Goal: Task Accomplishment & Management: Manage account settings

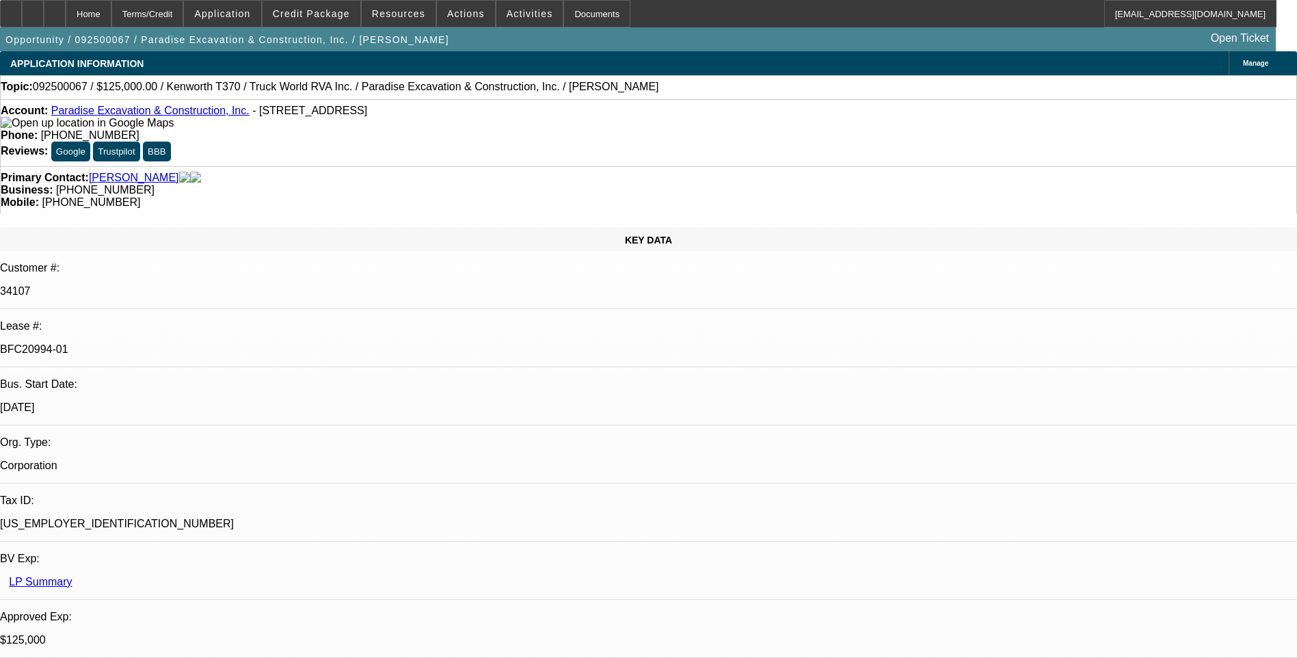
select select "0"
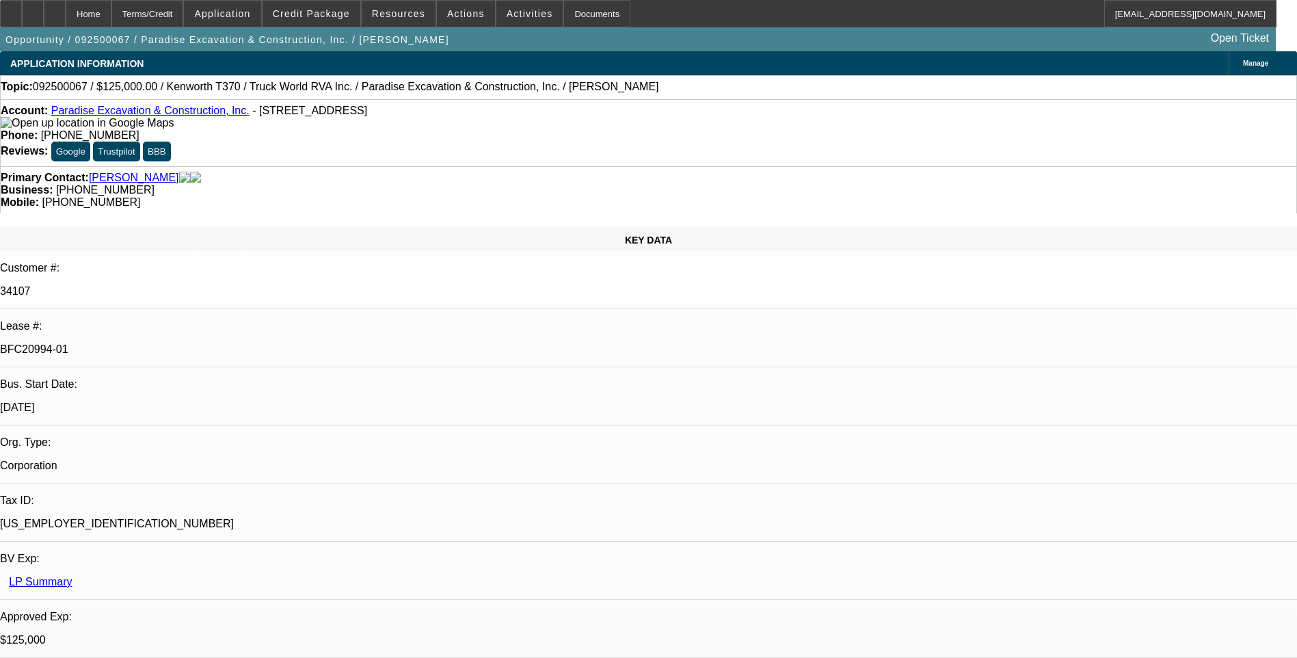
select select "0"
select select "1"
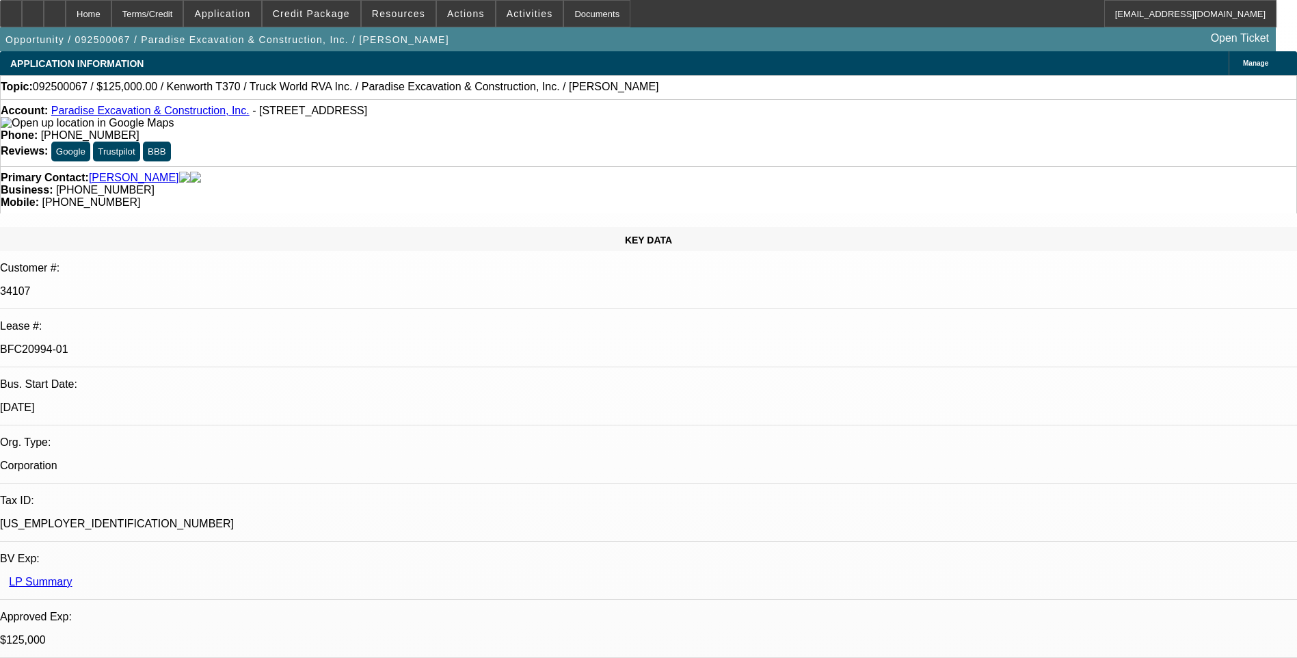
select select "1"
select select "6"
select select "1"
select select "6"
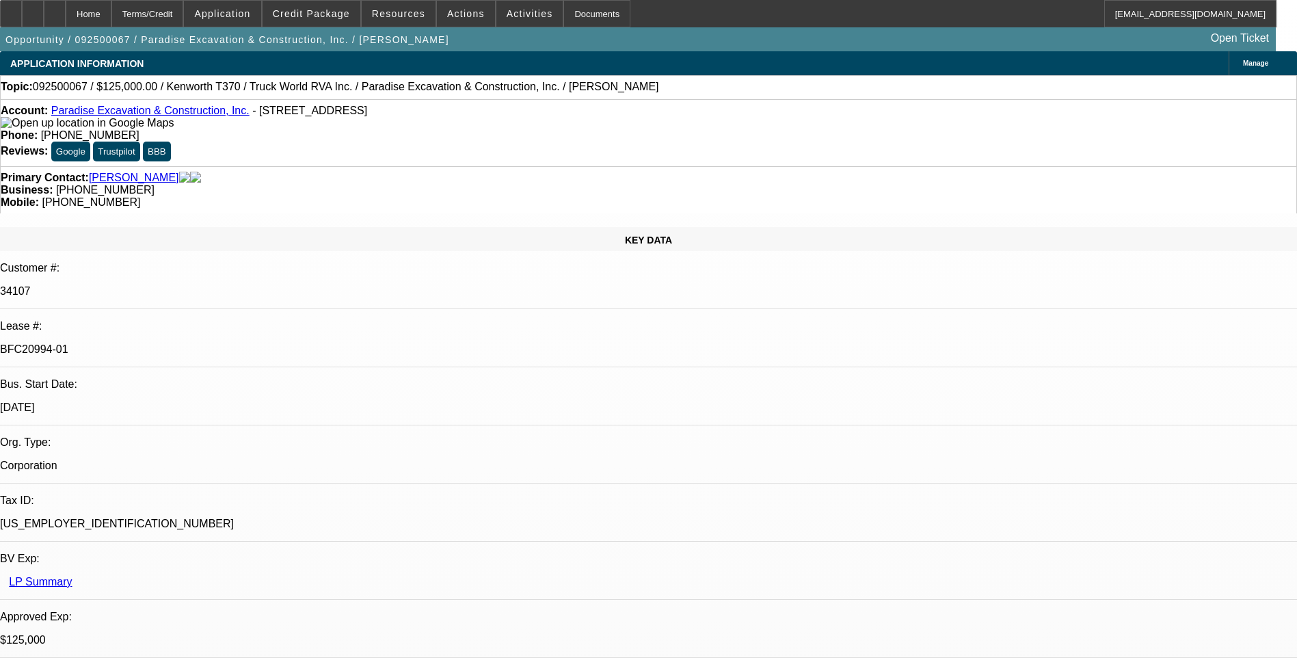
select select "1"
select select "6"
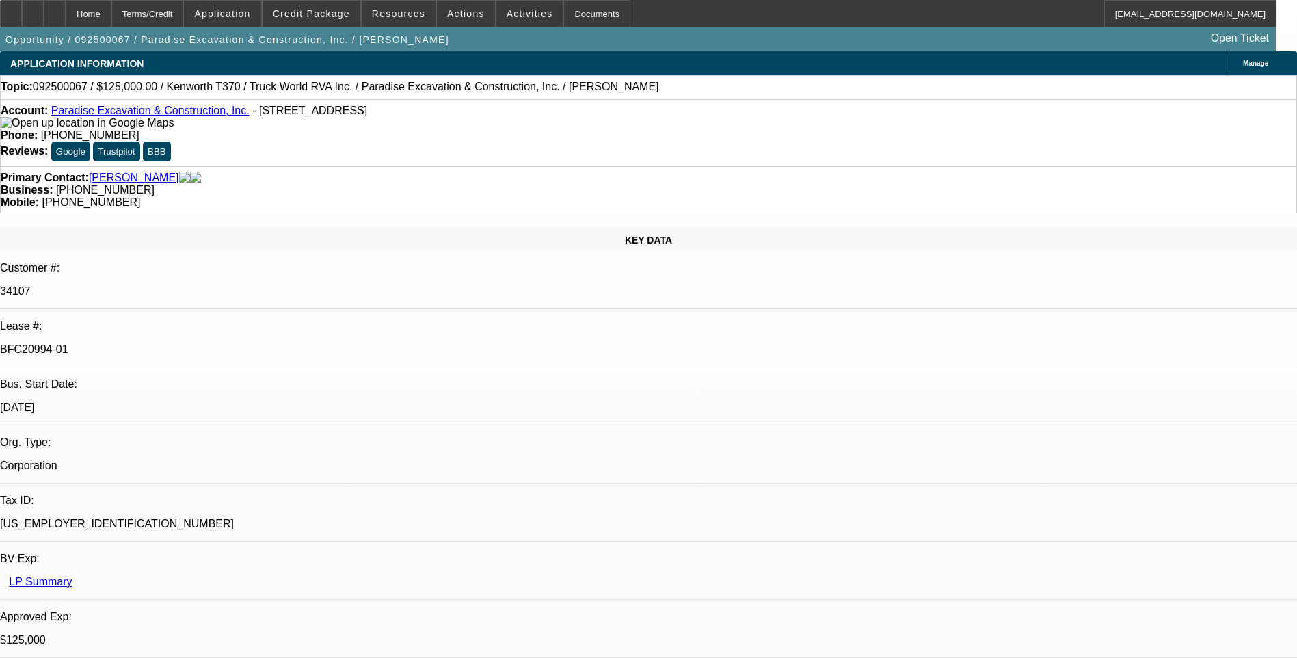
click at [66, 24] on div at bounding box center [55, 13] width 22 height 27
select select "0"
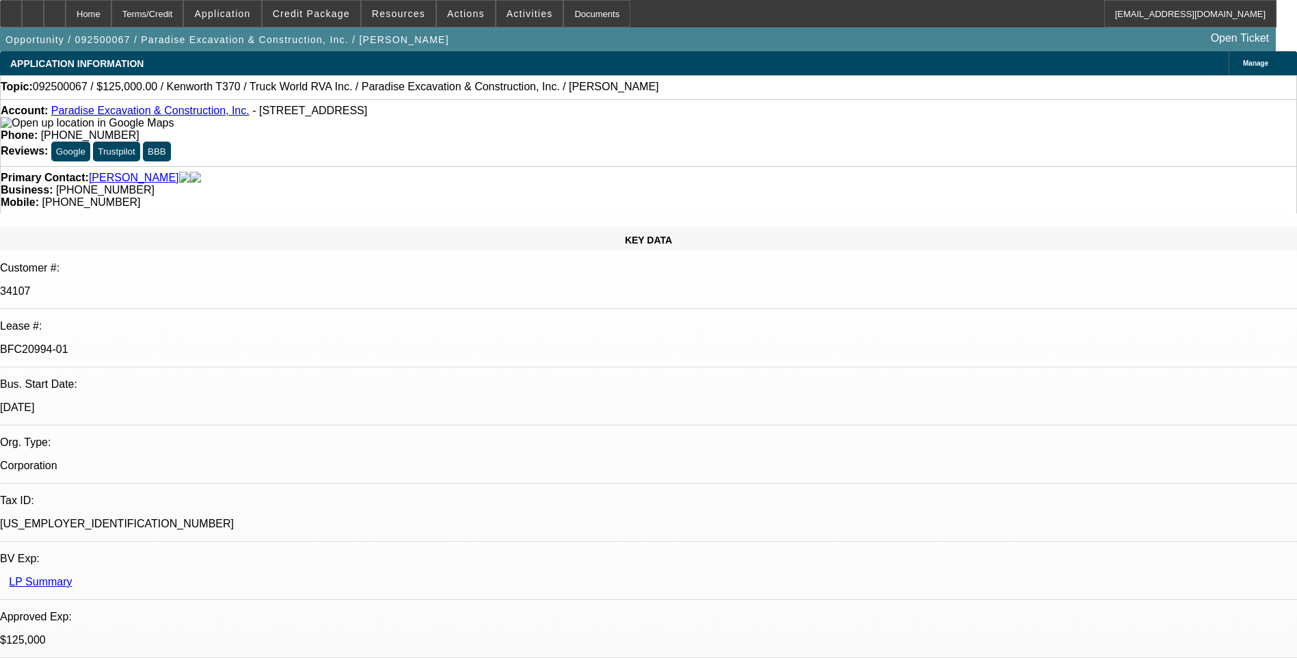
select select "0"
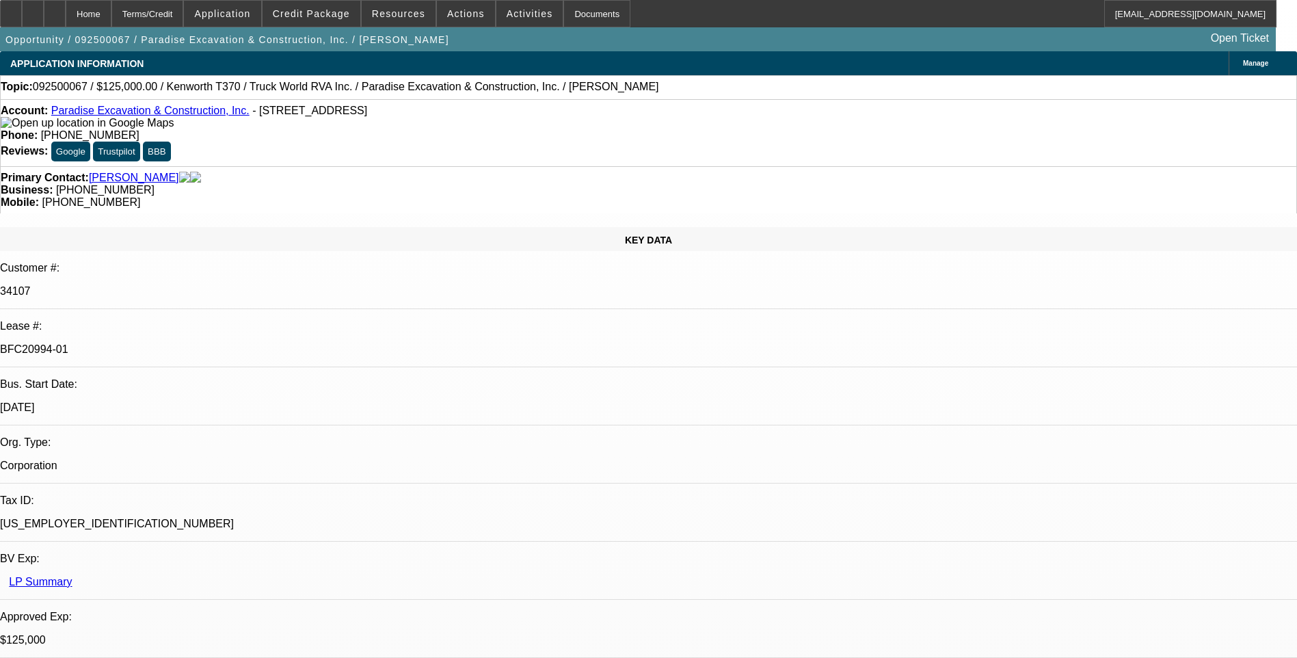
select select "0"
select select "1"
select select "6"
select select "1"
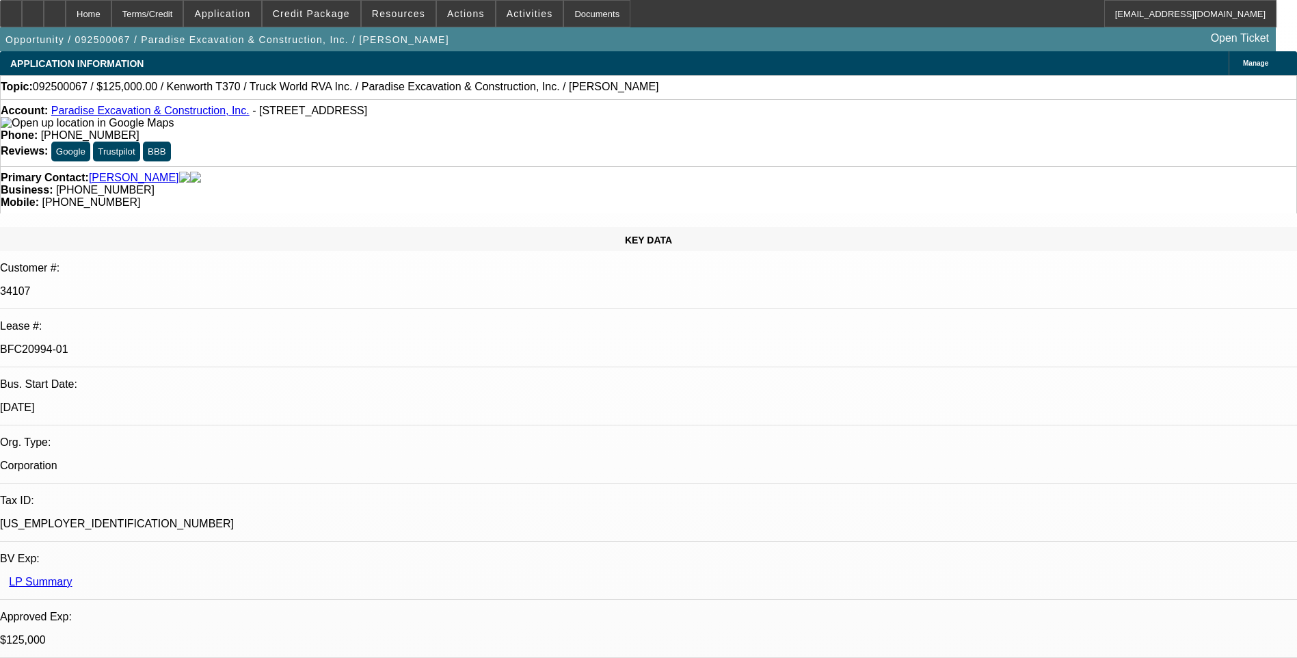
select select "1"
select select "6"
select select "1"
select select "6"
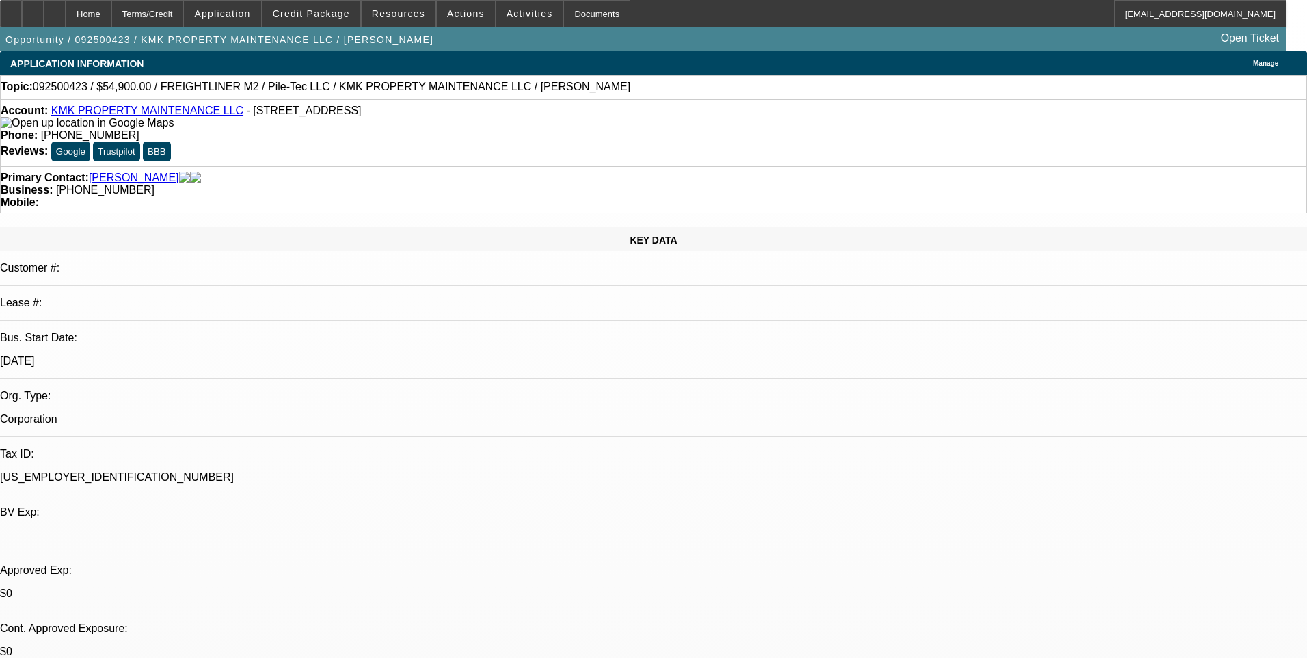
select select "0"
select select "6"
select select "0"
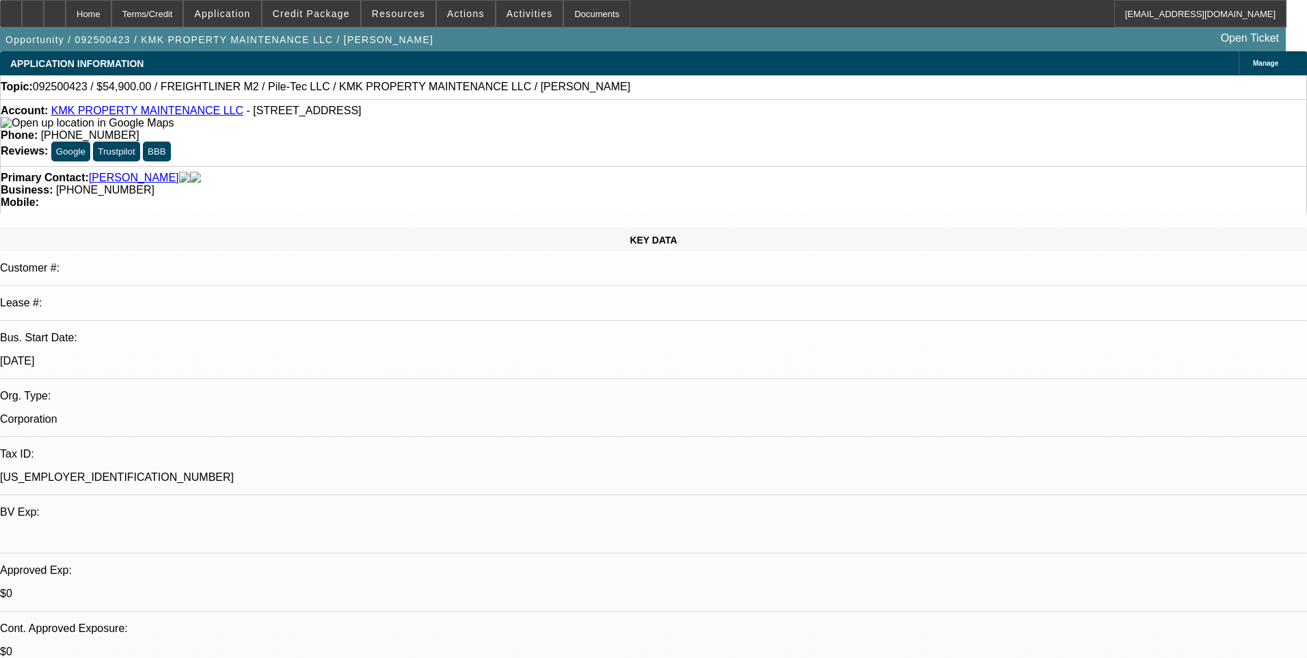
select select "0"
select select "6"
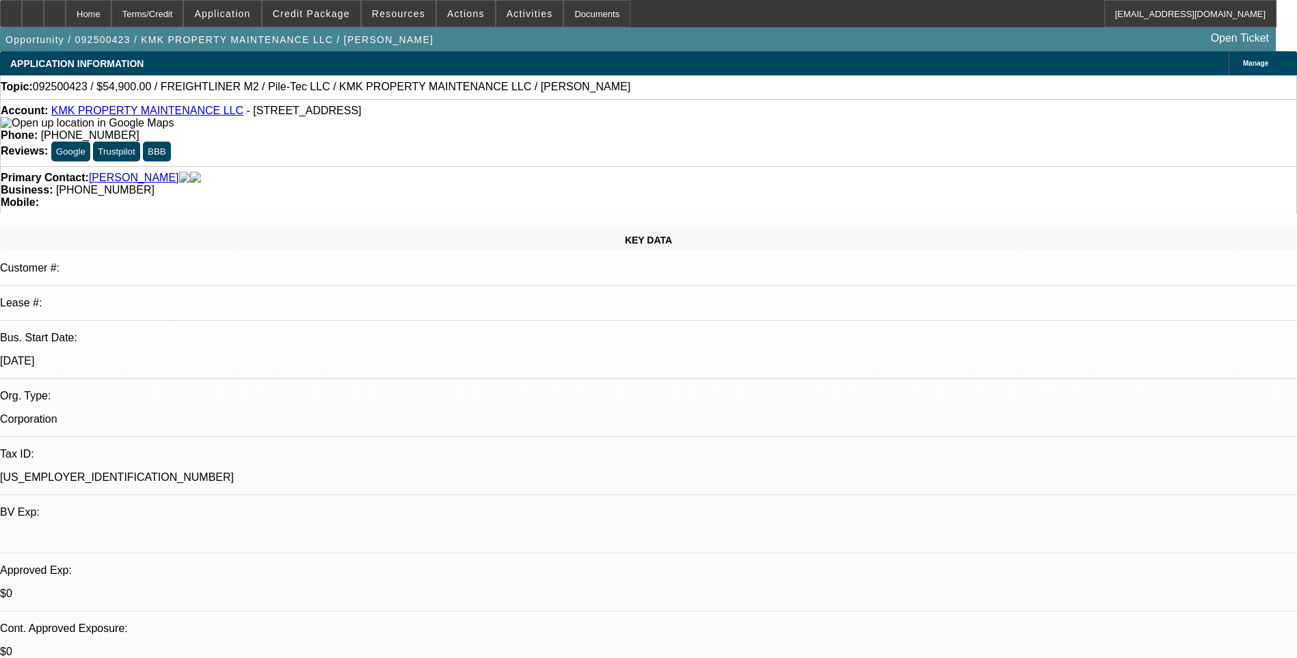
click at [535, 99] on div "Topic: 092500423 / $54,900.00 / FREIGHTLINER M2 / Pile-Tec LLC / KMK PROPERTY M…" at bounding box center [648, 87] width 1297 height 24
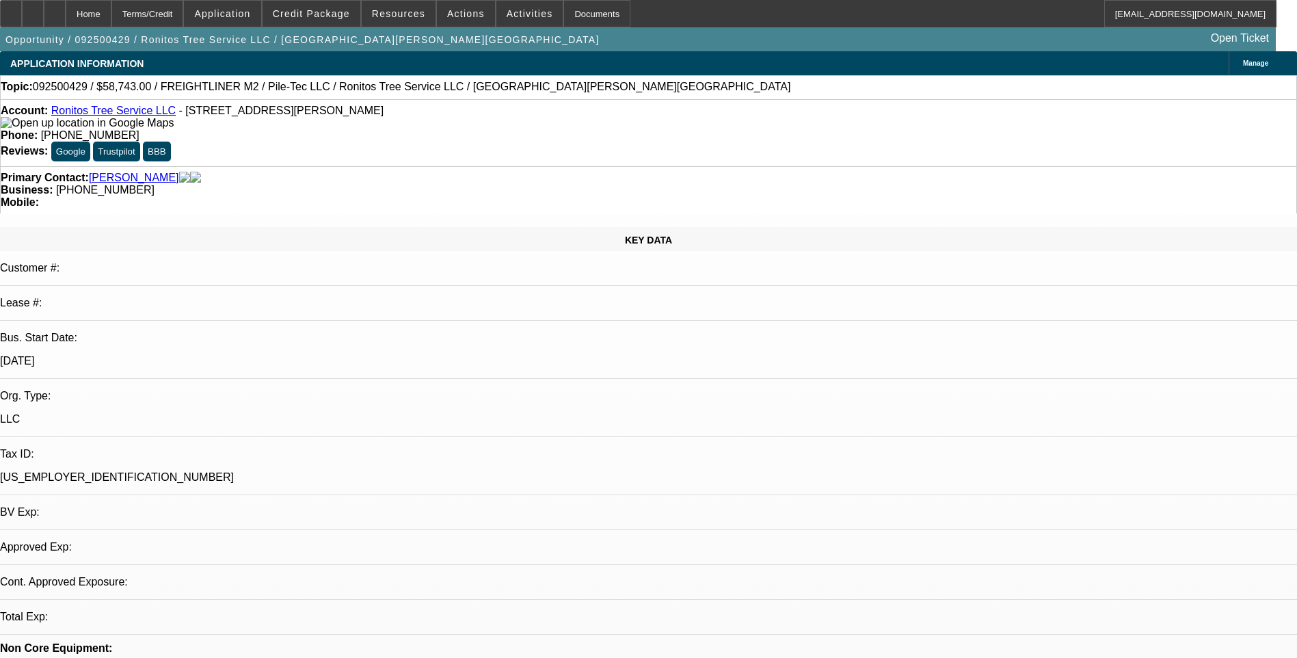
select select "0"
select select "2"
select select "0"
select select "1"
select select "2"
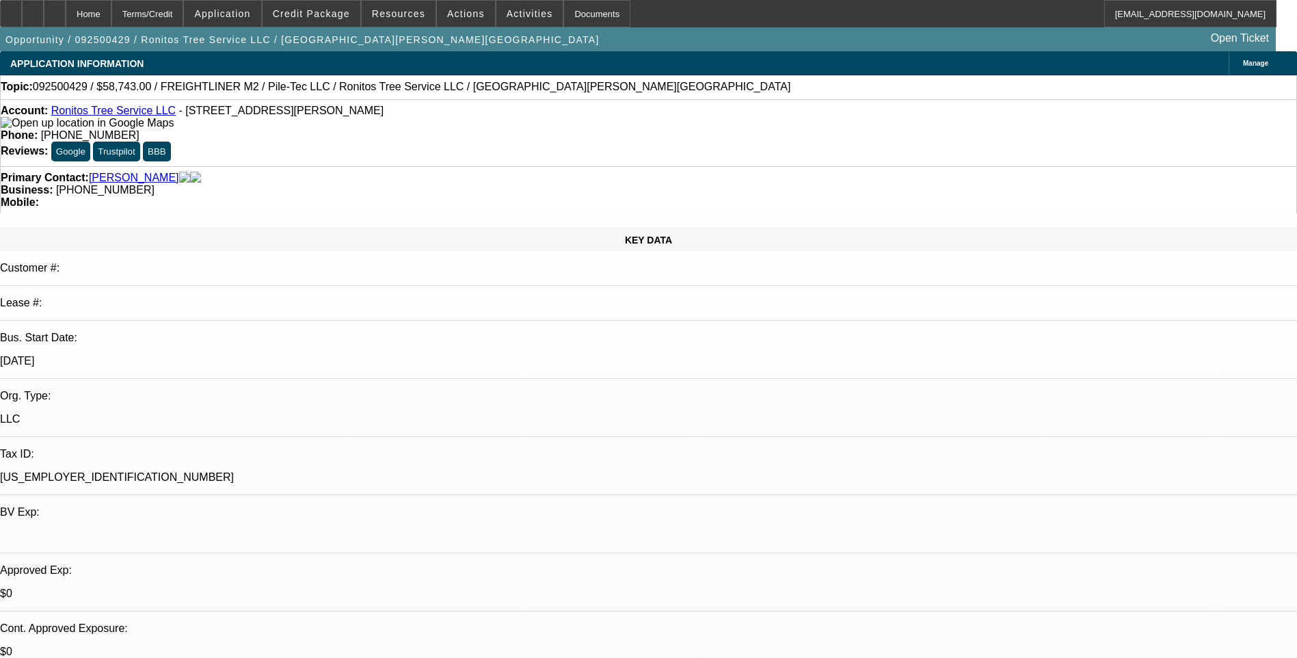
select select "6"
click at [169, 14] on div "Terms/Credit" at bounding box center [147, 13] width 72 height 27
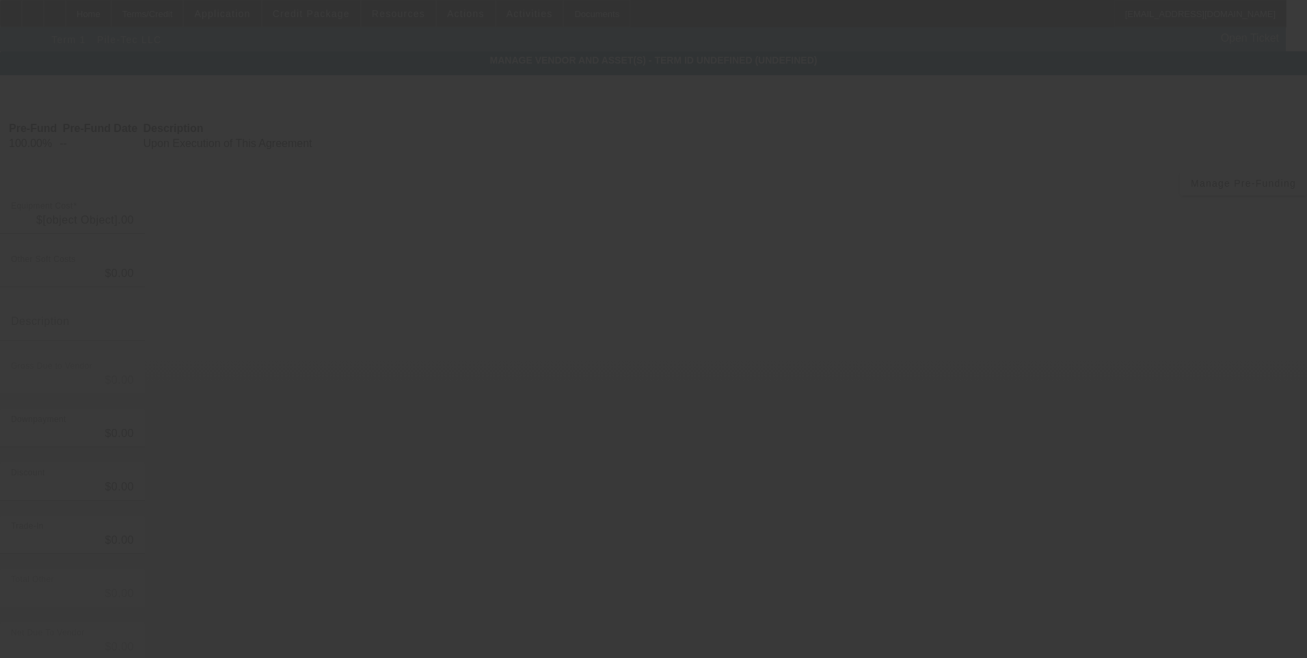
type input "$54,900.00"
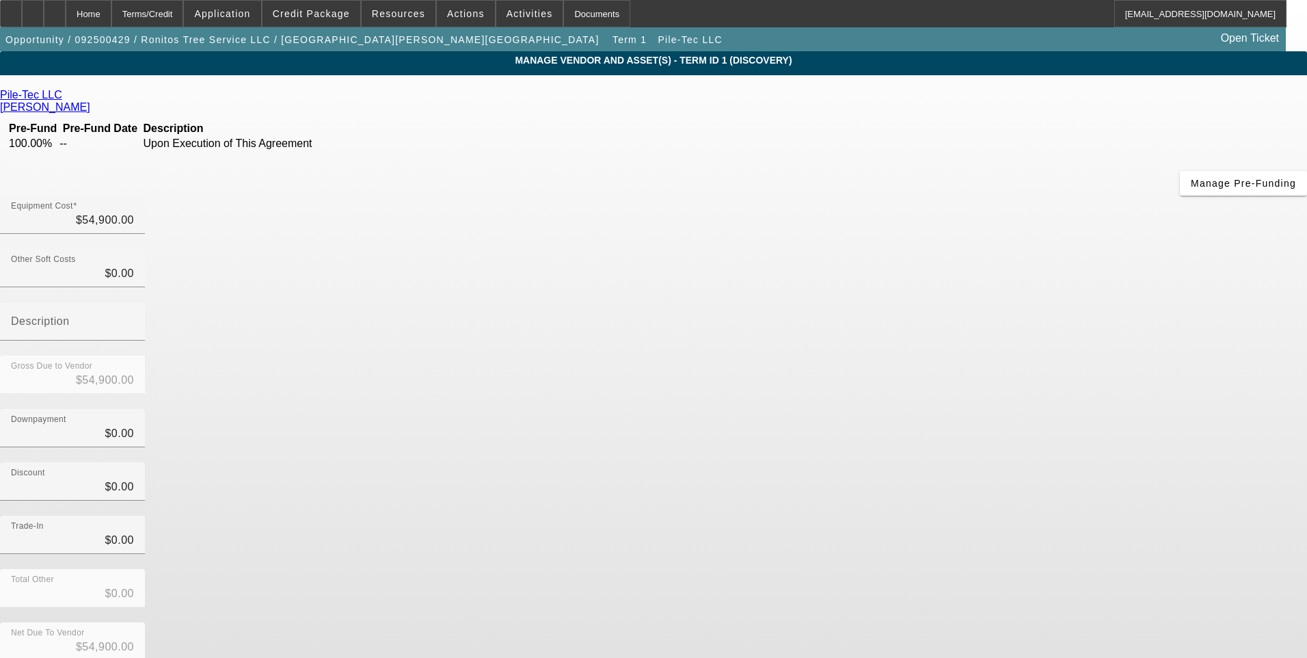
click at [62, 99] on link "Pile-Tec LLC" at bounding box center [31, 95] width 62 height 12
drag, startPoint x: 137, startPoint y: 12, endPoint x: 185, endPoint y: 15, distance: 48.6
click at [111, 12] on div "Home" at bounding box center [89, 13] width 46 height 27
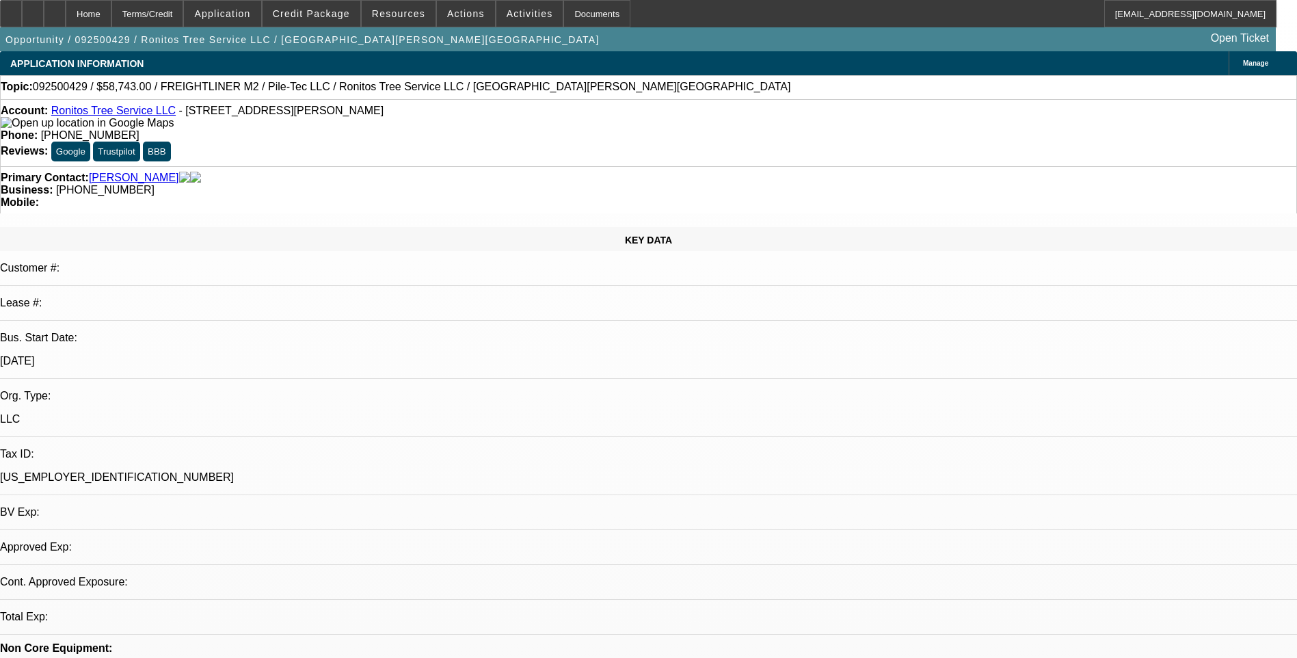
select select "0"
select select "2"
select select "0"
select select "6"
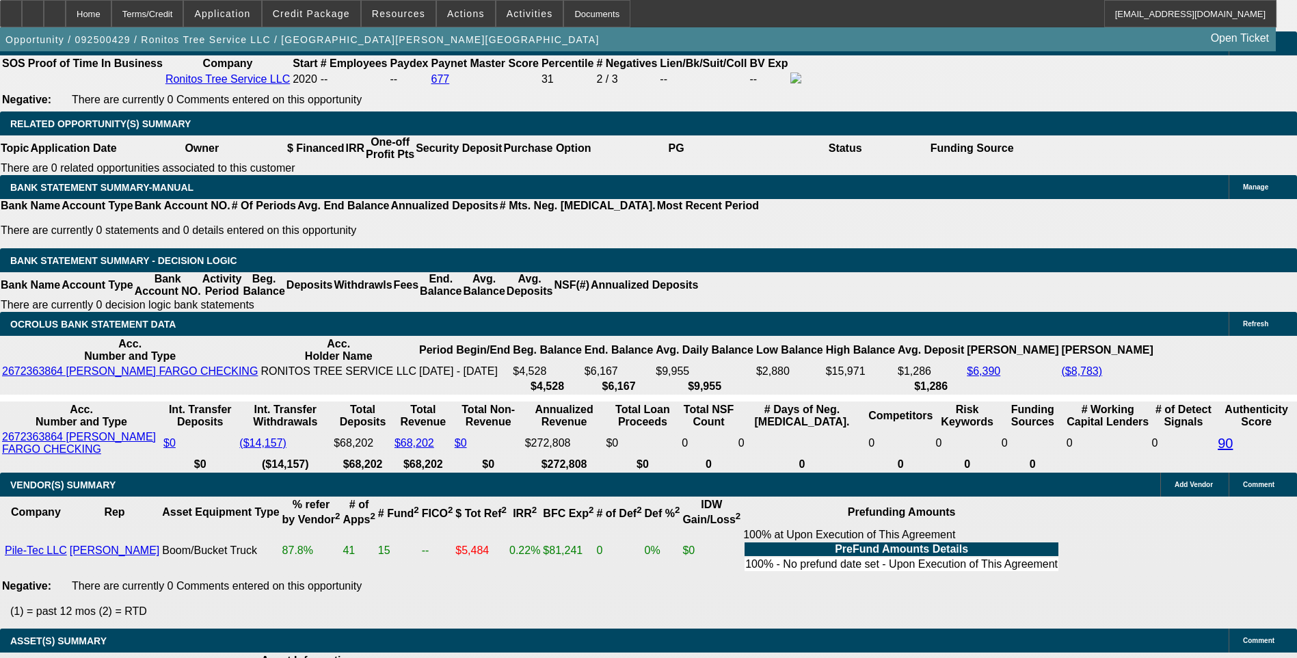
scroll to position [2051, 0]
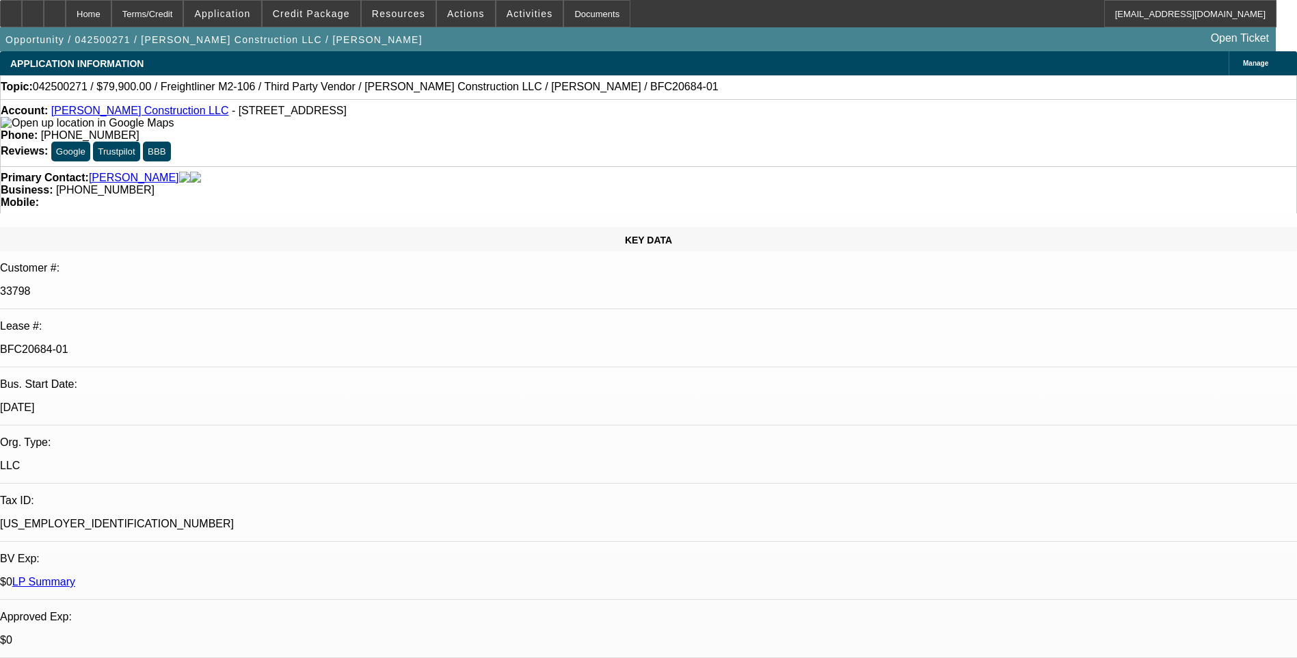
select select "0"
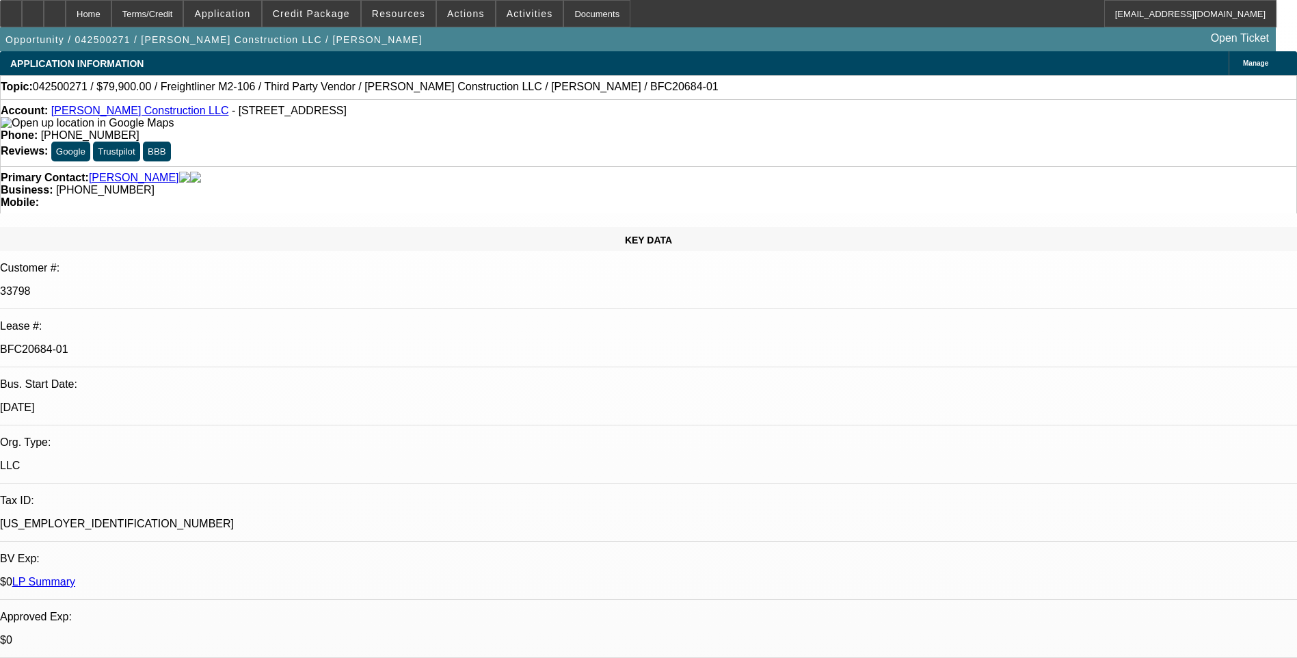
select select "0"
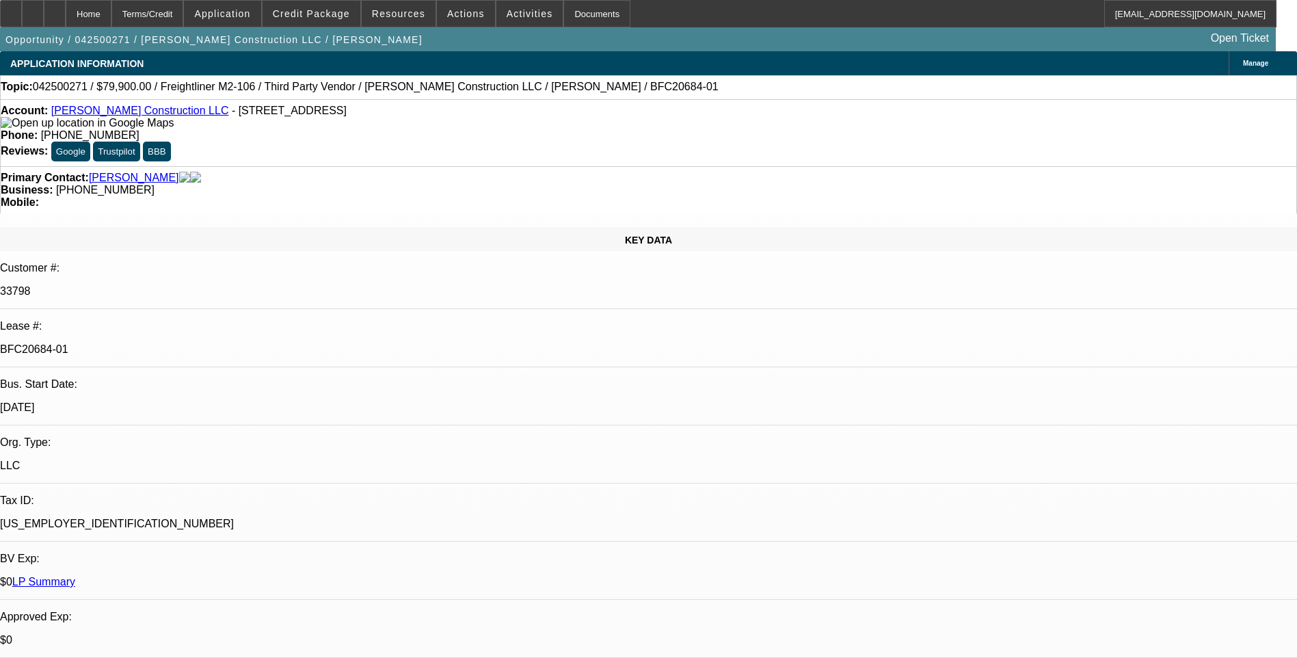
select select "0"
select select "1"
select select "6"
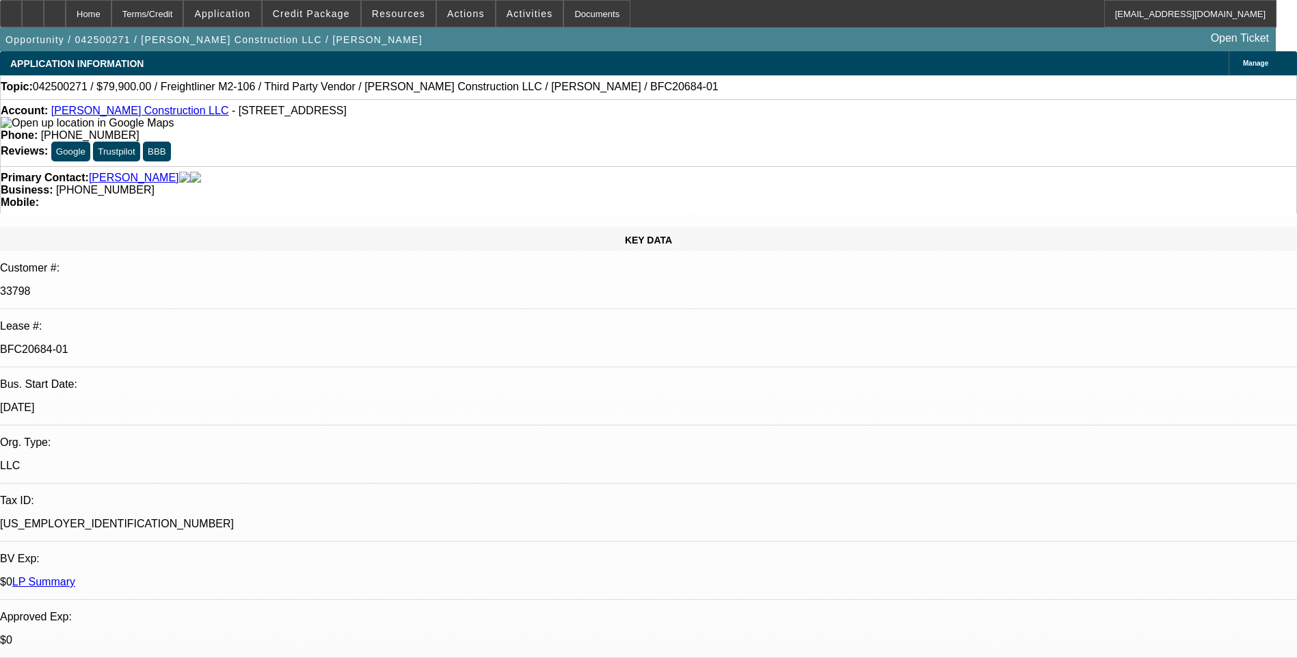
select select "1"
select select "6"
select select "1"
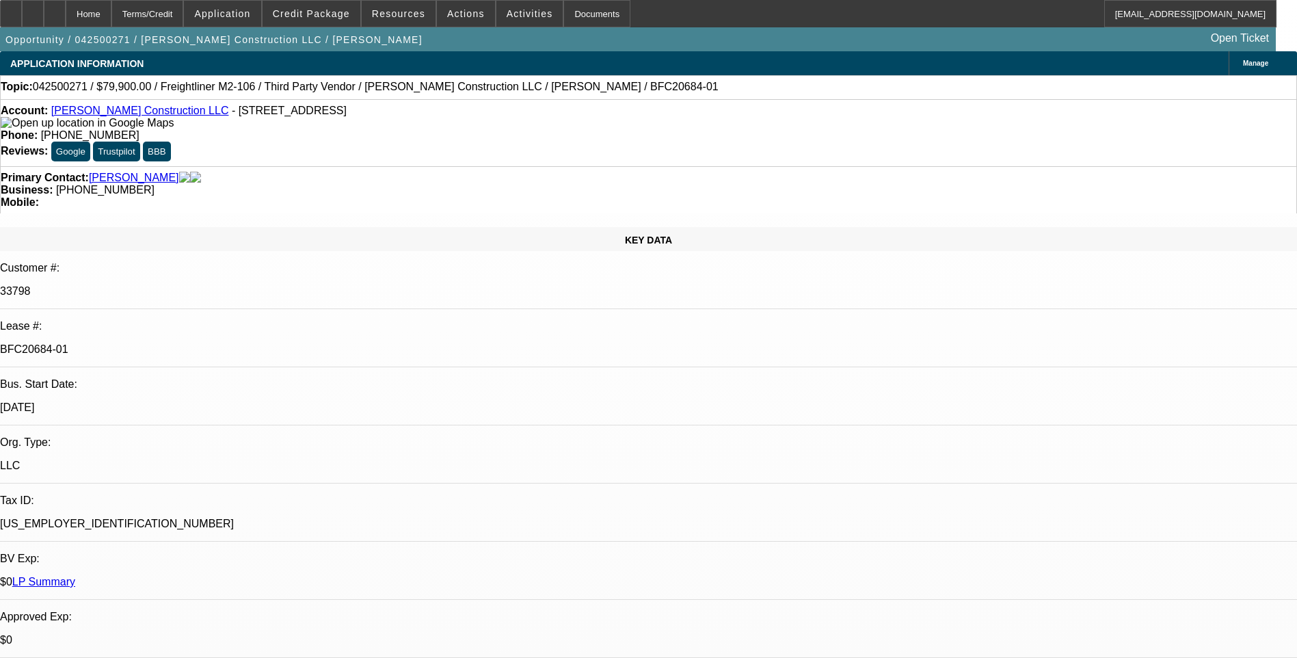
select select "6"
select select "1"
select select "6"
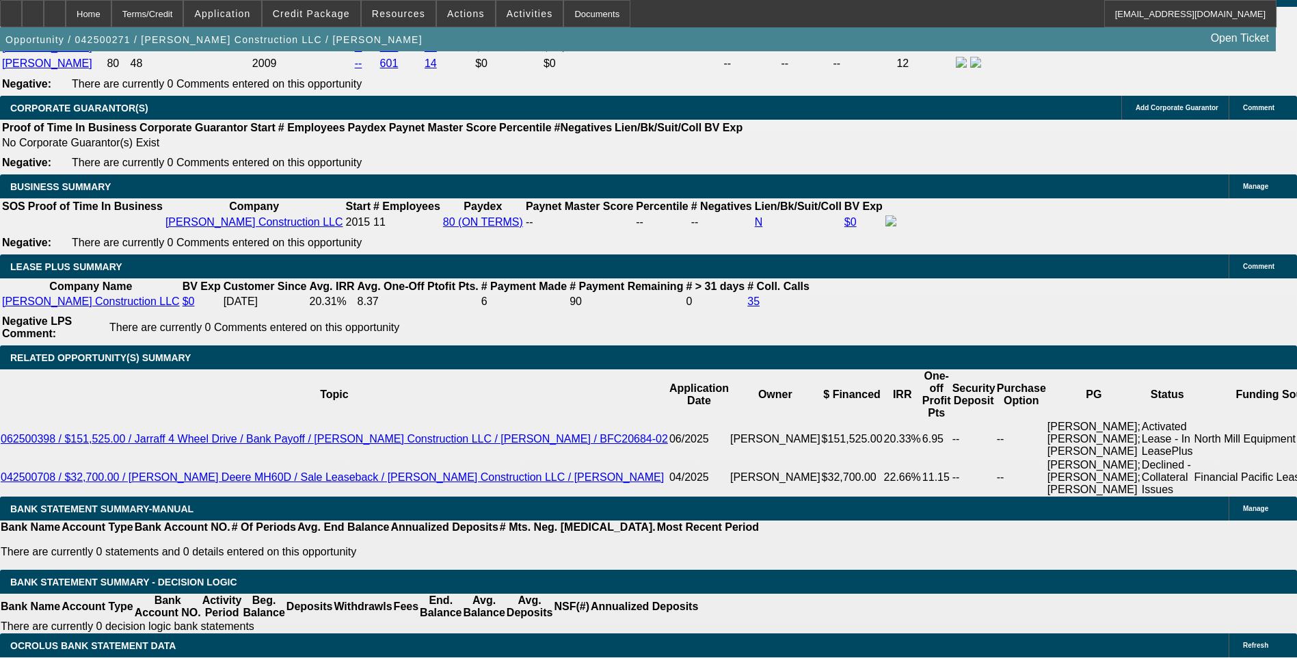
scroll to position [547, 0]
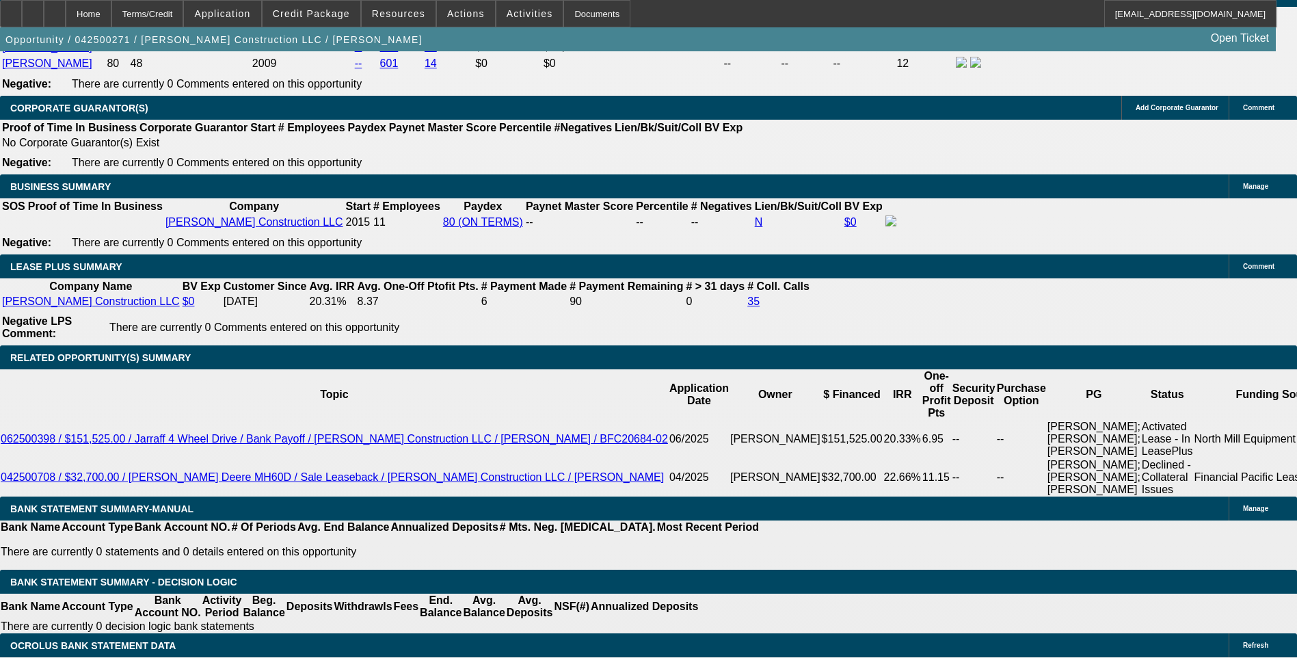
scroll to position [0, 0]
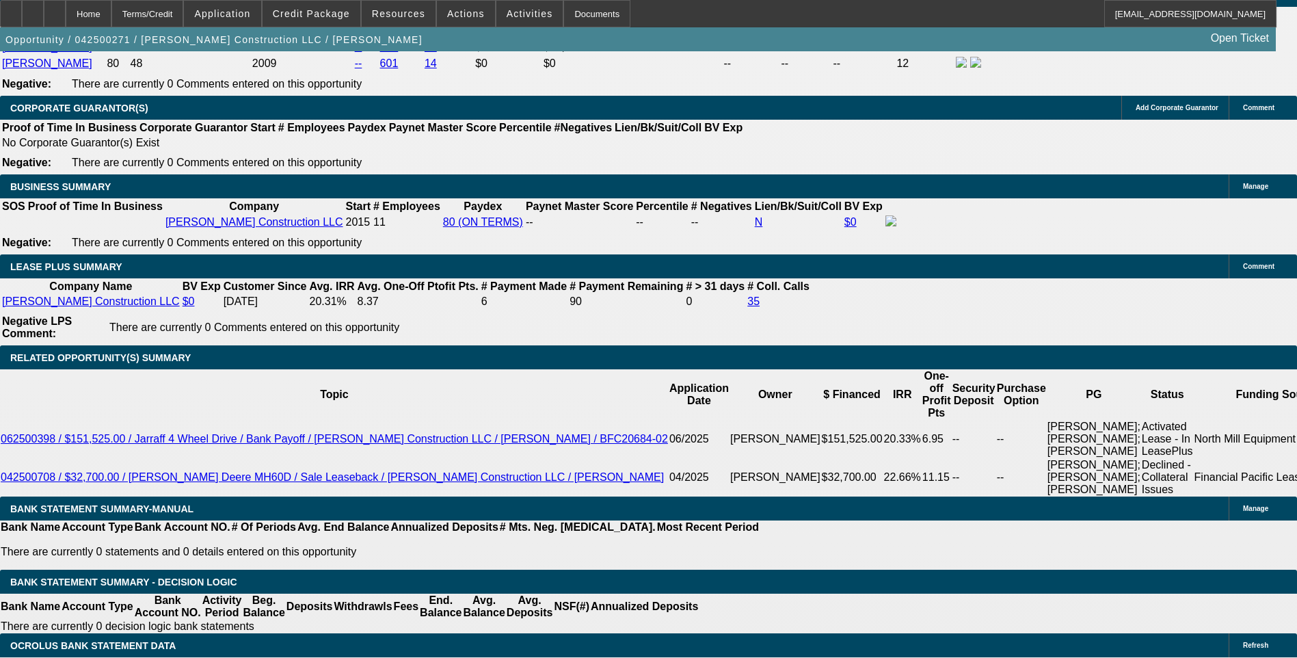
scroll to position [3281, 0]
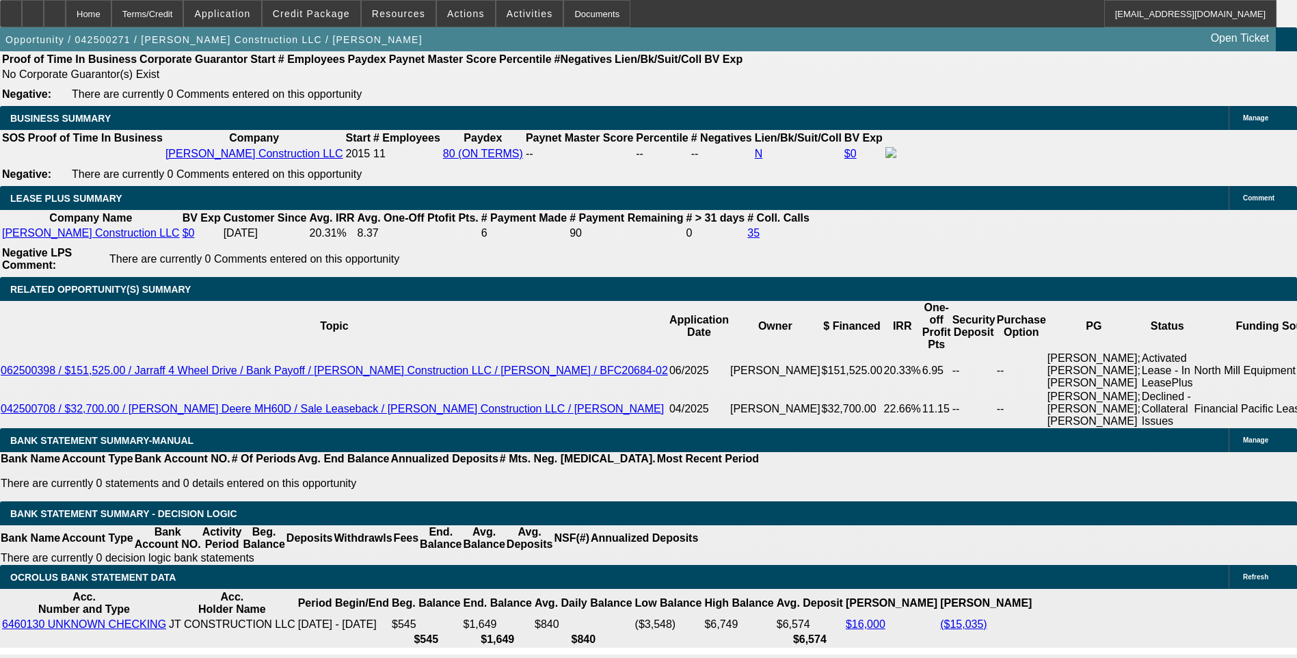
scroll to position [3007, 0]
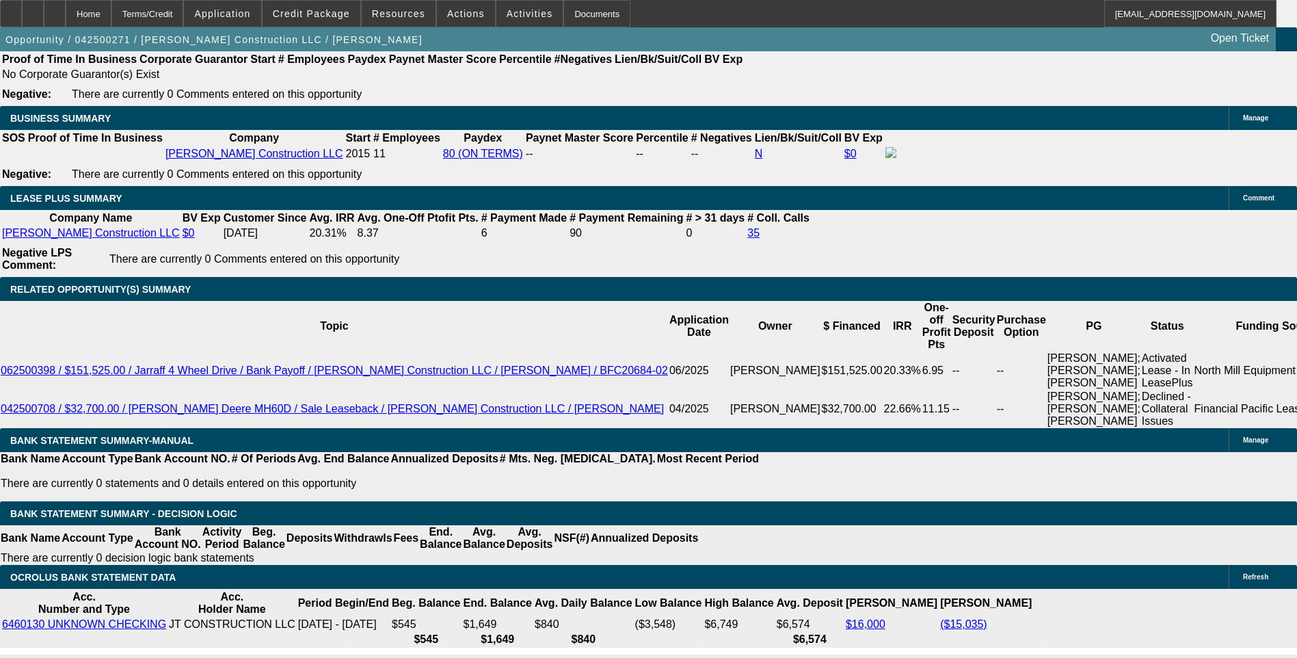
scroll to position [2871, 0]
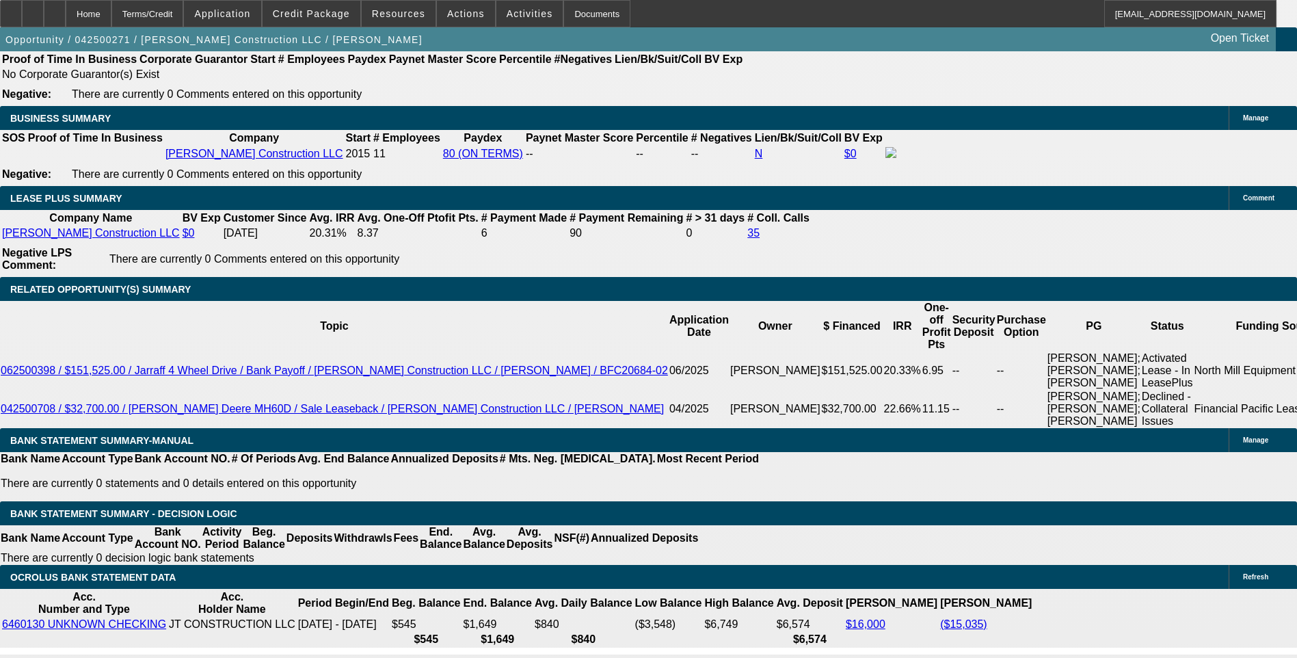
drag, startPoint x: 1028, startPoint y: 248, endPoint x: 1028, endPoint y: 239, distance: 8.9
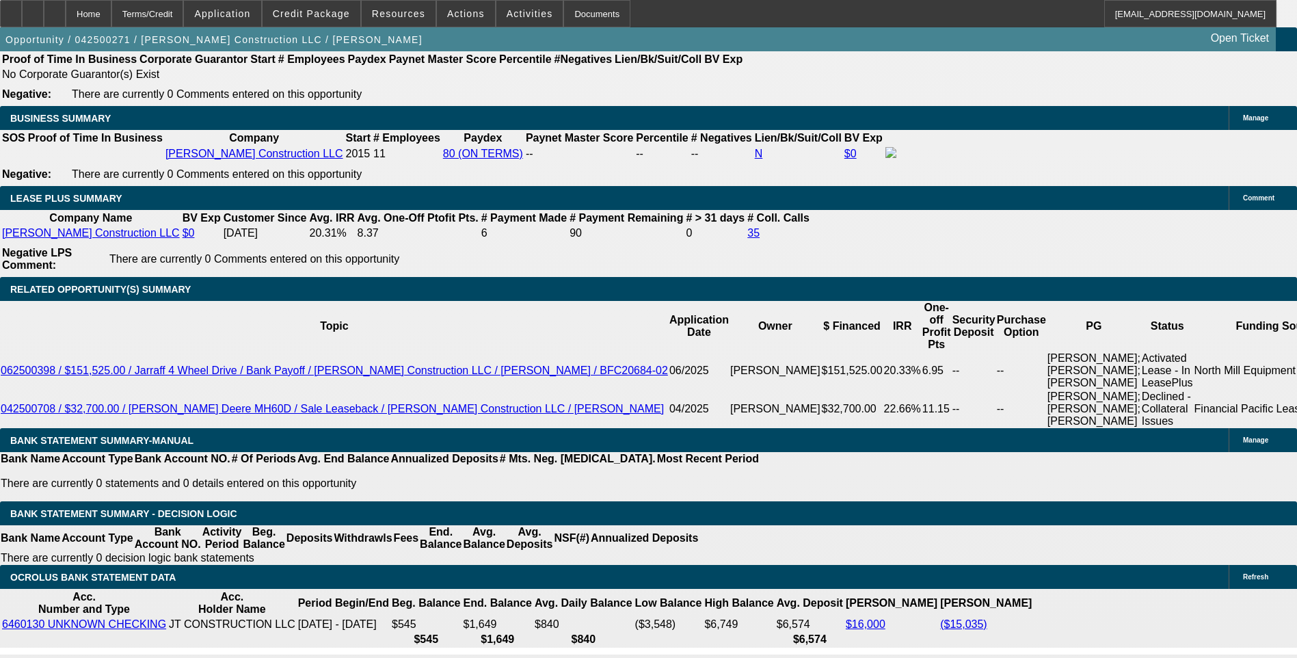
drag, startPoint x: 1028, startPoint y: 239, endPoint x: 1038, endPoint y: 243, distance: 11.0
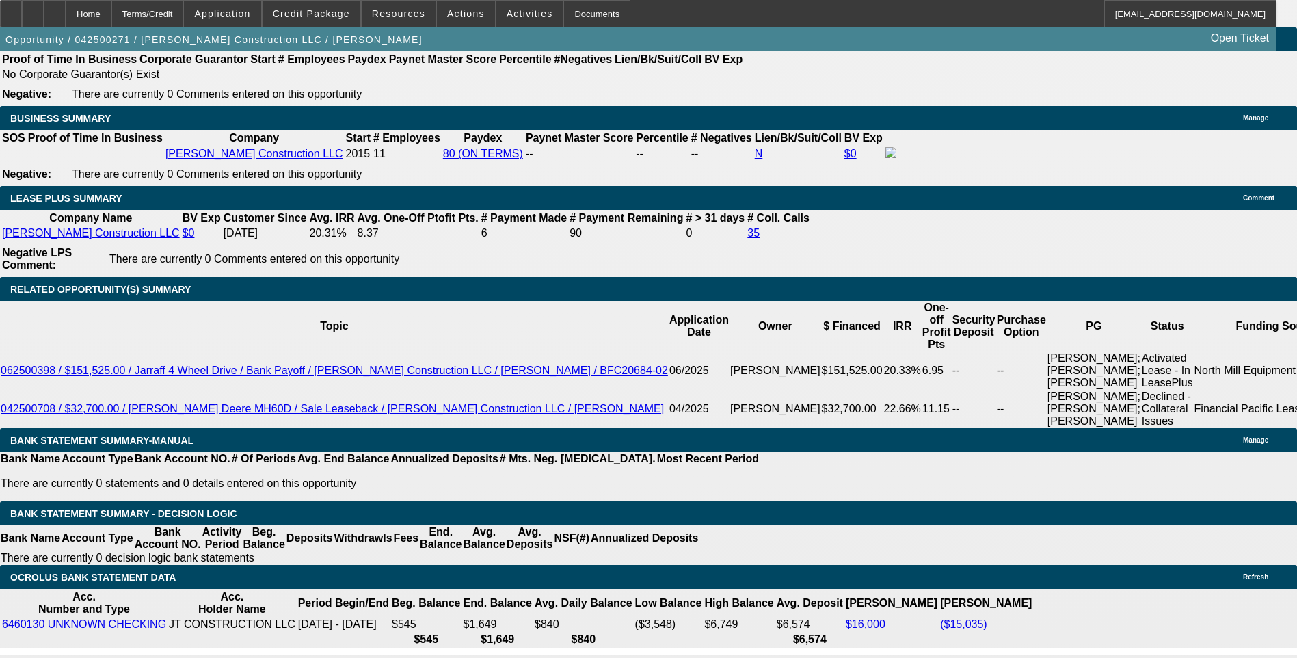
scroll to position [1846, 0]
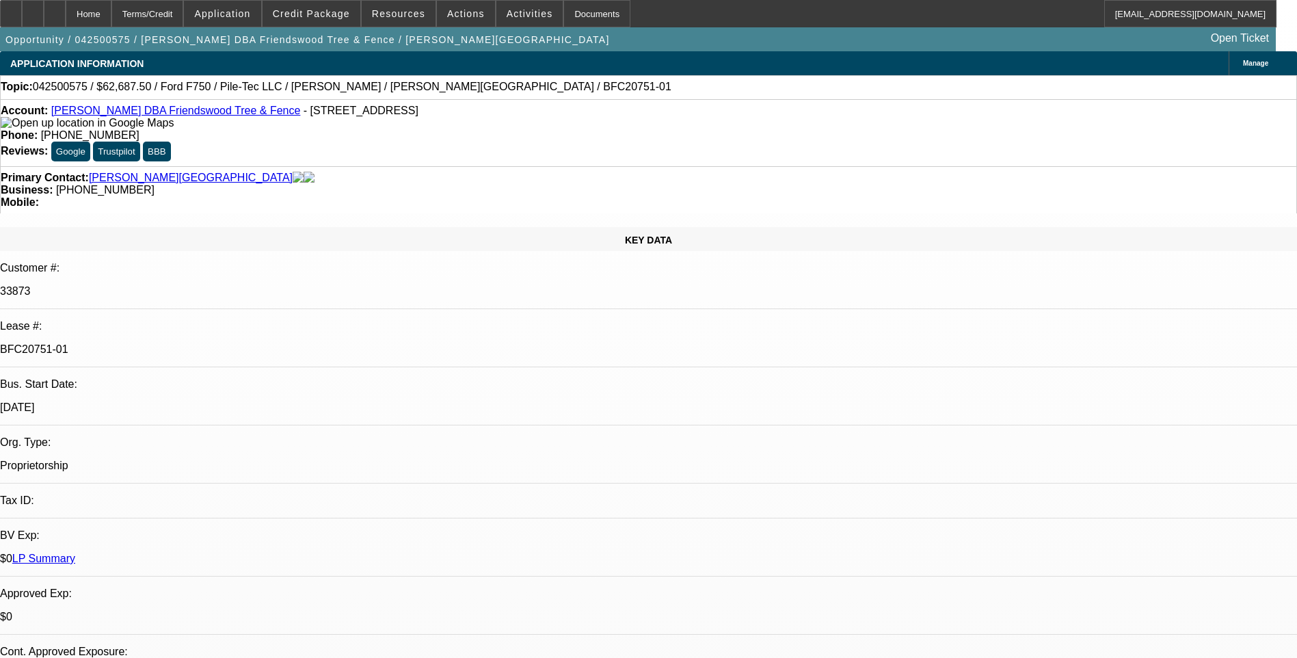
select select "0"
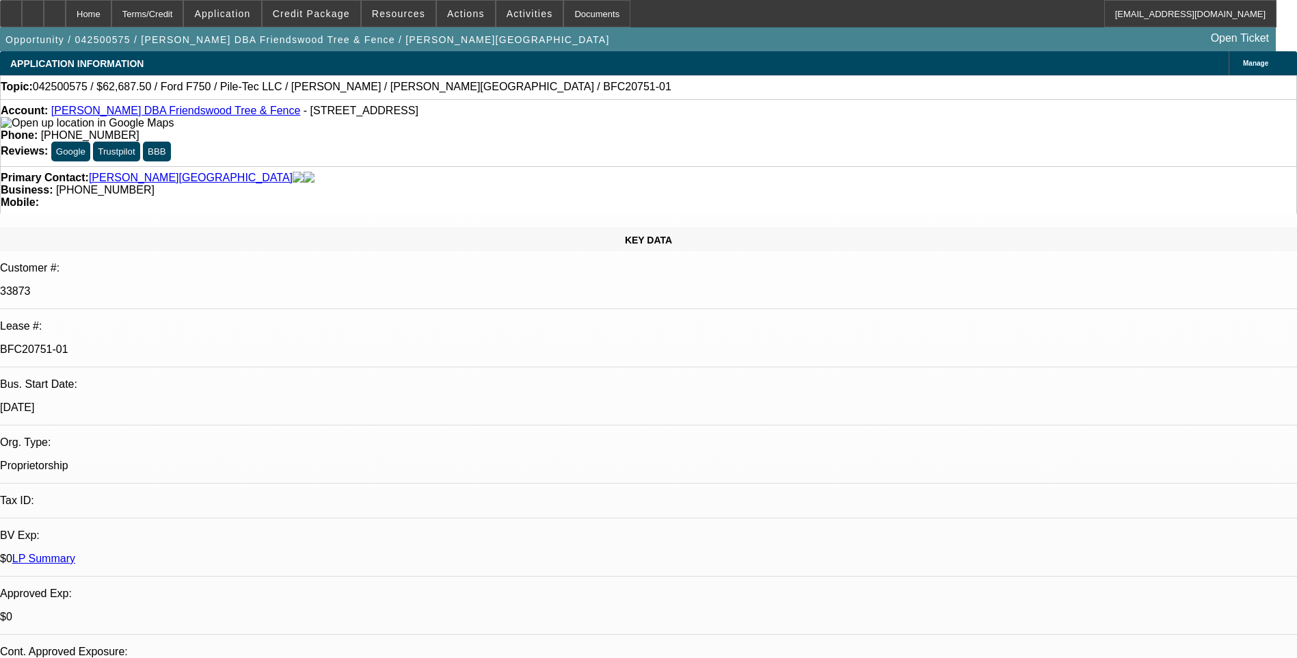
select select "0"
select select "1"
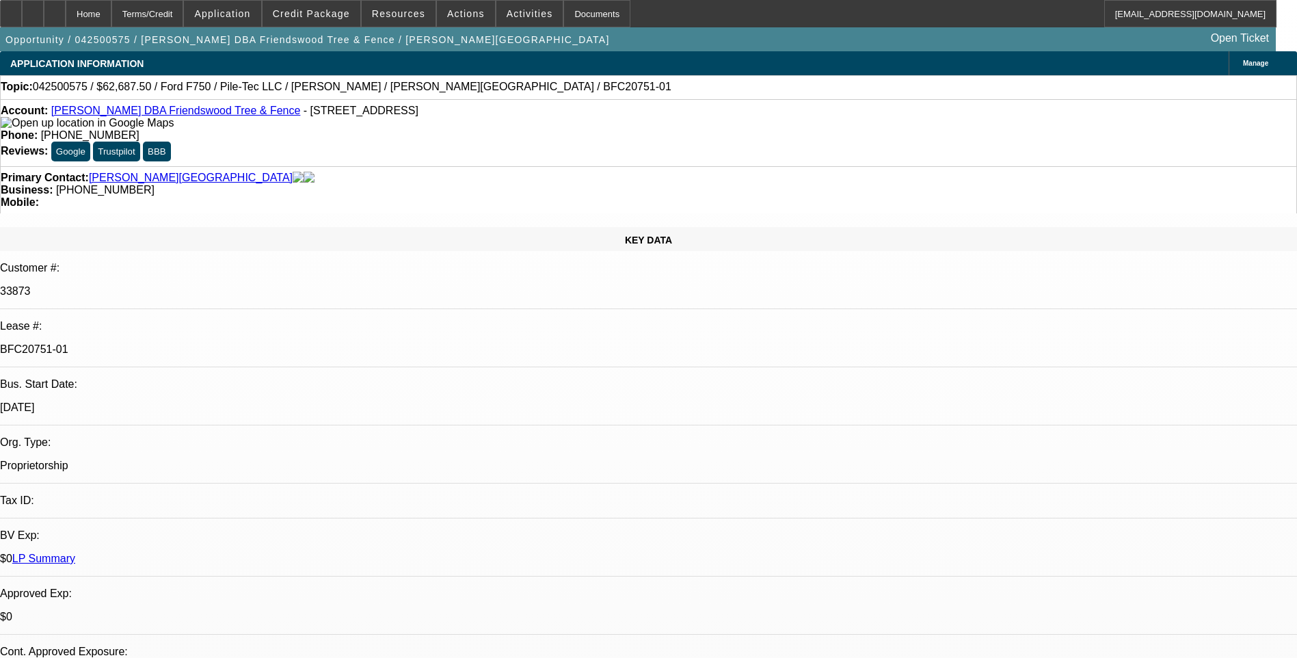
select select "1"
select select "6"
select select "1"
select select "6"
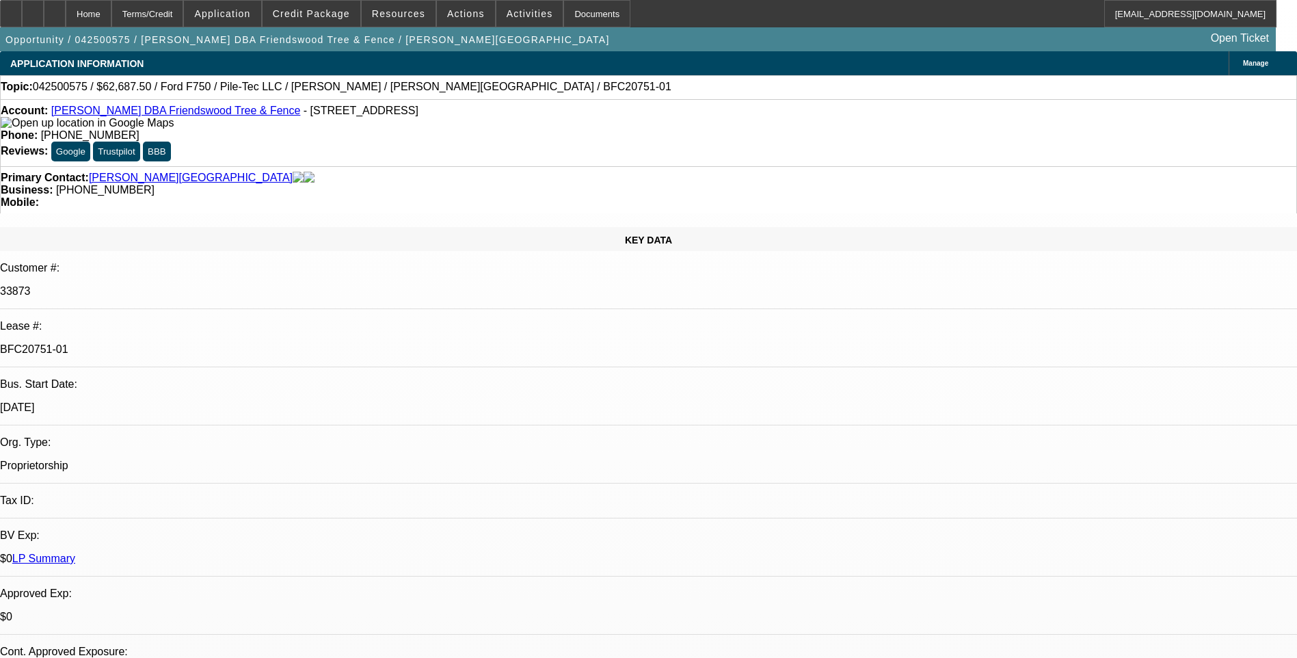
select select "1"
select select "6"
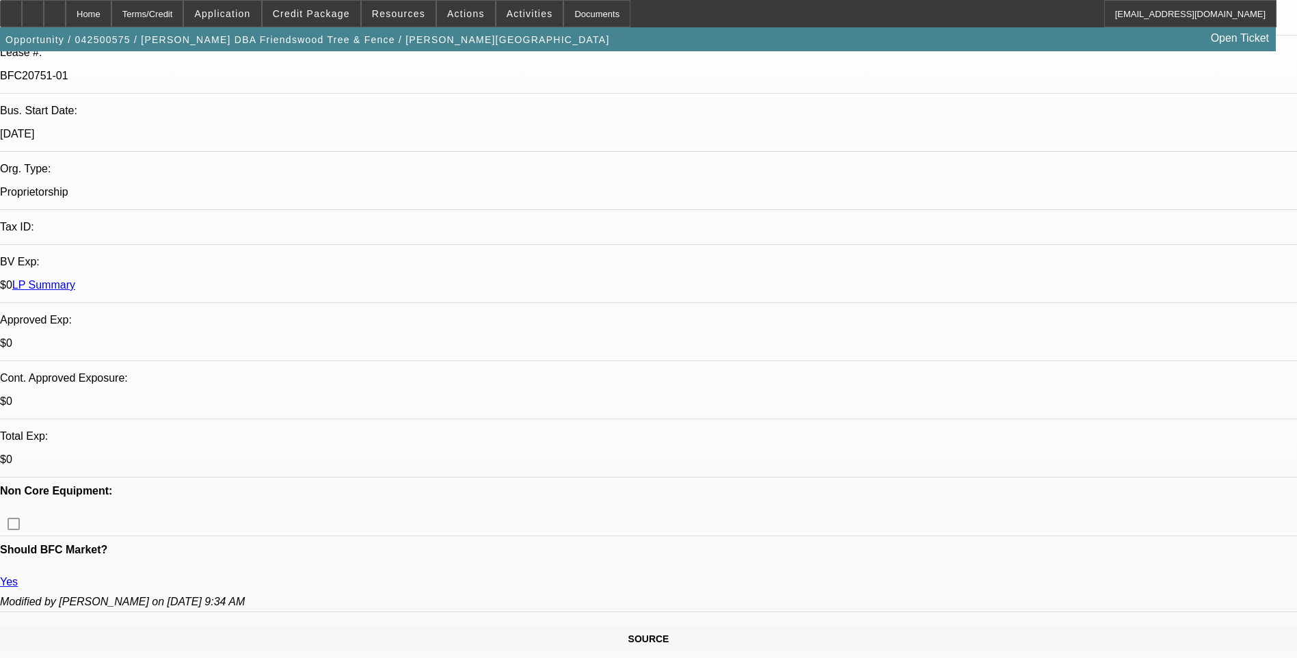
scroll to position [2038, 0]
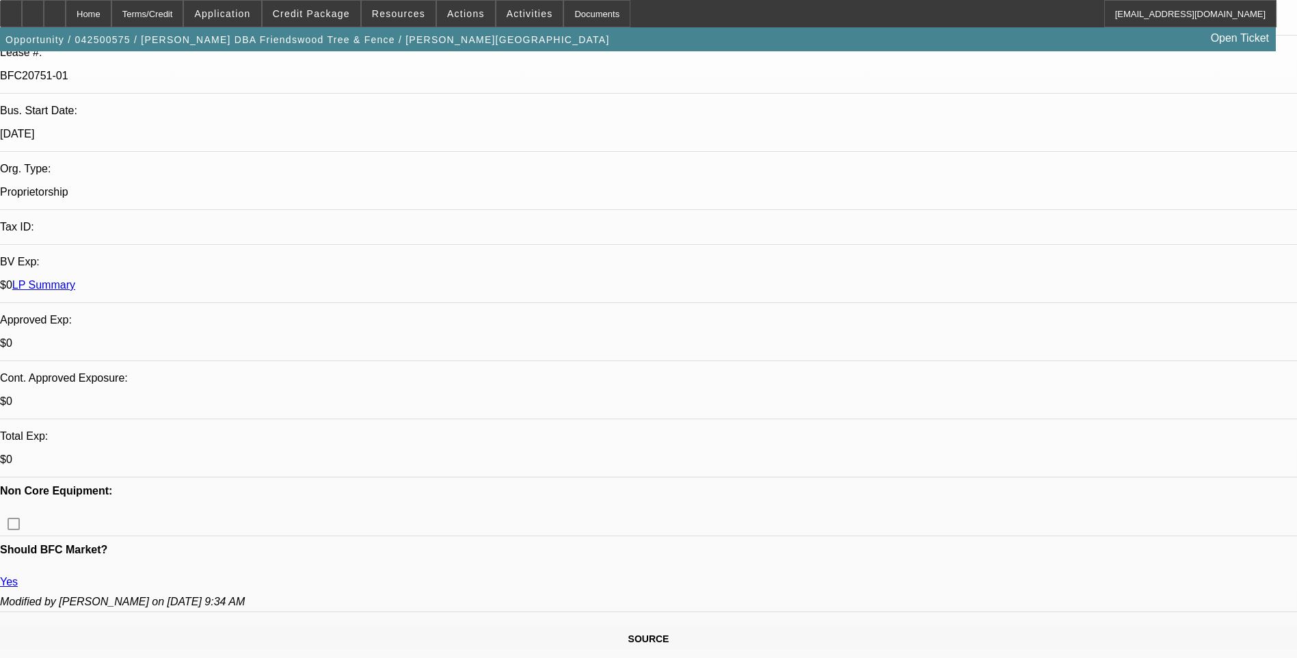
scroll to position [1833, 0]
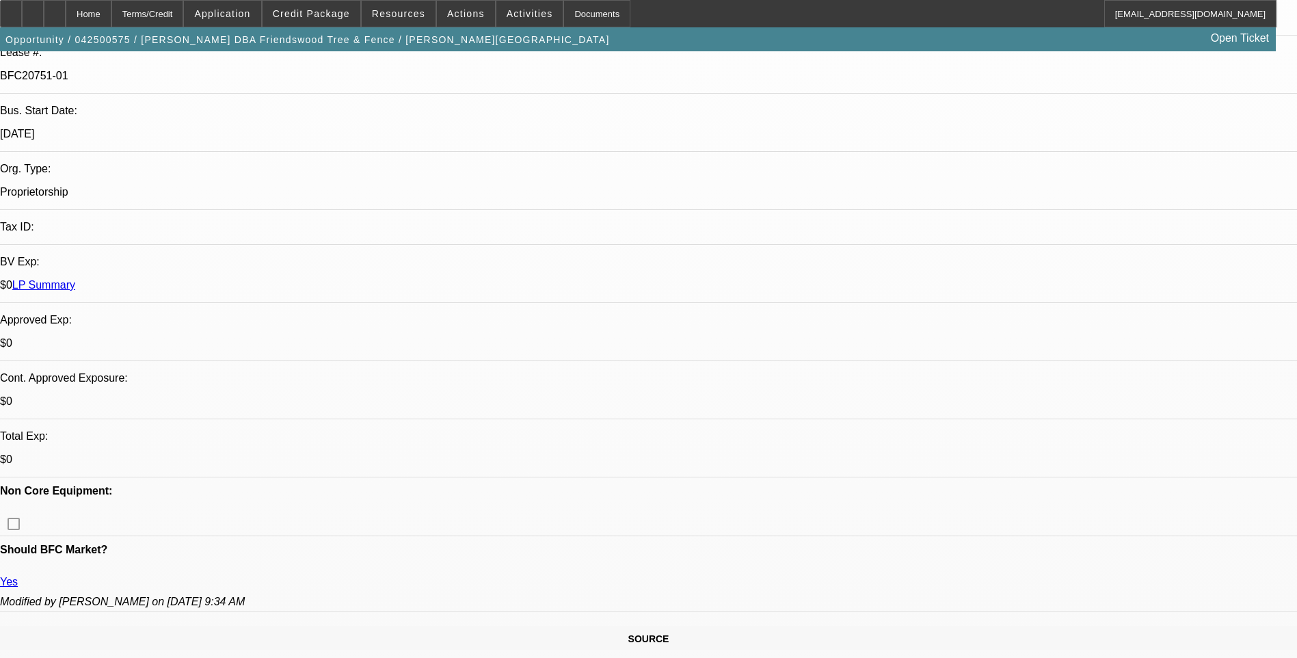
scroll to position [1627, 0]
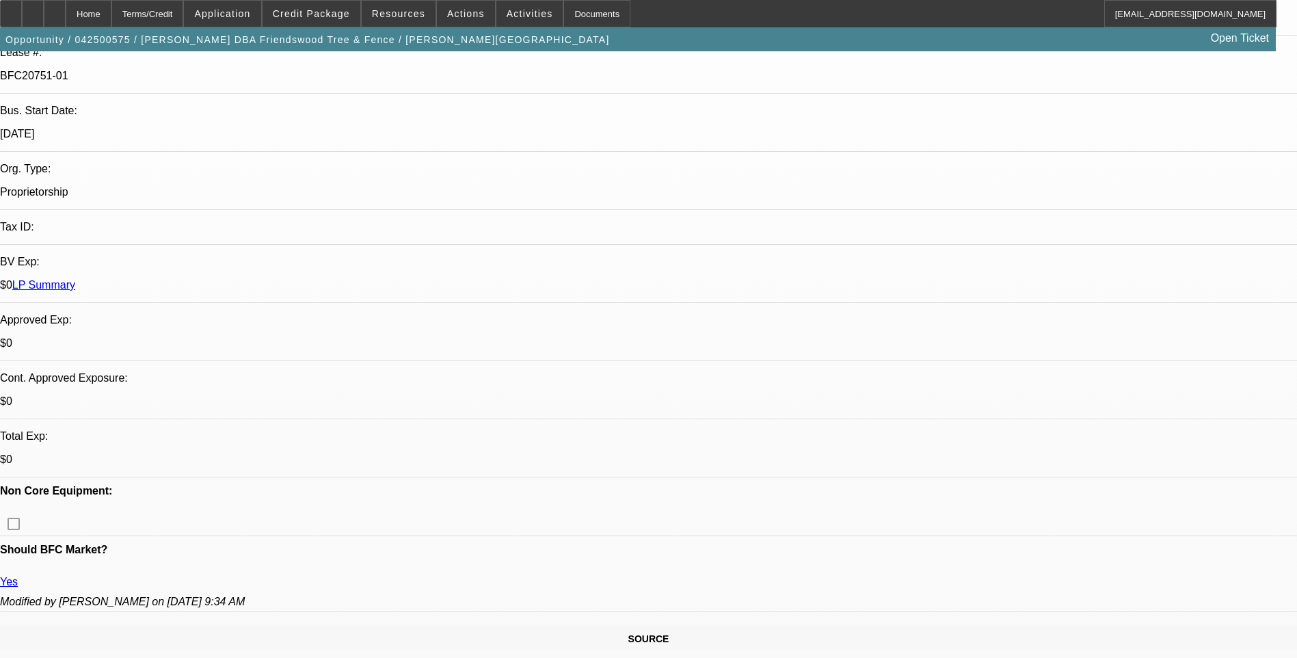
scroll to position [1422, 0]
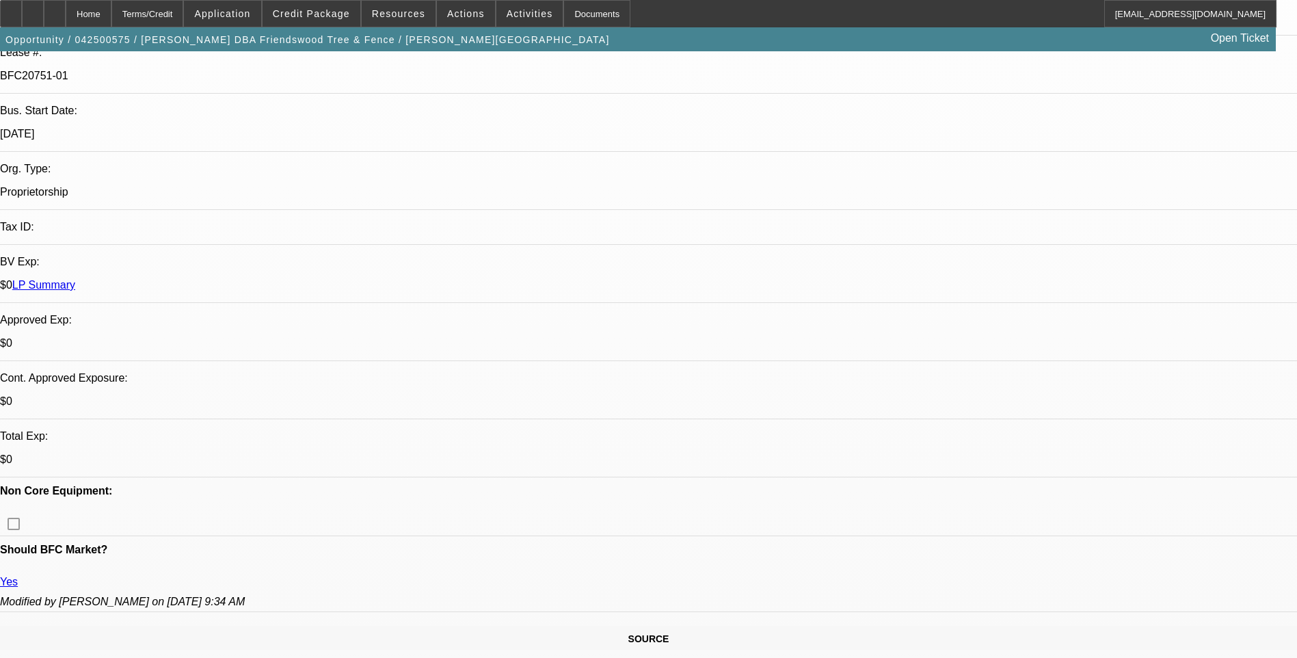
scroll to position [1081, 0]
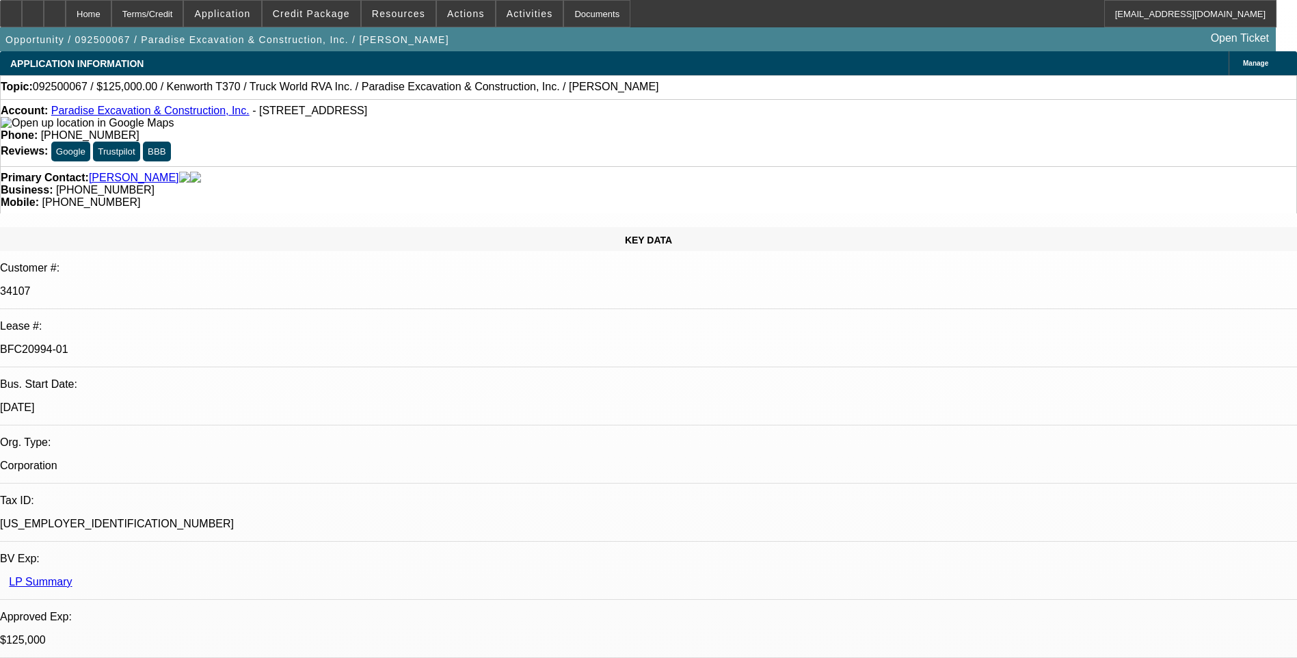
select select "0"
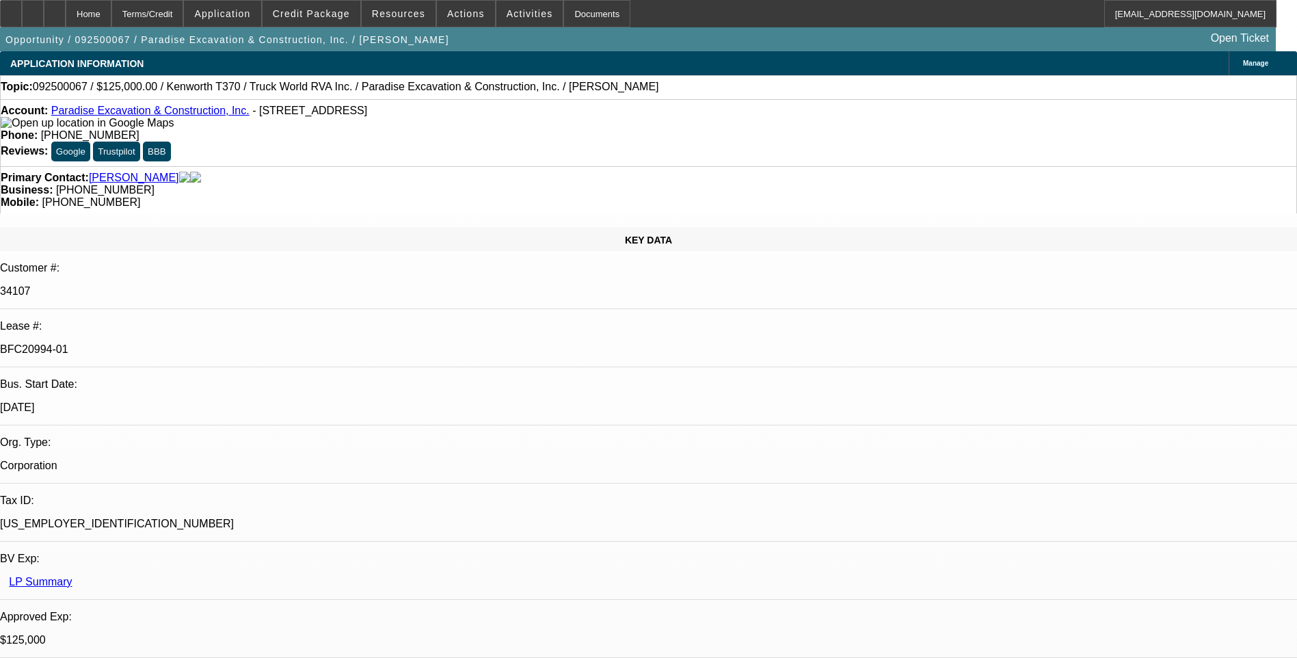
select select "0"
select select "1"
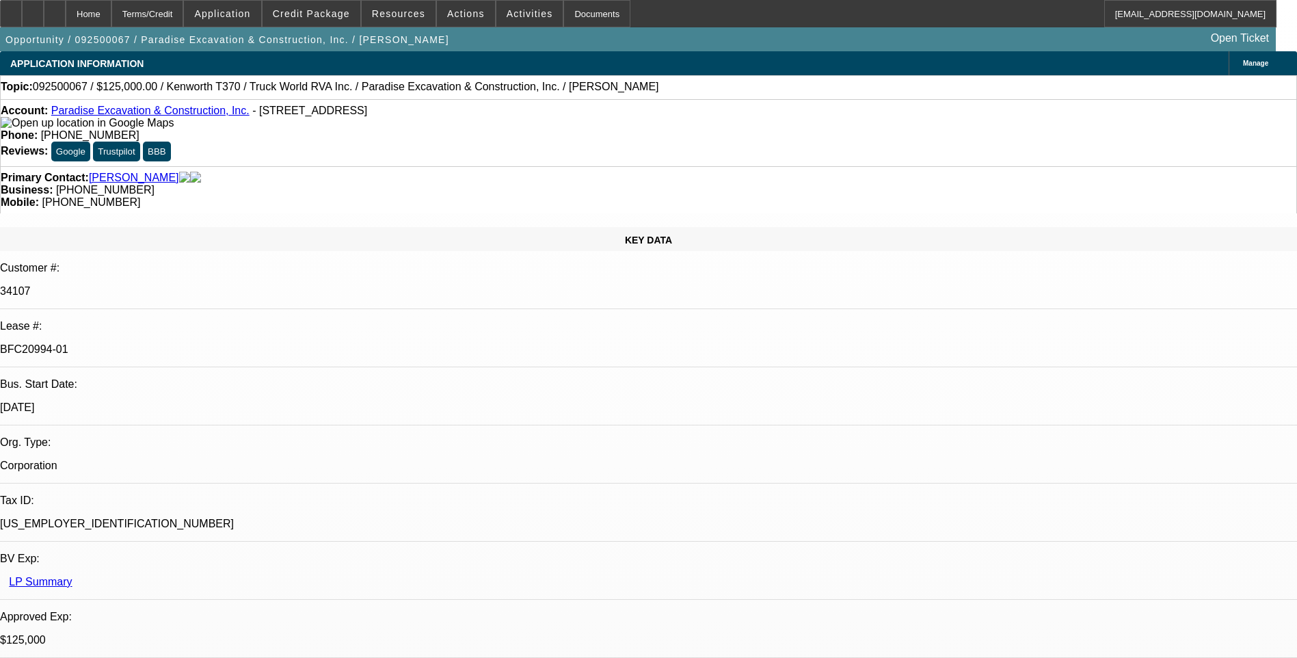
select select "1"
select select "6"
select select "1"
select select "6"
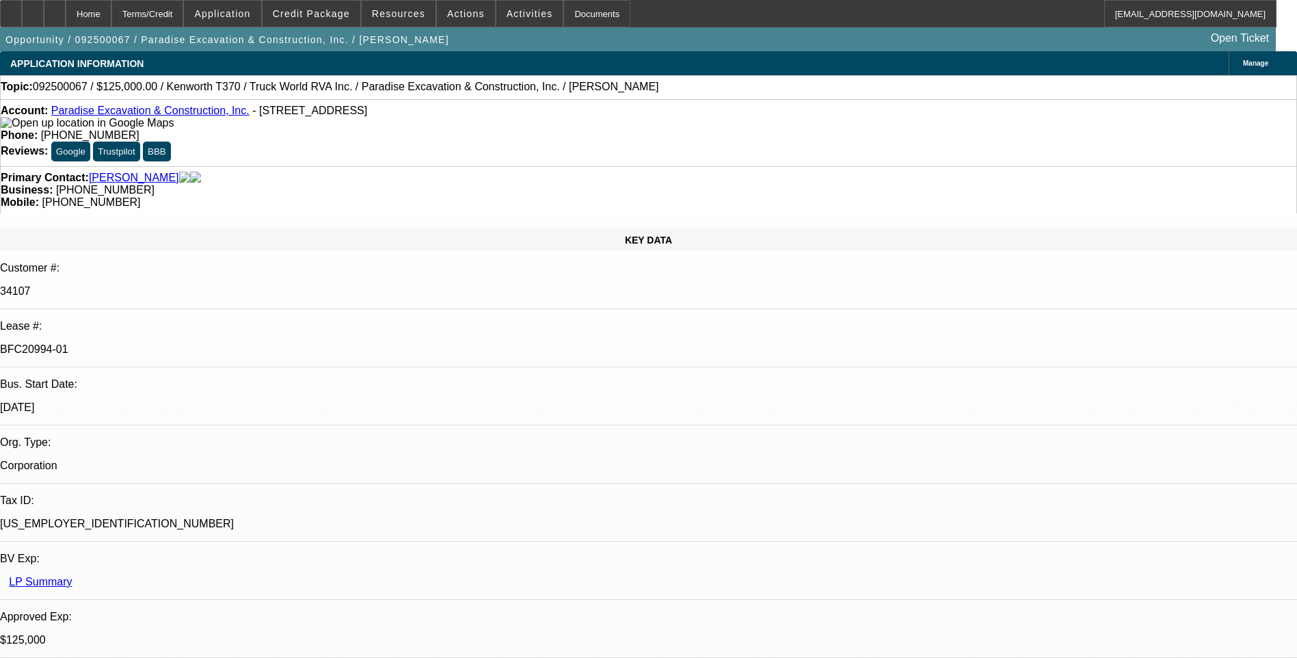
select select "1"
select select "6"
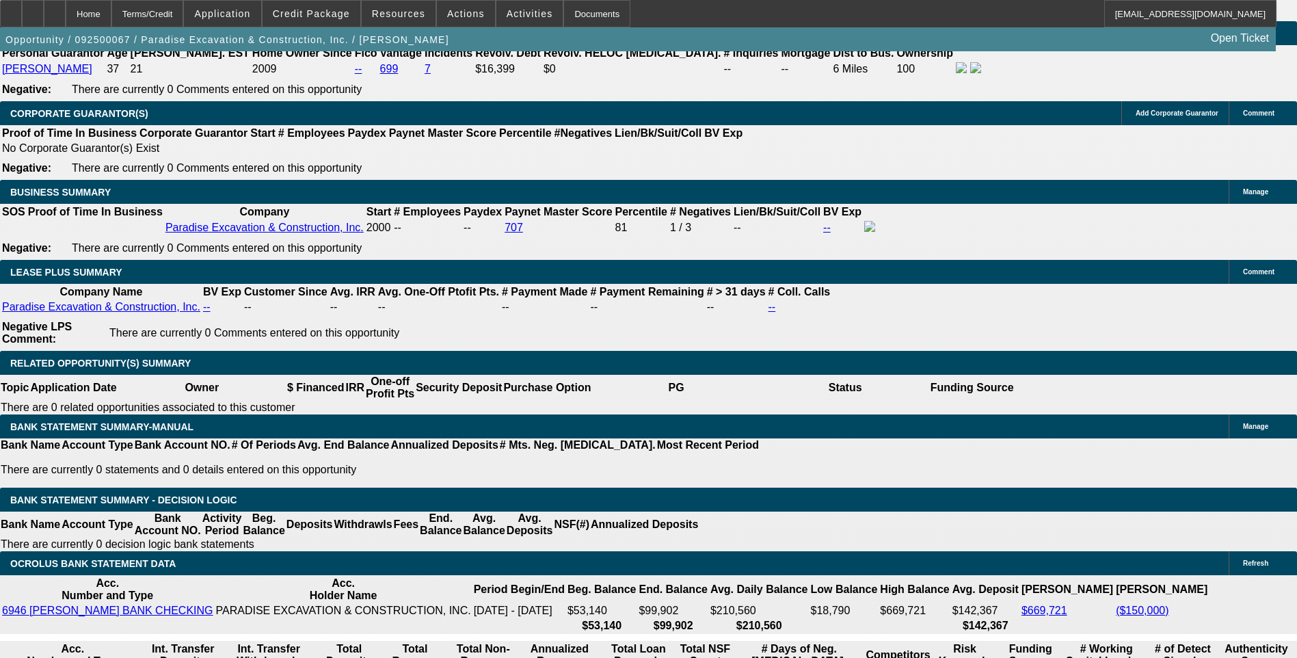
scroll to position [2051, 0]
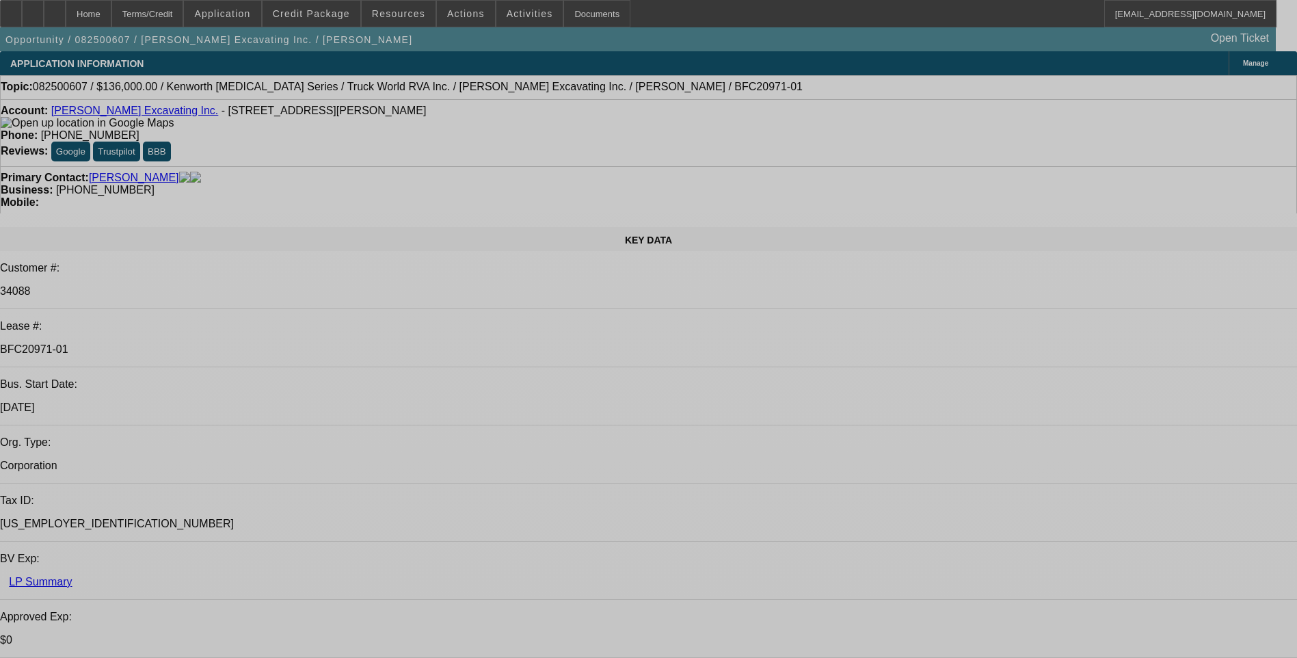
select select "0"
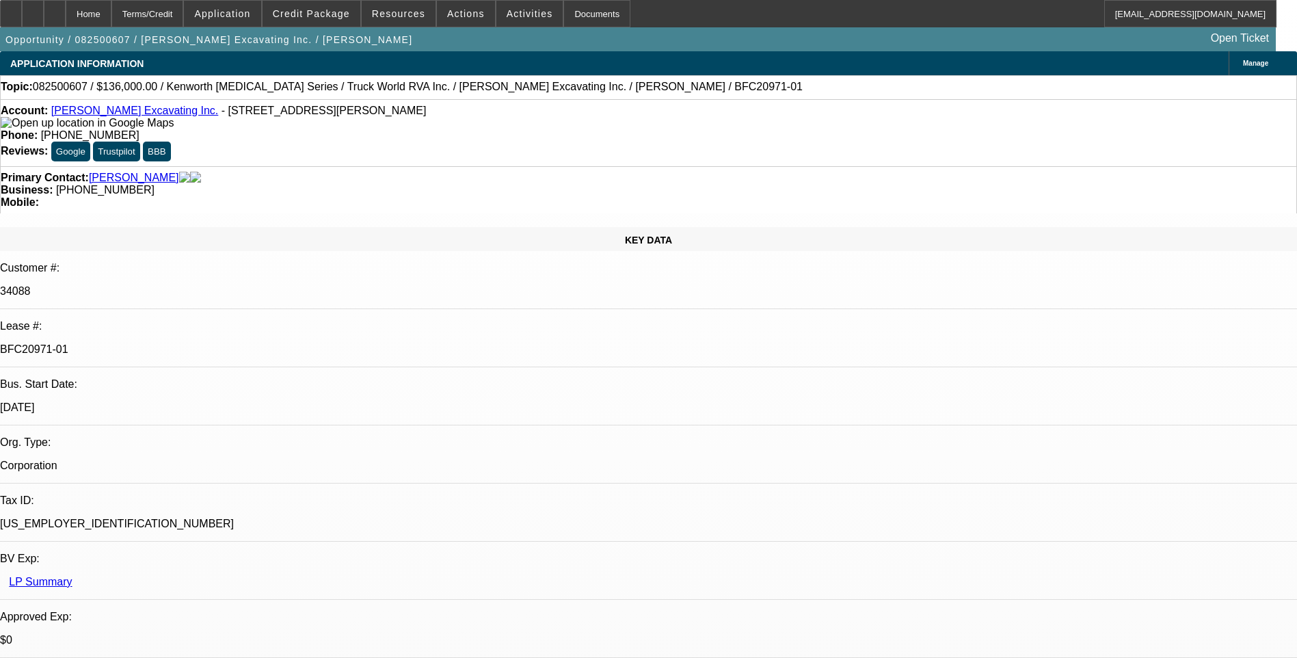
select select "0"
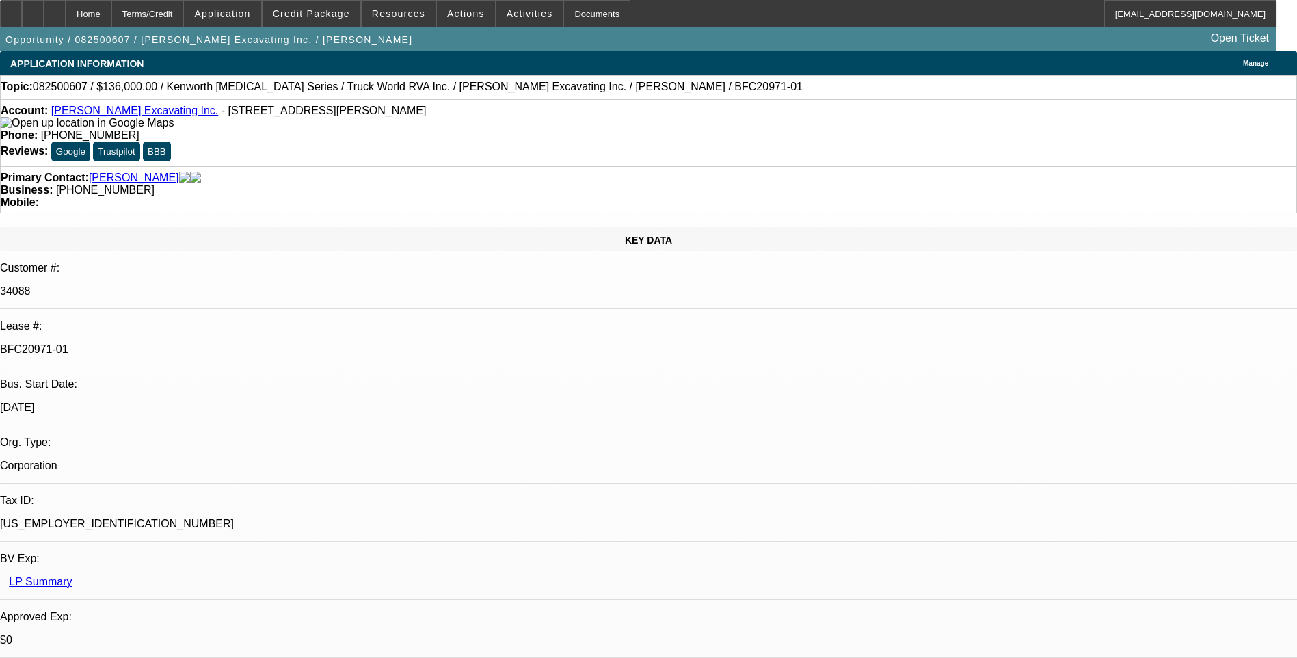
select select "0"
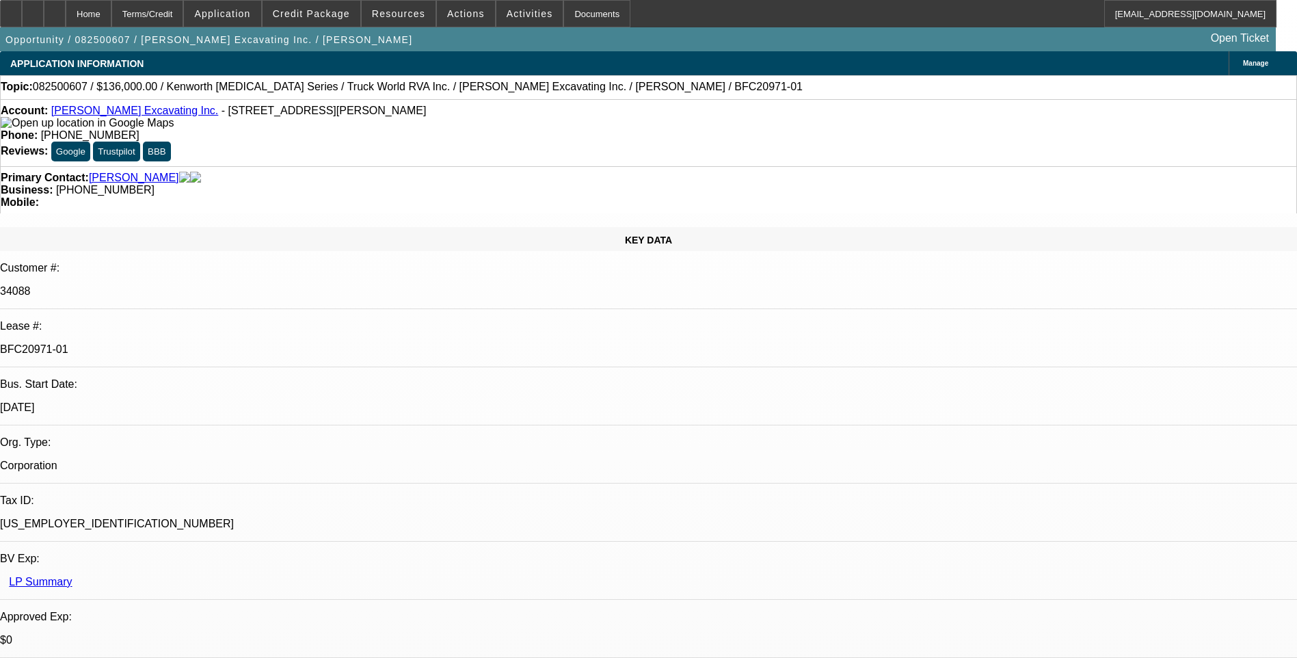
select select "0"
select select "1"
select select "2"
select select "1"
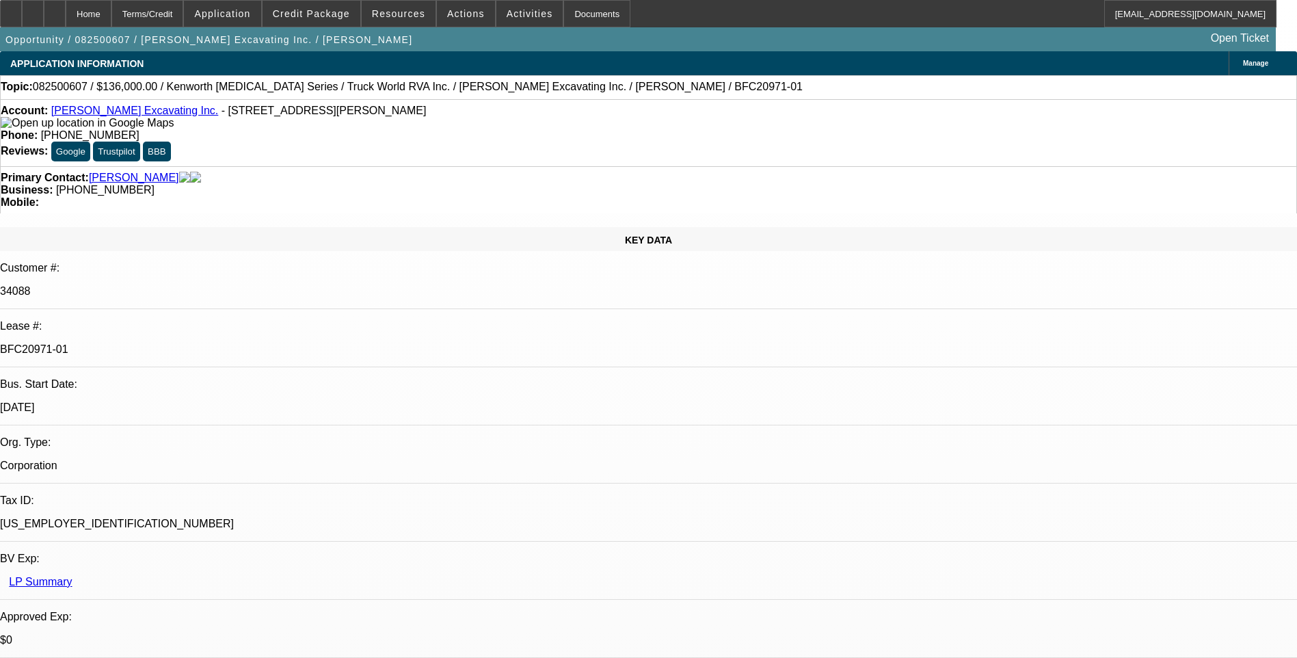
select select "1"
select select "6"
select select "1"
select select "6"
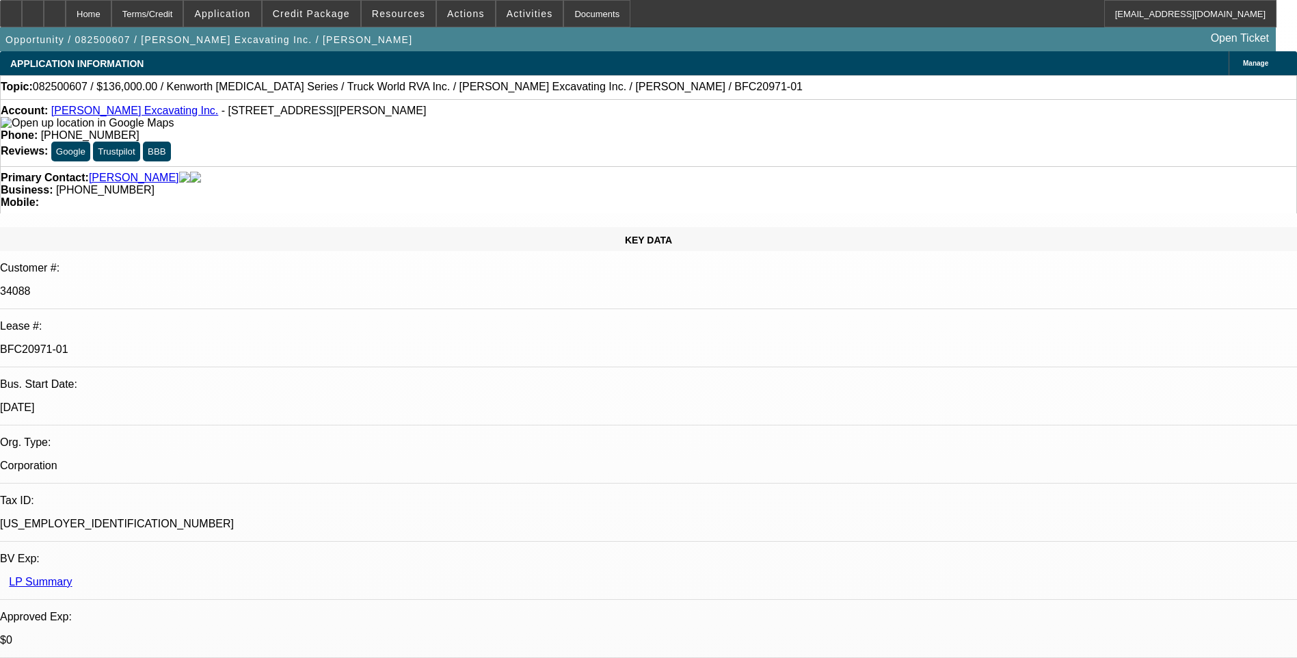
select select "1"
select select "6"
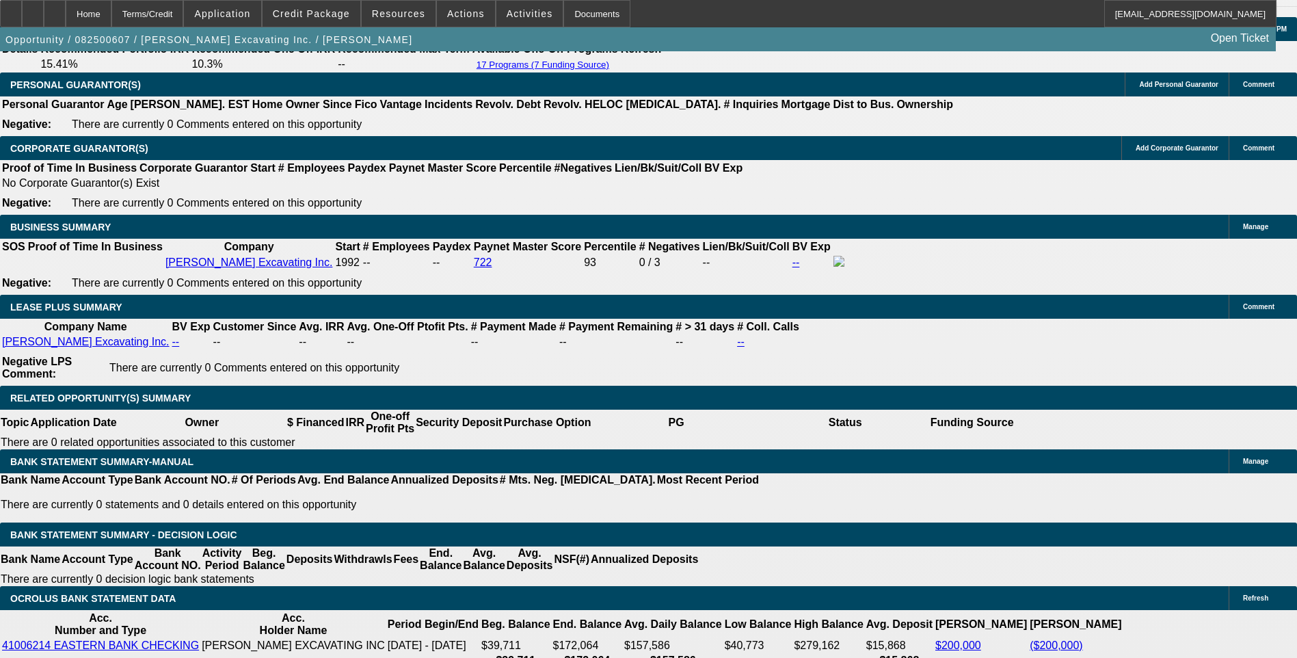
scroll to position [2119, 0]
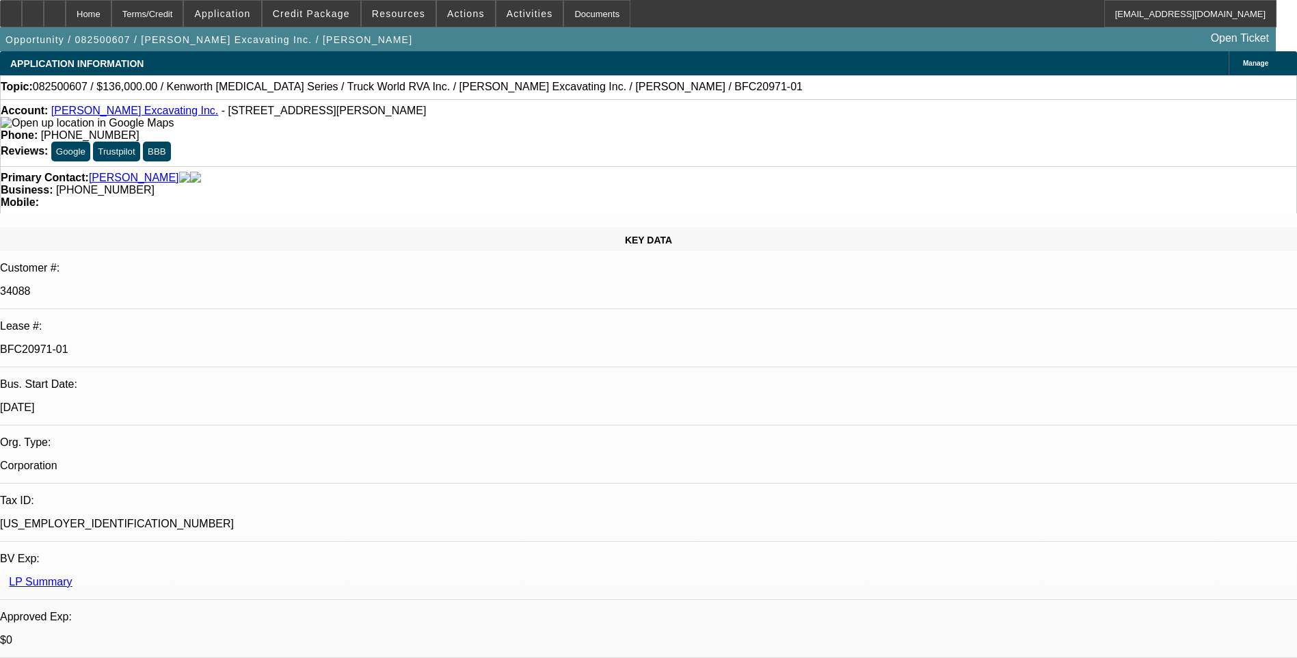
select select "0"
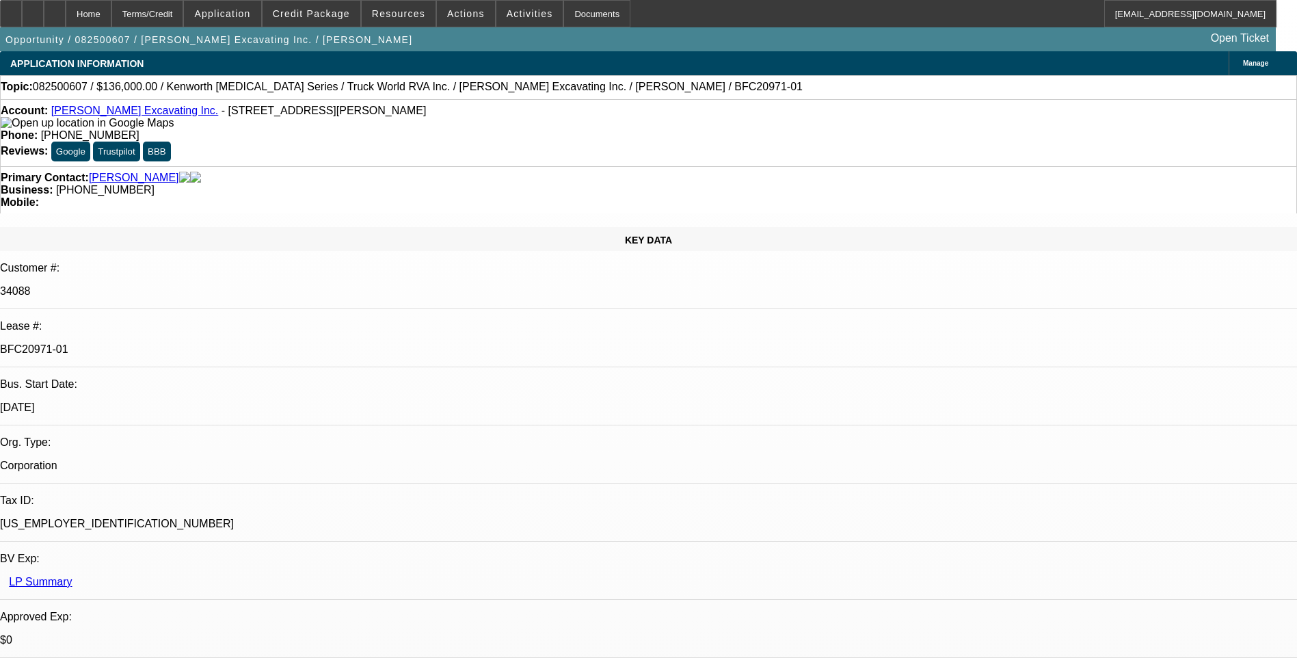
select select "0"
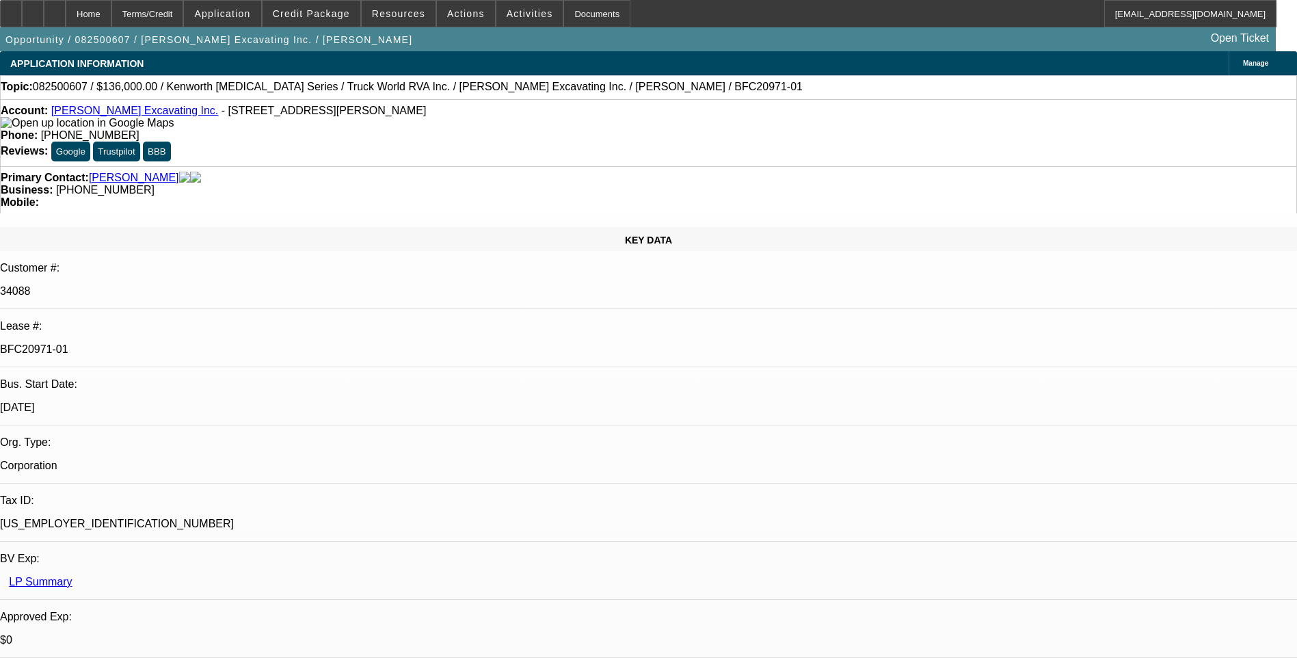
select select "0"
select select "1"
select select "2"
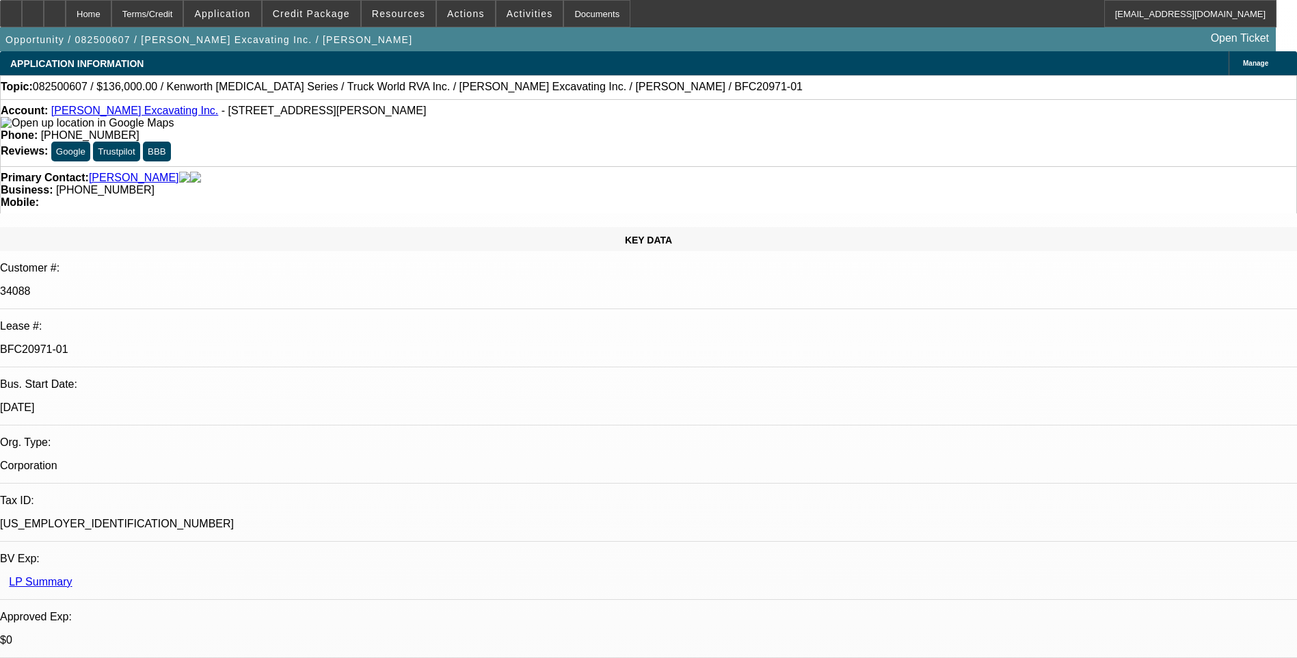
select select "1"
select select "6"
select select "1"
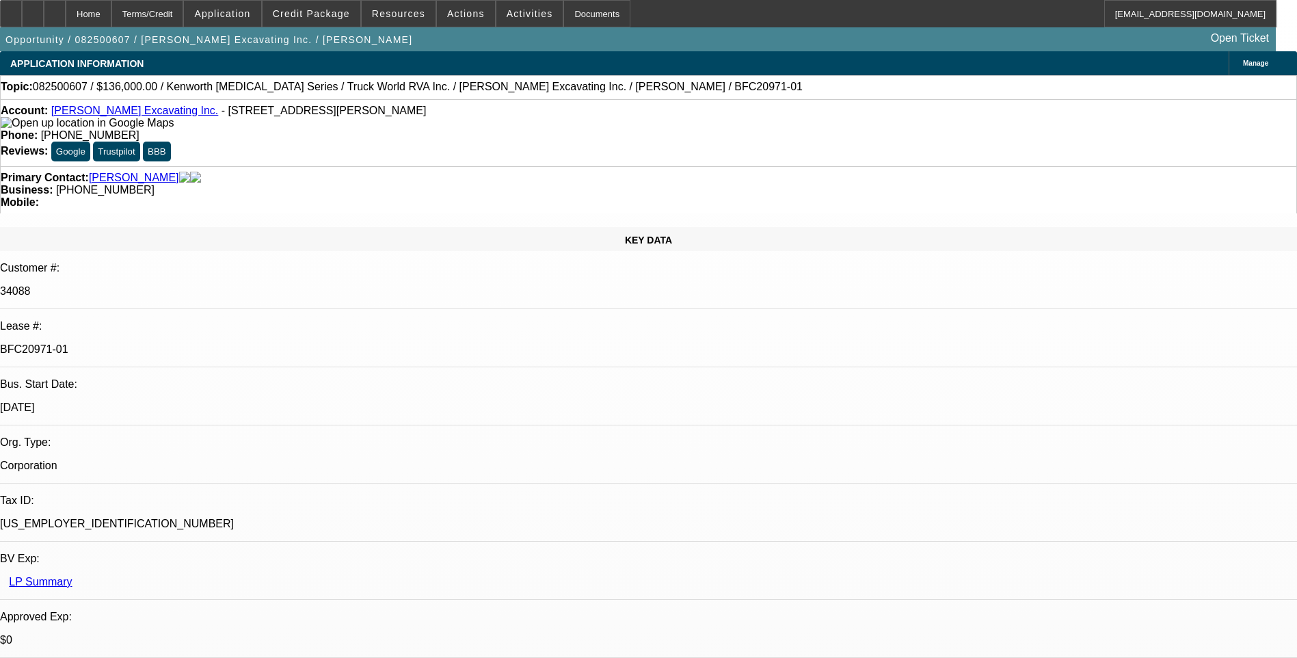
select select "6"
select select "1"
select select "6"
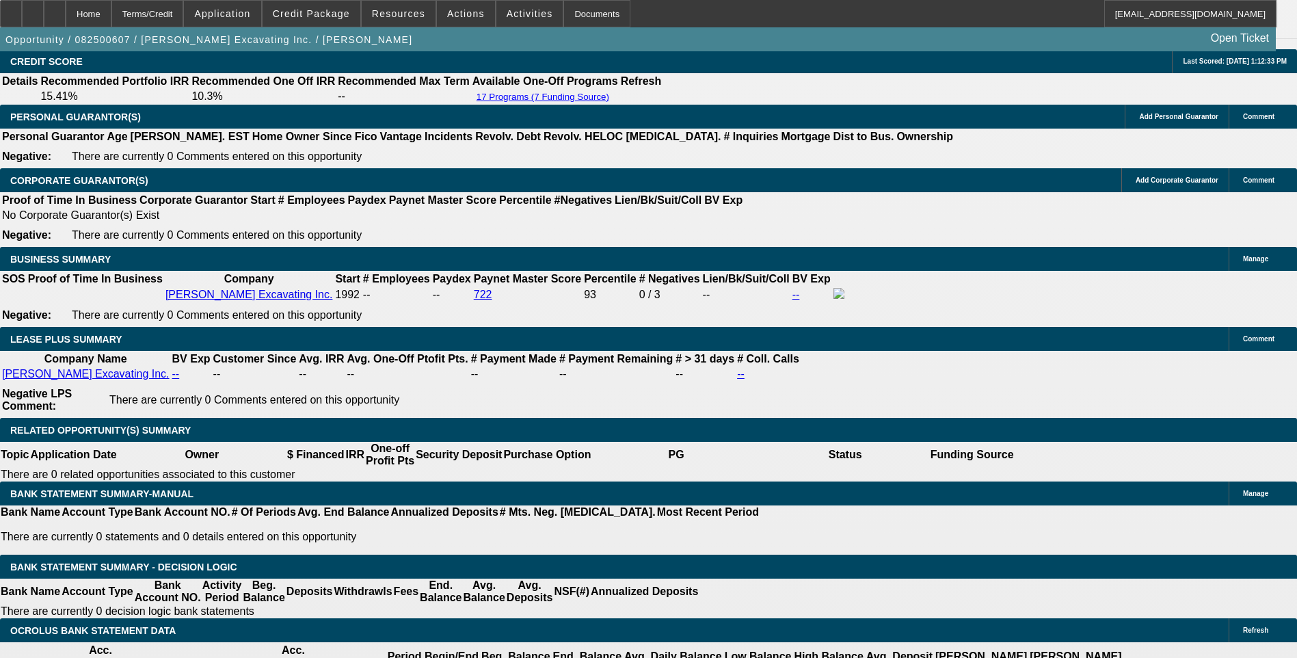
scroll to position [2119, 0]
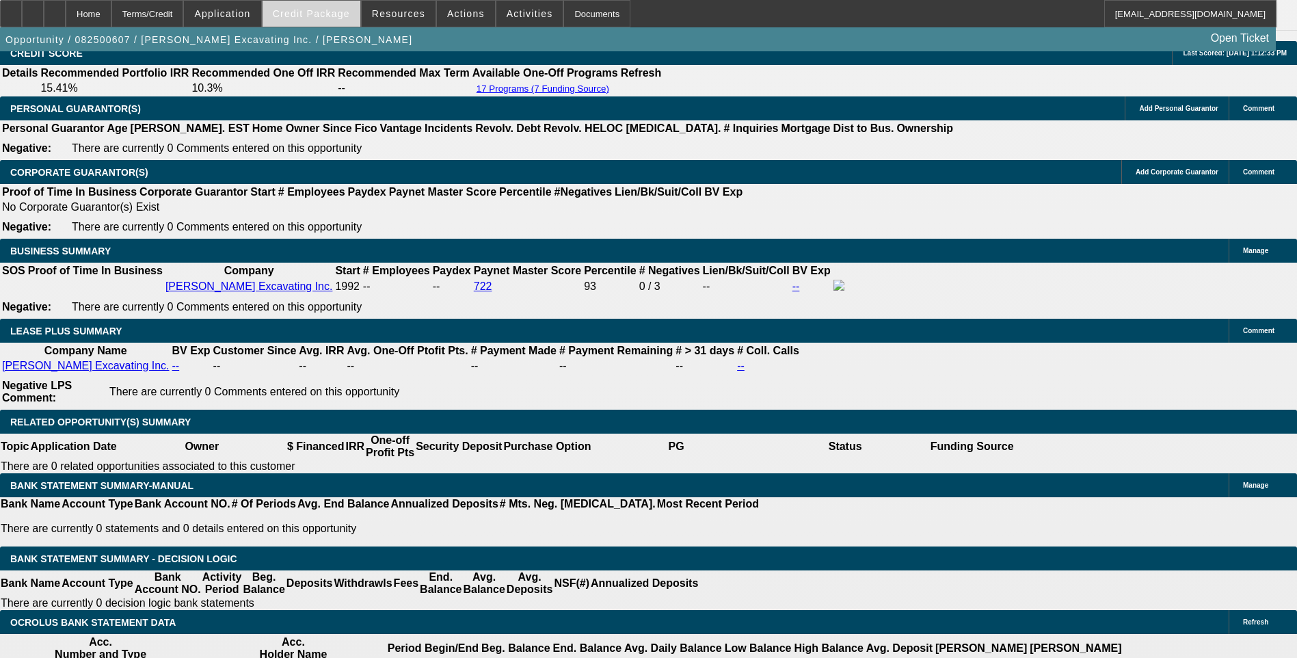
click at [333, 9] on span "Credit Package" at bounding box center [311, 13] width 77 height 11
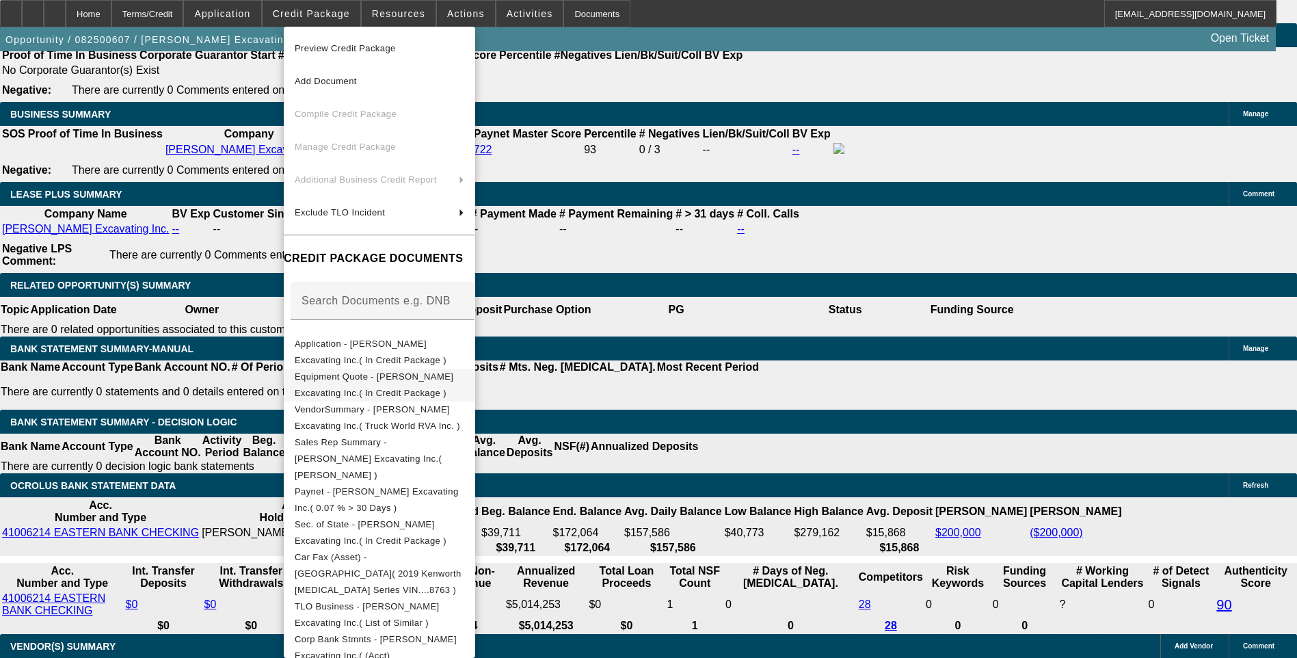
scroll to position [2187, 0]
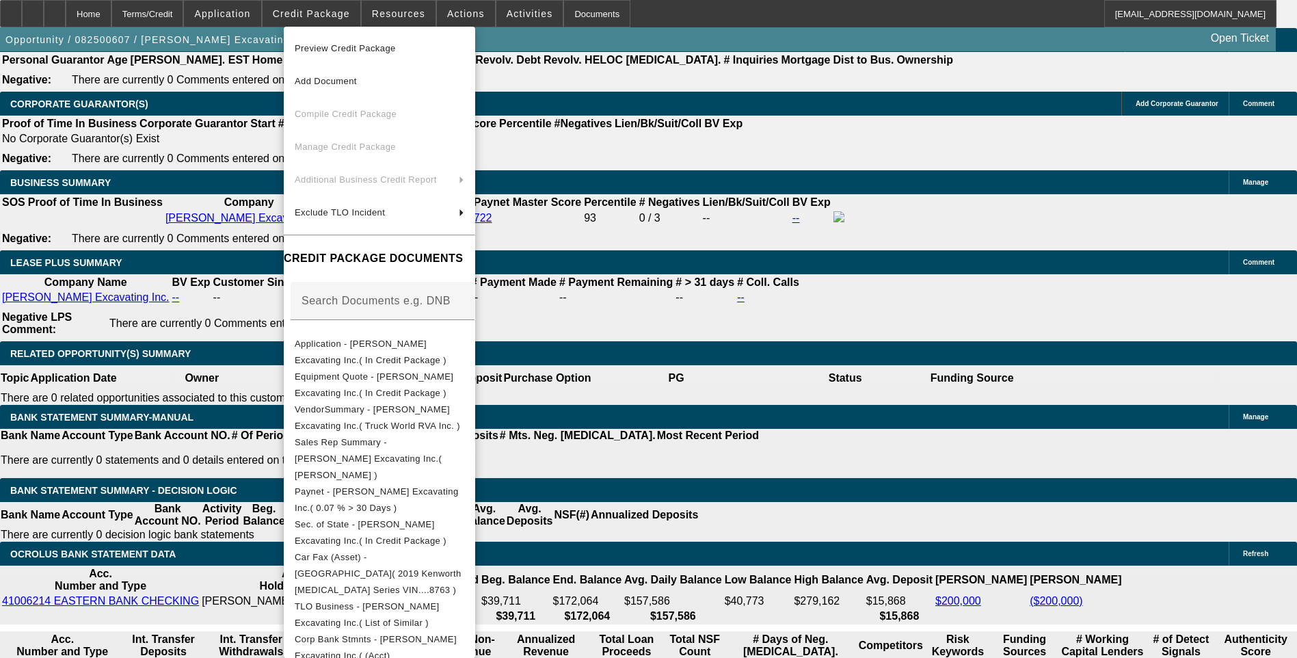
click at [753, 163] on div at bounding box center [648, 329] width 1297 height 658
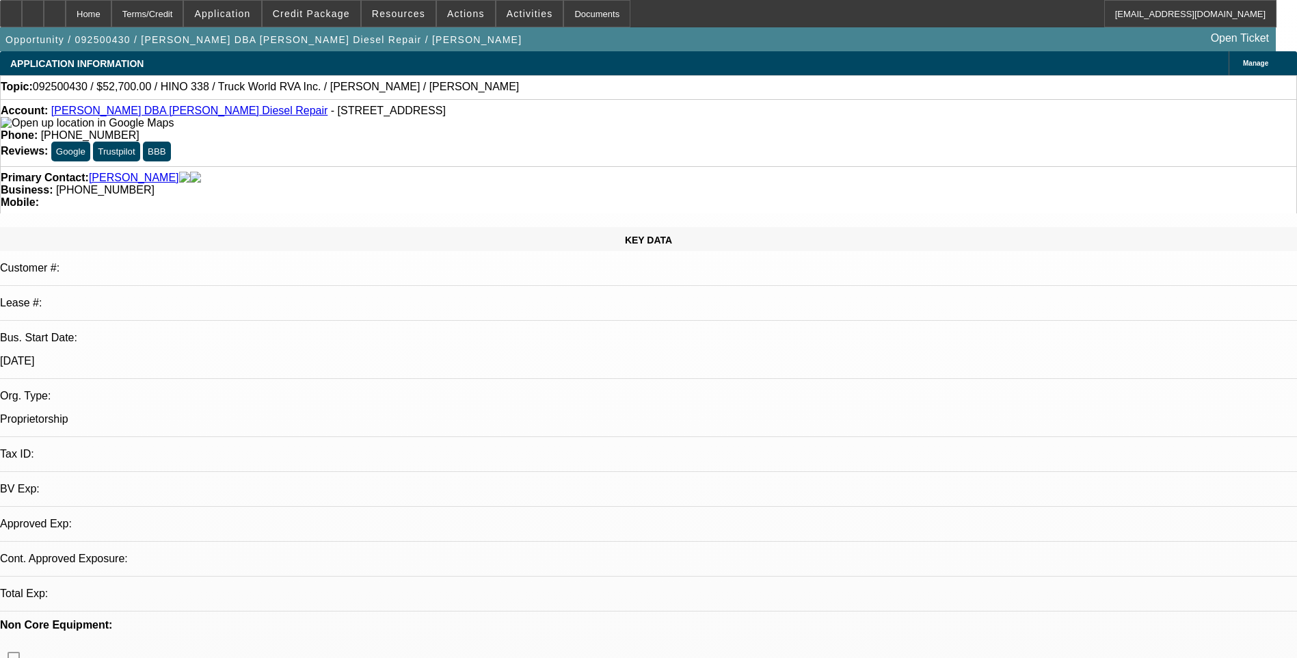
select select "0.15"
select select "2"
select select "0"
select select "0.1"
select select "2"
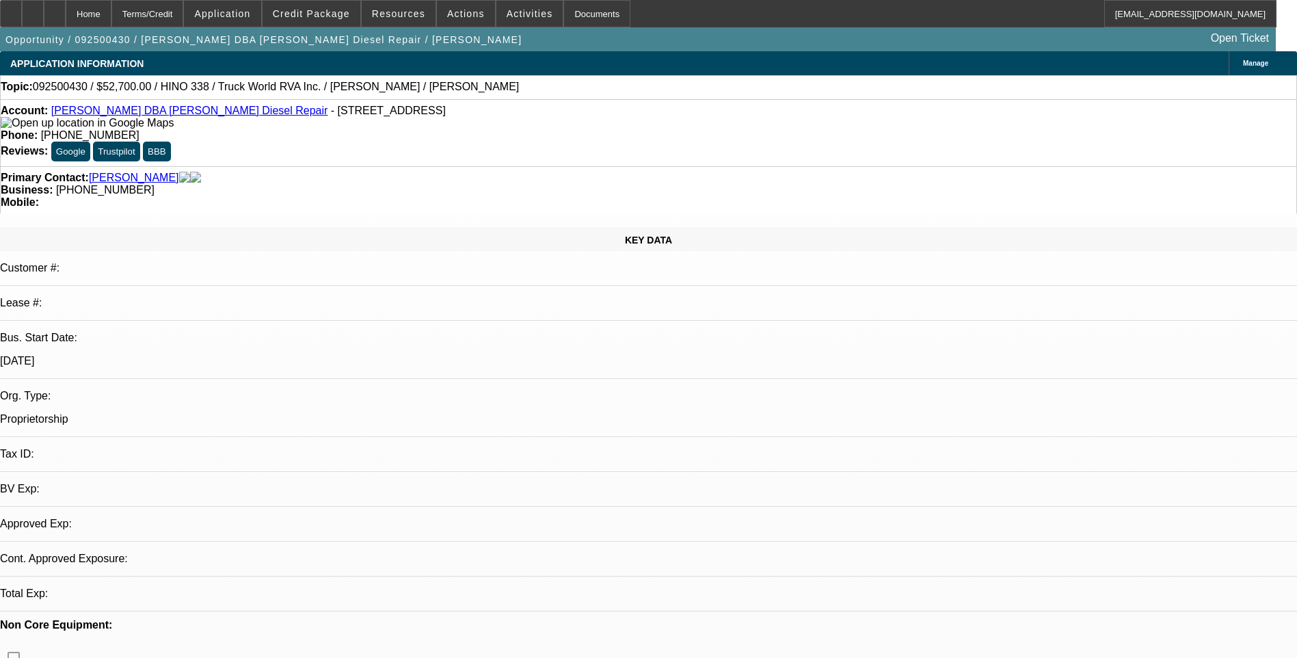
select select "0"
select select "1"
select select "2"
select select "6"
select select "1"
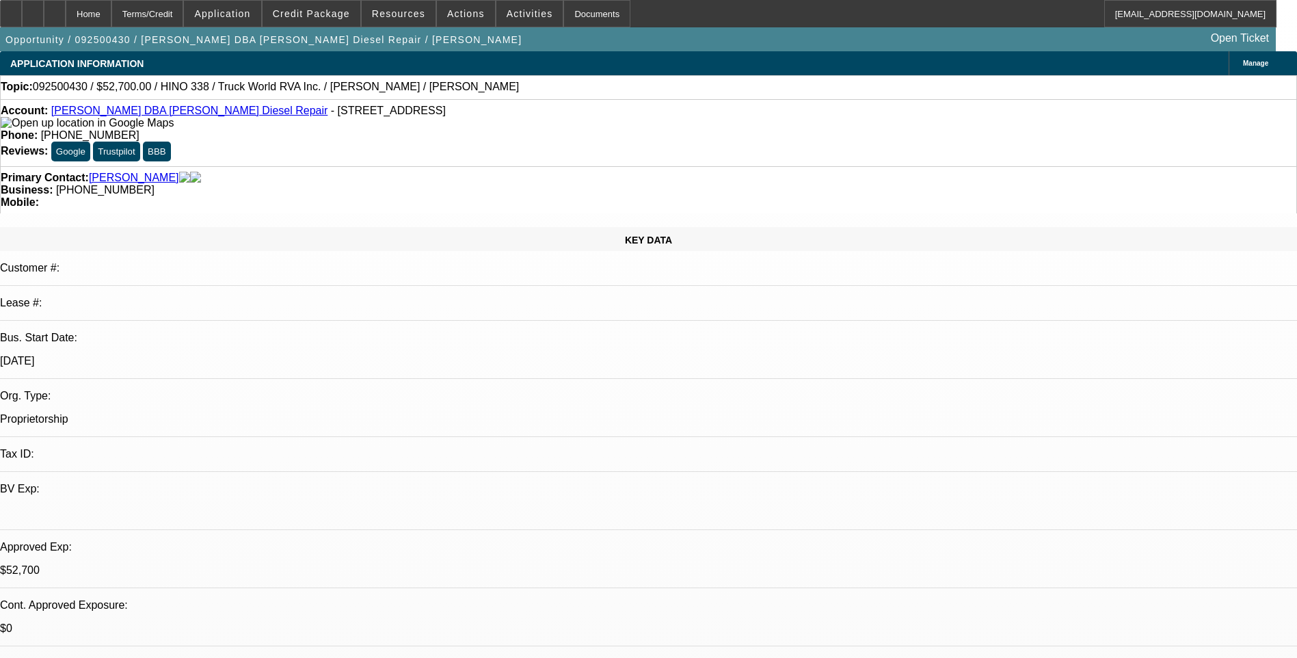
select select "2"
select select "6"
click at [184, 20] on div "Terms/Credit" at bounding box center [147, 13] width 72 height 27
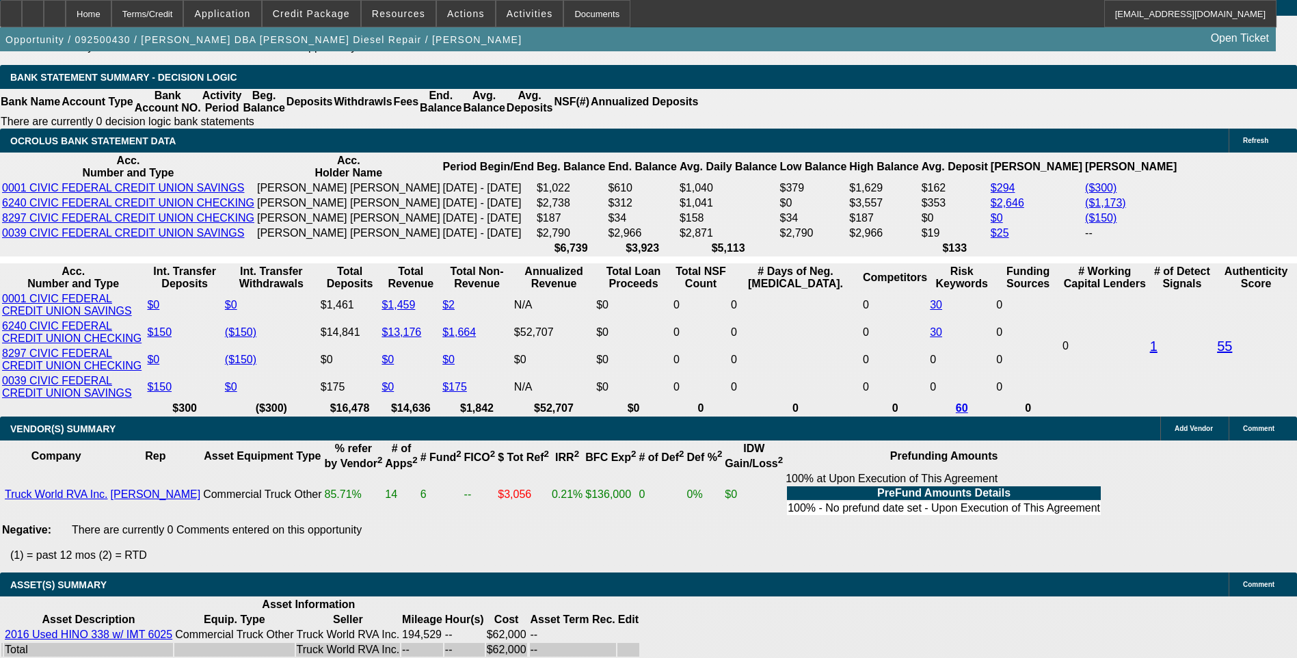
scroll to position [2336, 0]
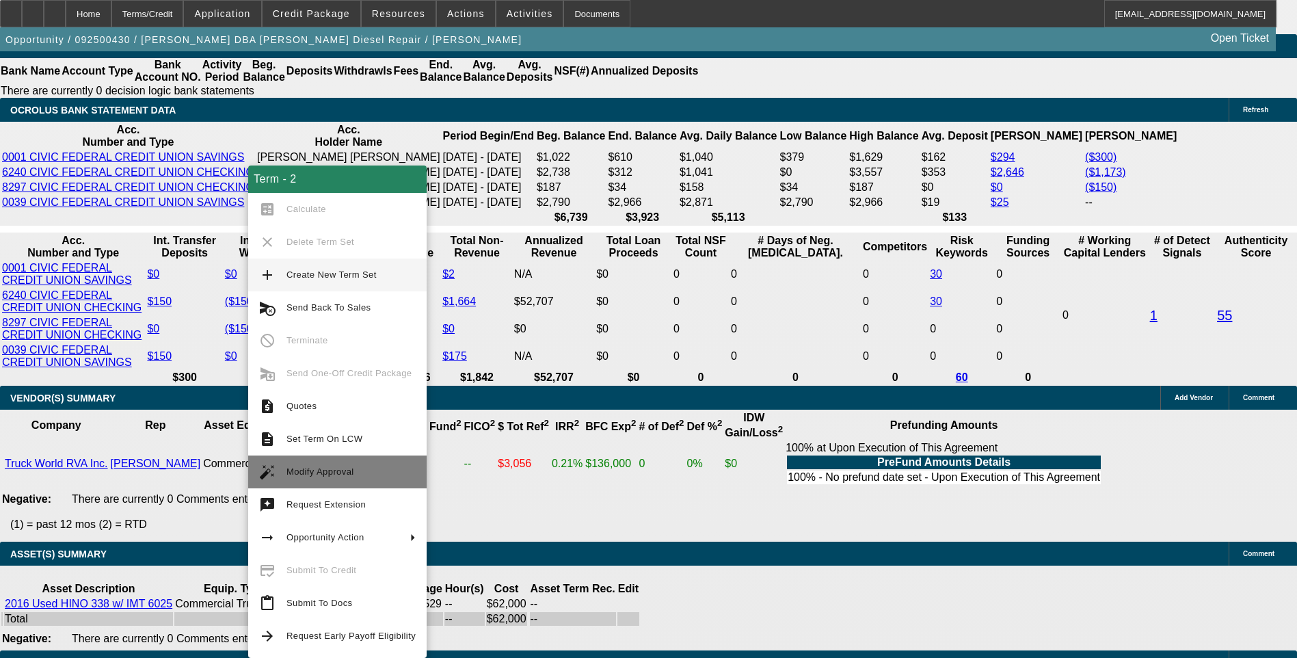
click at [380, 473] on span "Modify Approval" at bounding box center [350, 471] width 129 height 16
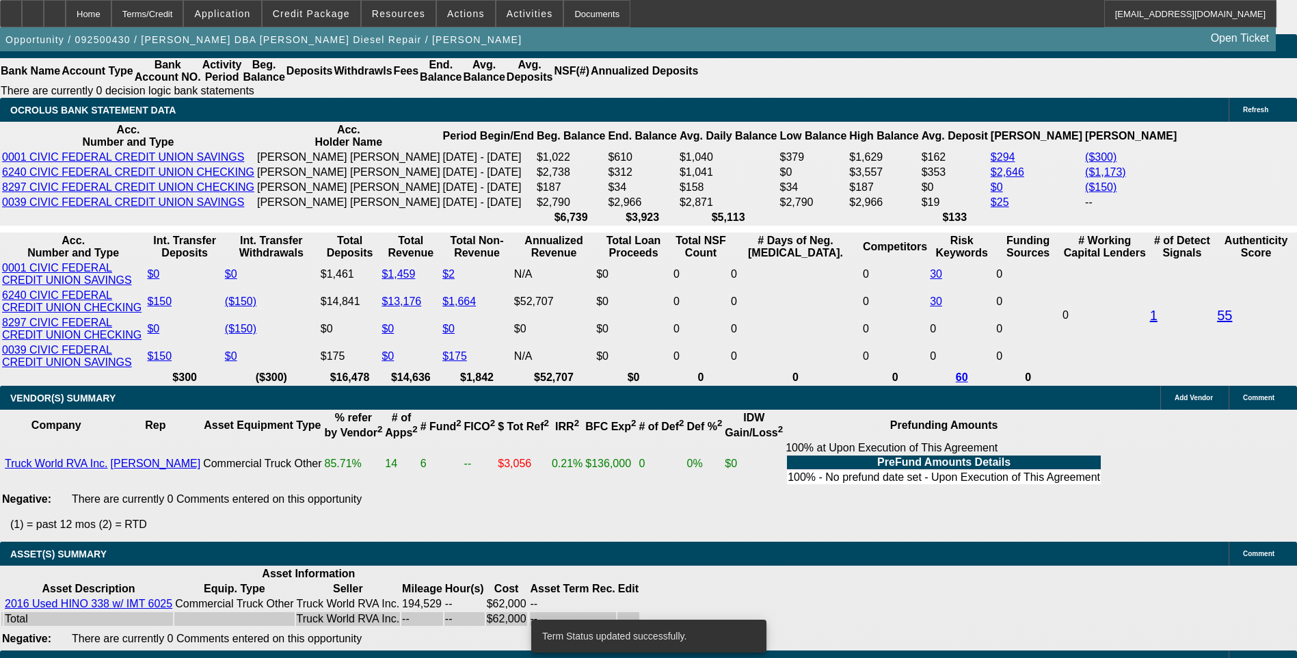
select select "0.15"
select select "2"
select select "0"
select select "6"
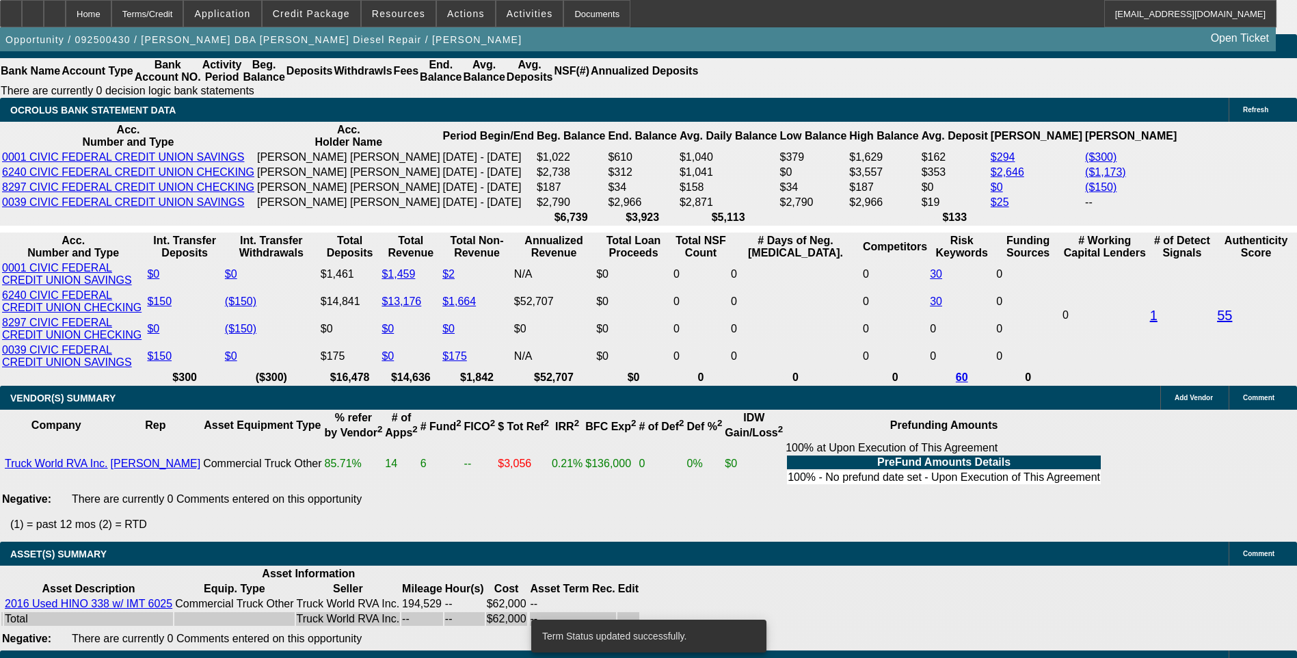
select select "0.15"
select select "2"
select select "0"
select select "6"
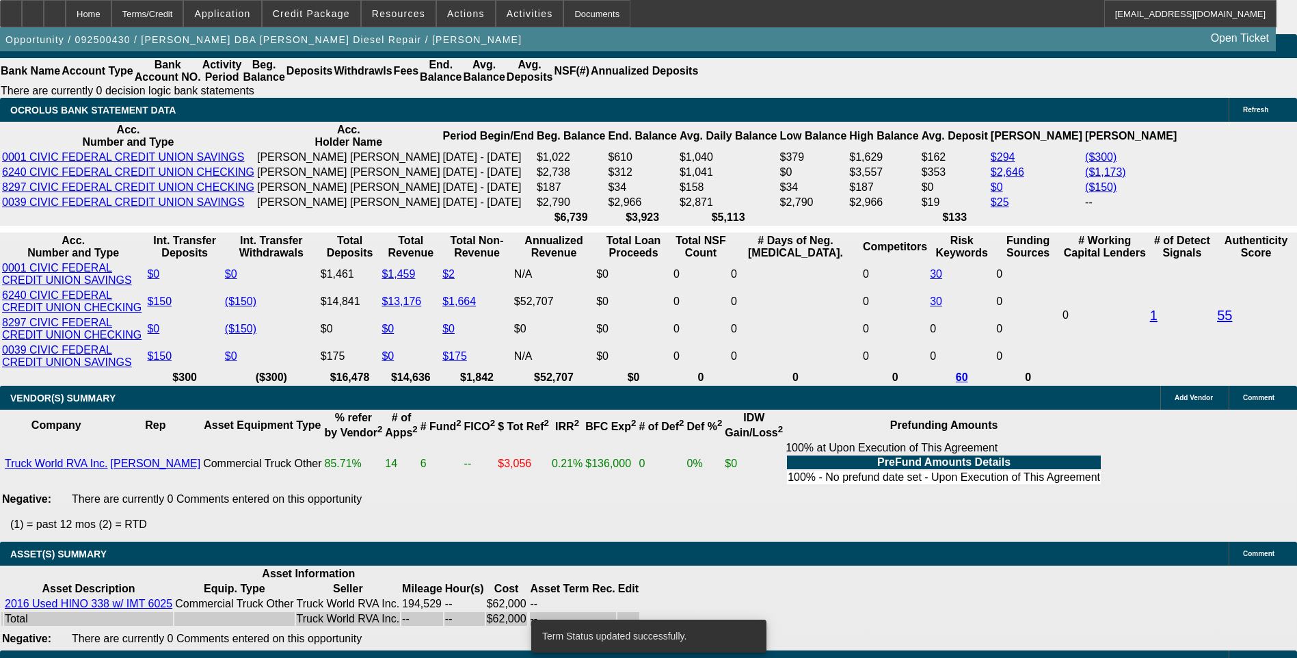
select select "0.1"
select select "2"
select select "0"
select select "6"
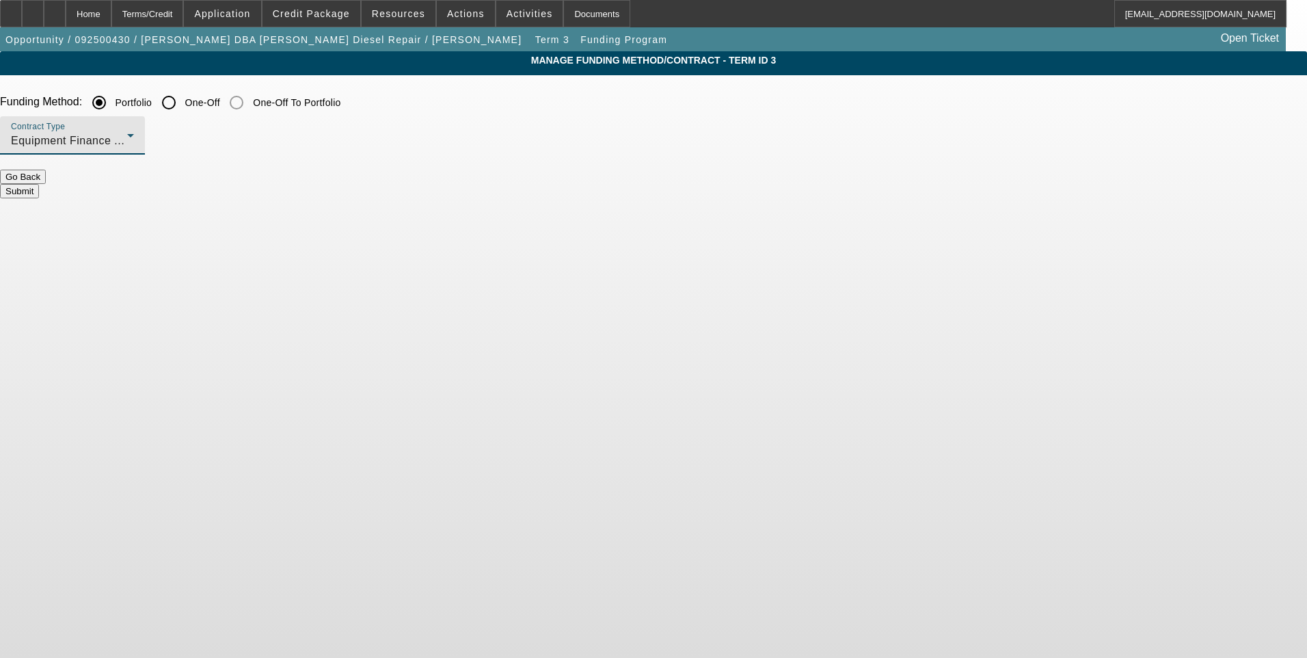
click at [139, 128] on icon at bounding box center [130, 135] width 16 height 16
click at [388, 184] on mat-option "Lease Agreement" at bounding box center [354, 177] width 179 height 33
click at [39, 185] on button "Submit" at bounding box center [19, 191] width 39 height 14
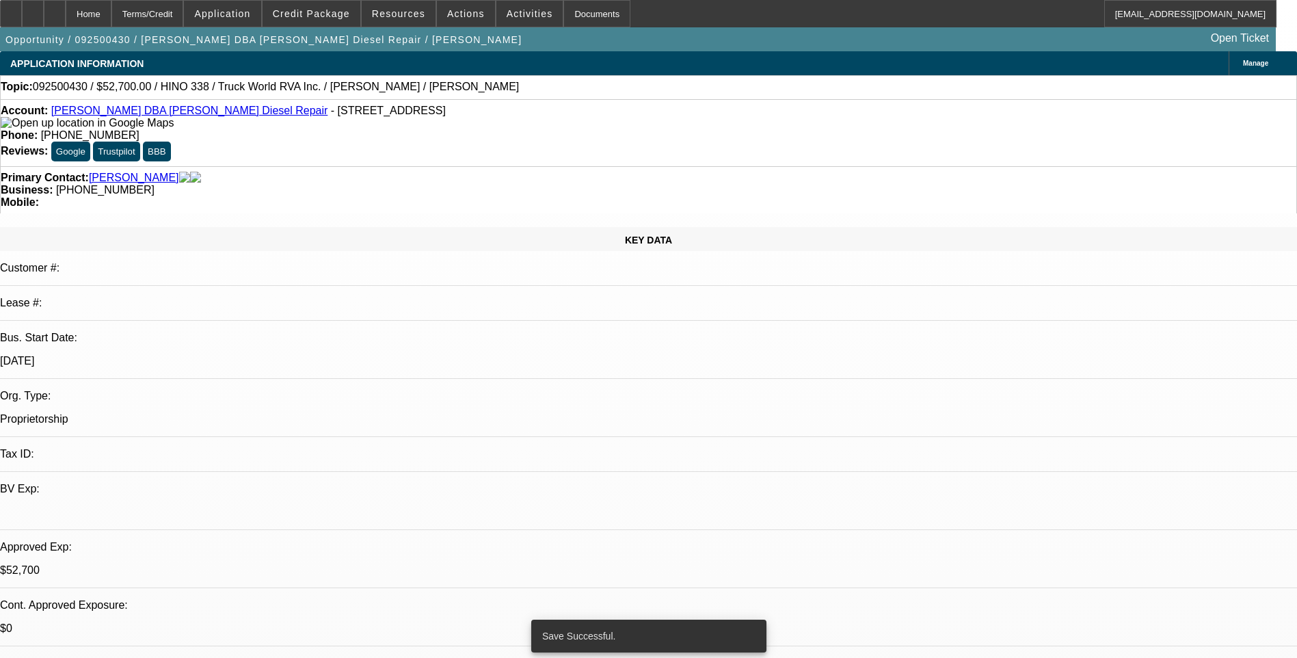
select select "0.15"
select select "2"
select select "0"
select select "6"
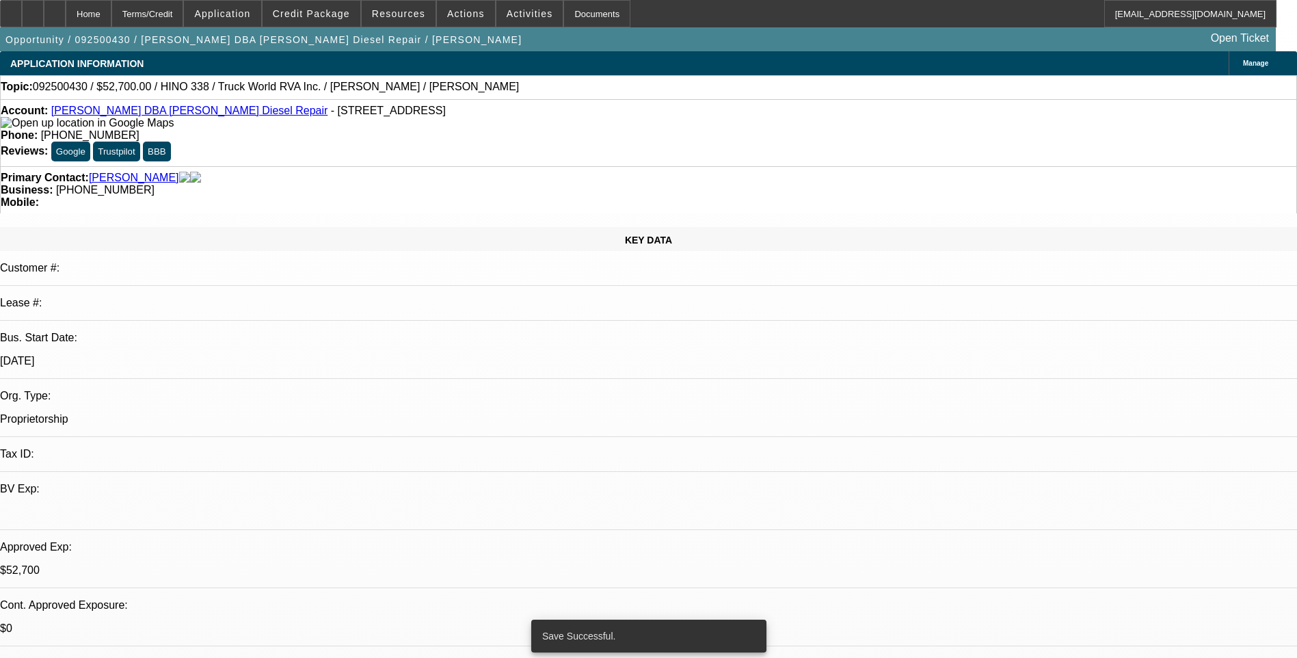
select select "0.15"
select select "2"
select select "0"
select select "6"
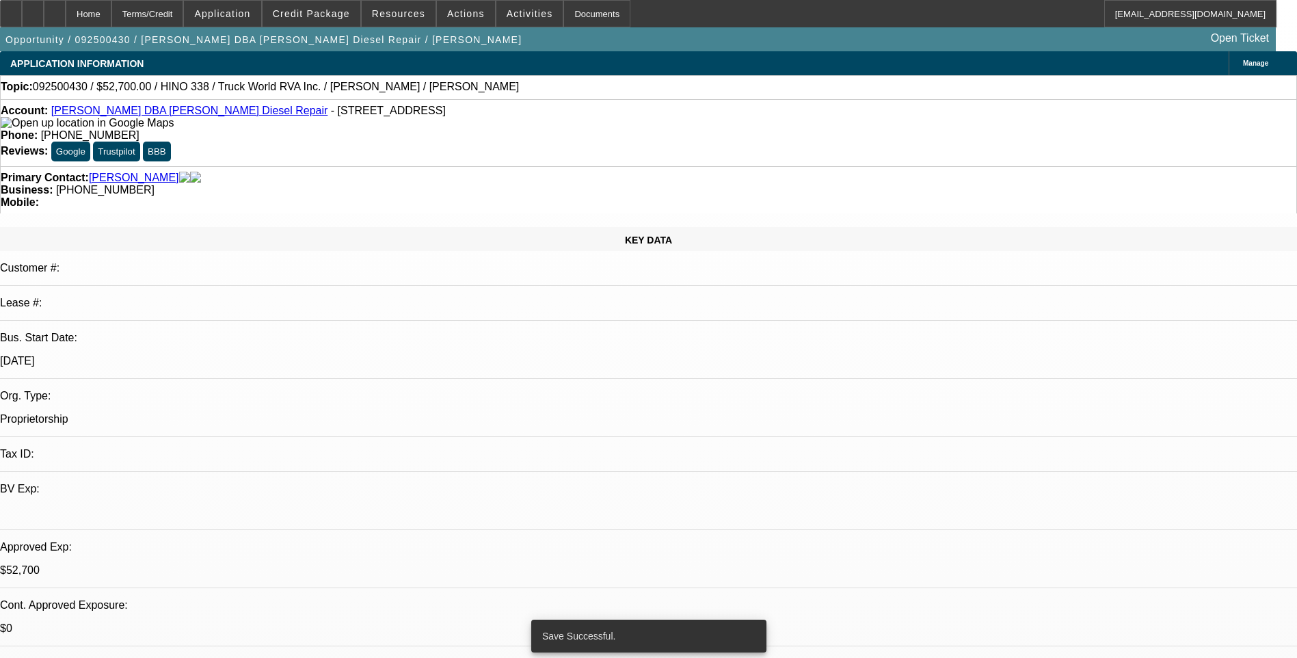
select select "0.1"
select select "2"
select select "0"
select select "6"
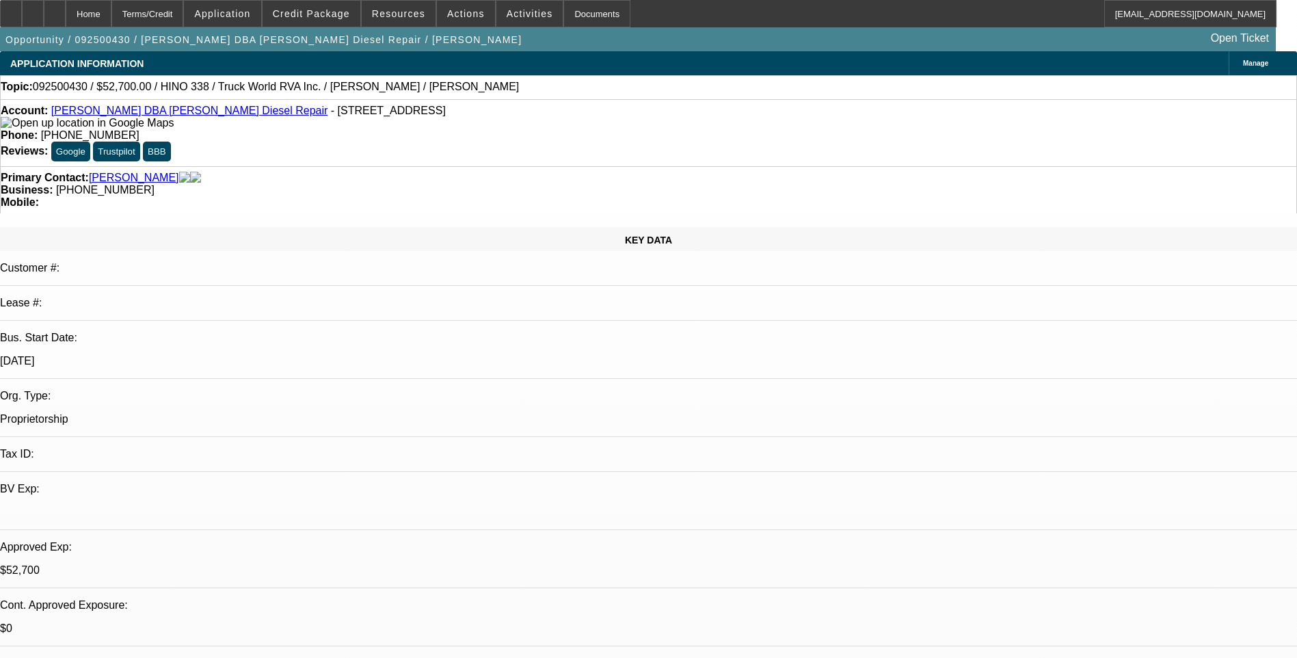
click at [184, 11] on div "Terms/Credit" at bounding box center [147, 13] width 72 height 27
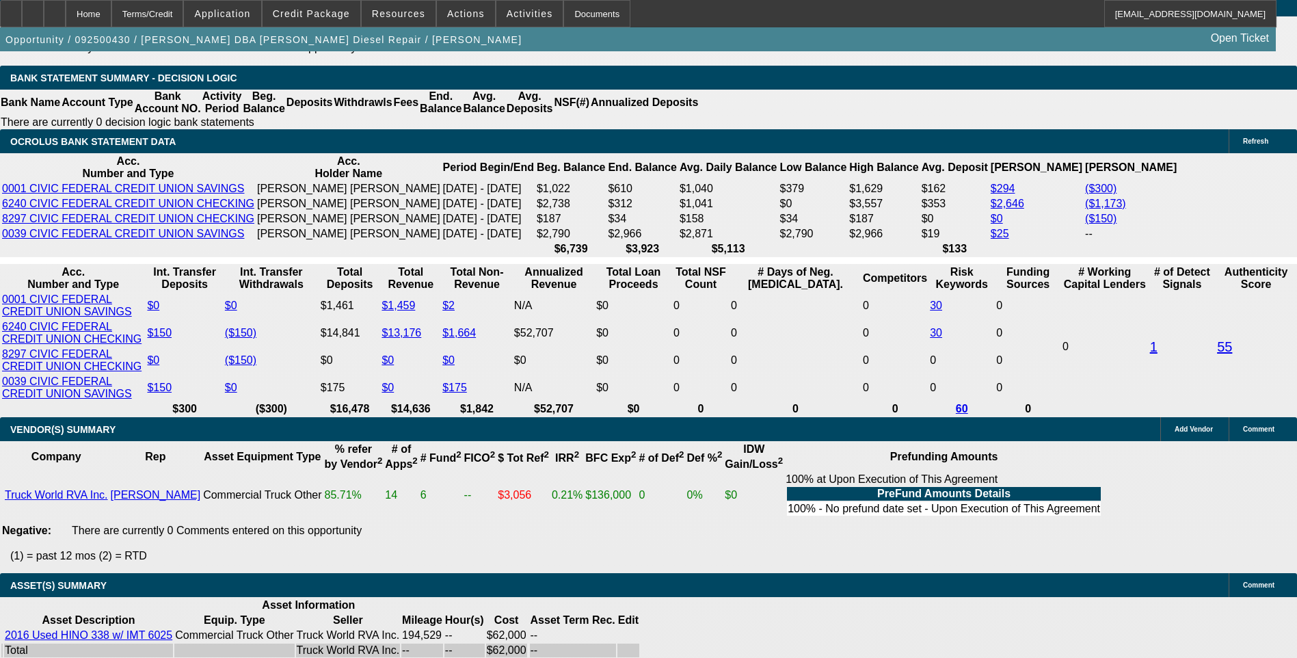
scroll to position [2336, 0]
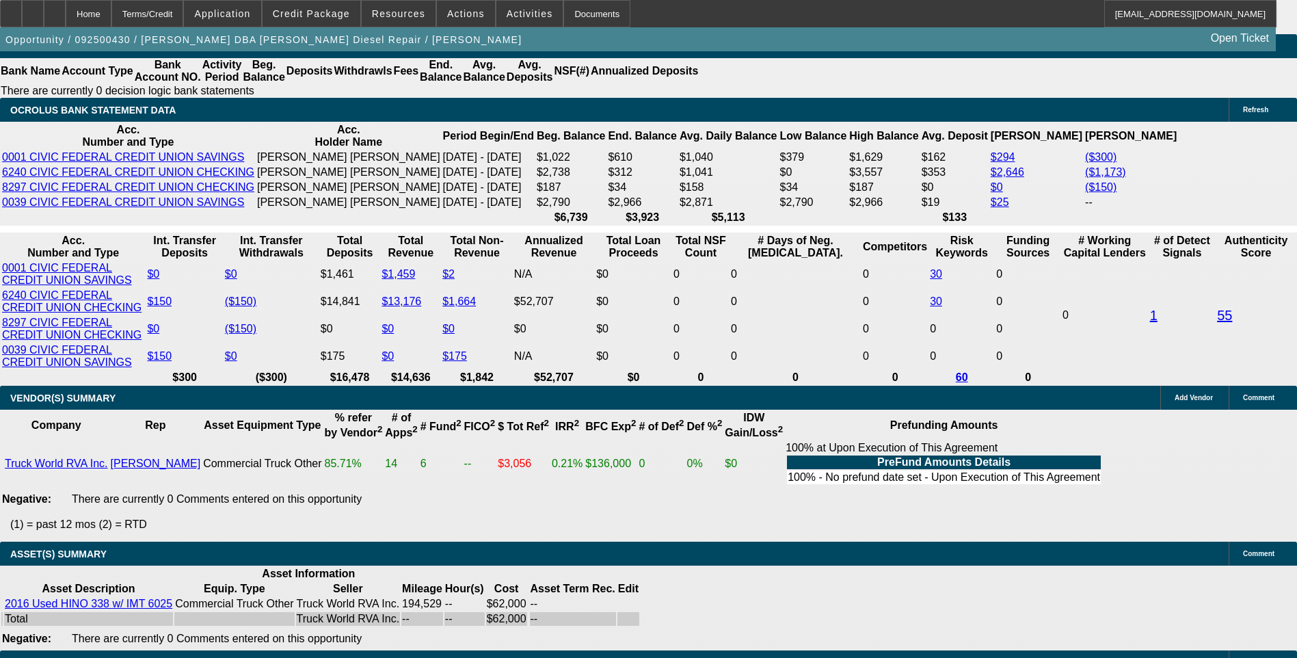
select select "4"
type input "UNKNOWN"
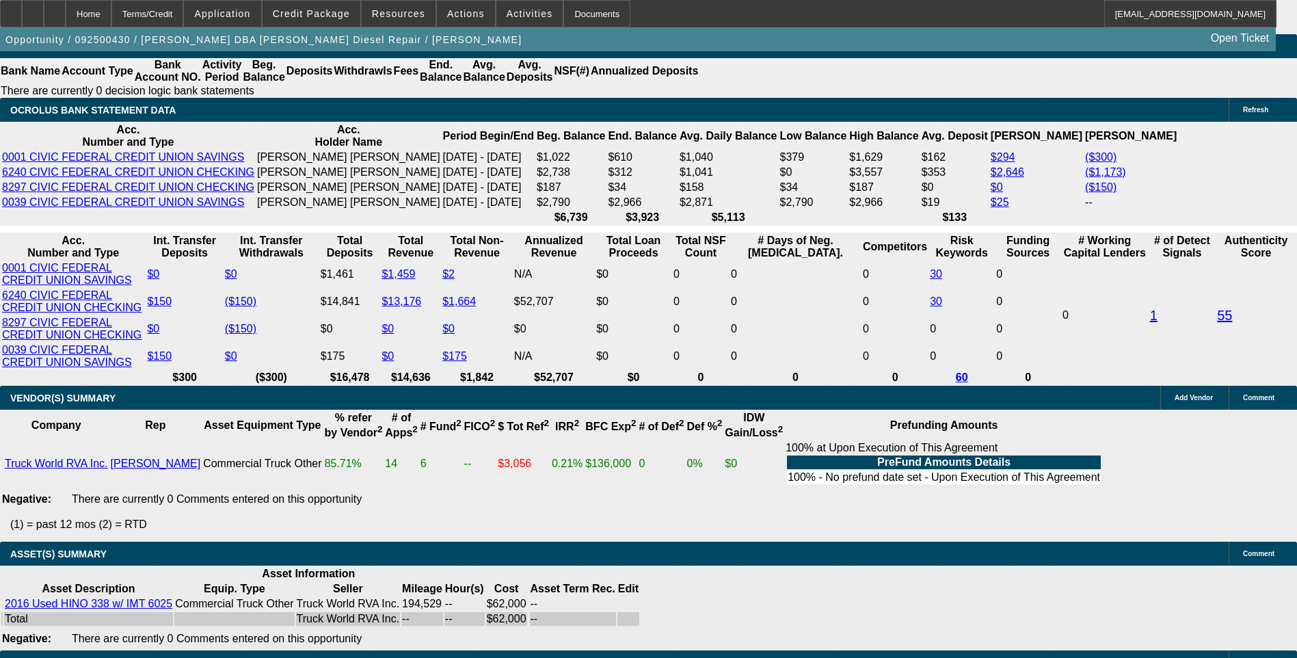
select select "0.1"
type input "$6,200.00"
type input "2"
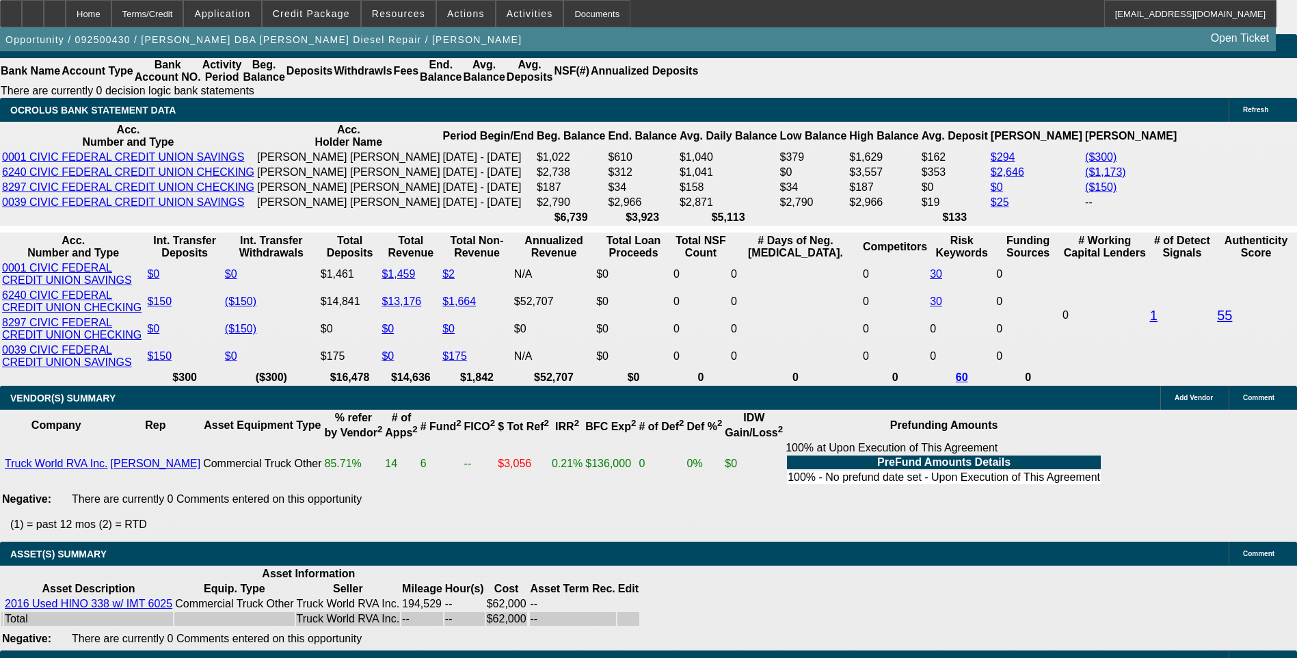
type input "$2,433.10"
type input "$1,216.55"
type input "2"
type input "12"
type input "$2,920.12"
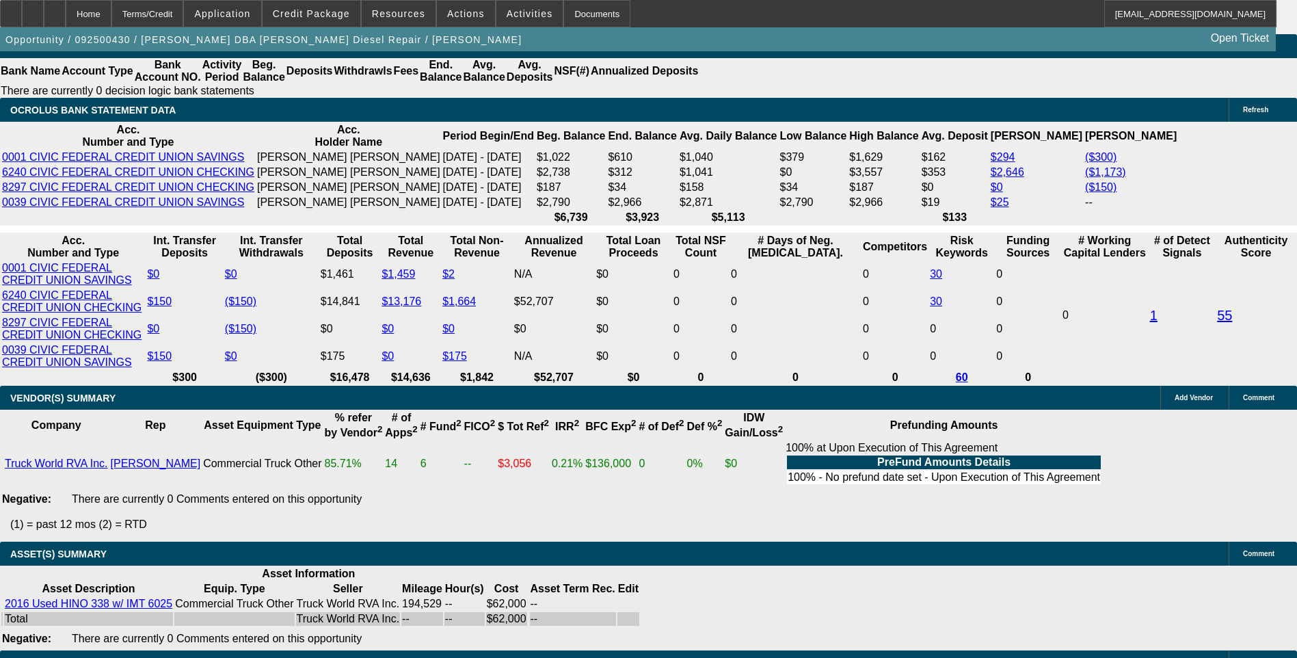
type input "$1,460.06"
type input "172"
type input "$15,143.84"
type input "$7,571.92"
type input "17.2"
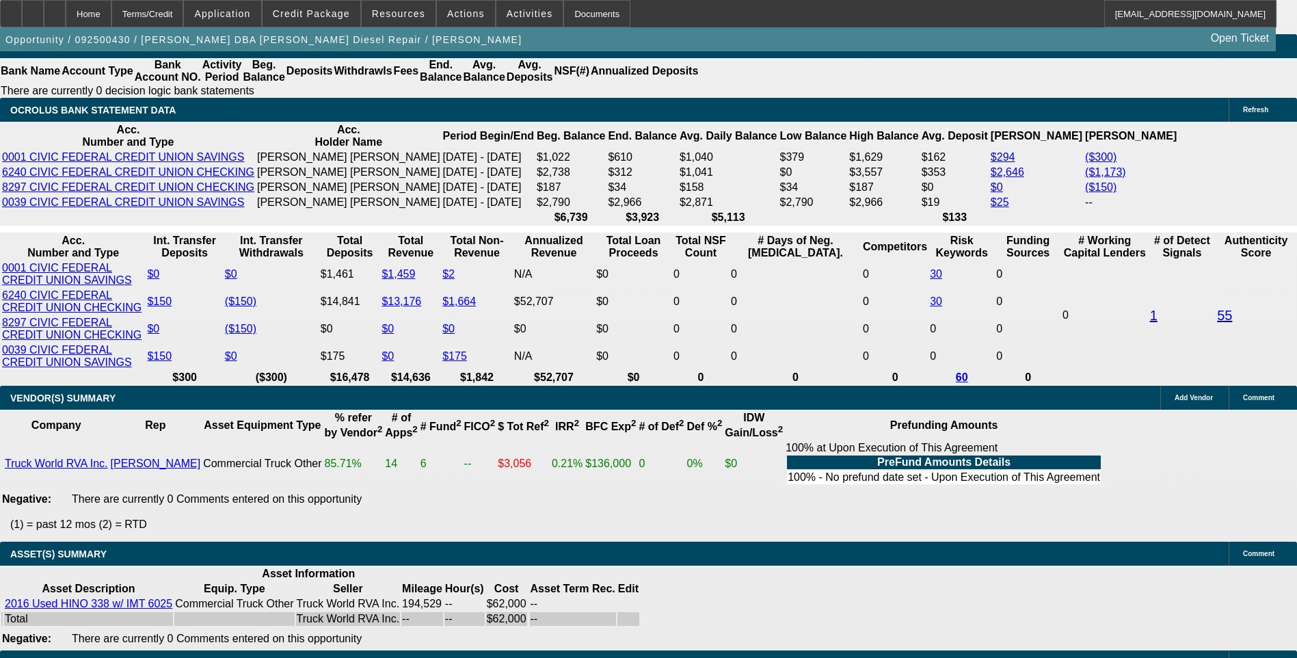
type input "$3,194.42"
type input "$1,597.21"
type input "17.2"
type input "1597"
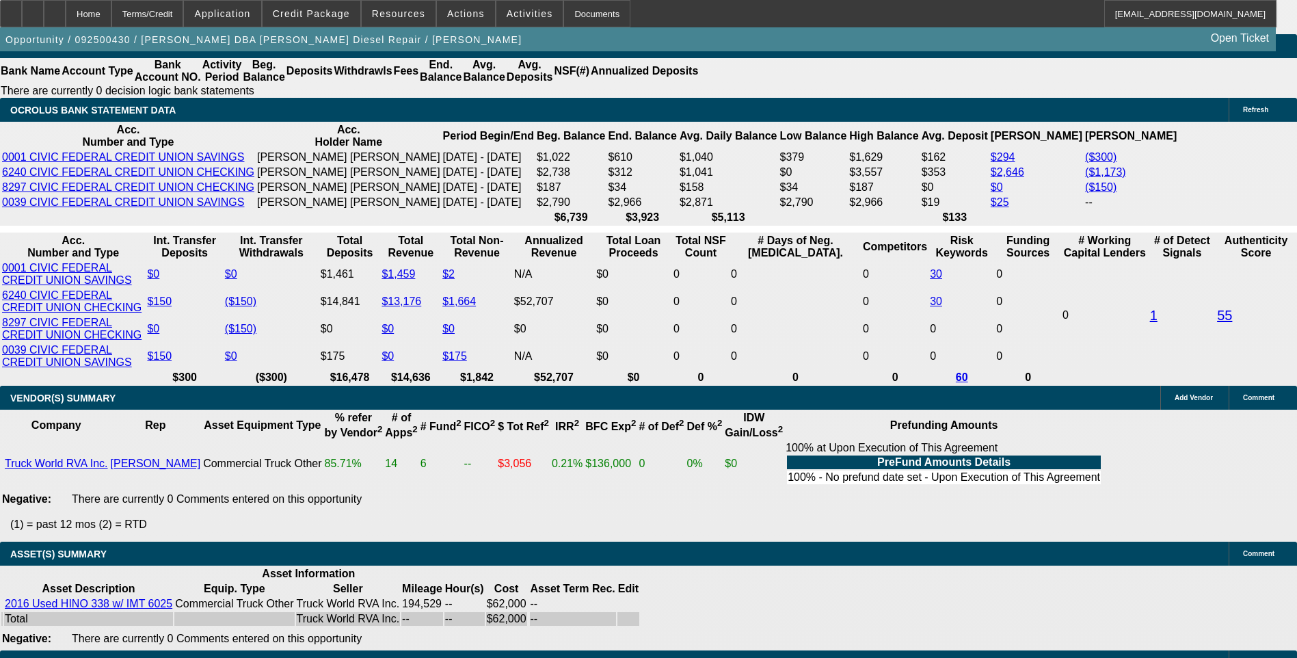
type input "$3,194.00"
type input "159"
type input "$318.00"
type input "1595"
type input "$3,190.00"
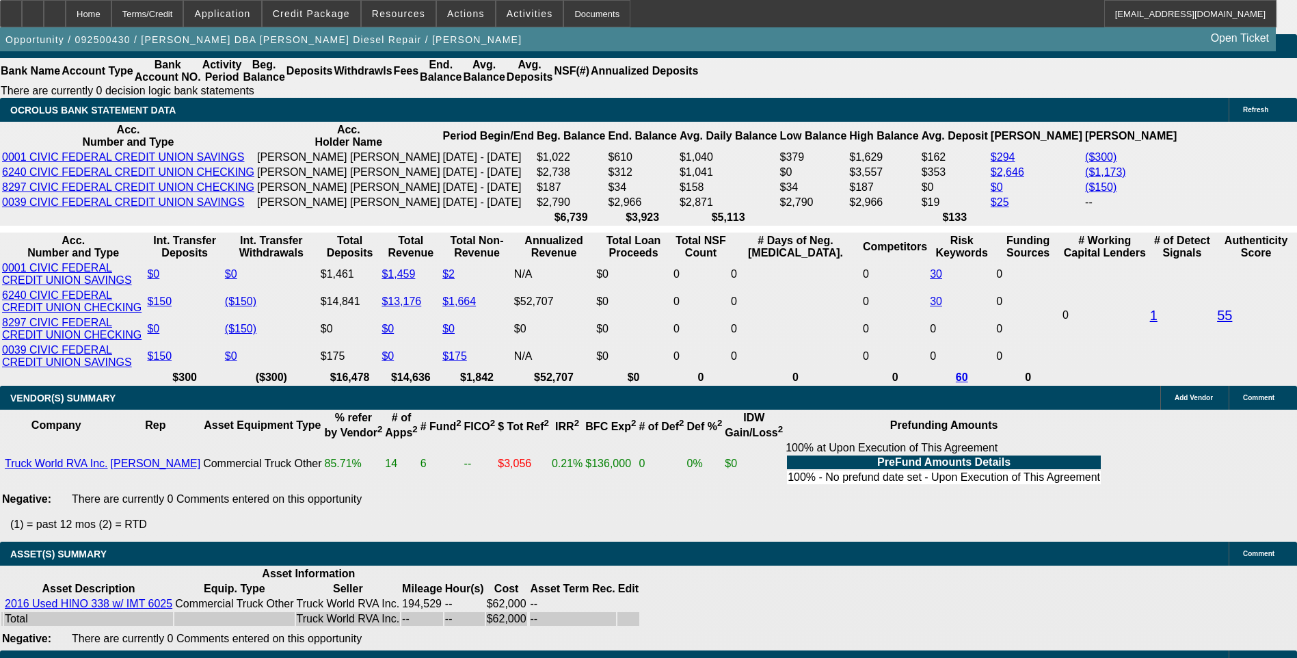
type input "17.1"
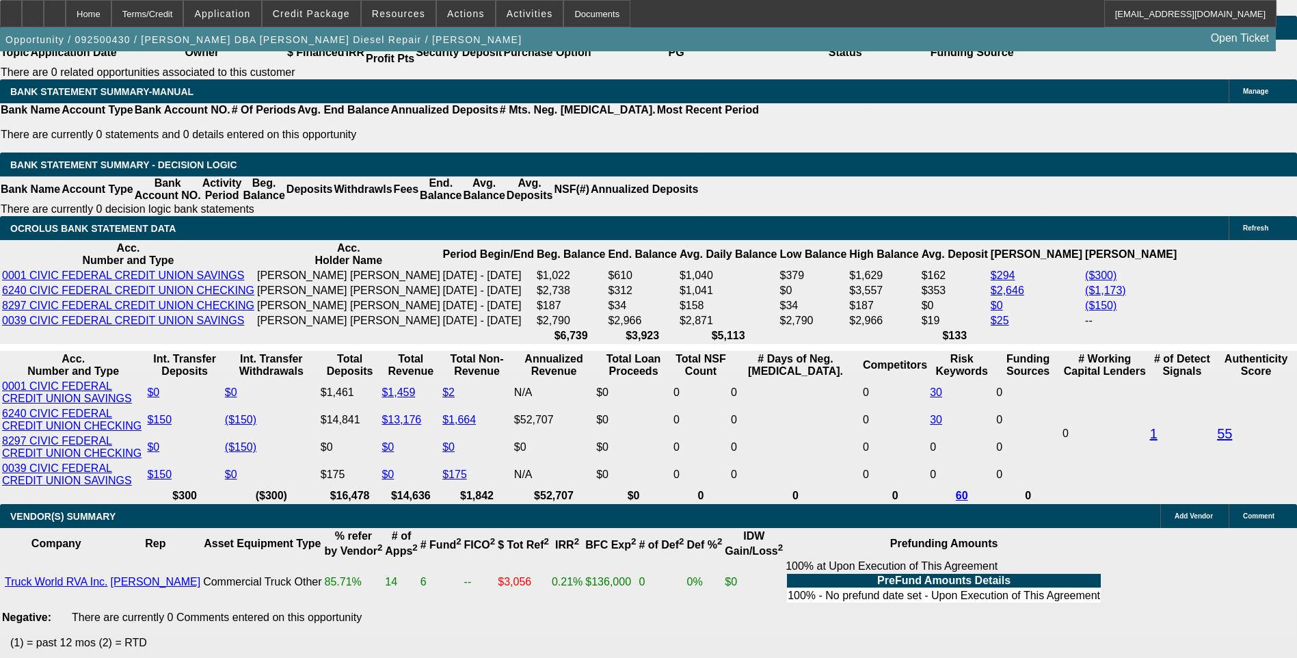
scroll to position [2200, 0]
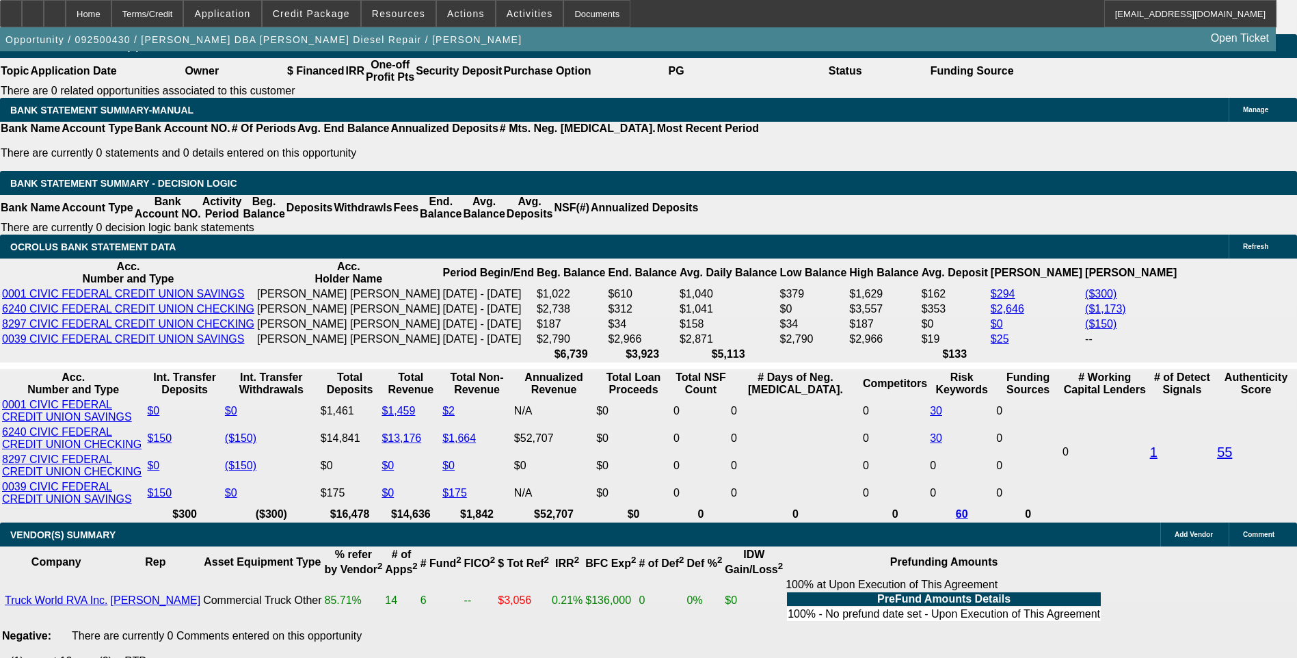
type input "$1,595.00"
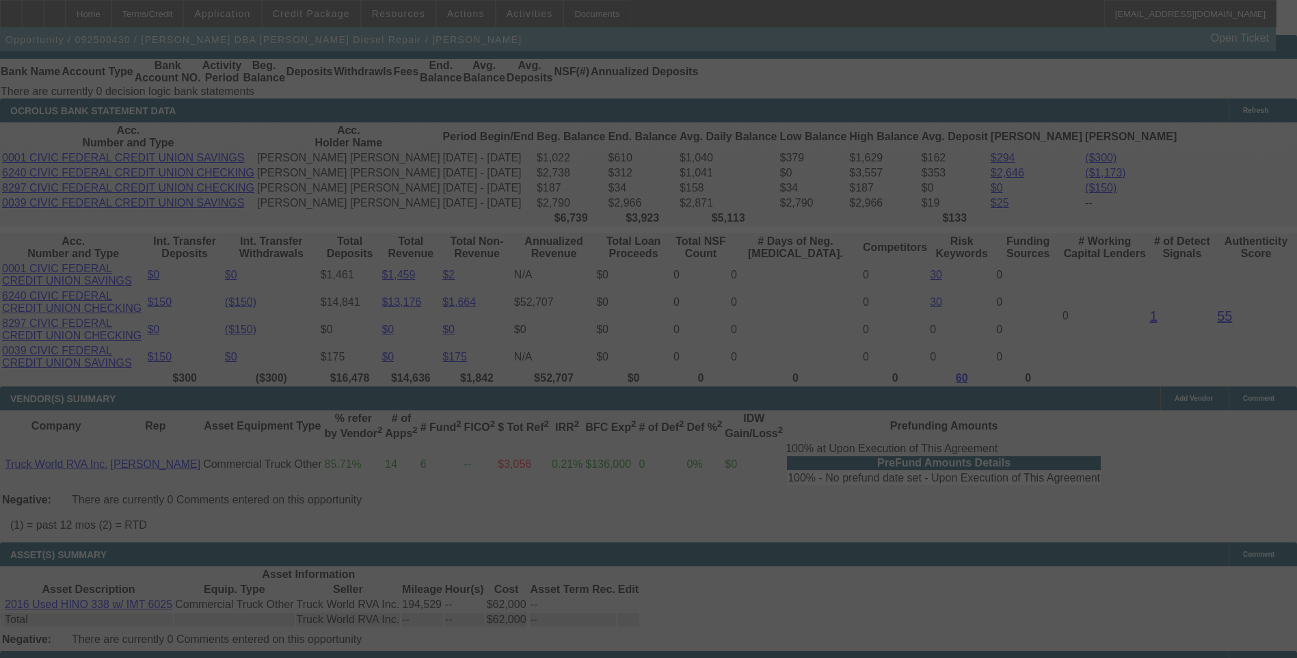
scroll to position [2336, 0]
select select "0.15"
select select "2"
select select "0.1"
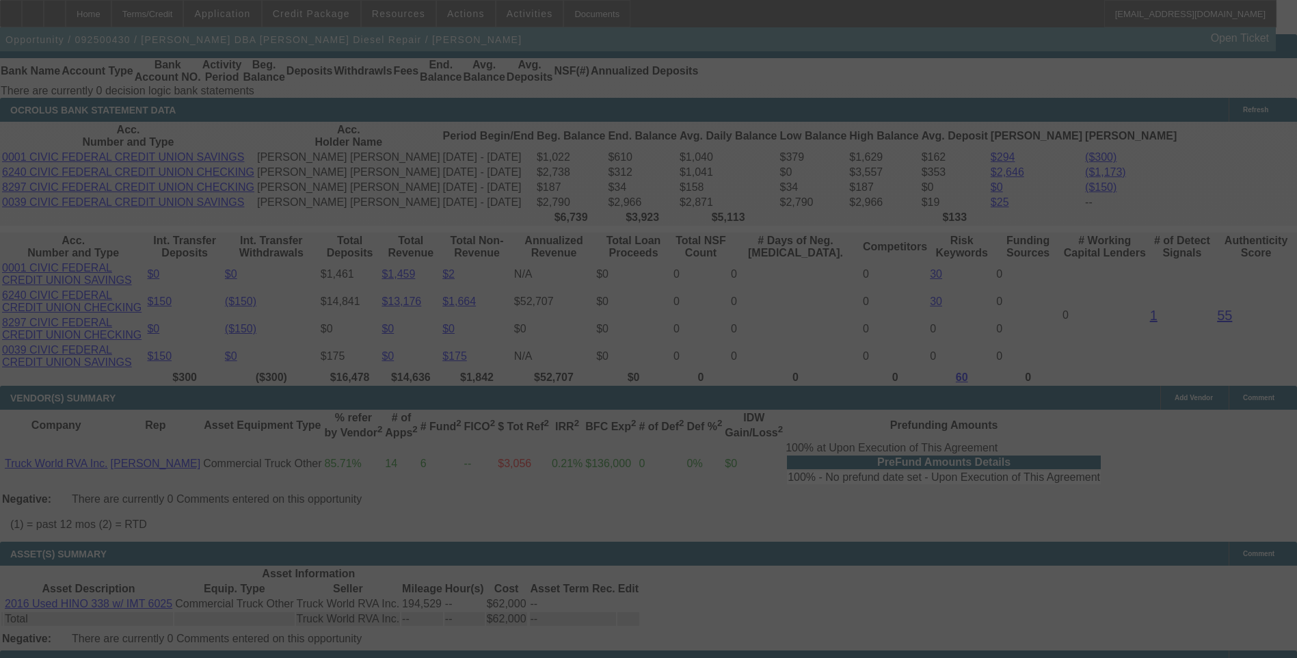
select select "4"
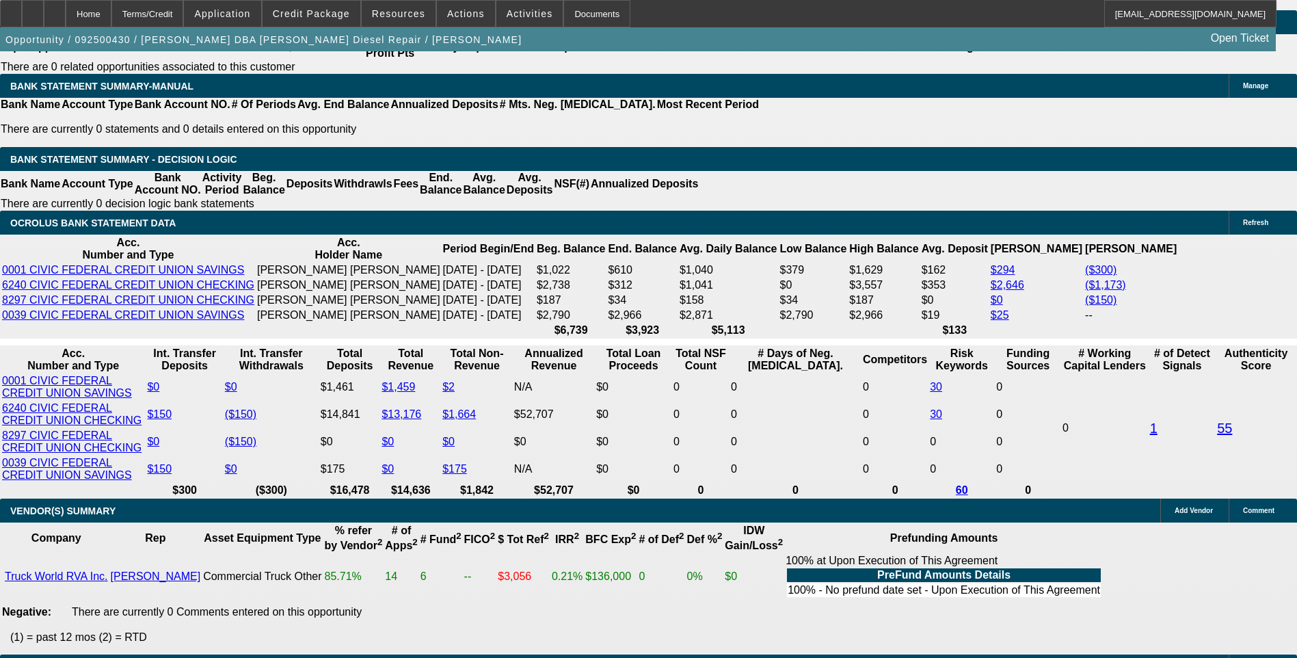
scroll to position [2200, 0]
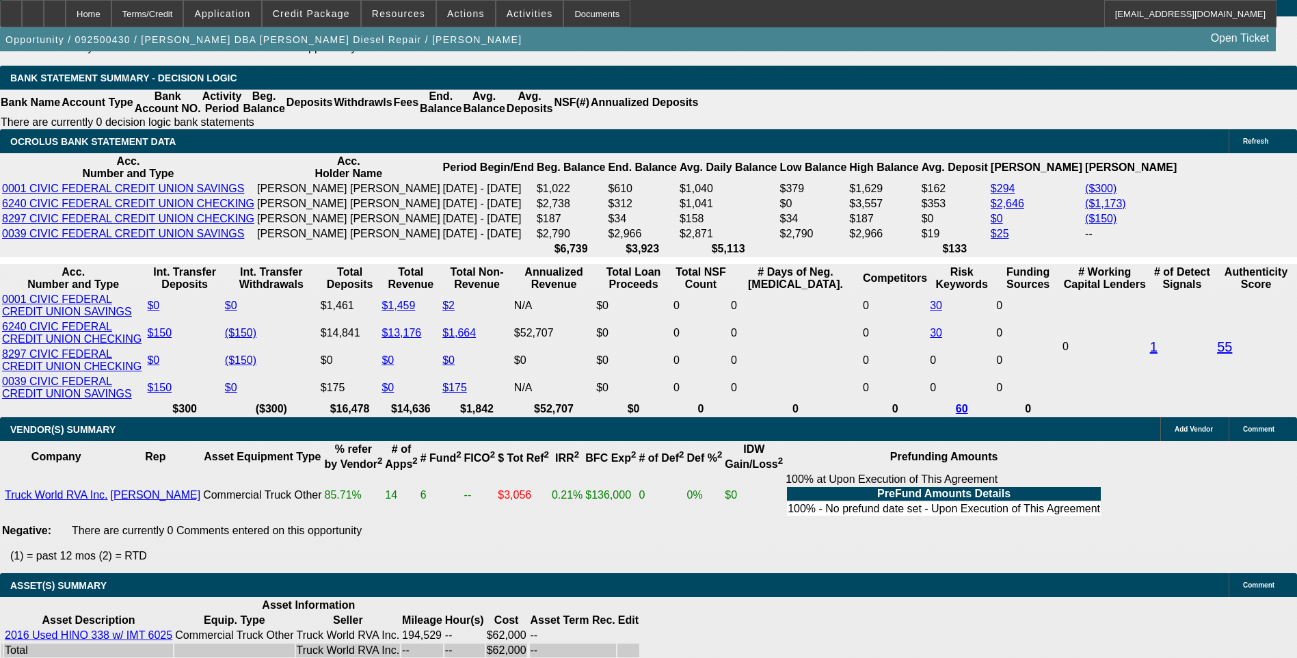
scroll to position [2336, 0]
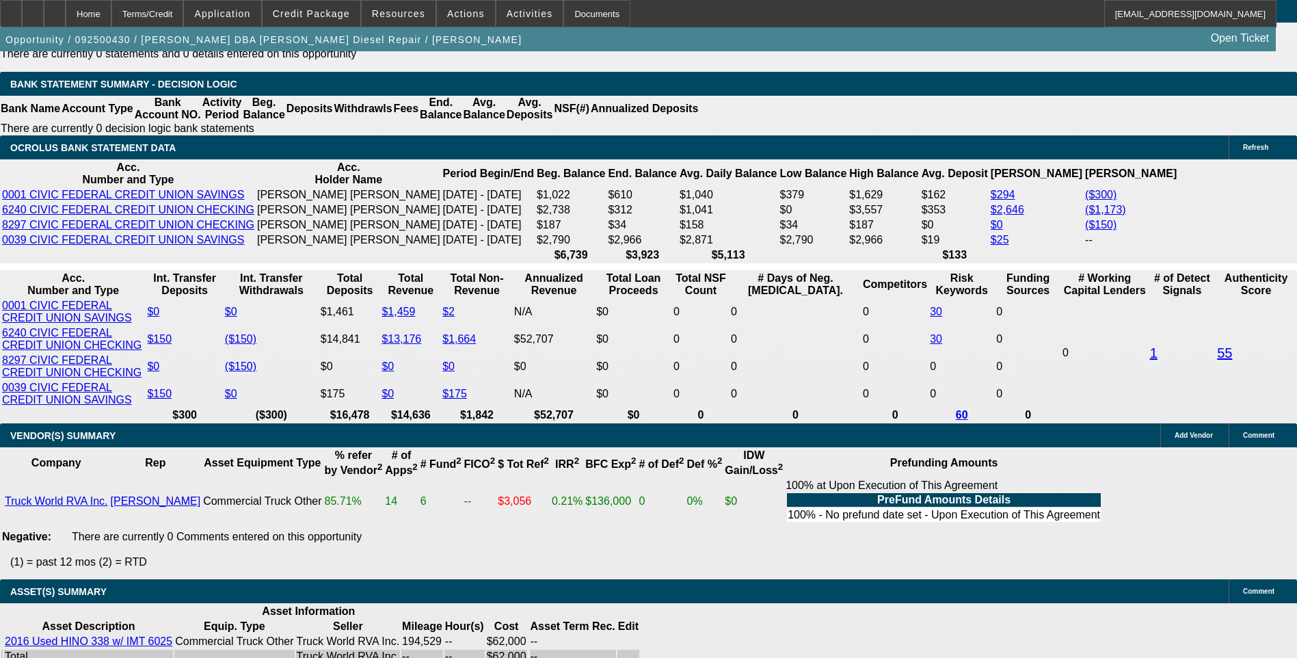
scroll to position [2268, 0]
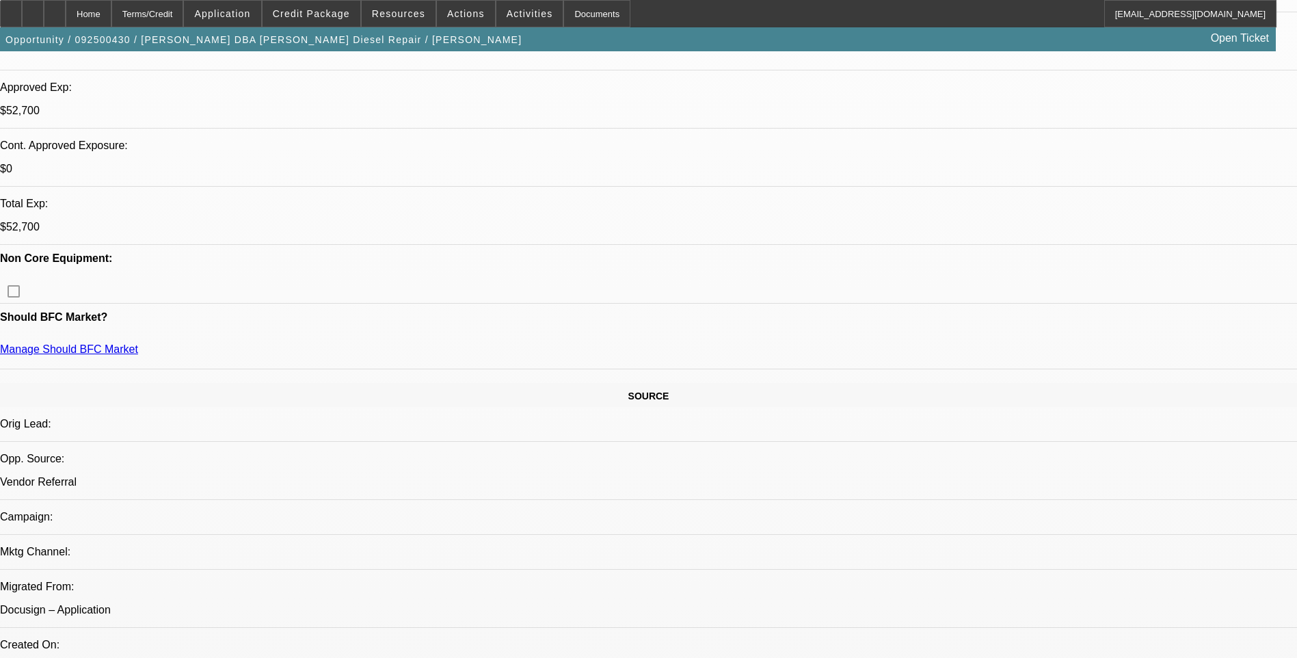
scroll to position [547, 0]
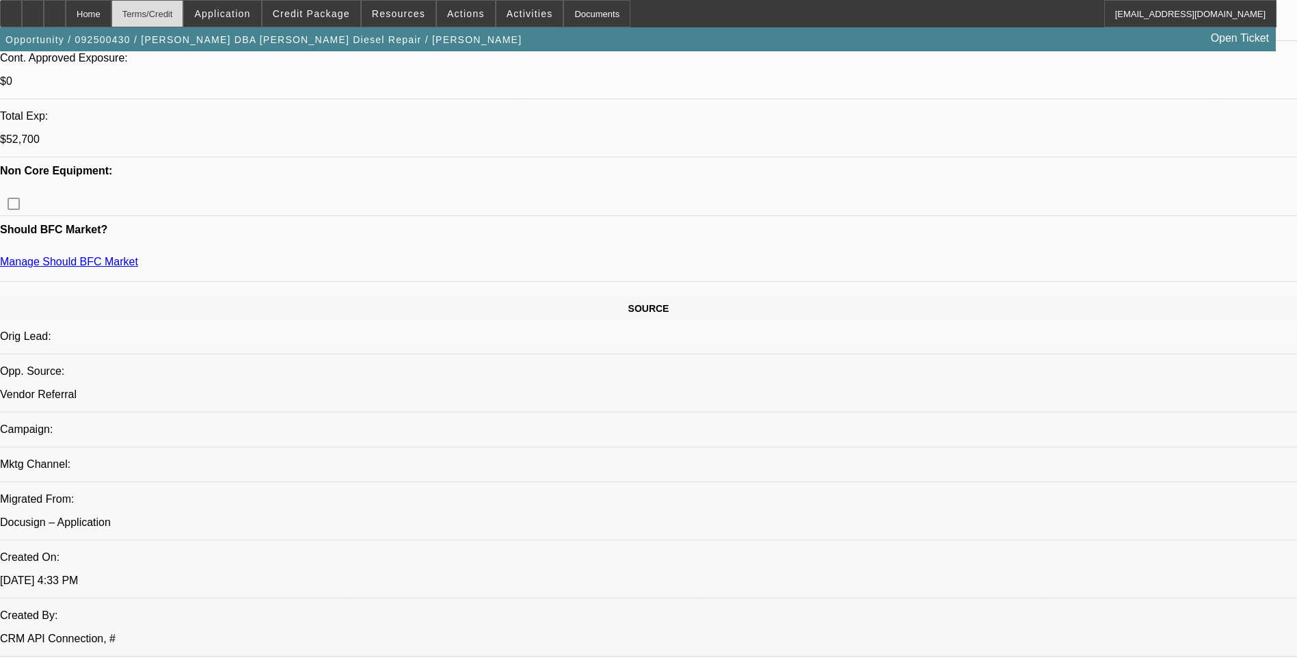
click at [184, 14] on div "Terms/Credit" at bounding box center [147, 13] width 72 height 27
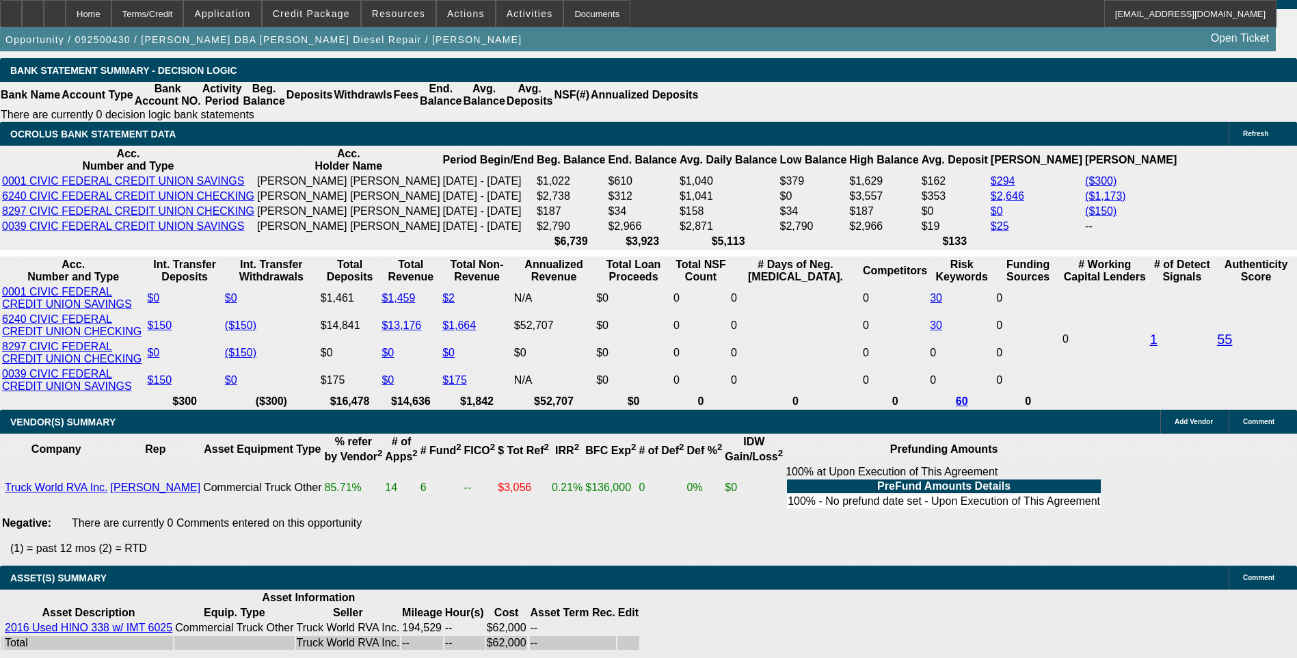
scroll to position [2336, 0]
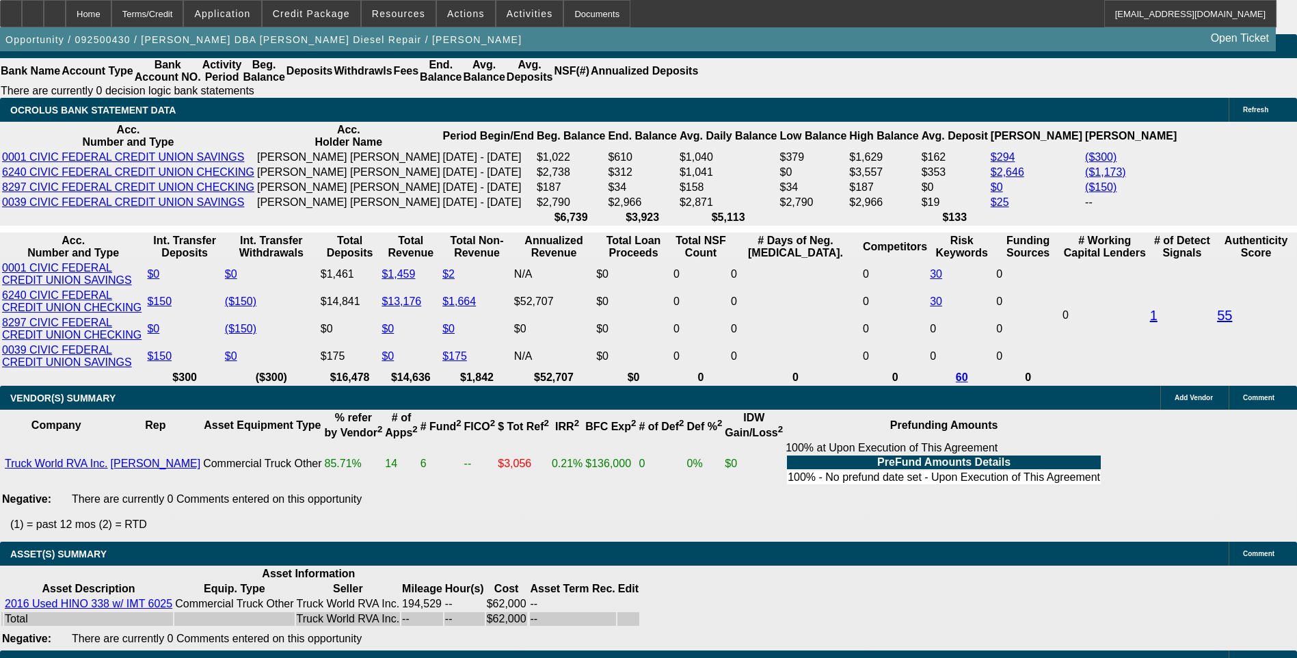
drag, startPoint x: 245, startPoint y: 206, endPoint x: 224, endPoint y: 193, distance: 25.1
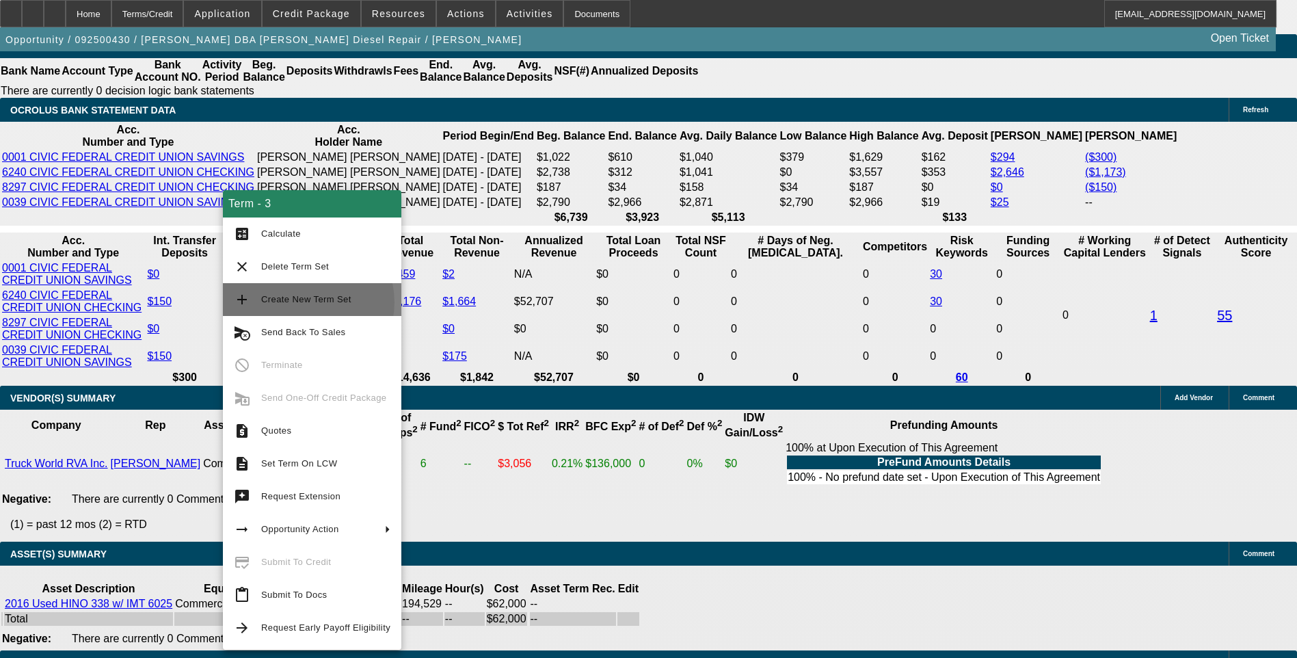
click at [305, 302] on span "Create New Term Set" at bounding box center [306, 299] width 90 height 10
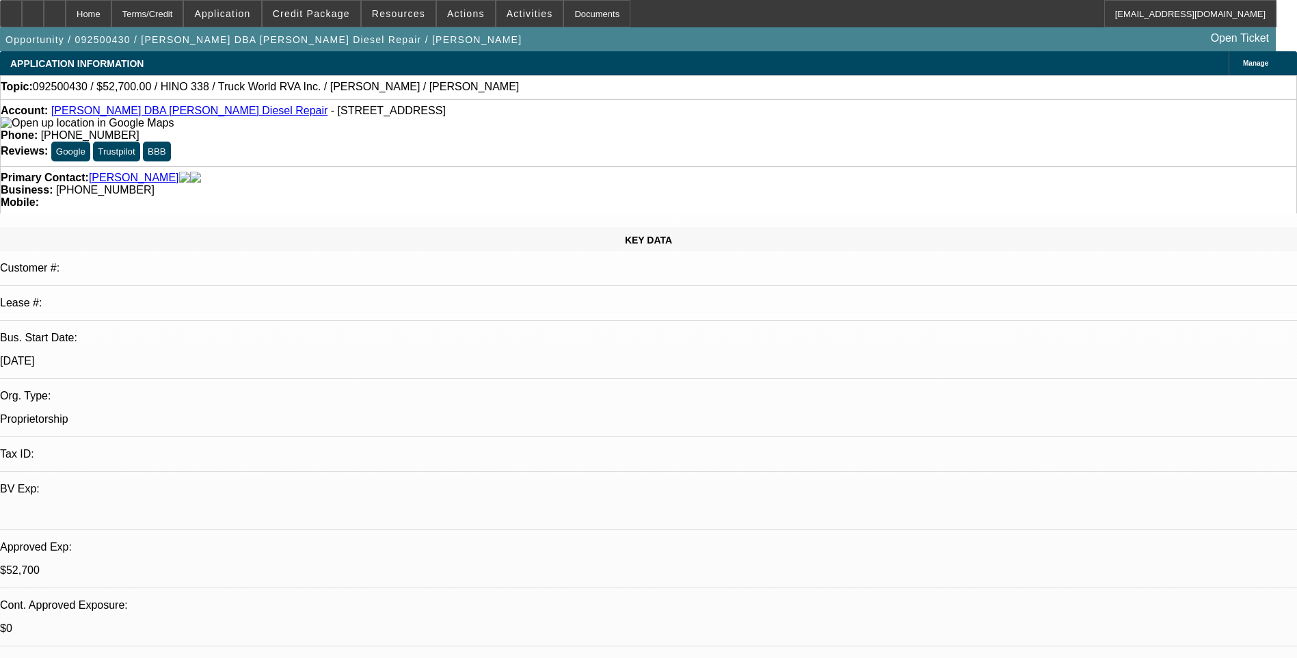
select select "0.15"
select select "2"
select select "0.1"
select select "0.15"
select select "2"
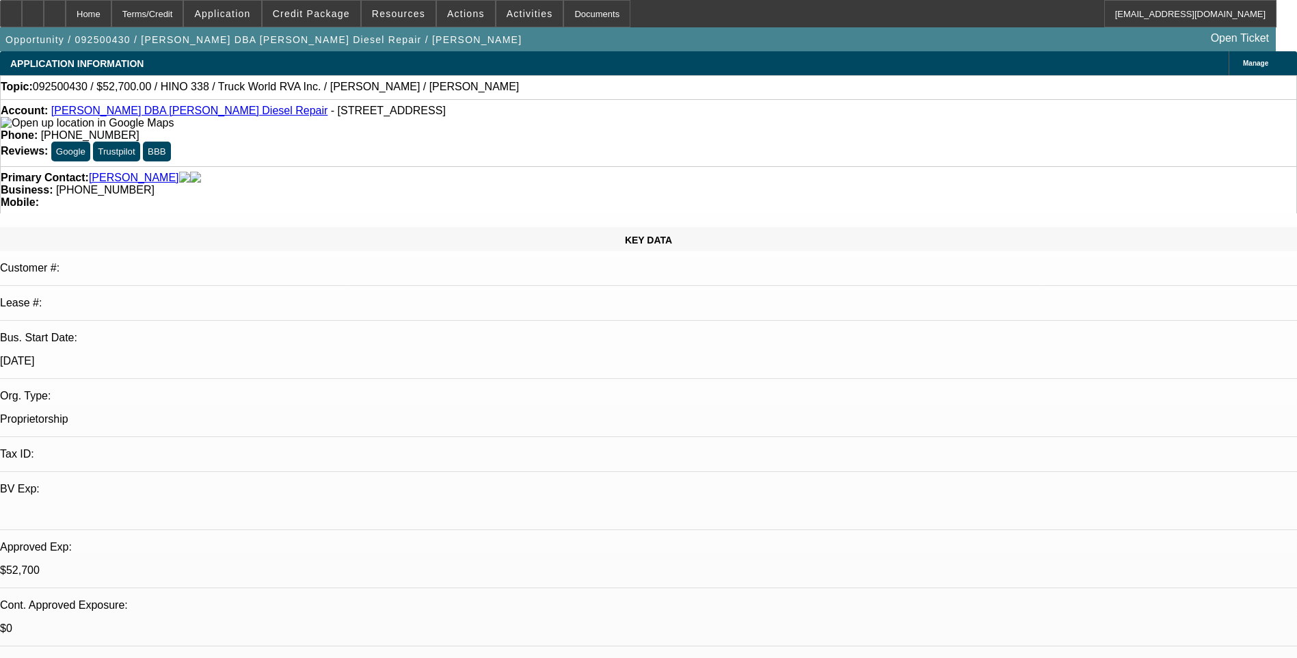
select select "0.1"
select select "0.15"
select select "2"
select select "0"
select select "0.1"
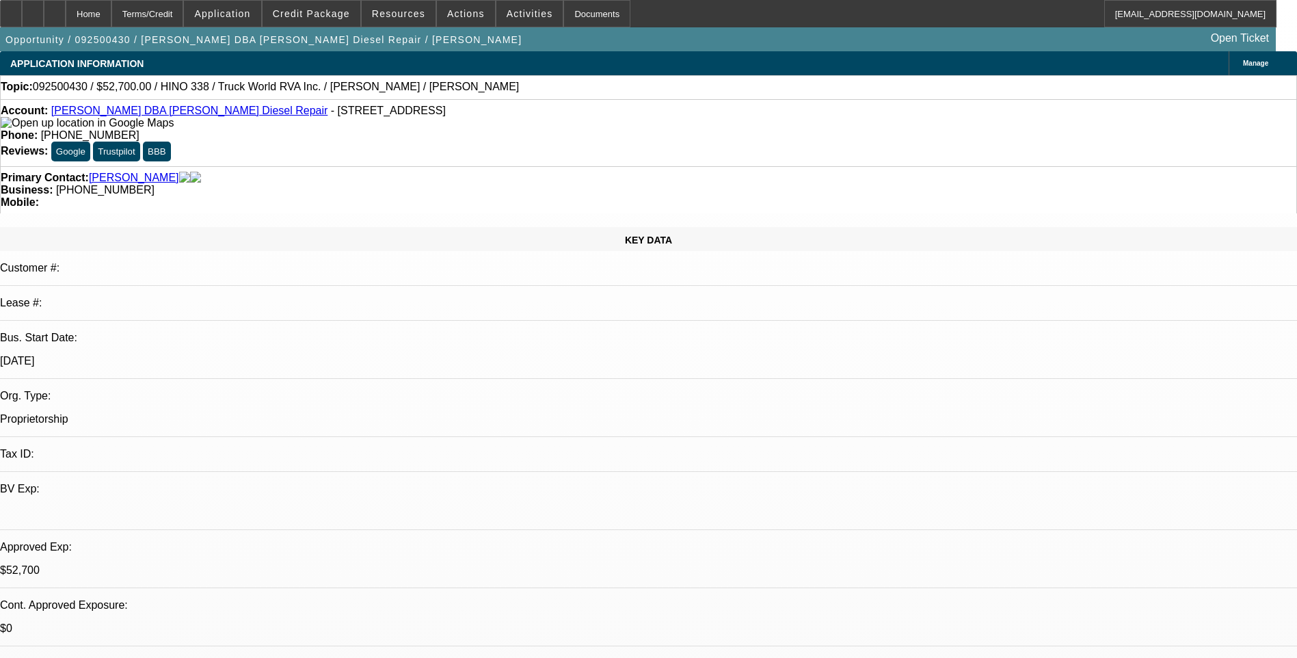
select select "2"
select select "0"
select select "1"
select select "2"
select select "4"
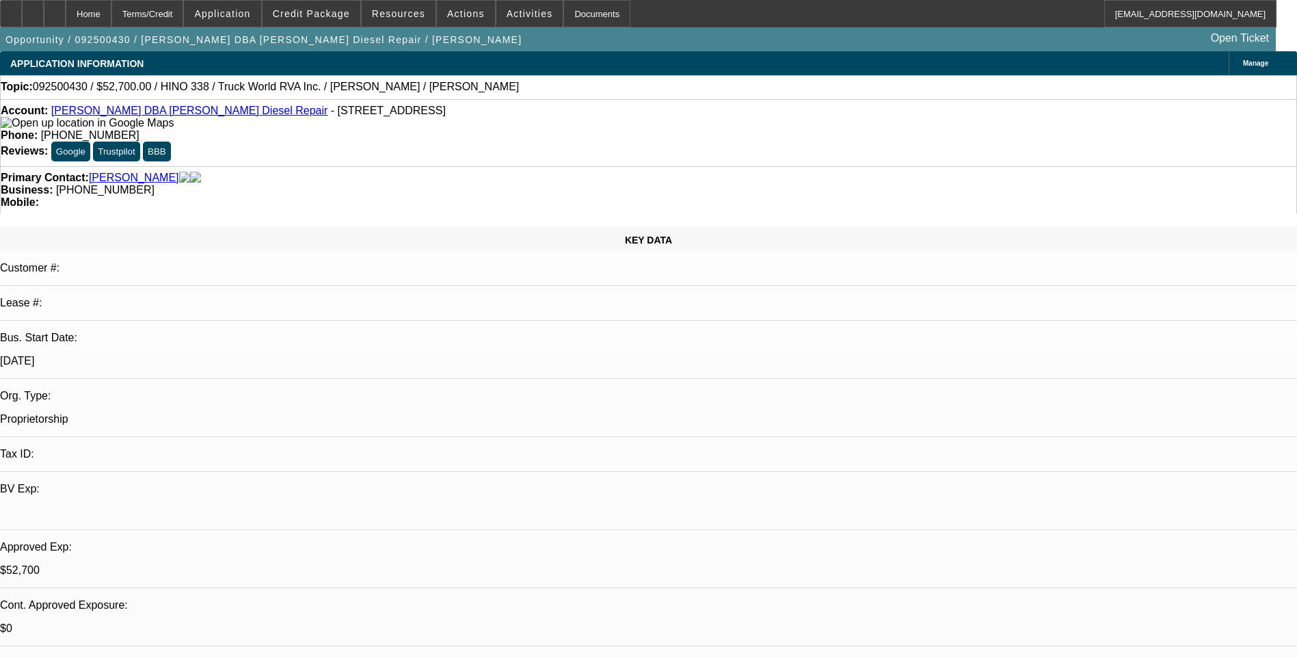
select select "1"
select select "2"
select select "4"
select select "1"
select select "2"
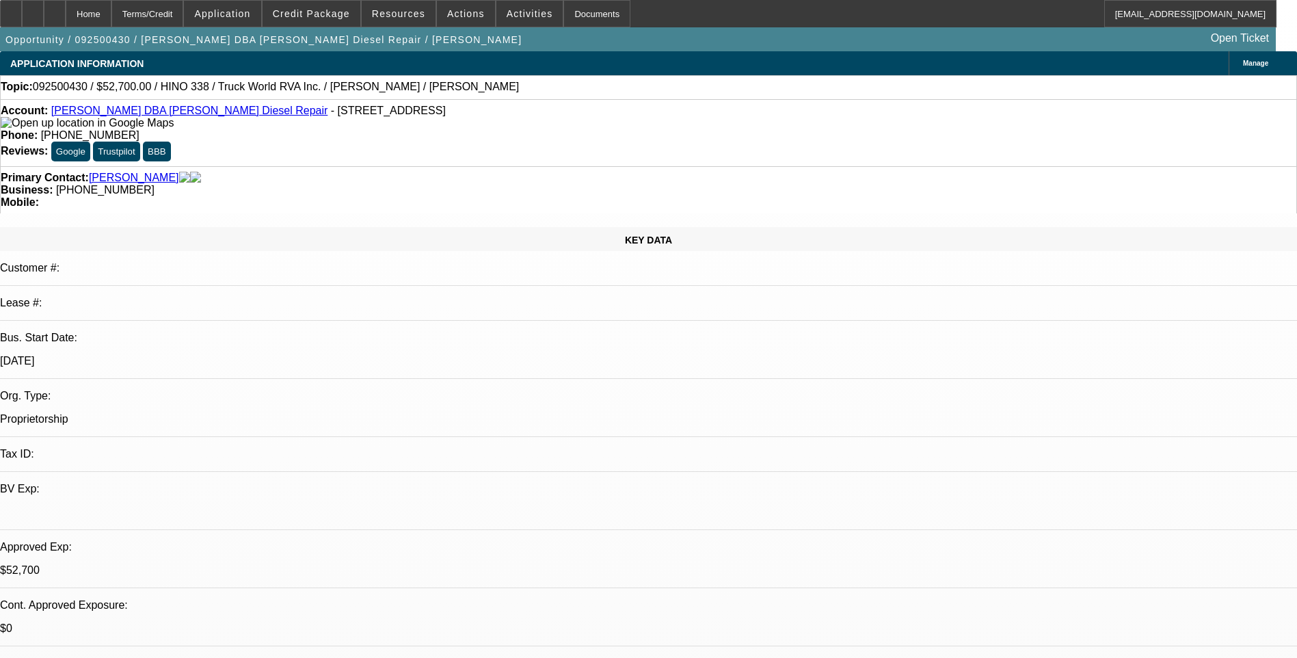
select select "6"
select select "1"
select select "2"
select select "6"
click at [180, 17] on div "Terms/Credit" at bounding box center [147, 13] width 72 height 27
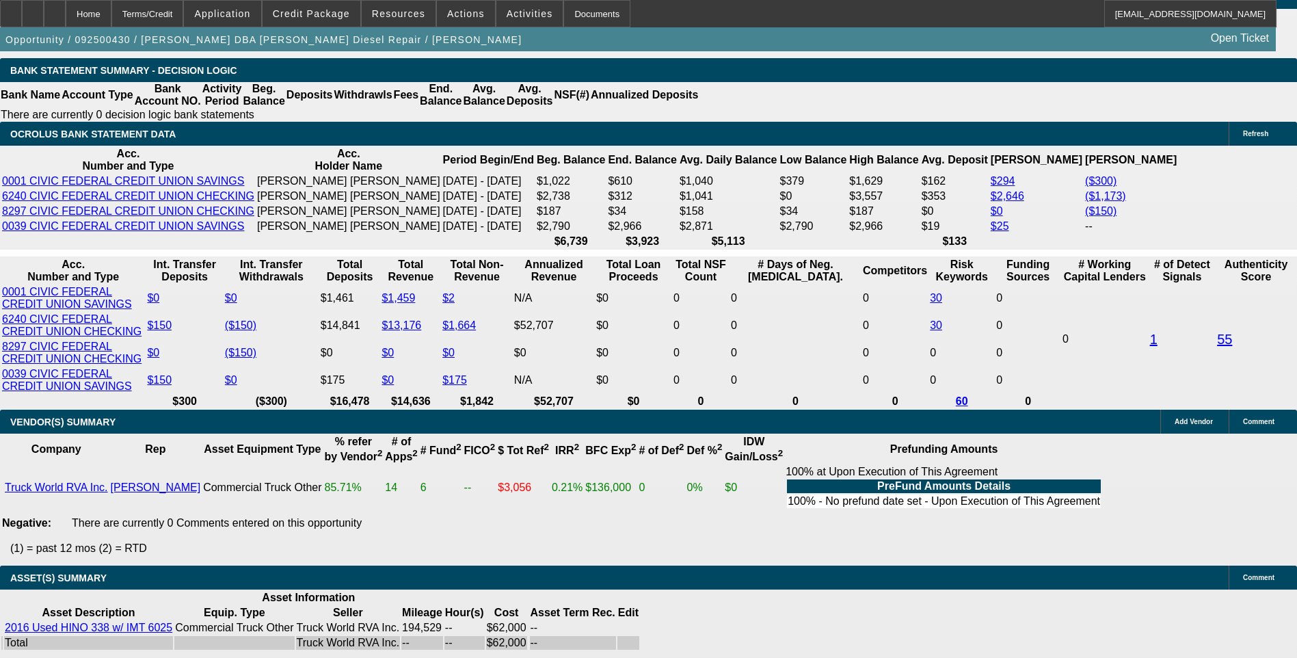
scroll to position [2336, 0]
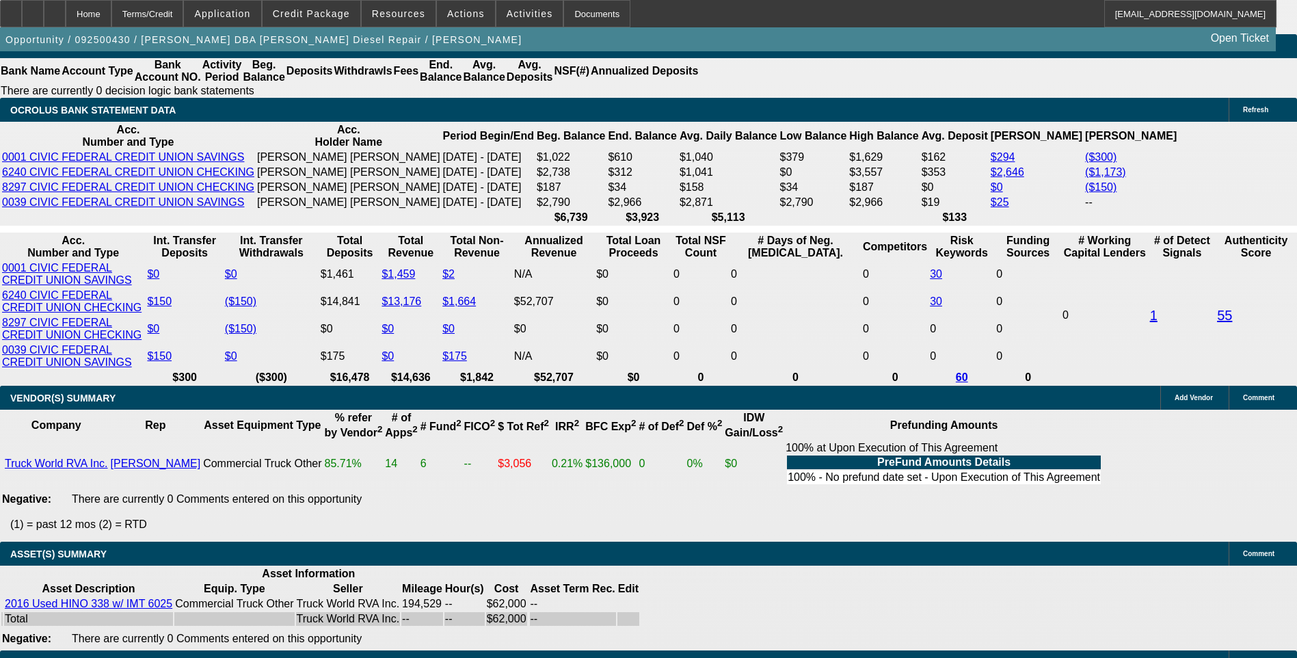
select select "0.05"
type input "$3,100.00"
type input "UNKNOWN"
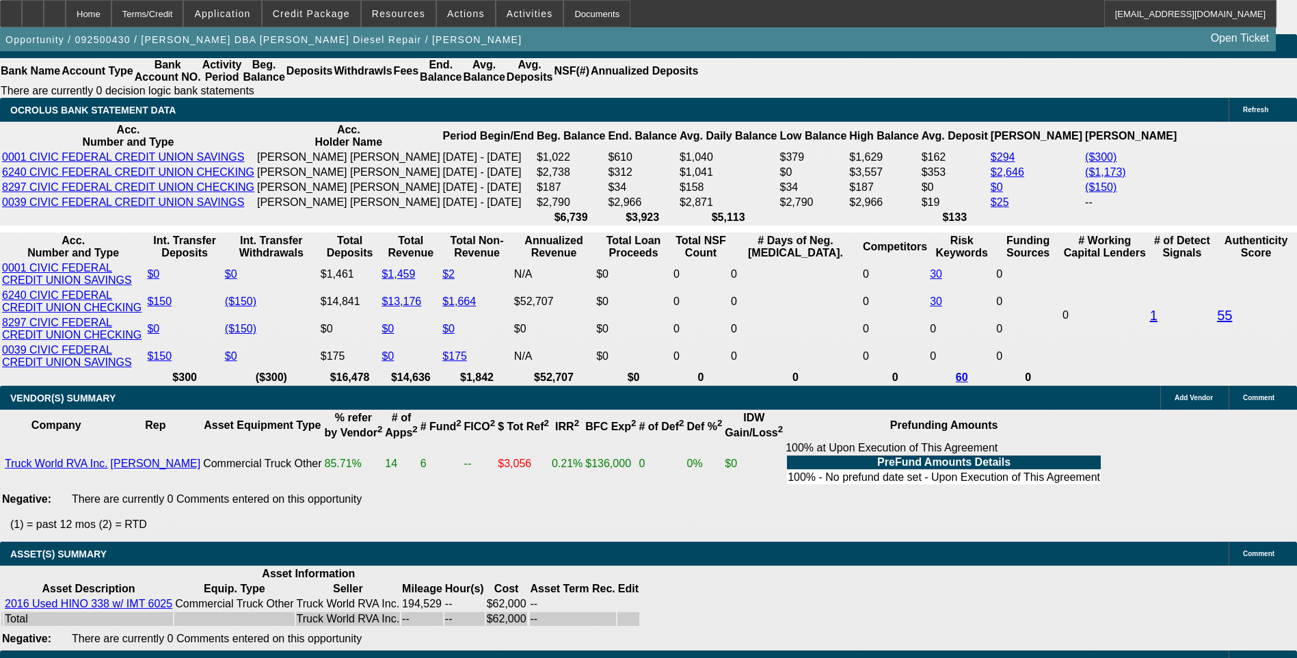
type input "$3,565.28"
type input "$1,782.64"
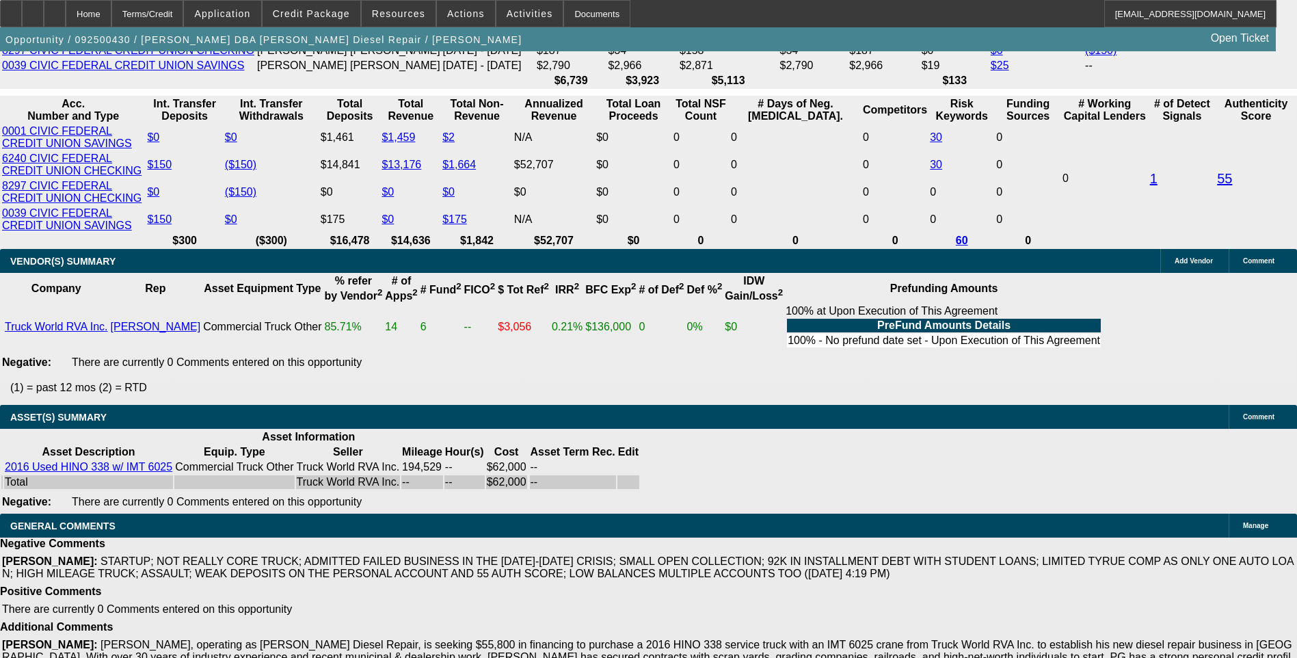
scroll to position [2405, 0]
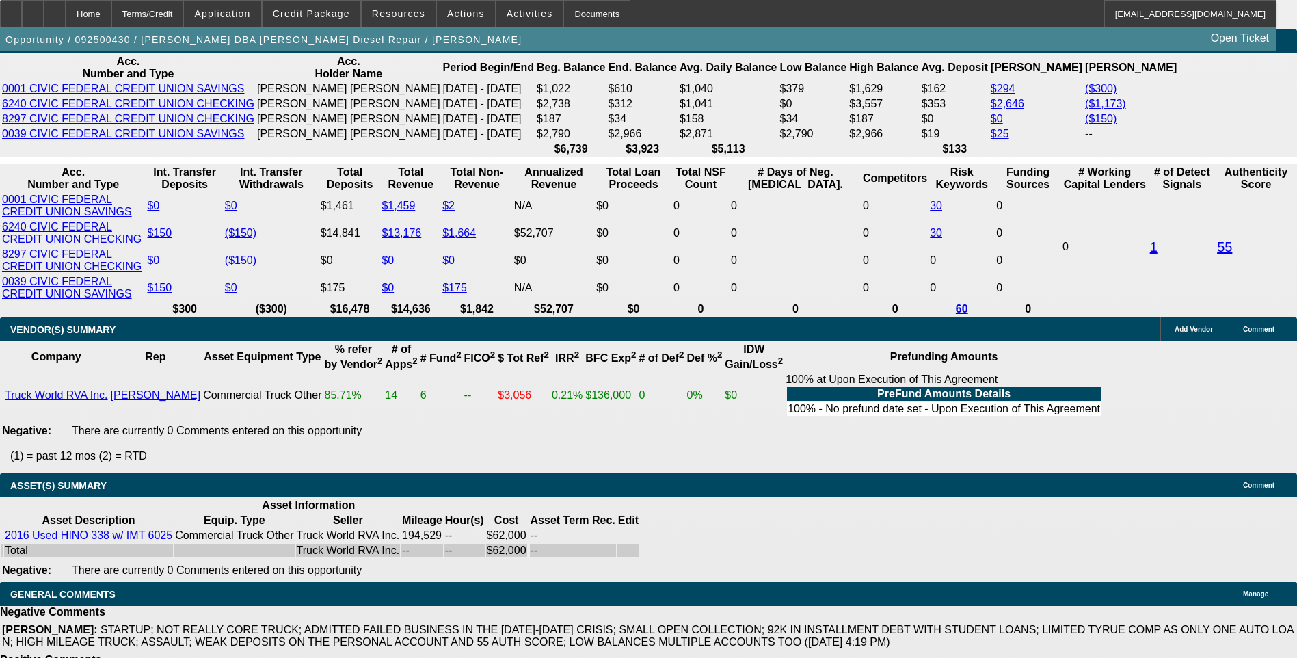
type input "4"
type input "$30,507.70"
type input "$15,253.85"
type input "48"
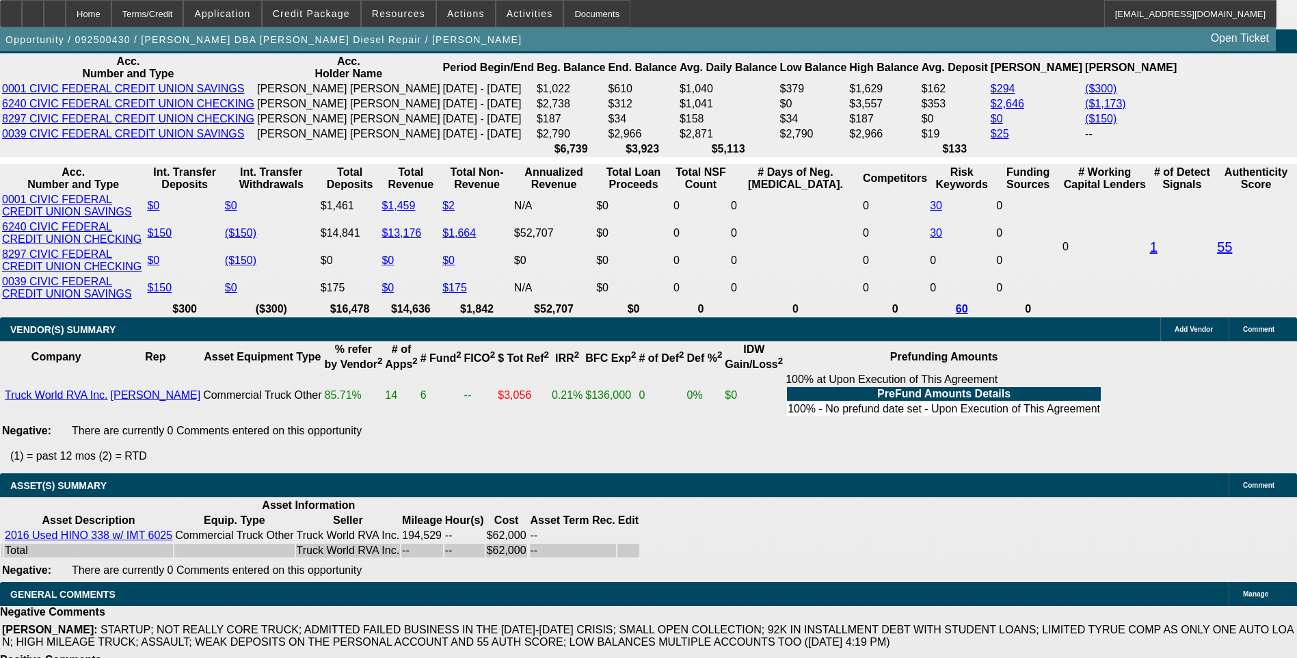
type input "$3,406.32"
type input "$1,703.16"
type input "48"
drag, startPoint x: 303, startPoint y: 294, endPoint x: 313, endPoint y: 296, distance: 10.5
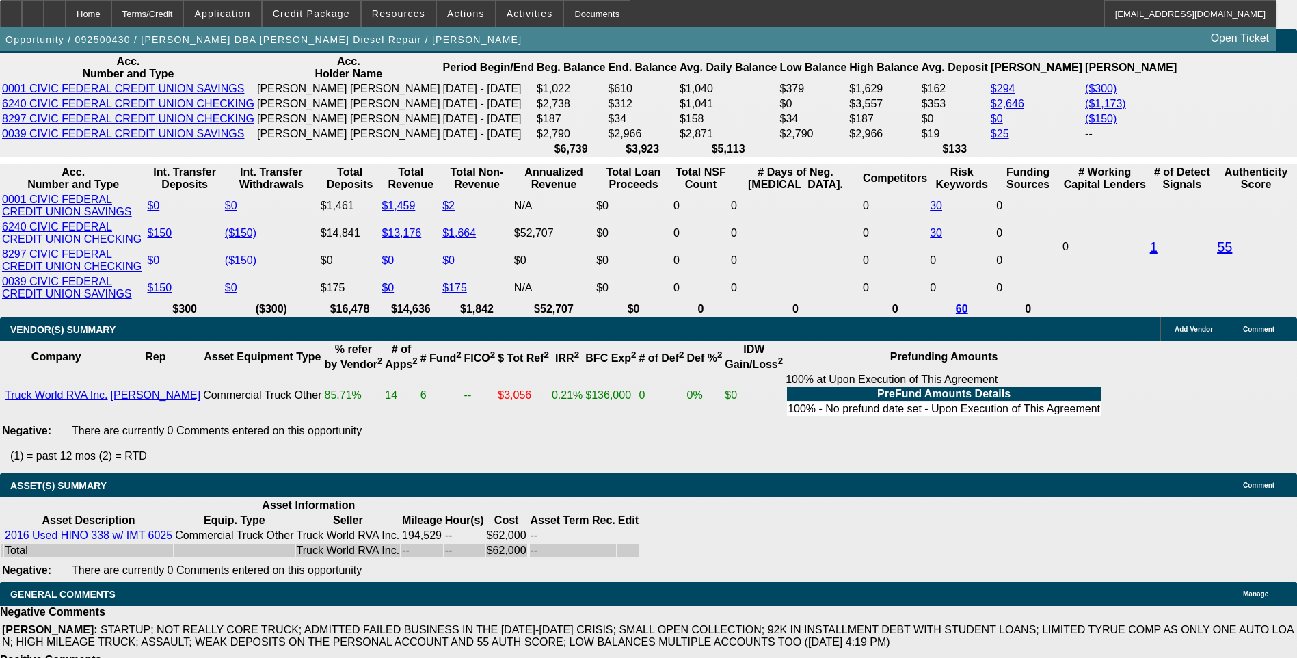
type input "1.1"
type input "$2,509.68"
type input "$1,254.84"
type input "18.1"
type input "$3,466.54"
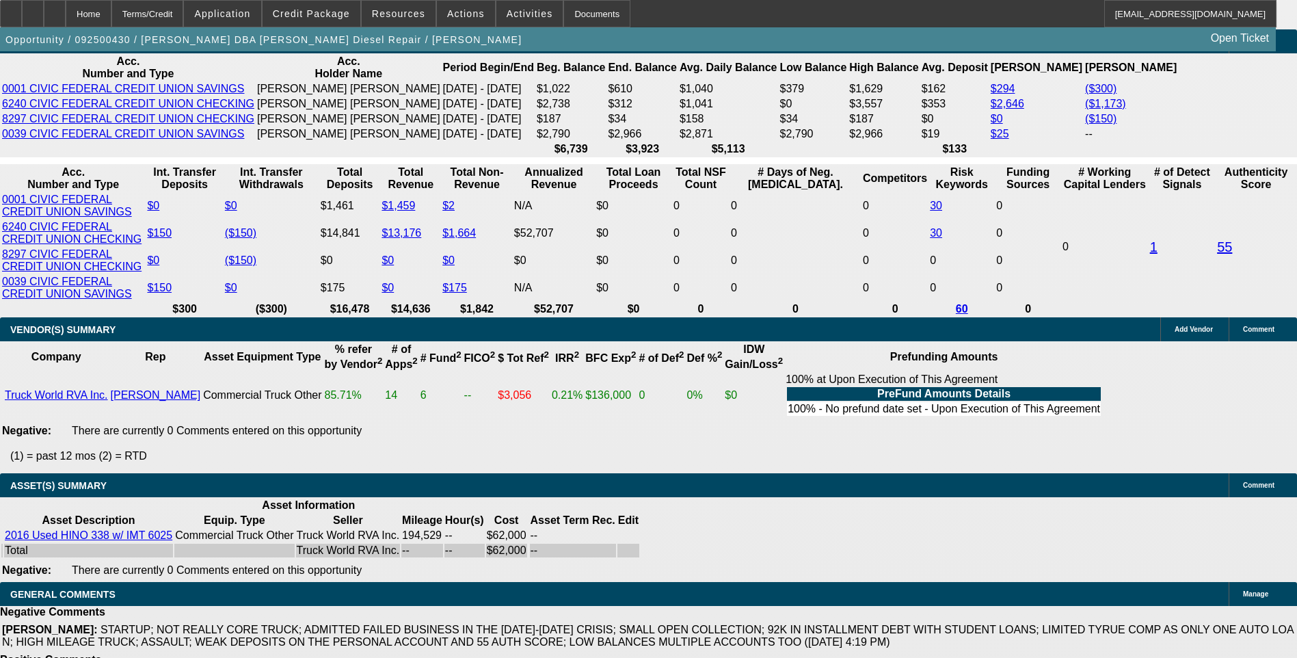
type input "$1,733.27"
type input "18."
type input "$3,460.38"
type input "$1,730.19"
type input "18.5"
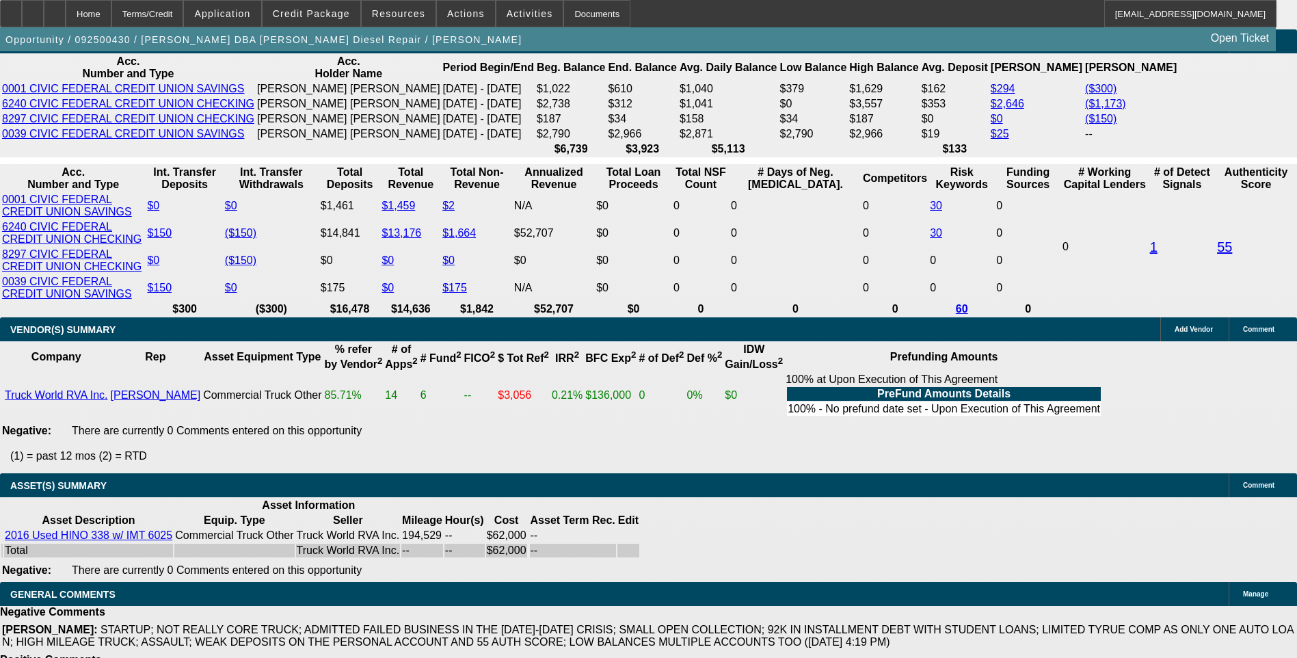
type input "$3,491.22"
type input "$1,745.61"
type input "18.5"
type input "1745.6"
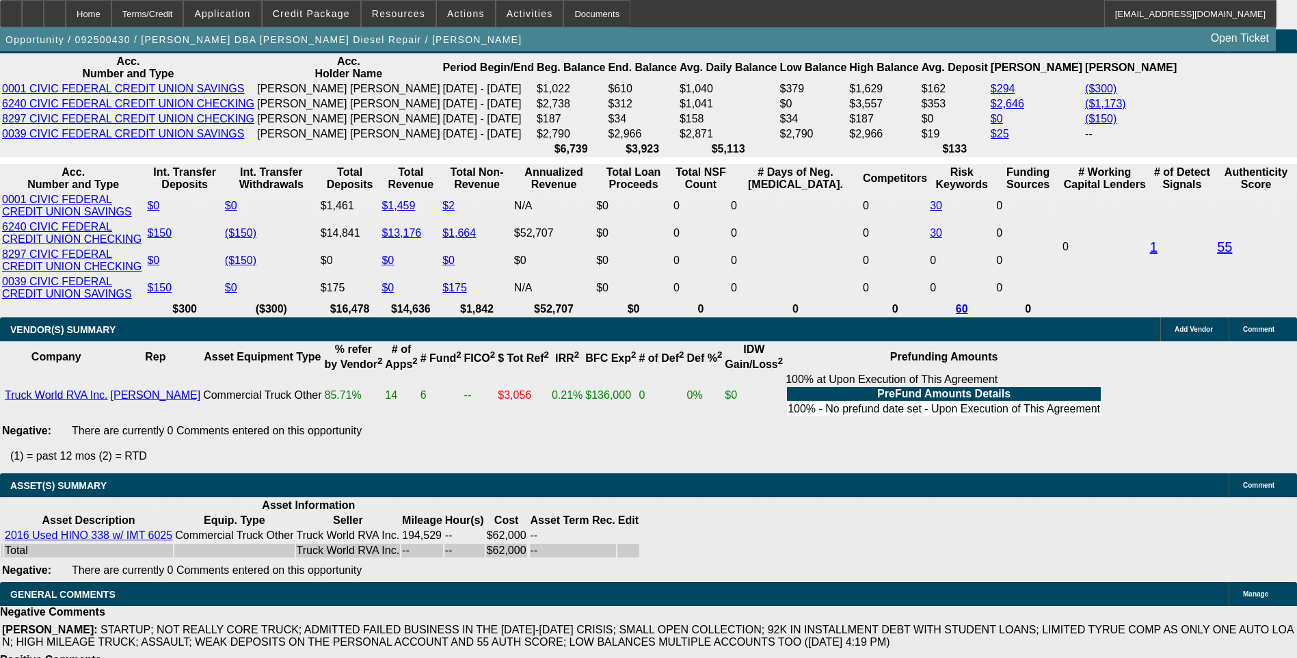
type input "$3,491.20"
type input "1745."
type input "$3,490.00"
type input "$1,745.00"
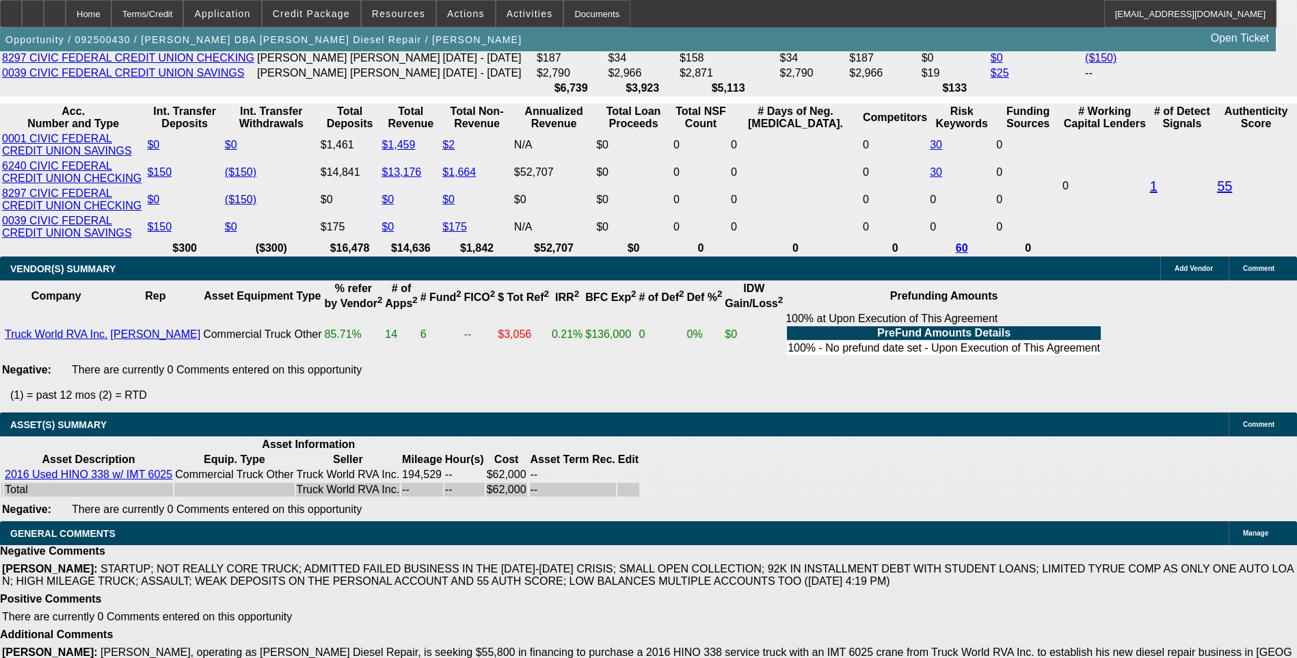
scroll to position [2473, 0]
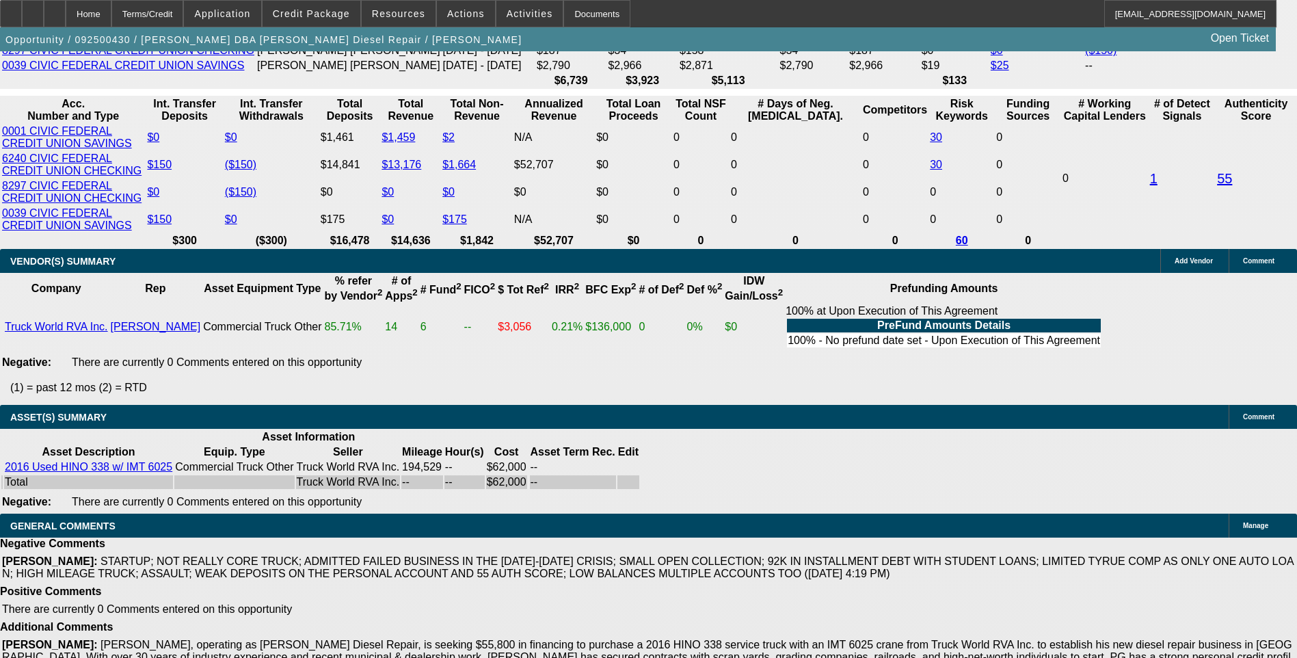
select select "0"
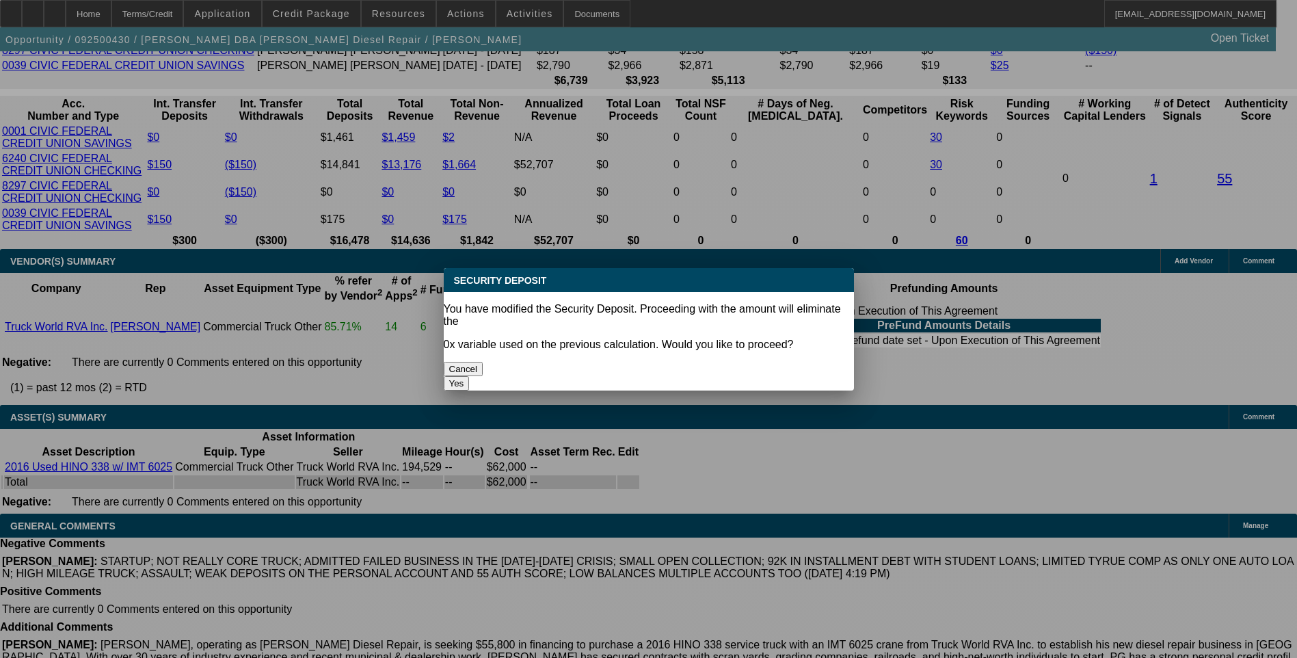
scroll to position [0, 0]
click at [470, 376] on button "Yes" at bounding box center [457, 383] width 26 height 14
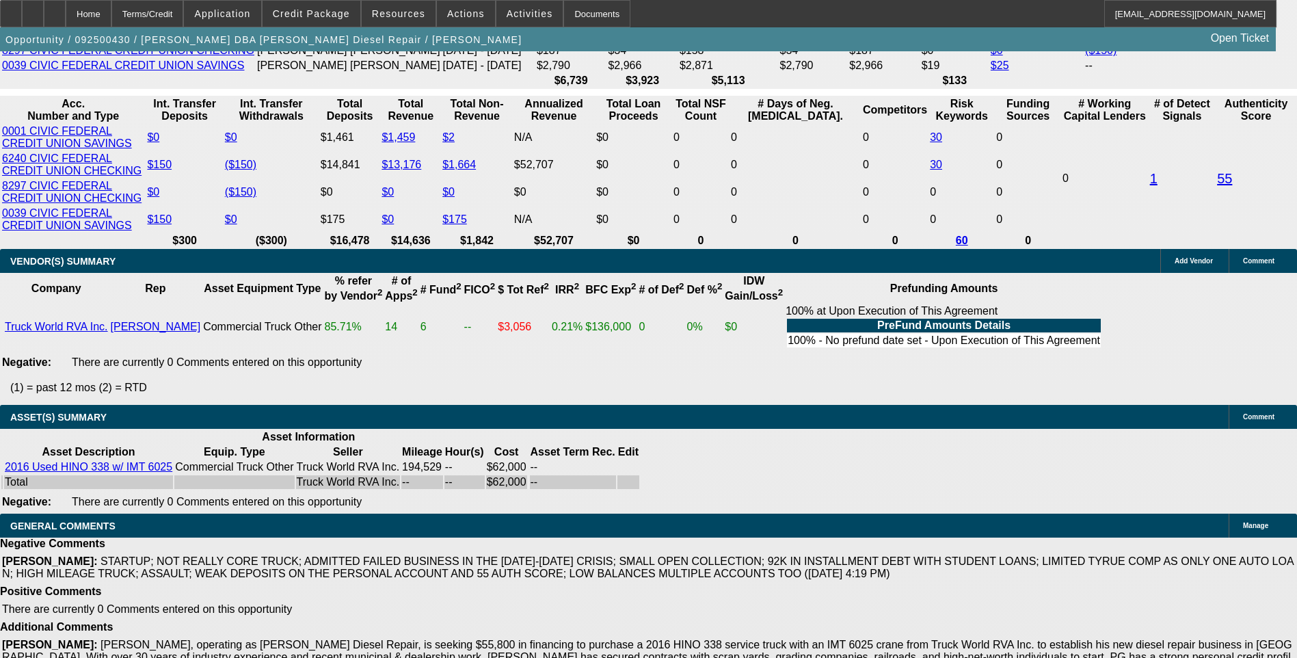
type input "$0.00"
select select "3"
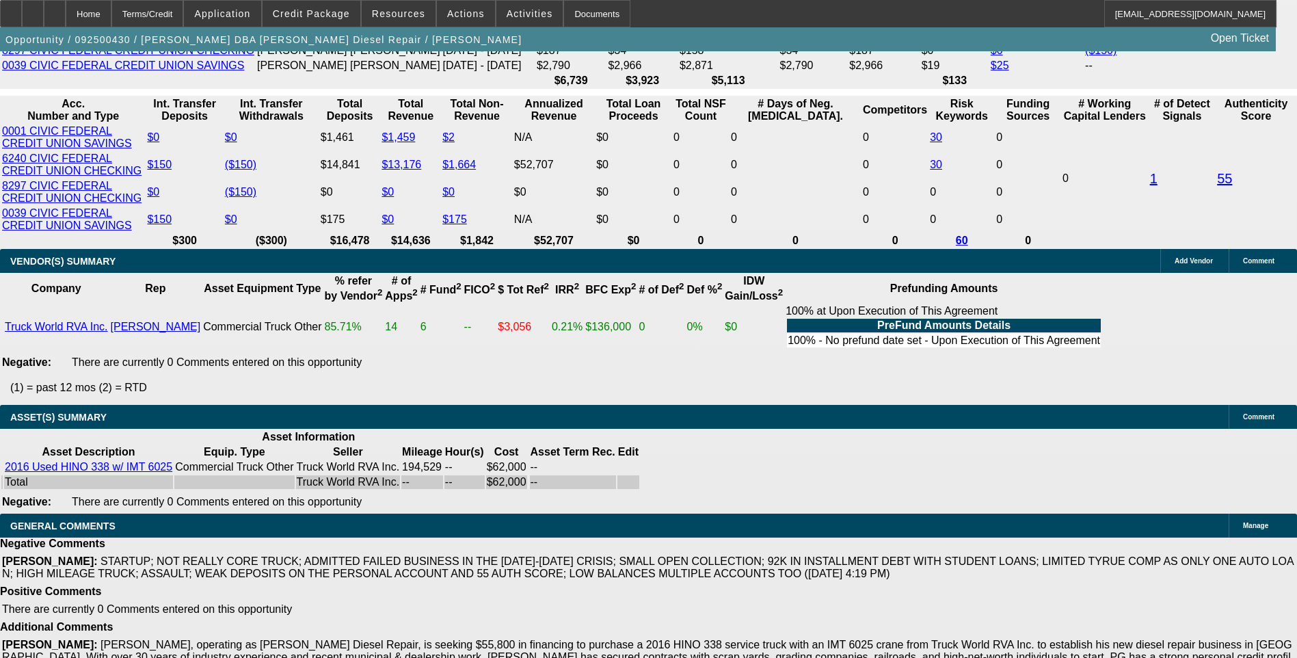
select select "6"
select select "0"
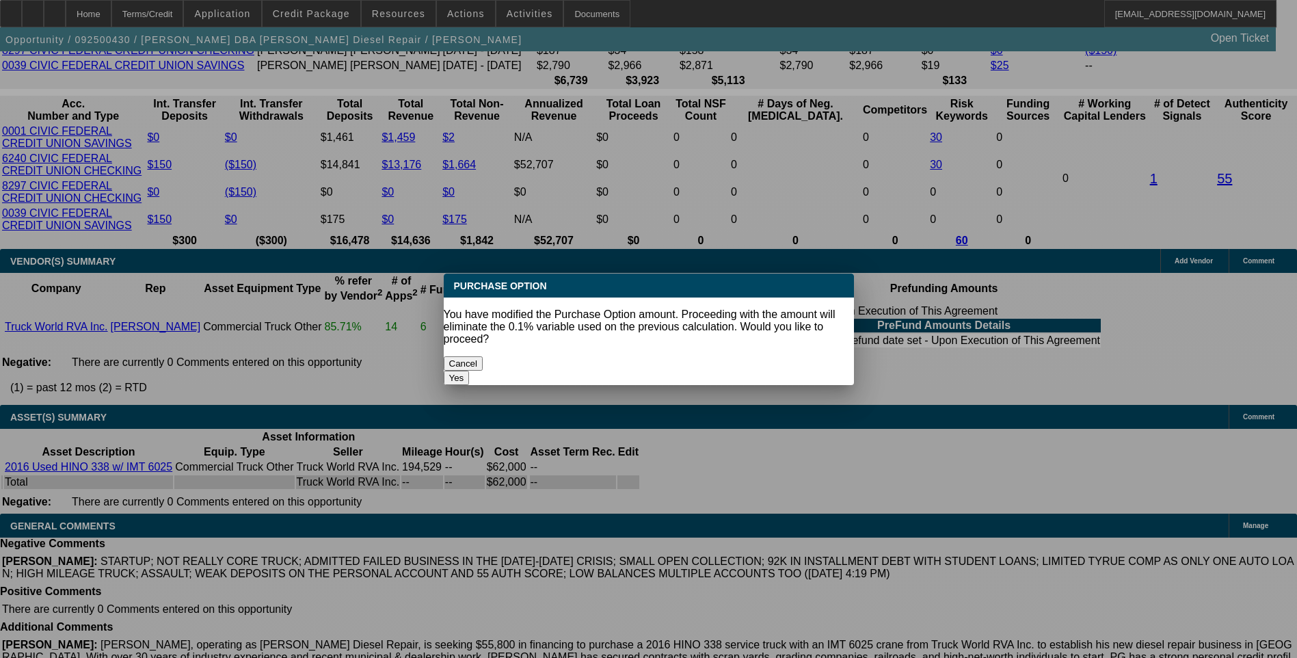
scroll to position [0, 0]
click at [470, 370] on button "Yes" at bounding box center [457, 377] width 26 height 14
type input "$0.00"
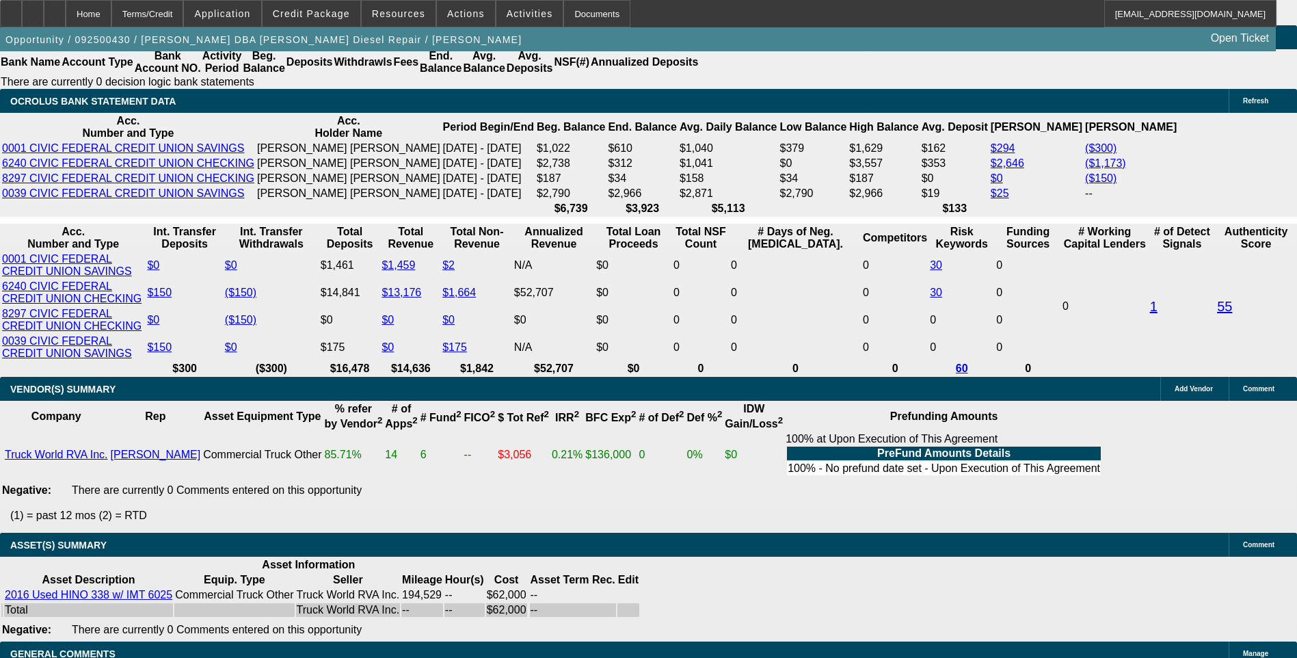
scroll to position [2336, 0]
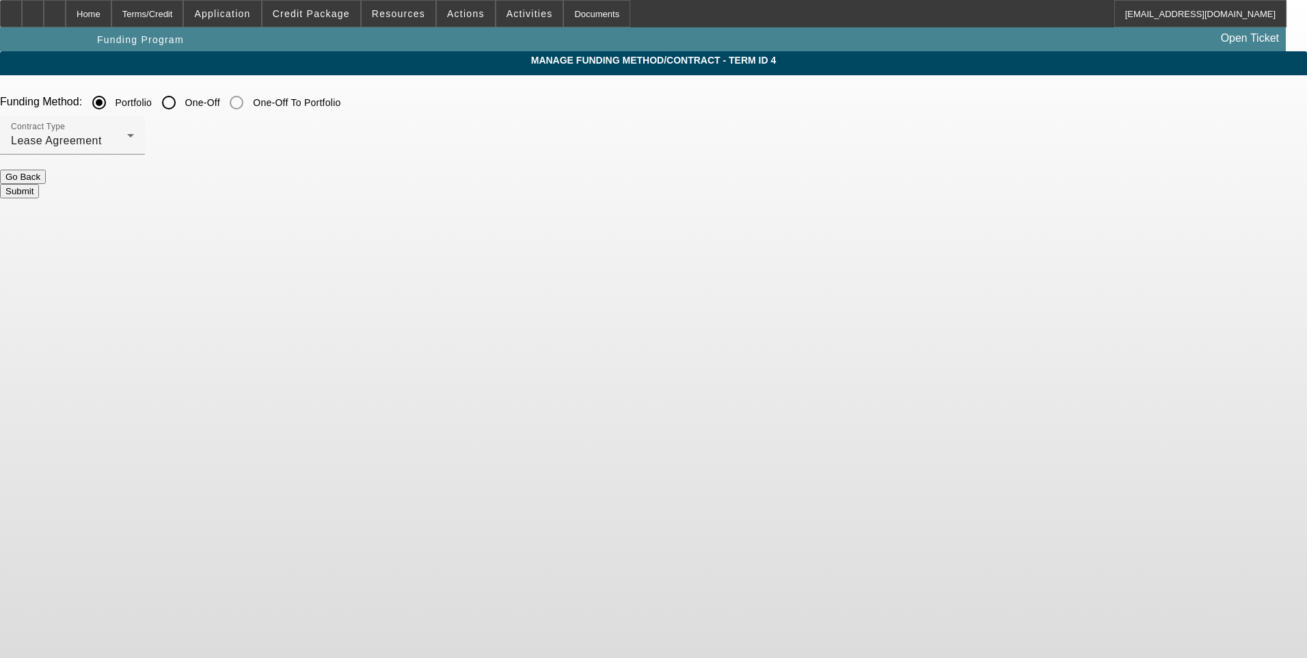
click at [183, 104] on input "One-Off" at bounding box center [168, 102] width 27 height 27
radio input "true"
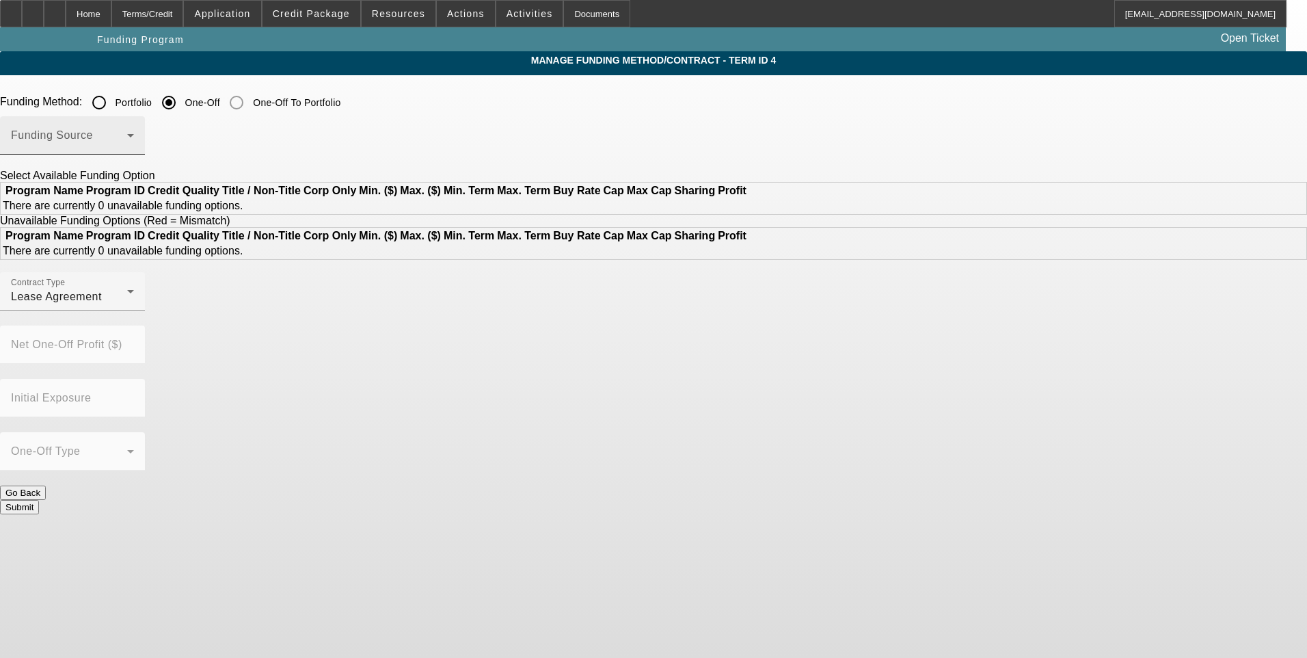
click at [127, 141] on span at bounding box center [69, 141] width 116 height 16
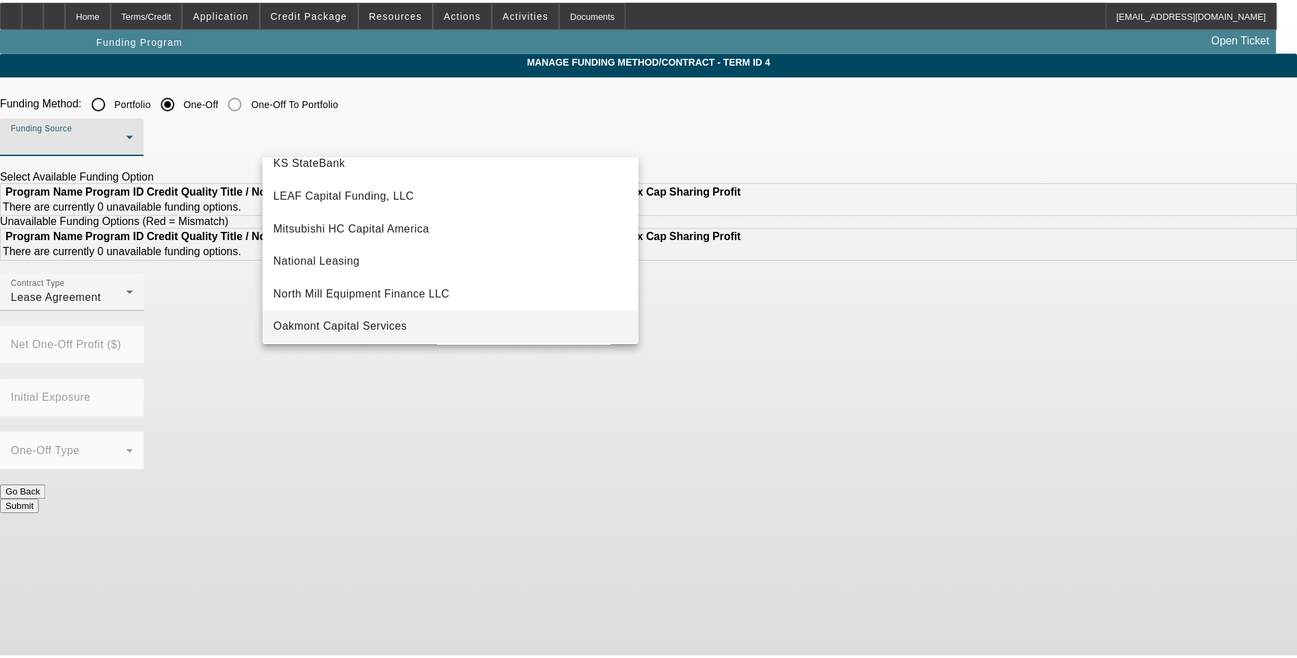
scroll to position [342, 0]
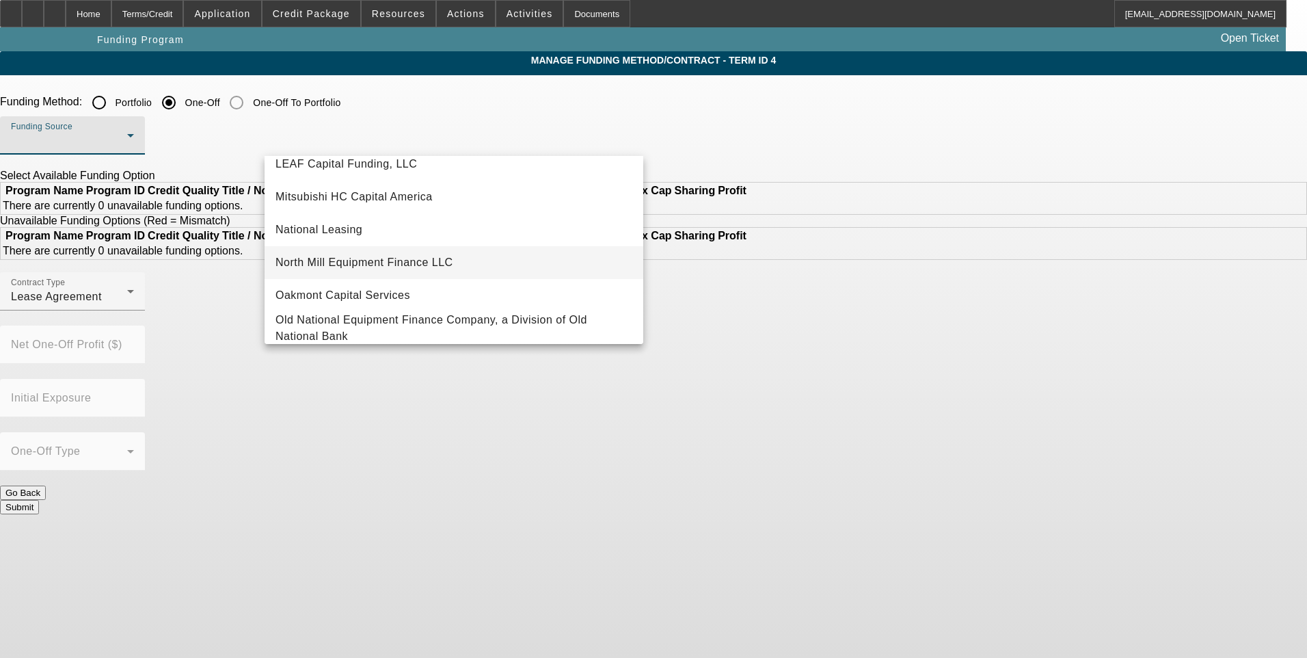
click at [393, 259] on span "North Mill Equipment Finance LLC" at bounding box center [364, 262] width 178 height 16
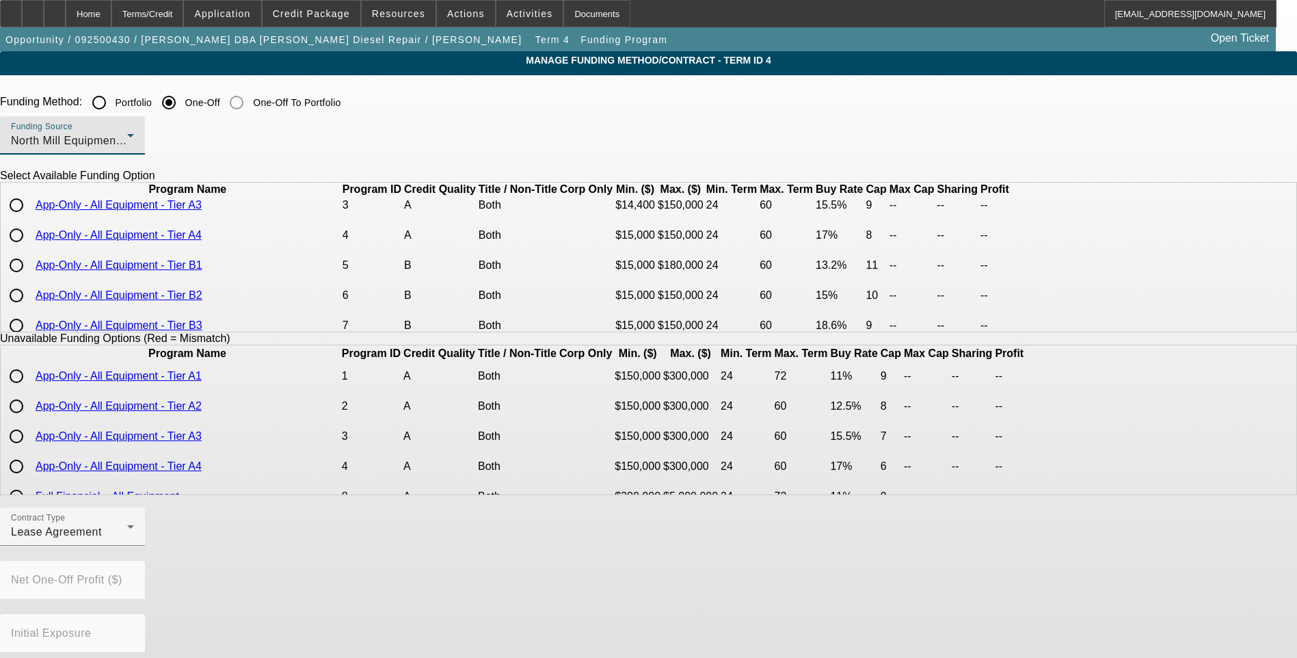
scroll to position [137, 0]
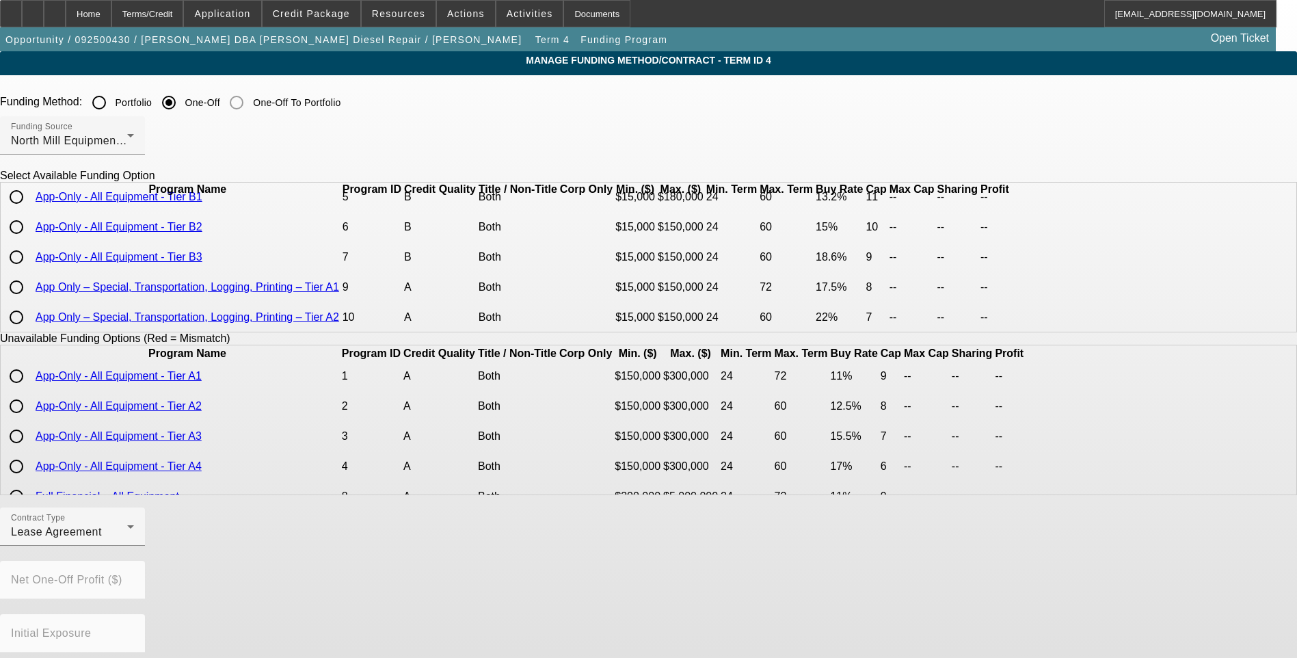
click at [30, 241] on input "radio" at bounding box center [16, 226] width 27 height 27
radio input "true"
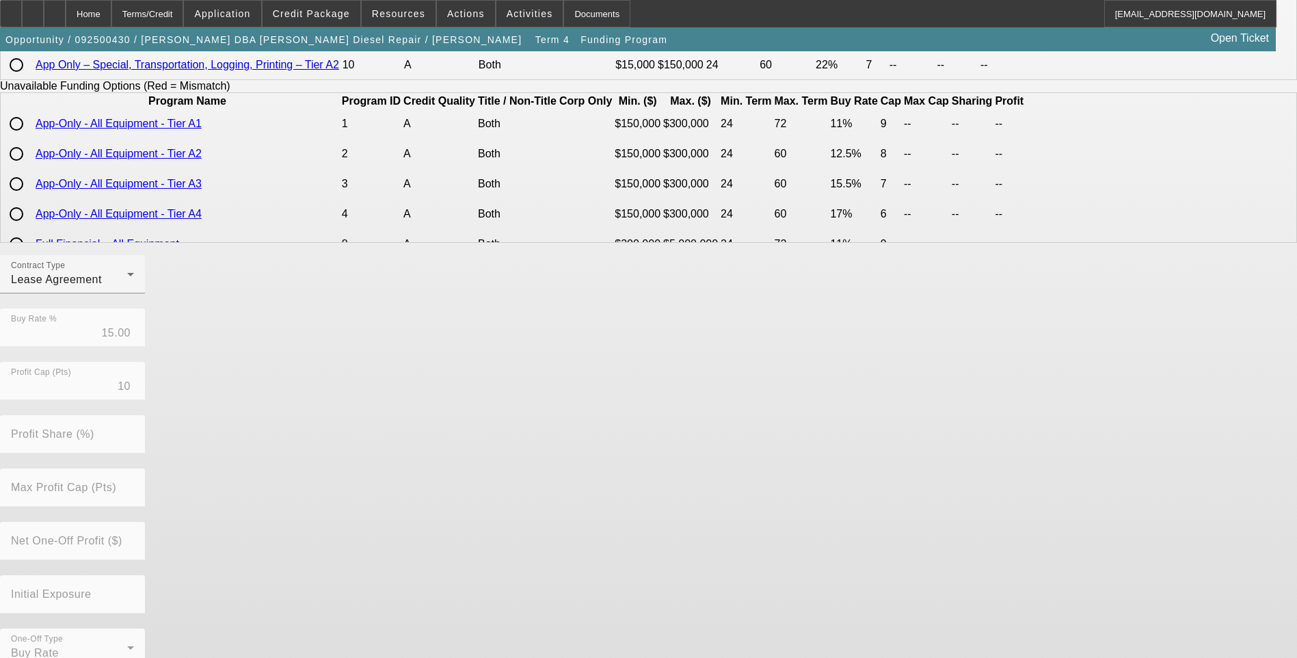
scroll to position [273, 0]
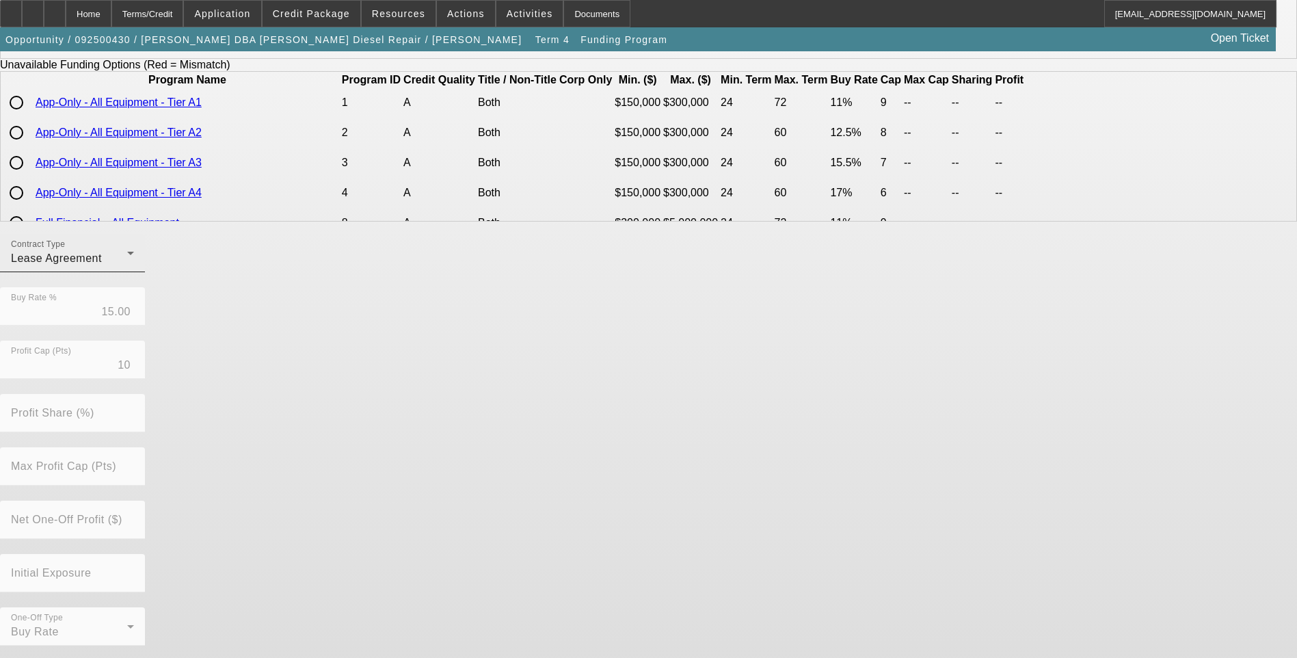
click at [127, 267] on div "Lease Agreement" at bounding box center [69, 258] width 116 height 16
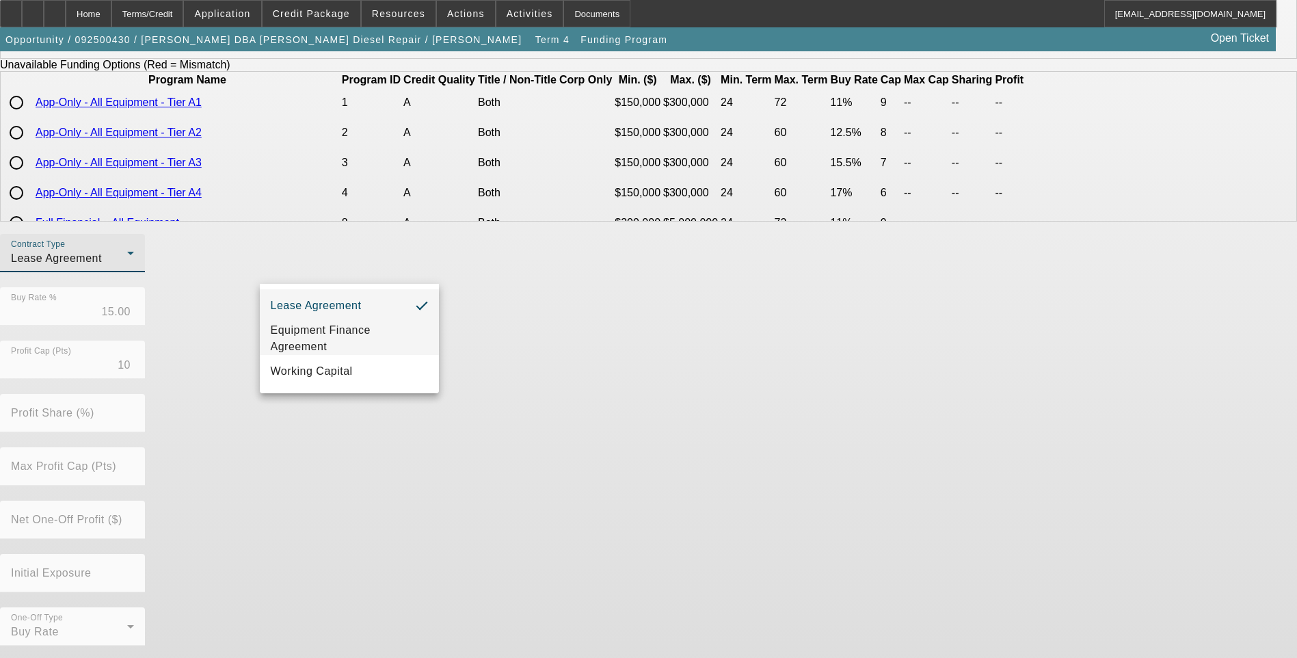
click at [374, 341] on span "Equipment Finance Agreement" at bounding box center [349, 338] width 157 height 33
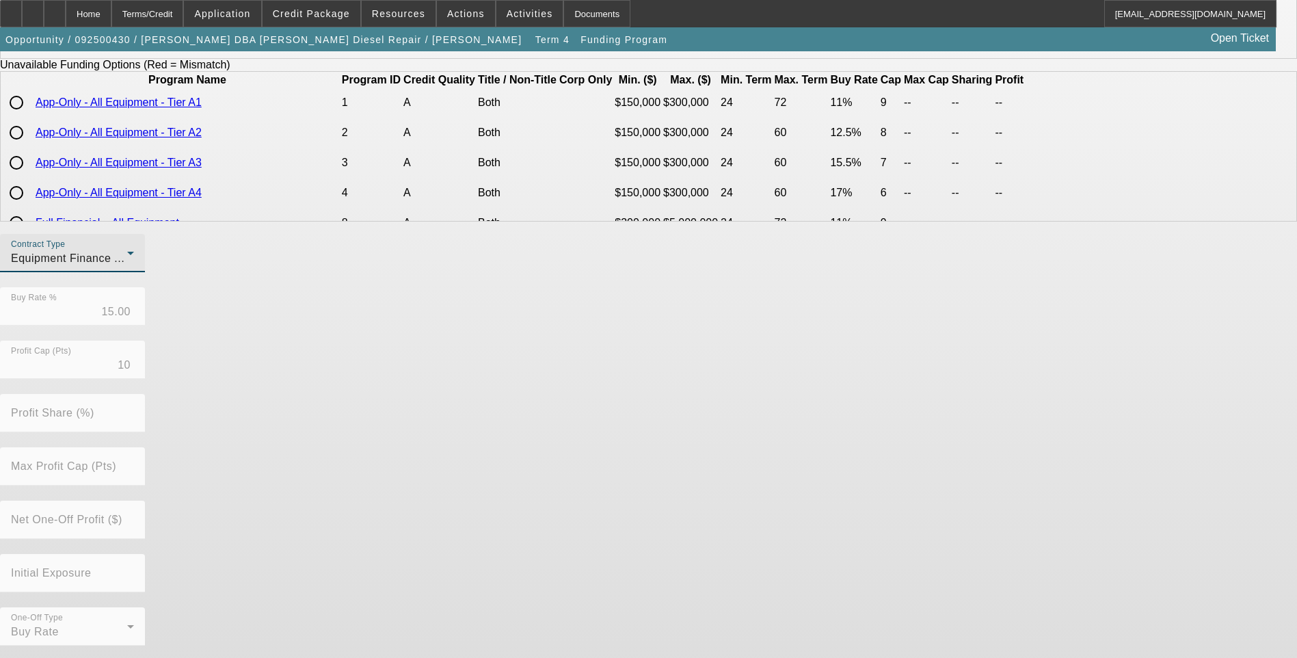
click at [535, 394] on div "Contract Type Equipment Finance Agreement Buy Rate % 15.00 Profit Cap (Pts) 10 …" at bounding box center [648, 447] width 1297 height 427
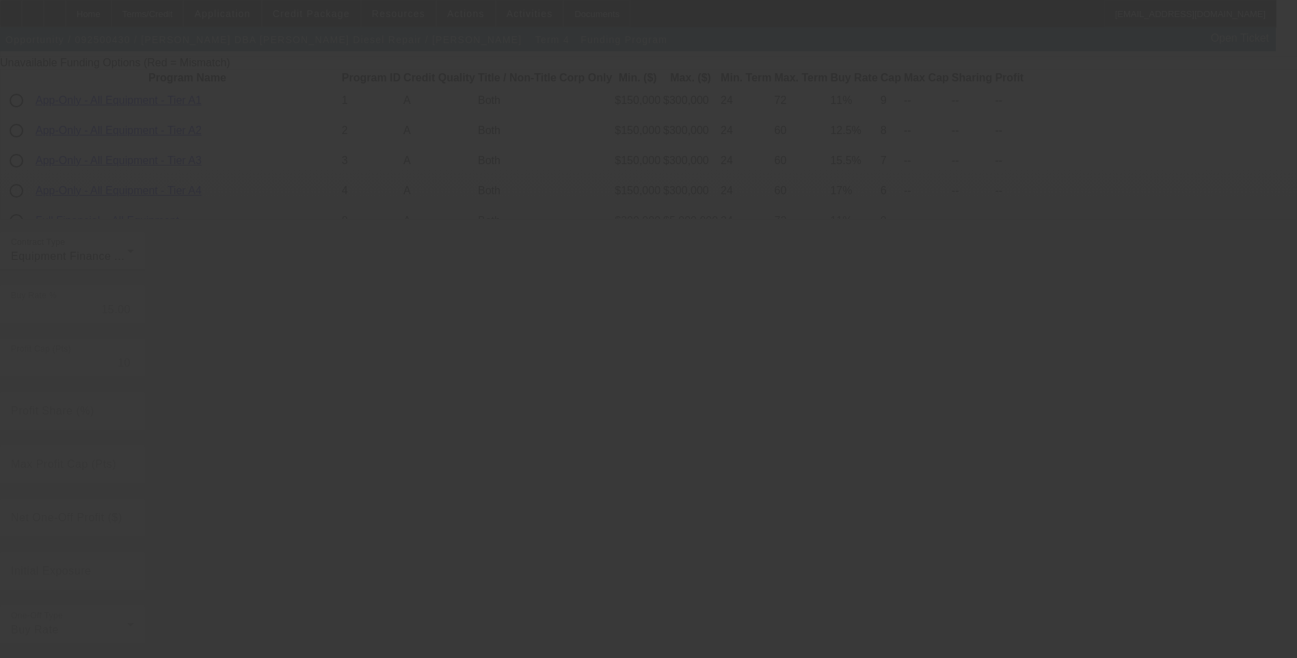
radio input "true"
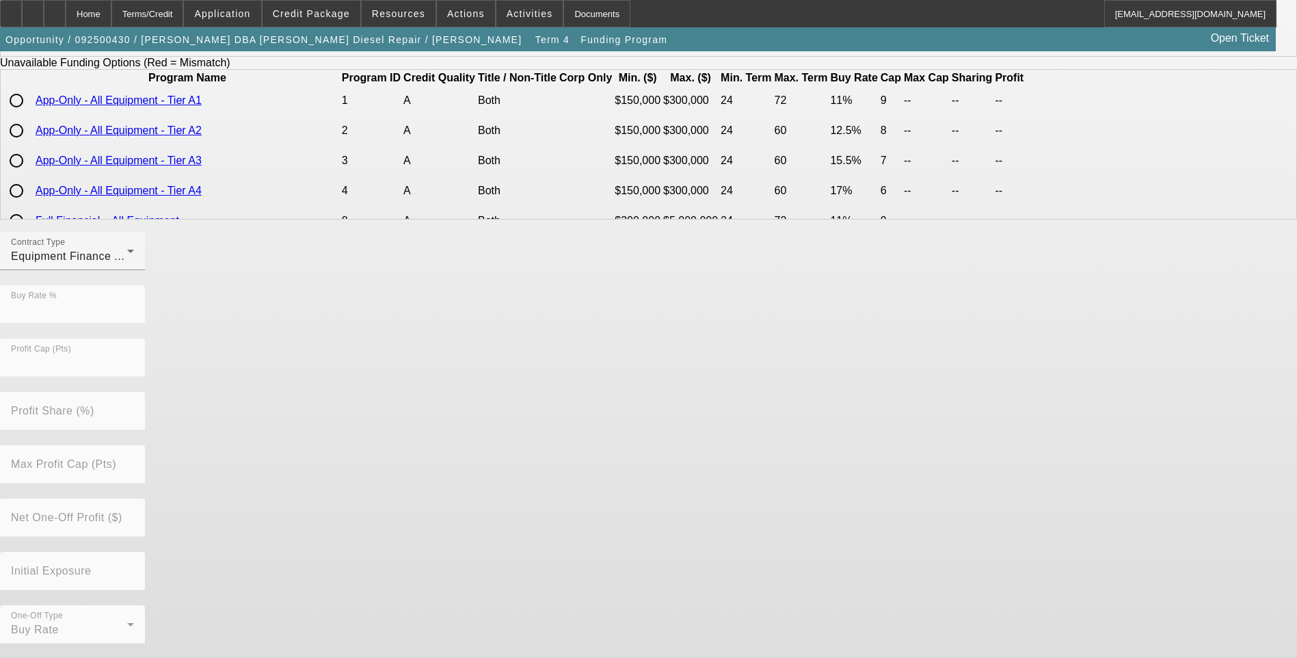
scroll to position [0, 0]
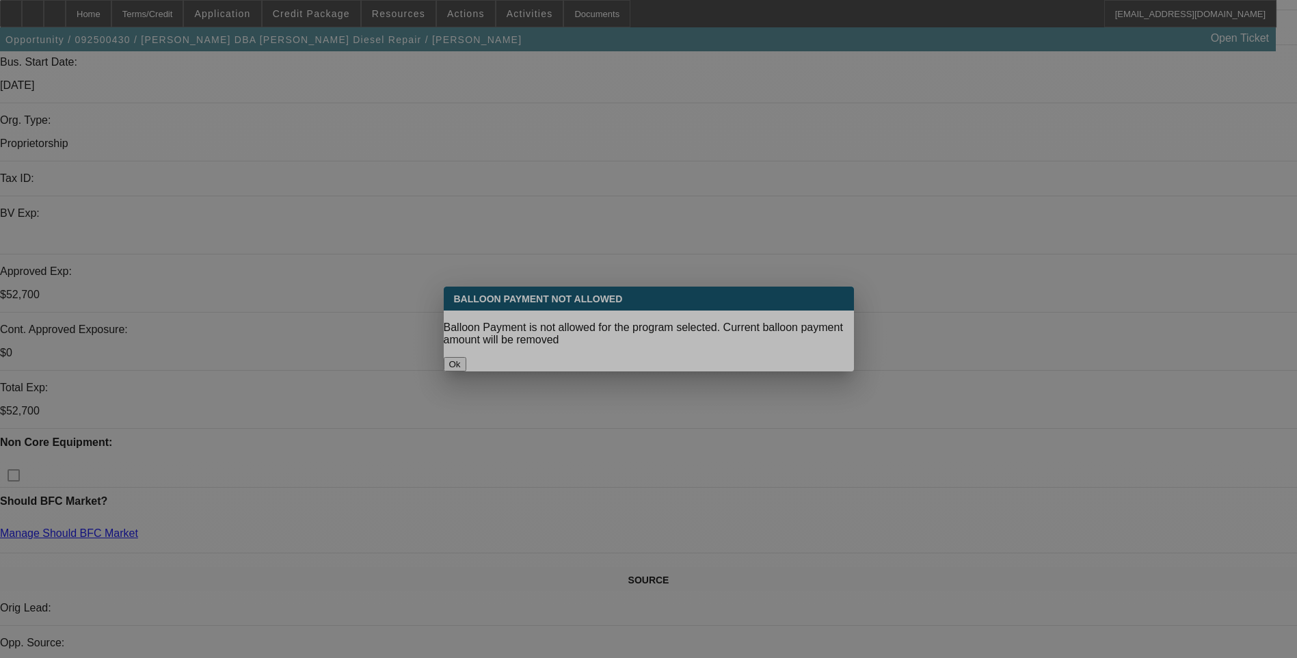
select select "0"
select select "3"
select select "0"
select select "6"
select select "0.15"
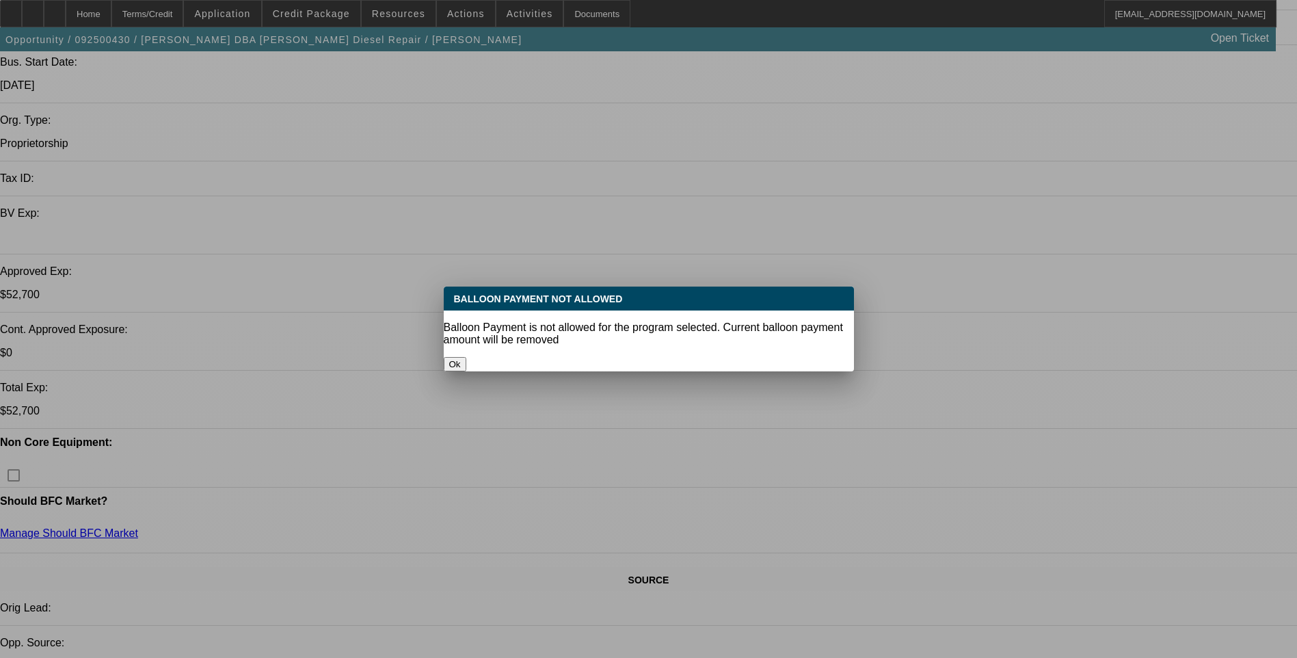
select select "2"
select select "0.1"
select select "4"
select select "0.15"
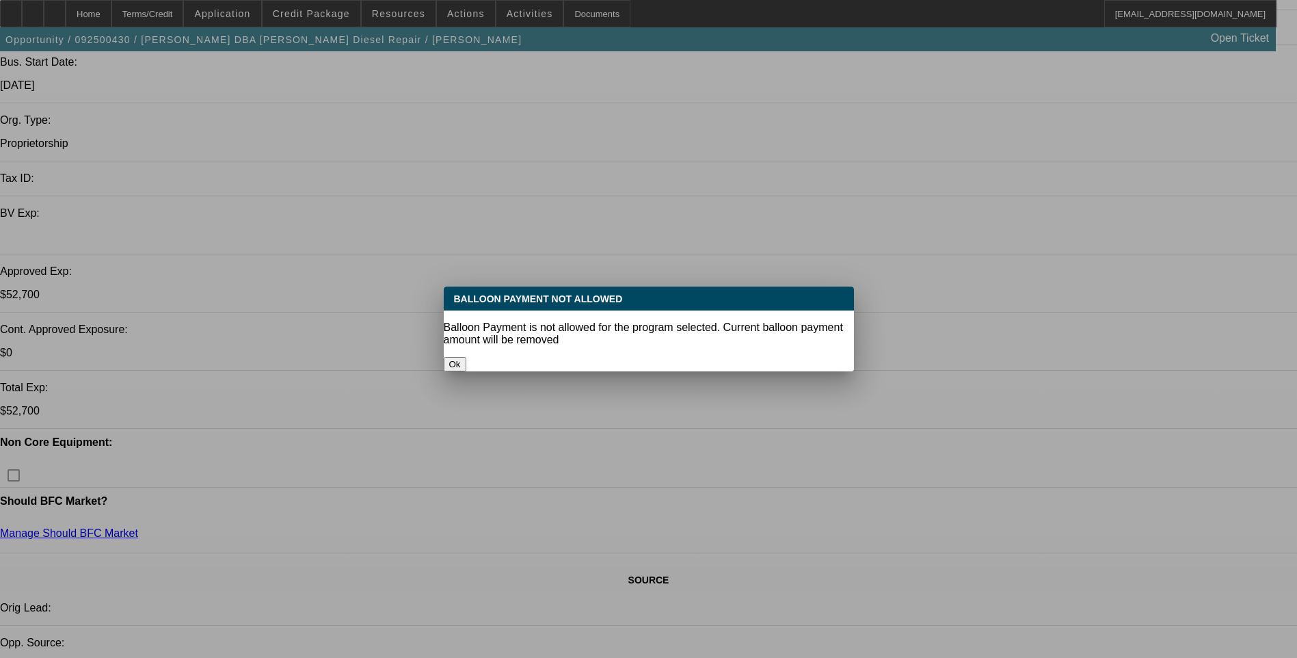
select select "2"
select select "0"
select select "6"
select select "0.1"
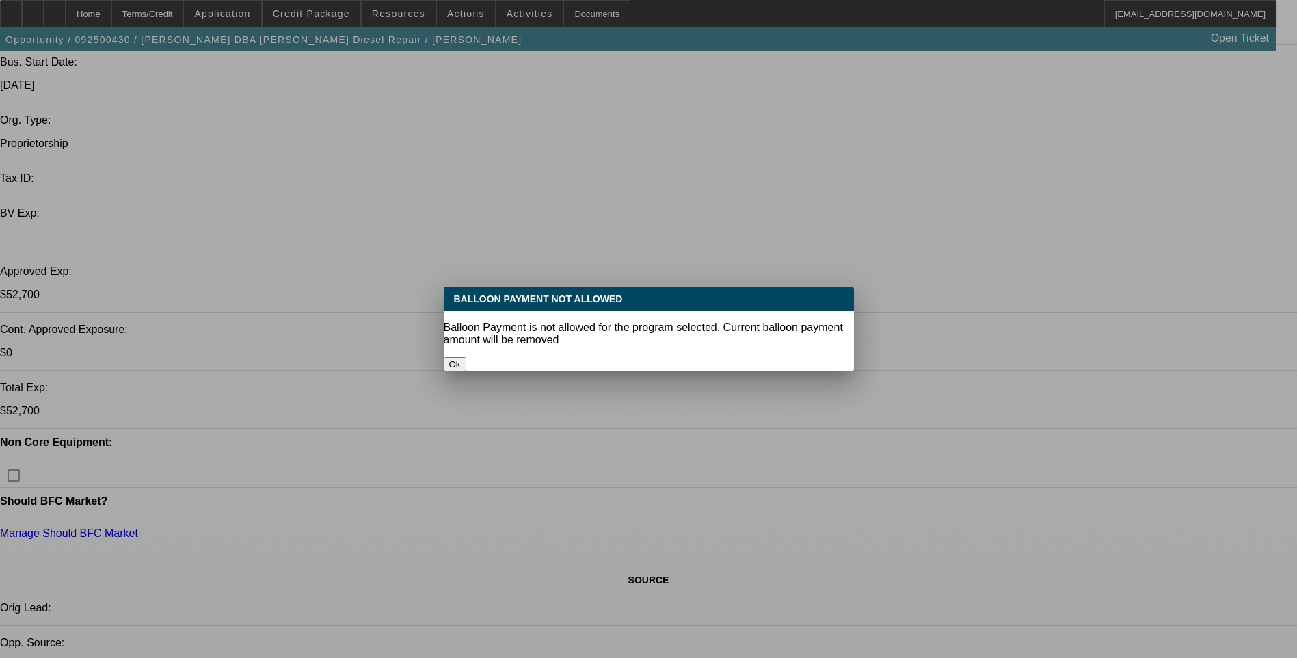
select select "2"
select select "0"
select select "6"
click at [466, 357] on button "Ok" at bounding box center [455, 364] width 23 height 14
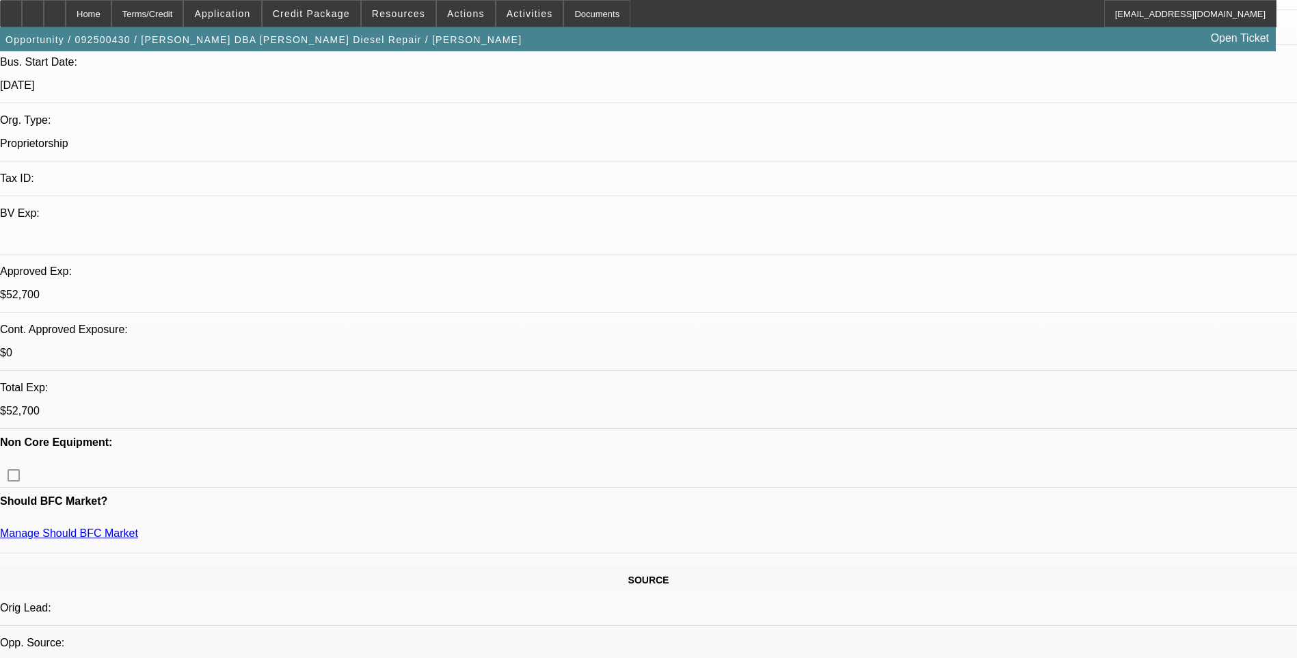
scroll to position [275, 0]
click at [174, 6] on div "Terms/Credit" at bounding box center [147, 13] width 72 height 27
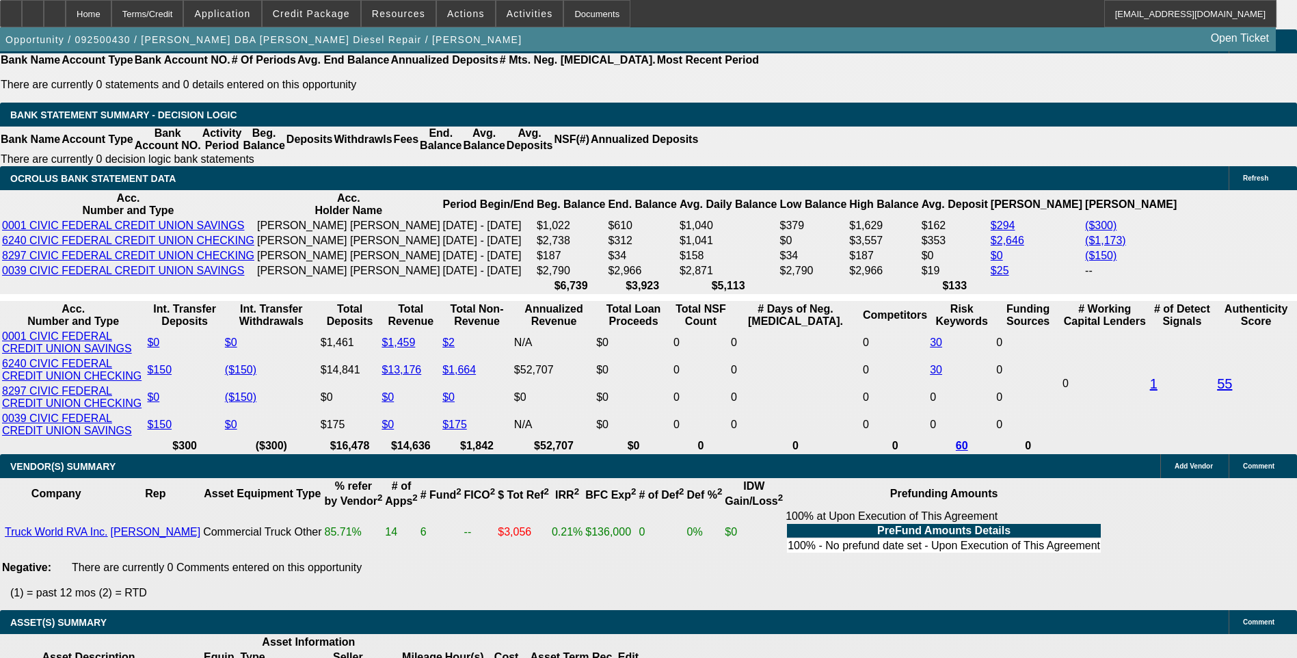
scroll to position [2336, 0]
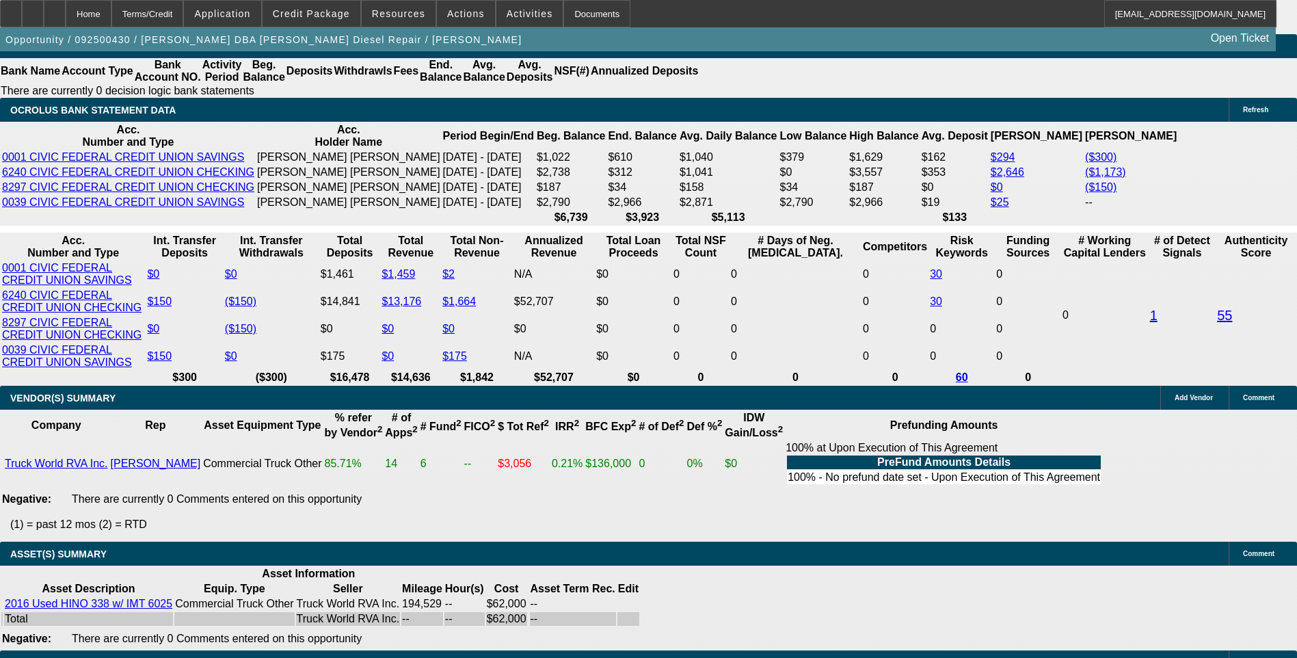
type input "1.5"
type input "UNKNOWN"
type input "$1,265.03"
type input "19.5"
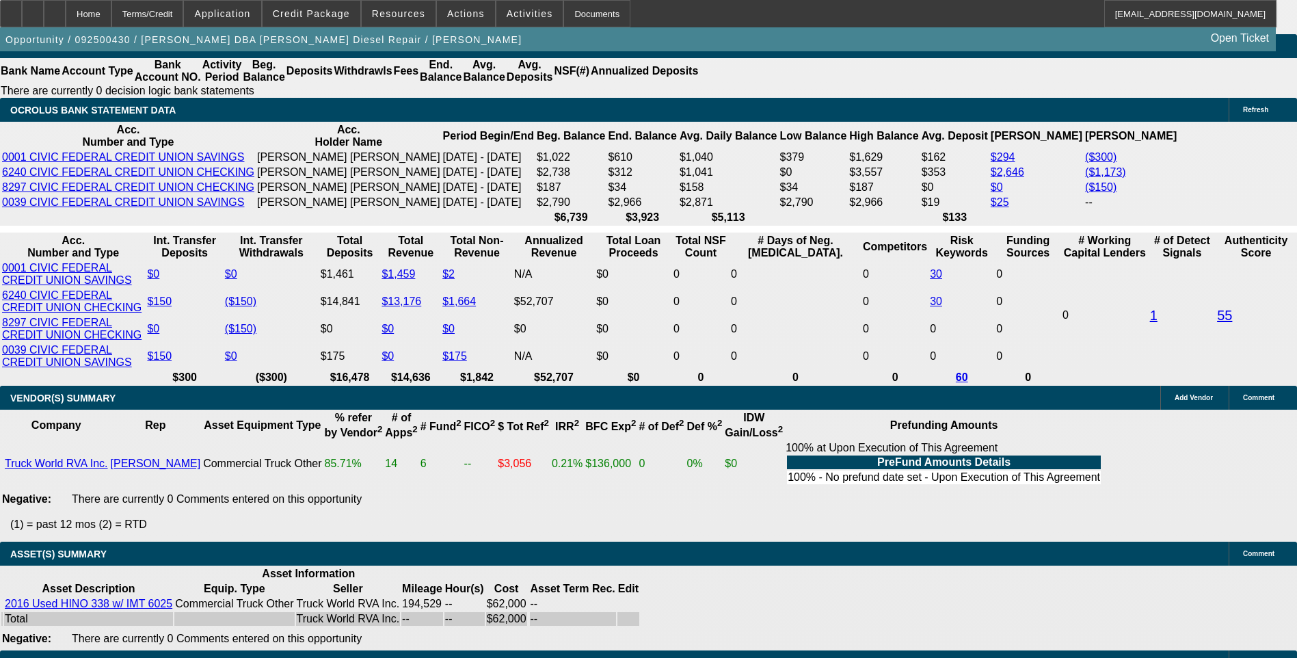
type input "$1,776.70"
type input "1.5"
type input "$1,265.03"
type input ".5"
type input "$1,239.65"
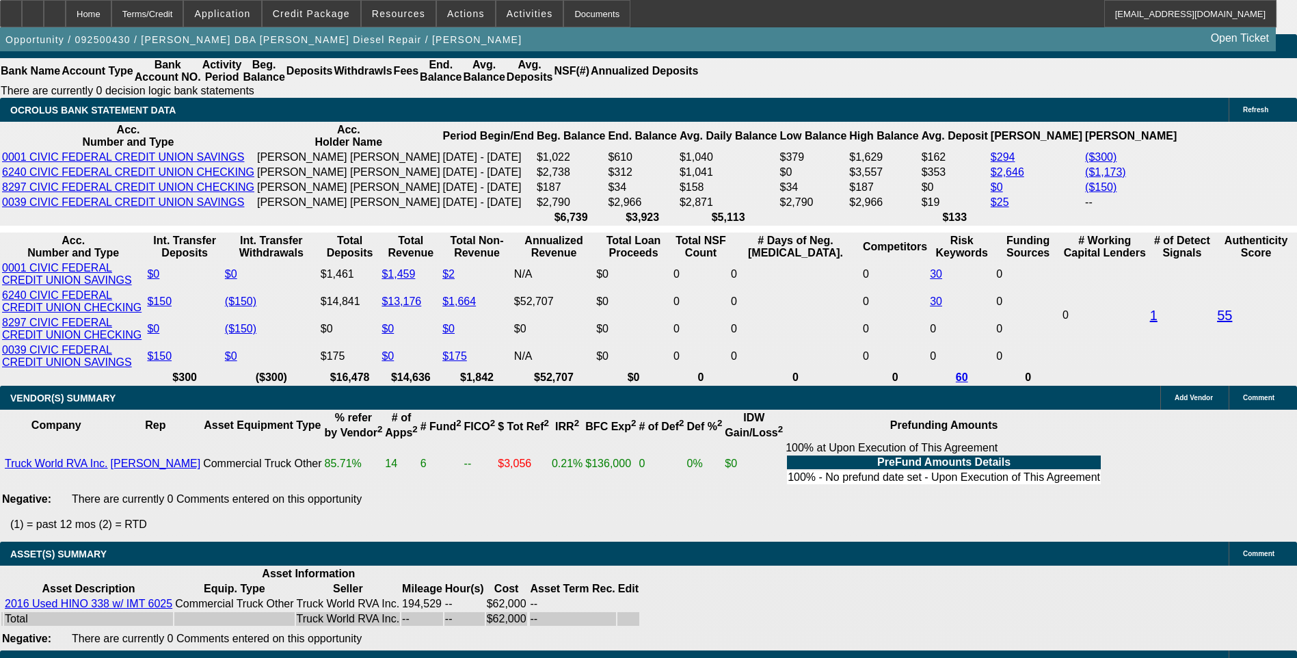
type input "20.5"
type input "$1,808.08"
type input "20.5"
type input "180"
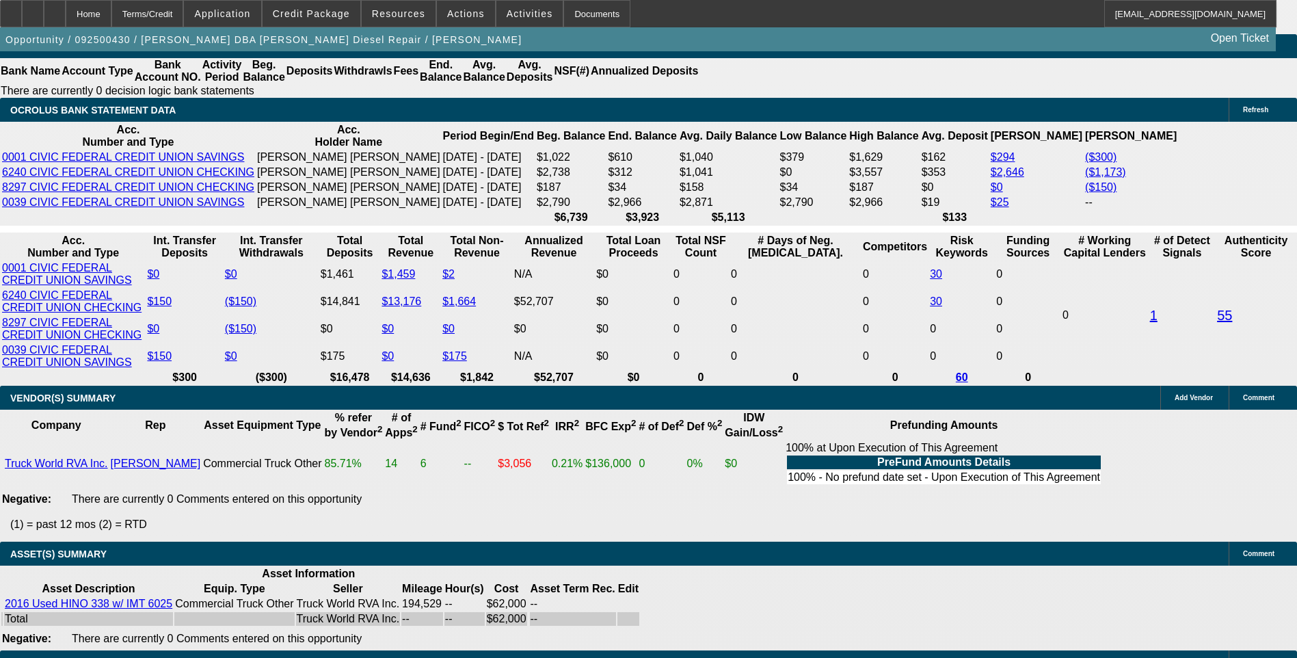
type input "1805"
type input "20.4"
type input "$1,805.00"
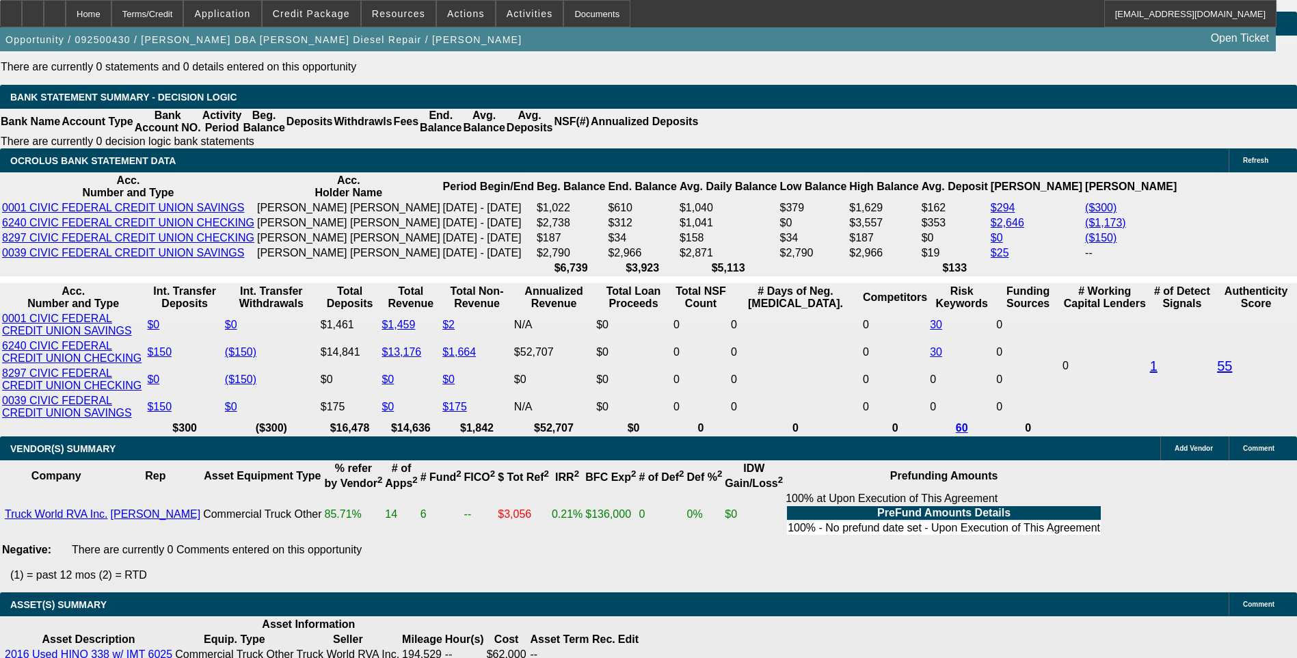
scroll to position [2200, 0]
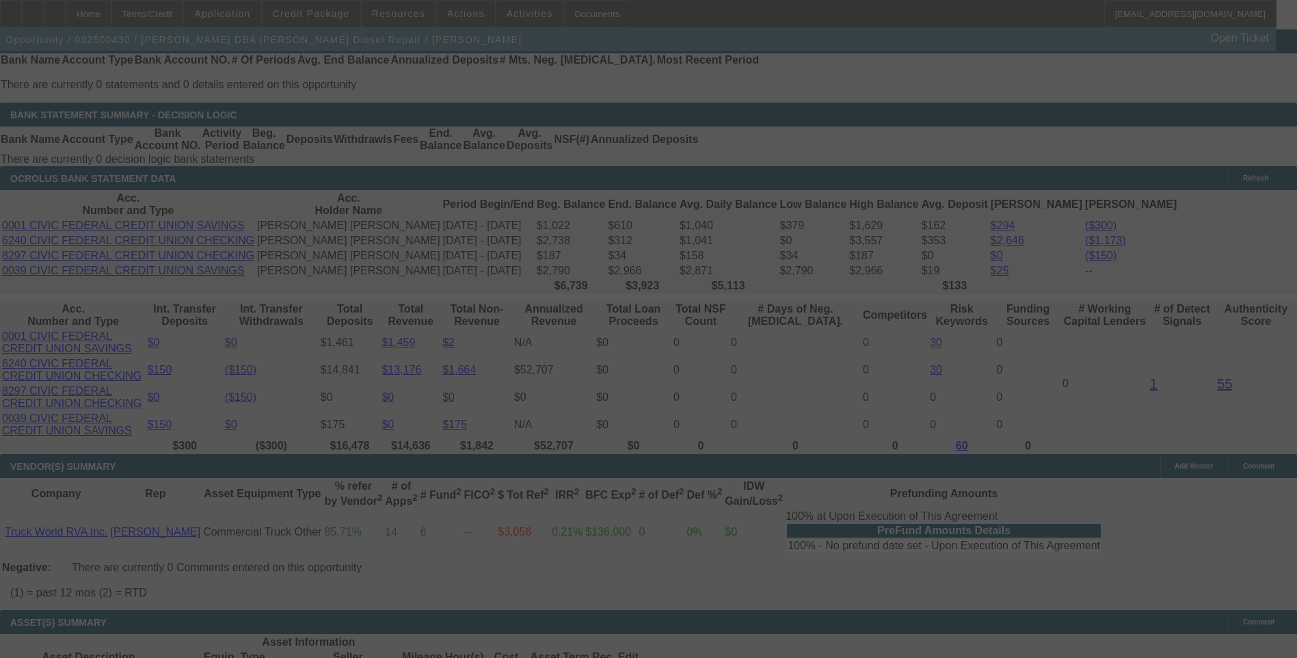
scroll to position [2336, 0]
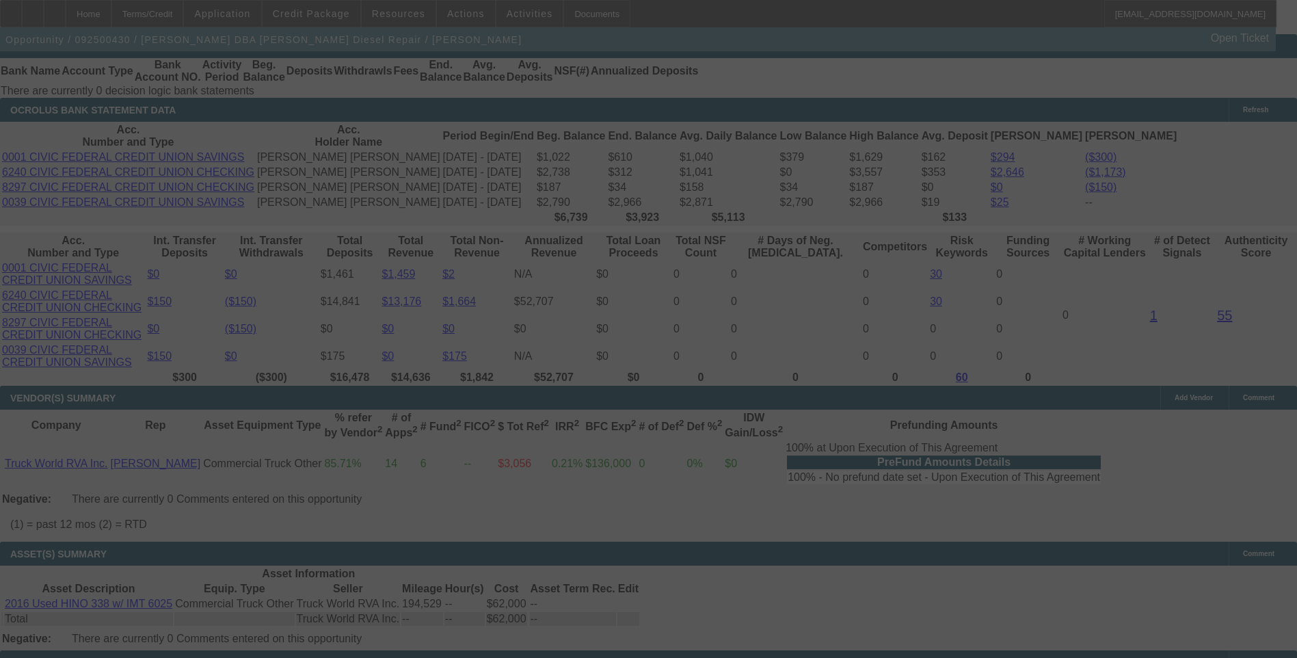
select select "0"
select select "3"
select select "0"
select select "6"
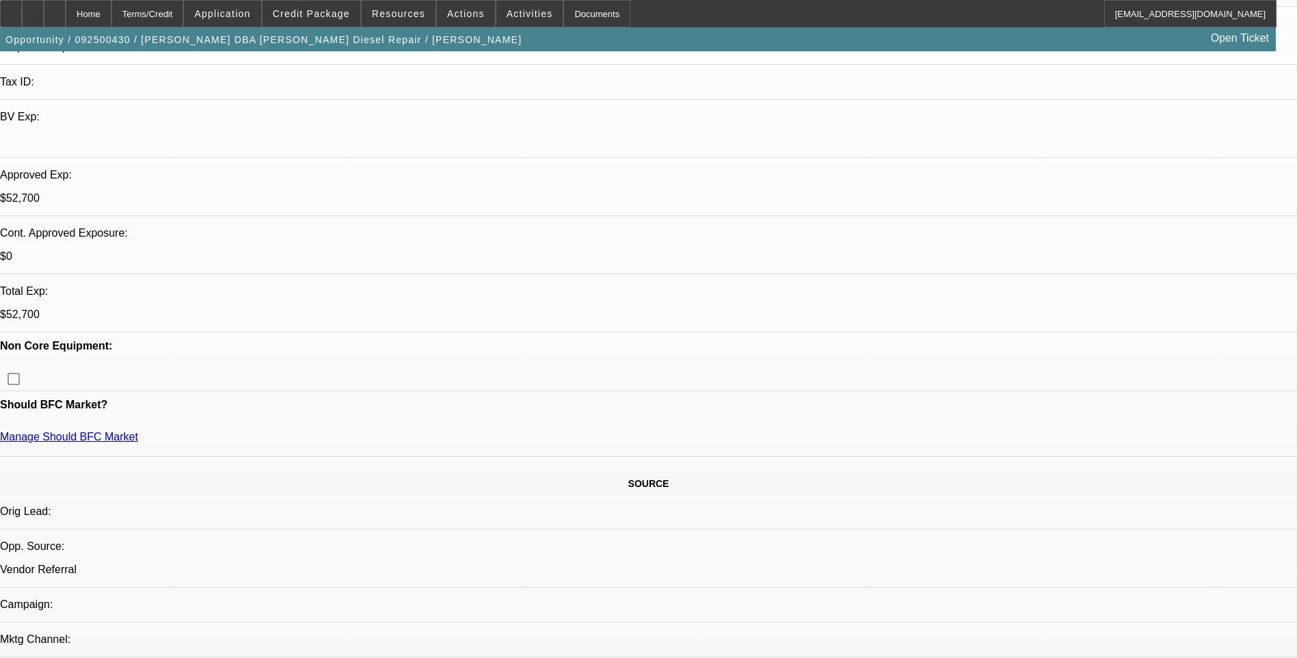
scroll to position [354, 0]
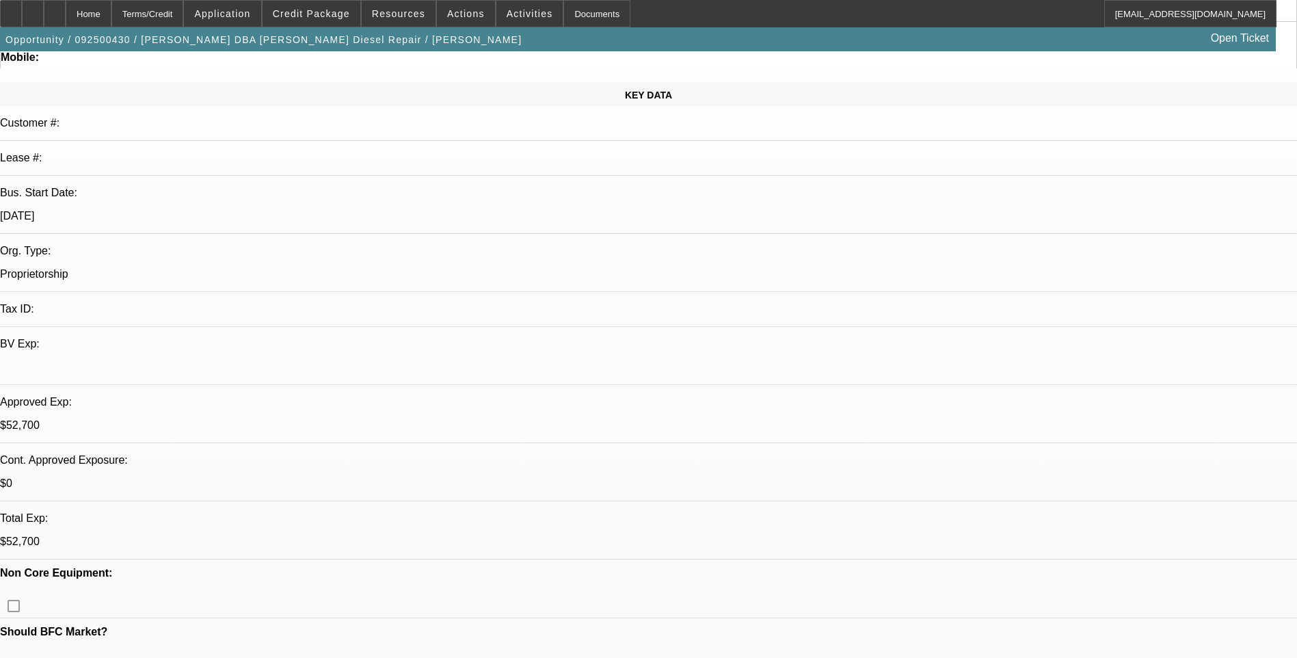
scroll to position [0, 0]
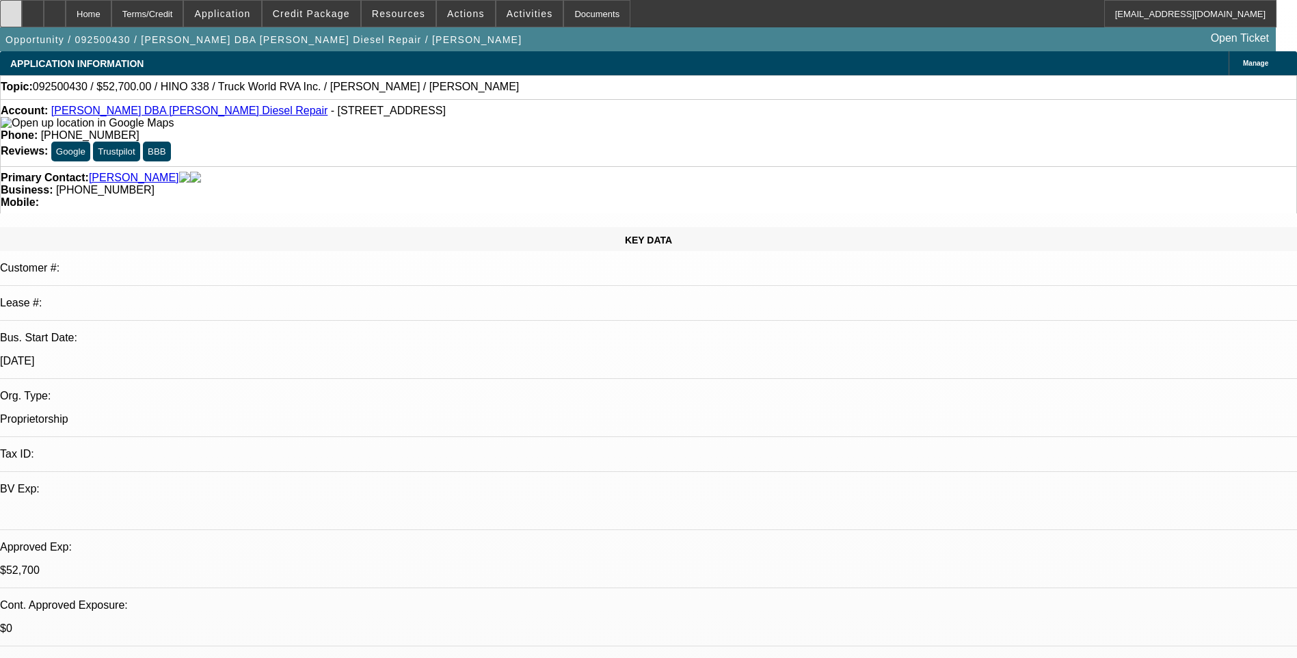
click at [20, 13] on div at bounding box center [11, 13] width 22 height 27
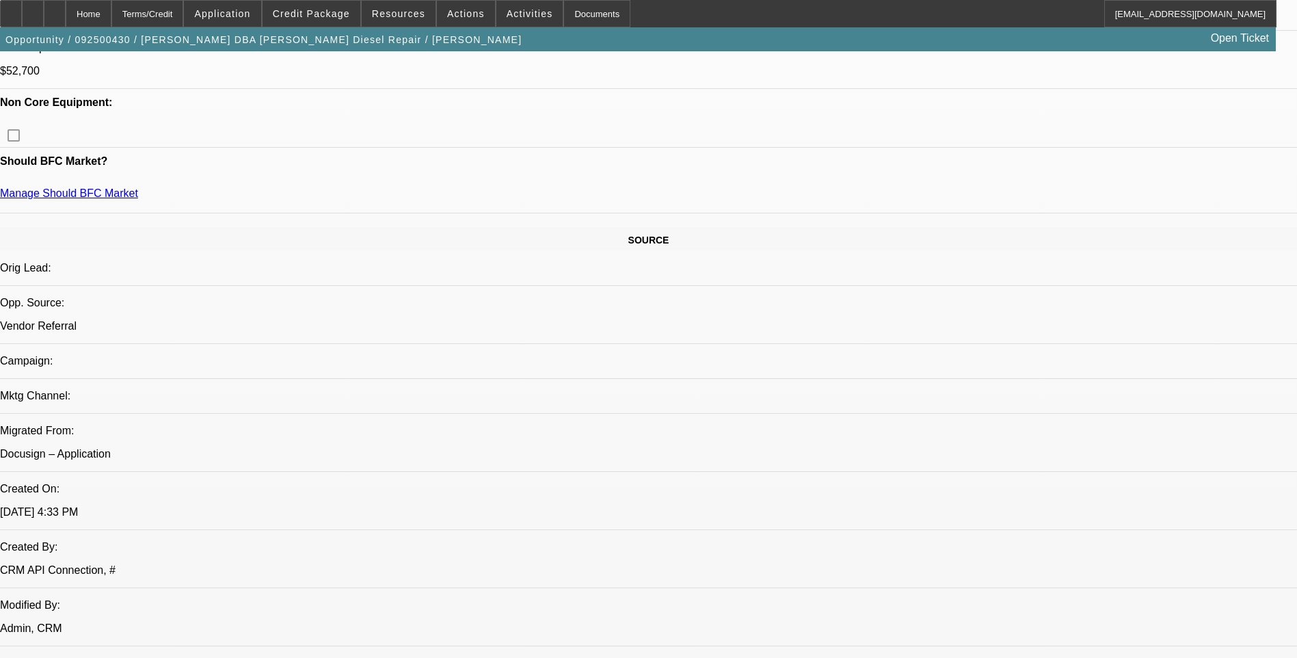
scroll to position [273, 0]
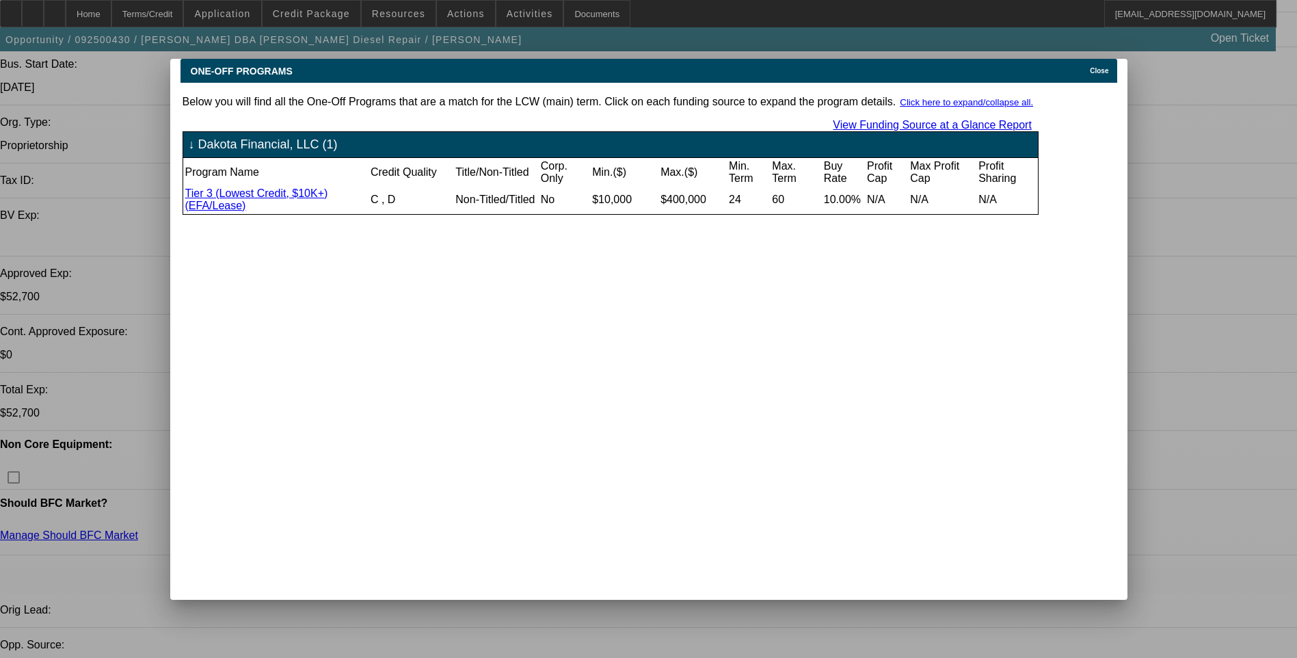
scroll to position [0, 0]
click at [1086, 67] on icon at bounding box center [1086, 71] width 0 height 8
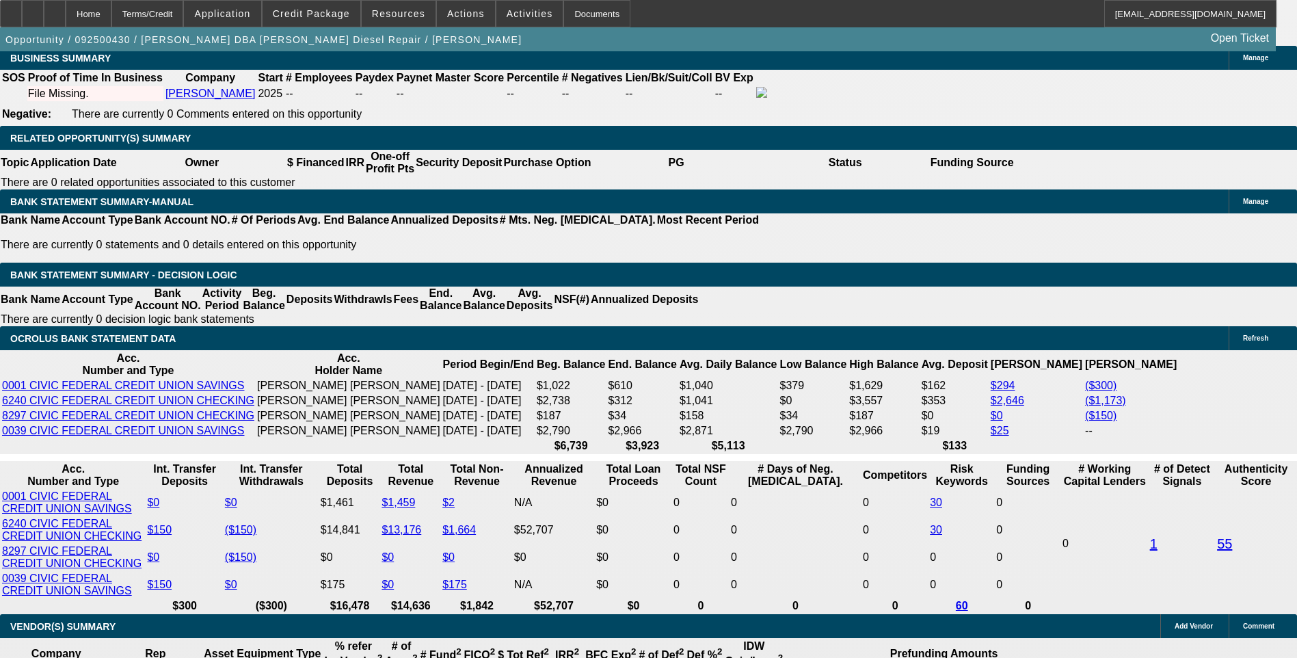
scroll to position [2256, 0]
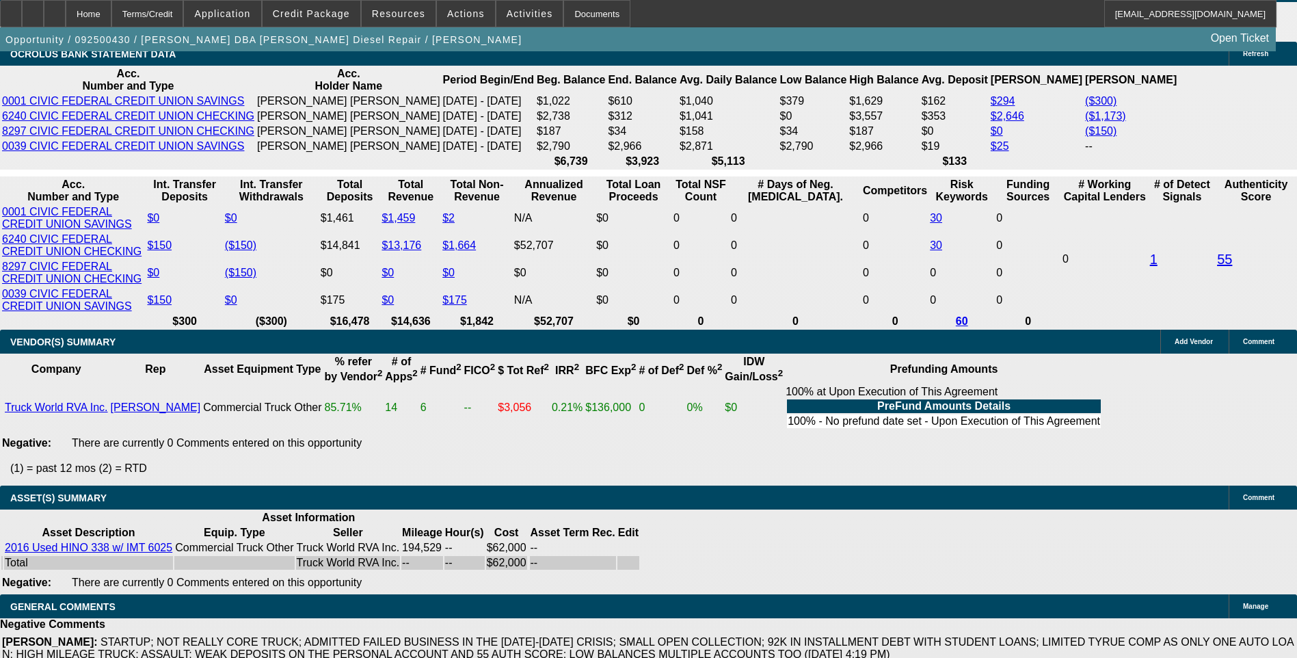
scroll to position [2324, 0]
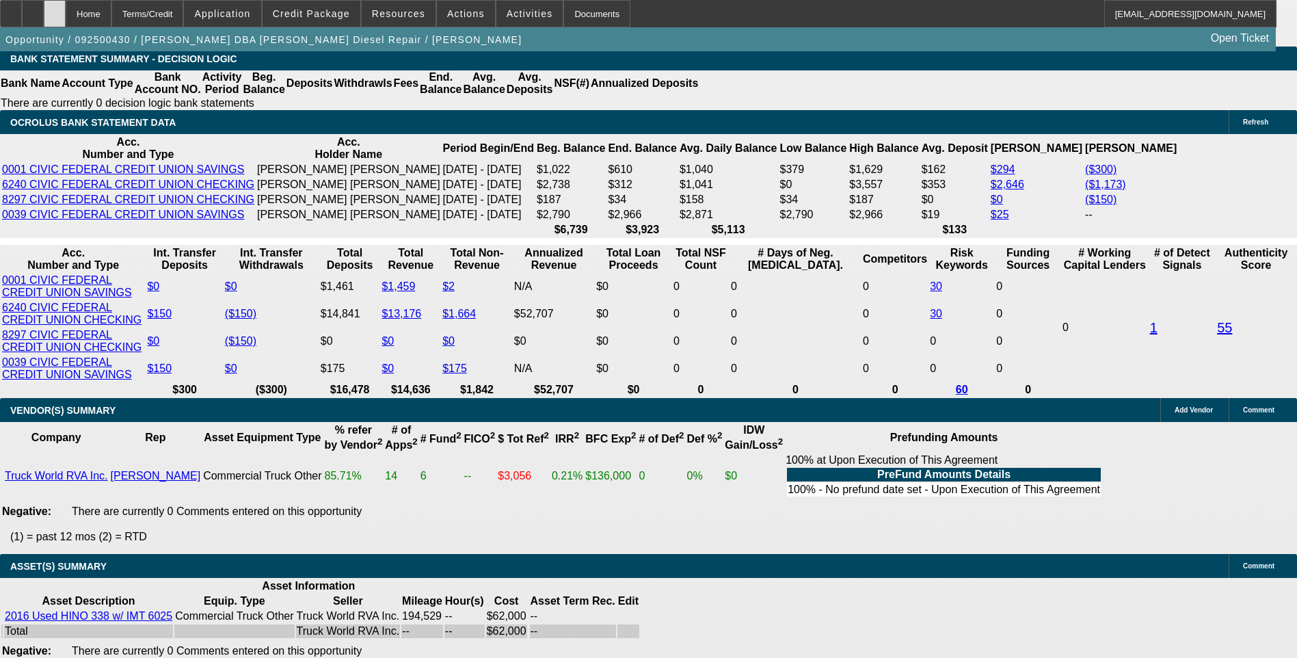
click at [55, 9] on icon at bounding box center [55, 9] width 0 height 0
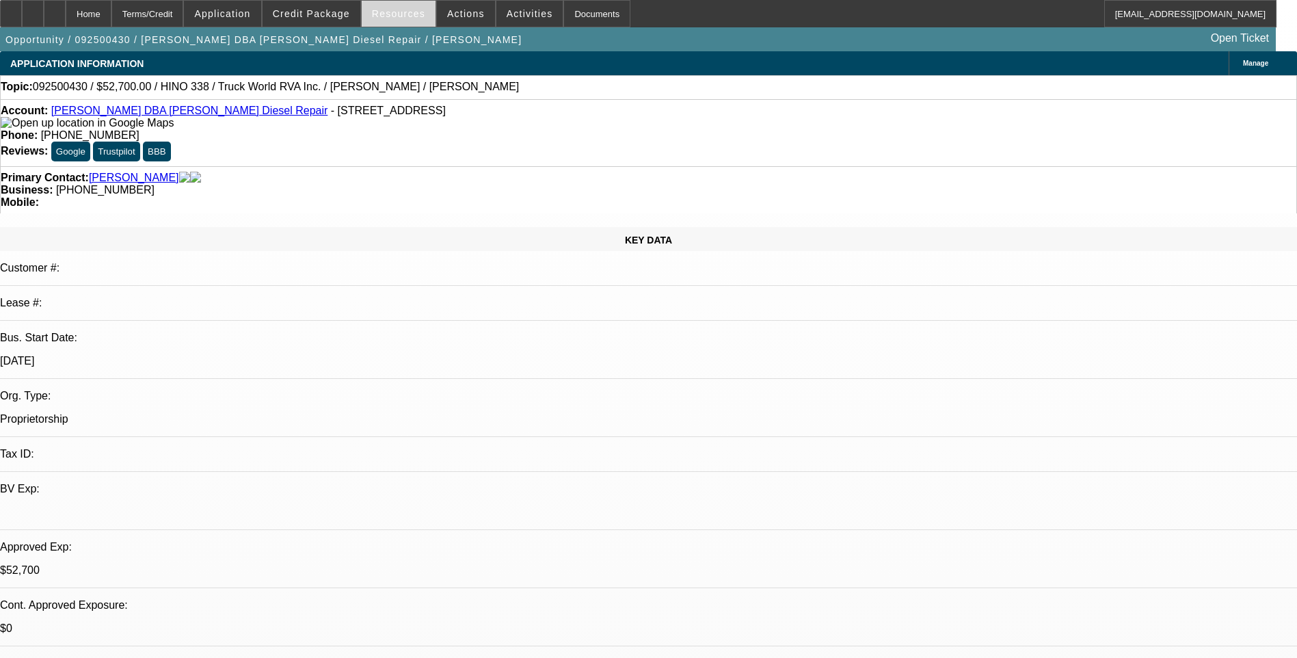
select select "0"
select select "0.15"
select select "2"
select select "0.1"
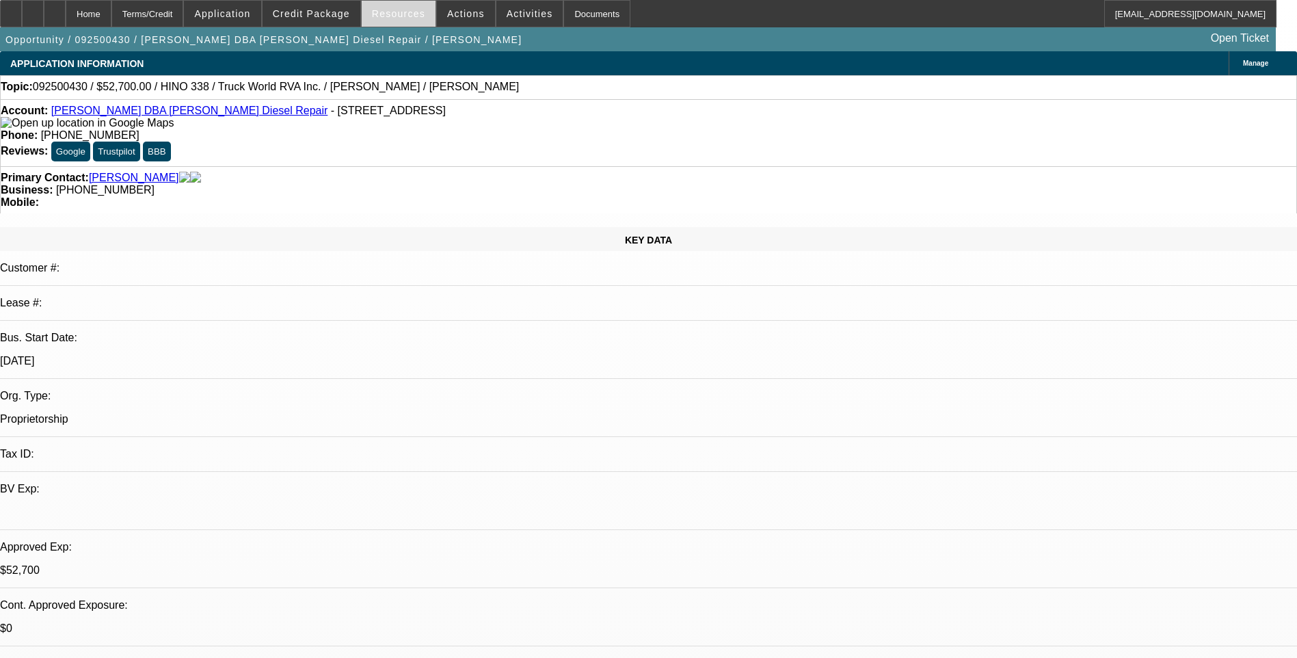
select select "0.15"
select select "2"
select select "0"
select select "0.1"
select select "2"
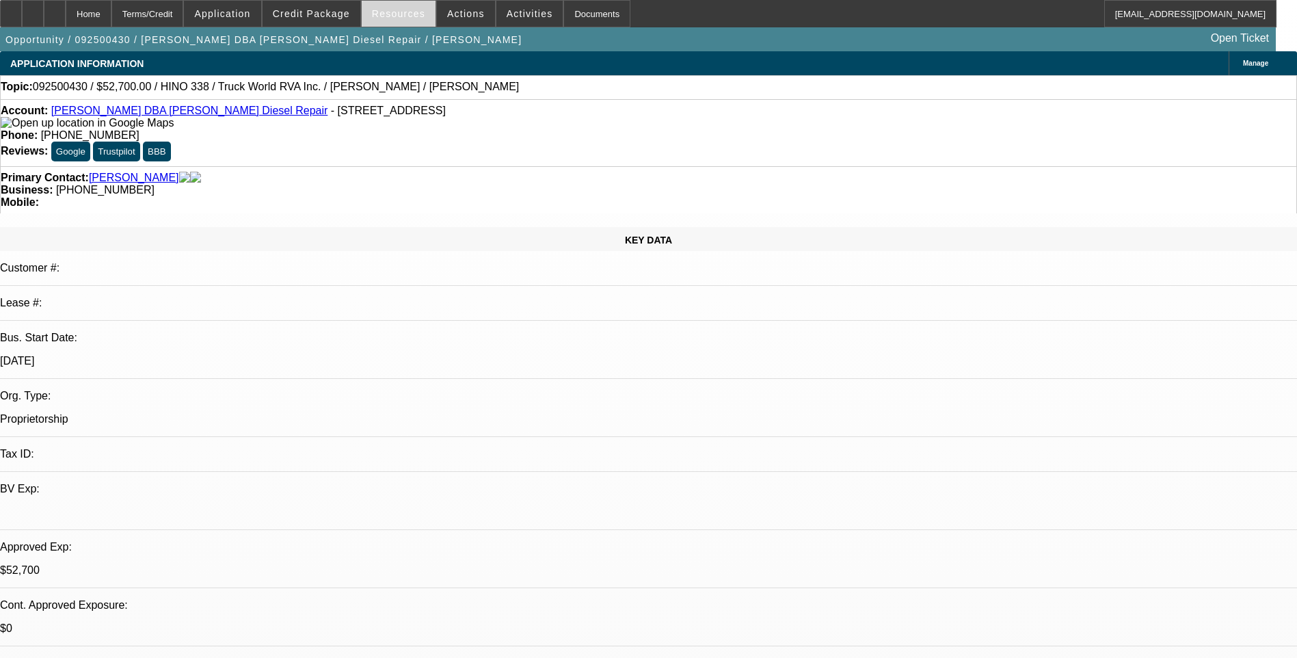
select select "0"
select select "1"
select select "3"
select select "6"
select select "1"
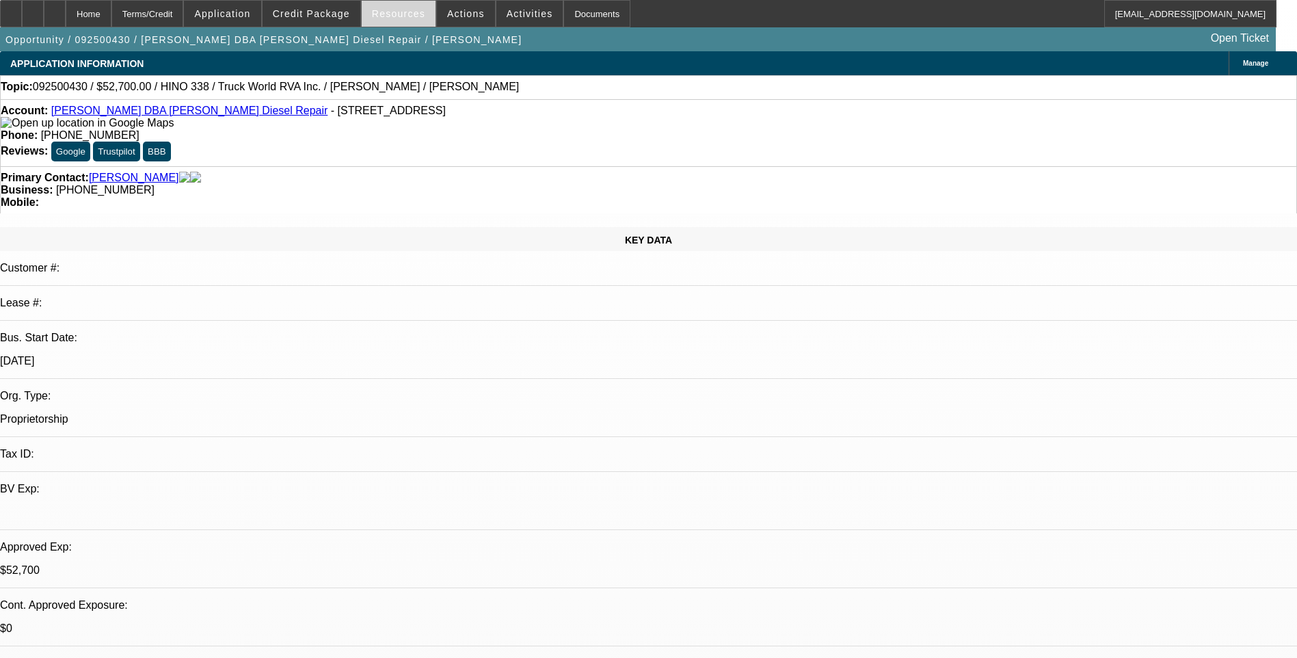
select select "2"
select select "4"
select select "1"
select select "2"
select select "6"
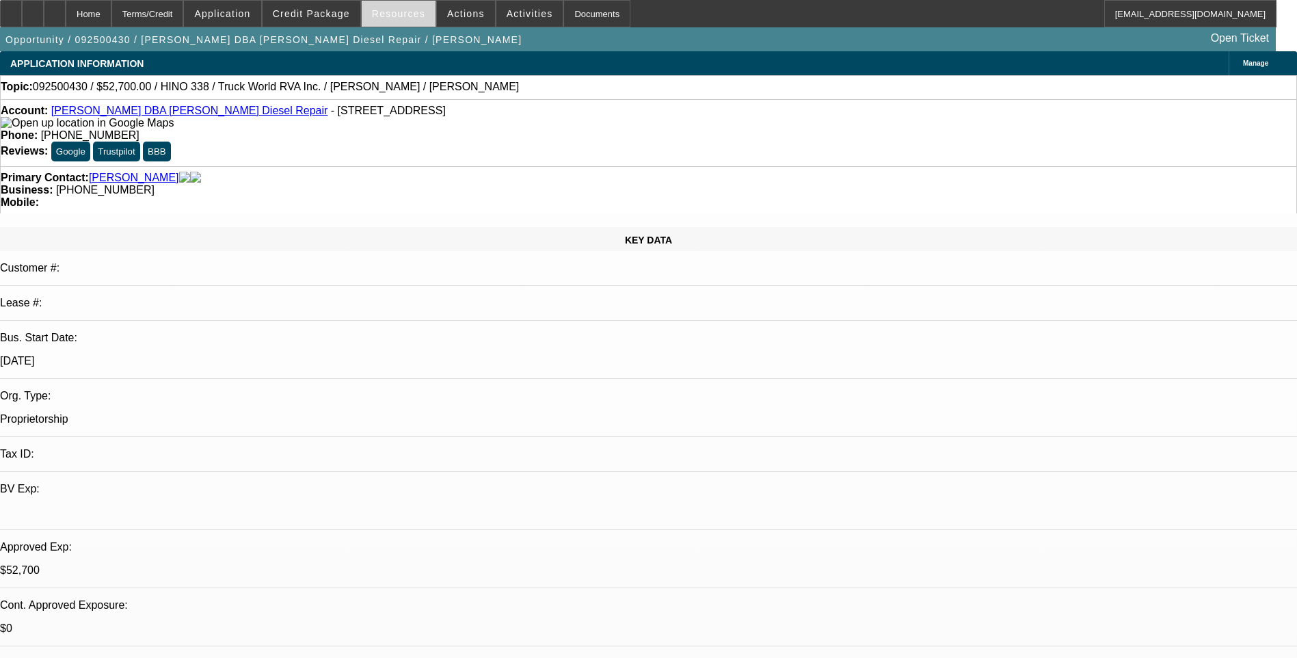
select select "1"
select select "2"
select select "6"
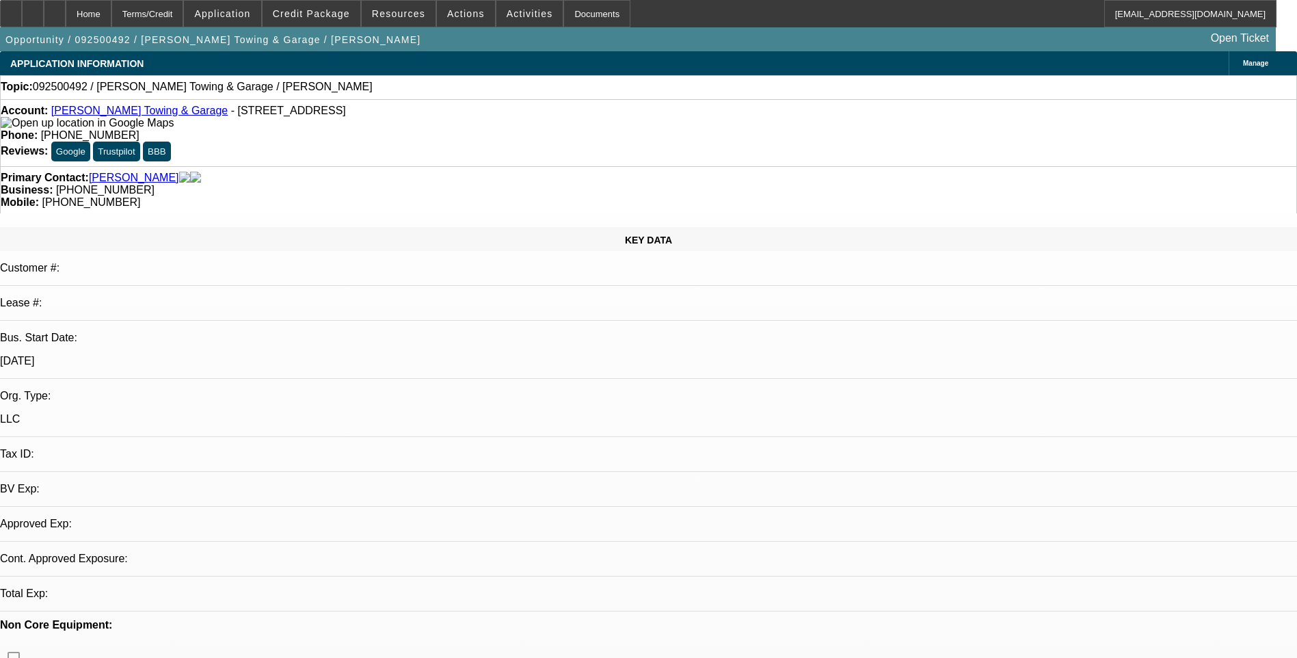
select select "0"
select select "2"
select select "0.1"
select select "1"
select select "2"
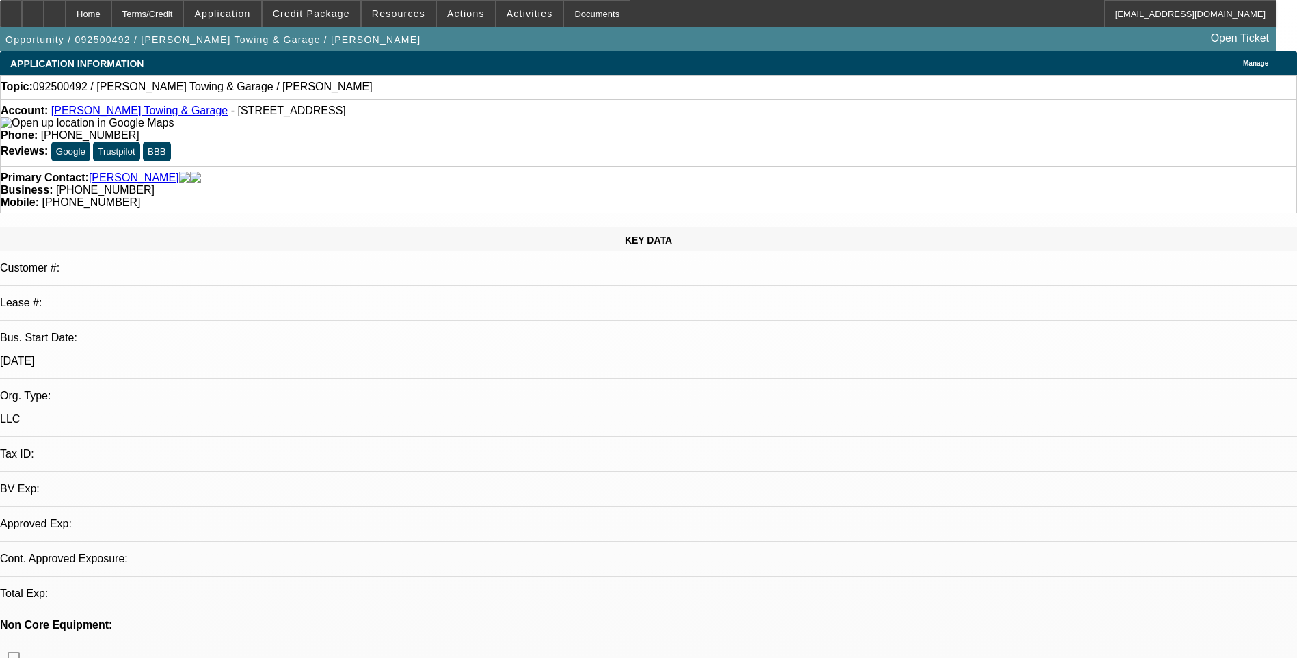
select select "4"
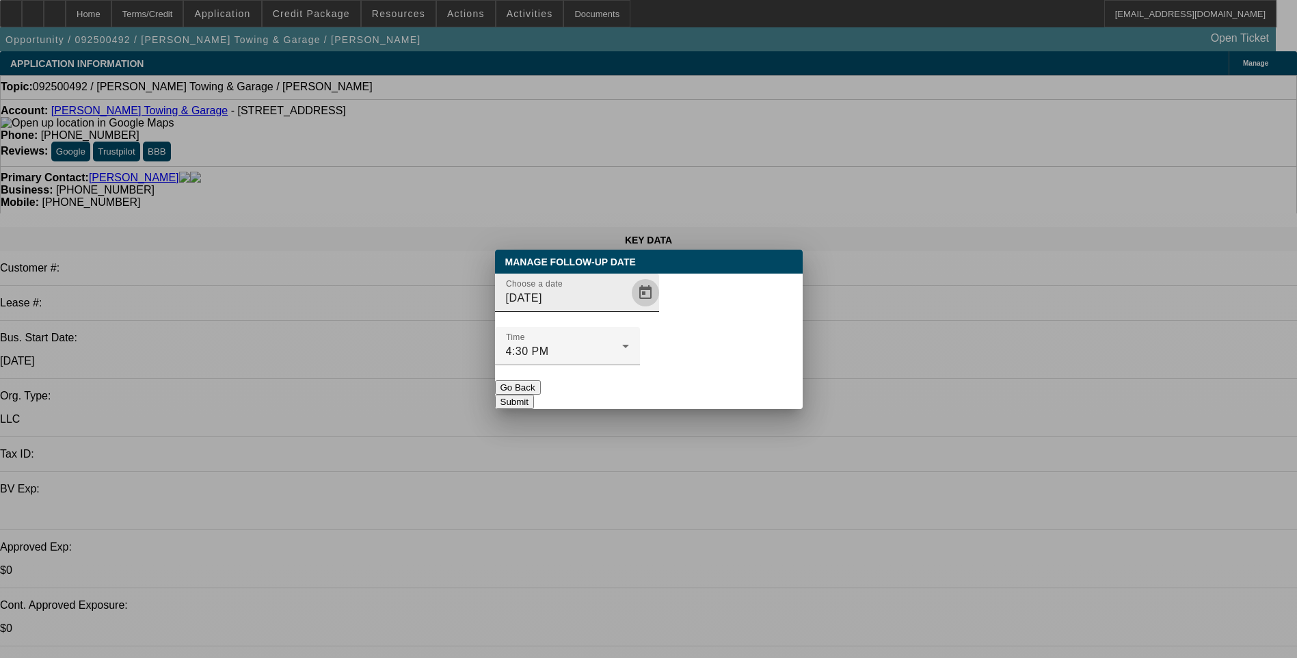
click at [629, 309] on span "Open calendar" at bounding box center [645, 292] width 33 height 33
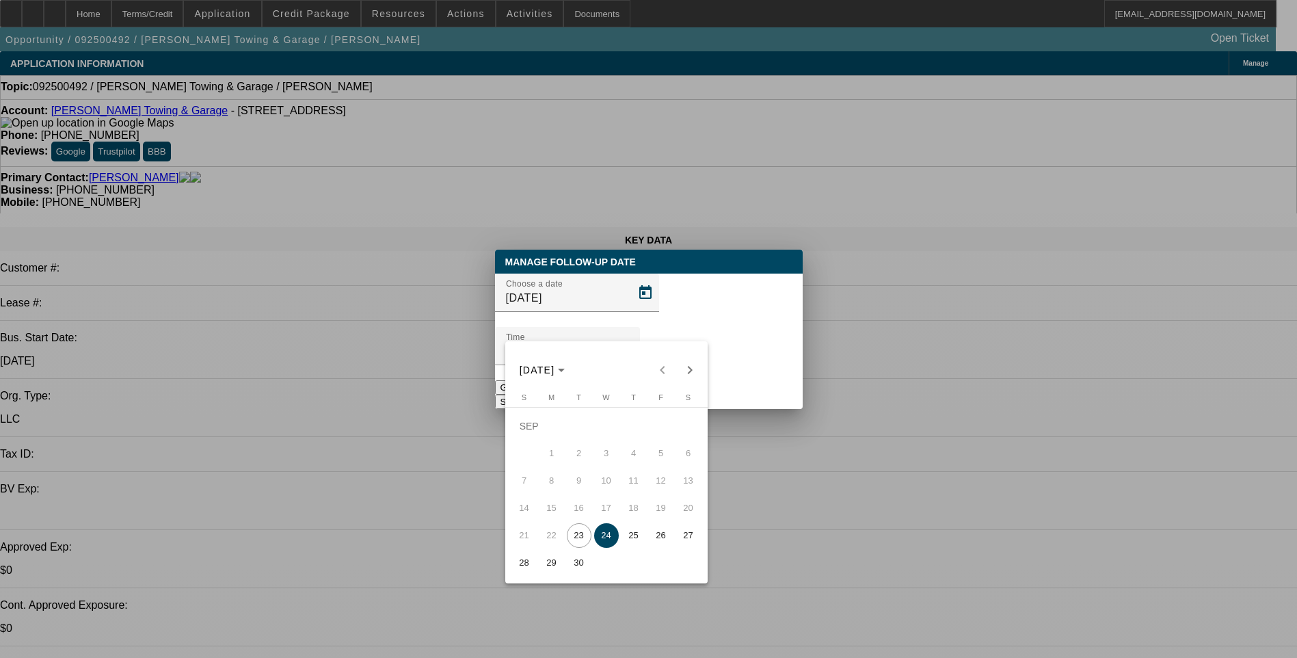
click at [572, 544] on span "23" at bounding box center [579, 535] width 25 height 25
type input "9/23/2025"
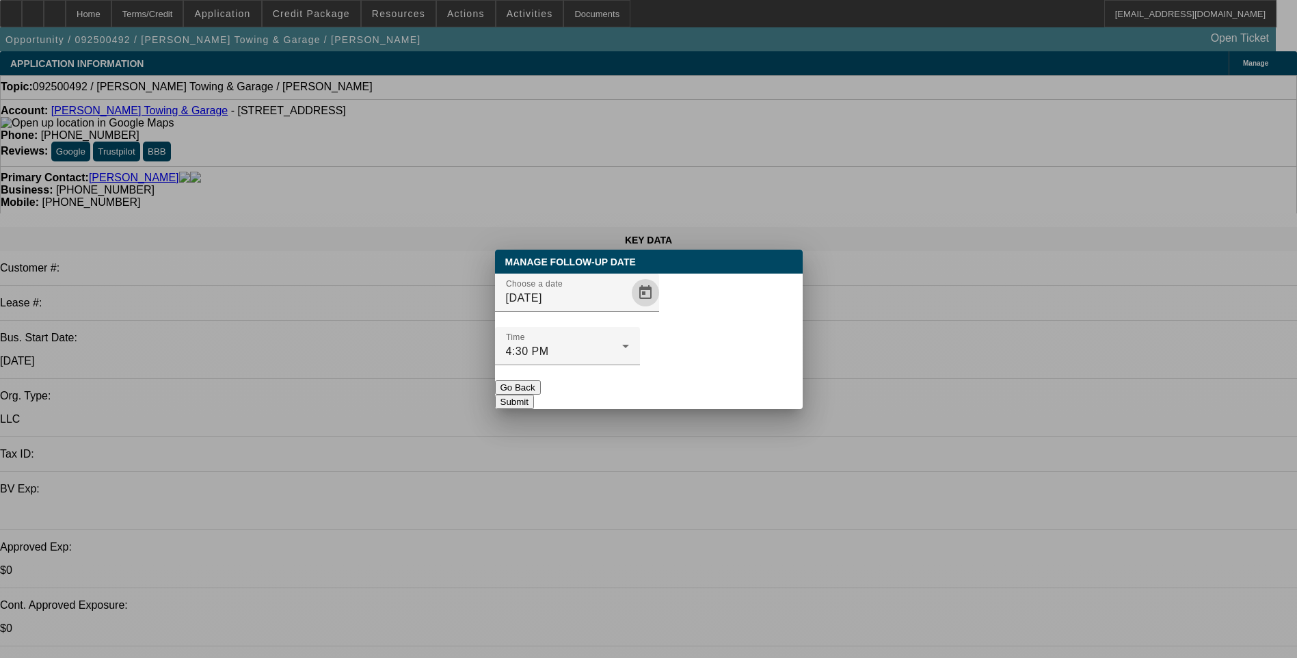
click at [534, 394] on button "Submit" at bounding box center [514, 401] width 39 height 14
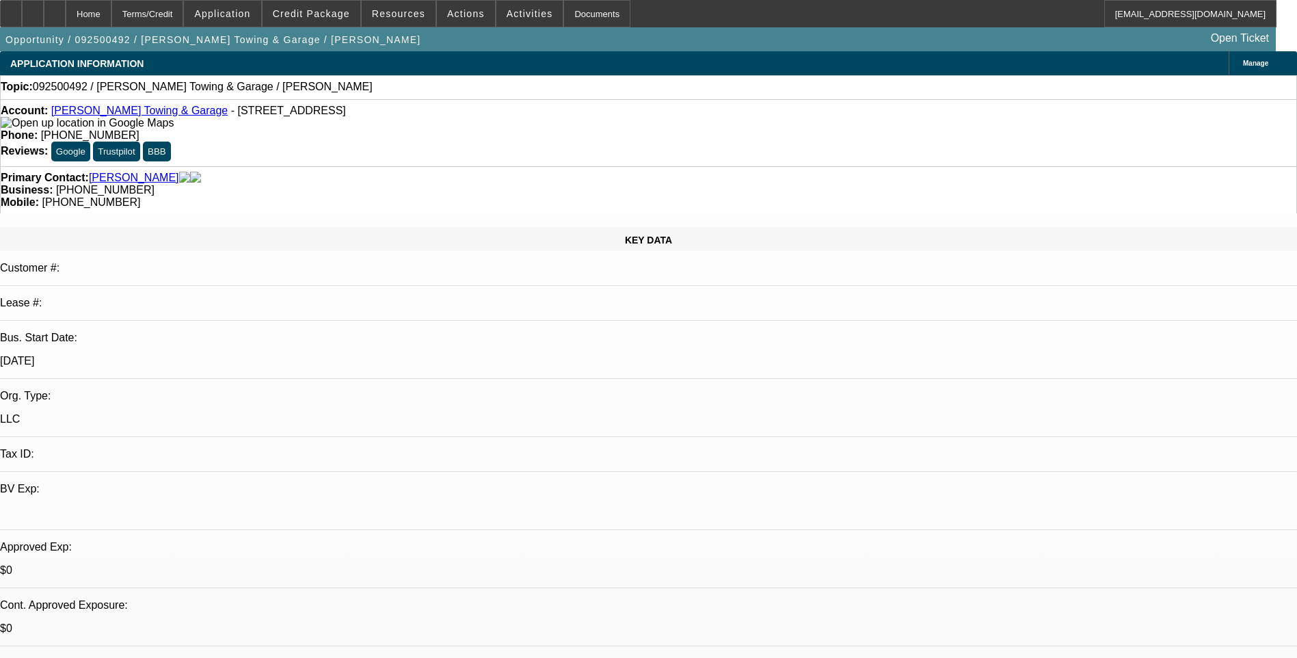
drag, startPoint x: 971, startPoint y: 194, endPoint x: 971, endPoint y: 176, distance: 17.8
click at [338, 18] on span "Credit Package" at bounding box center [311, 13] width 77 height 11
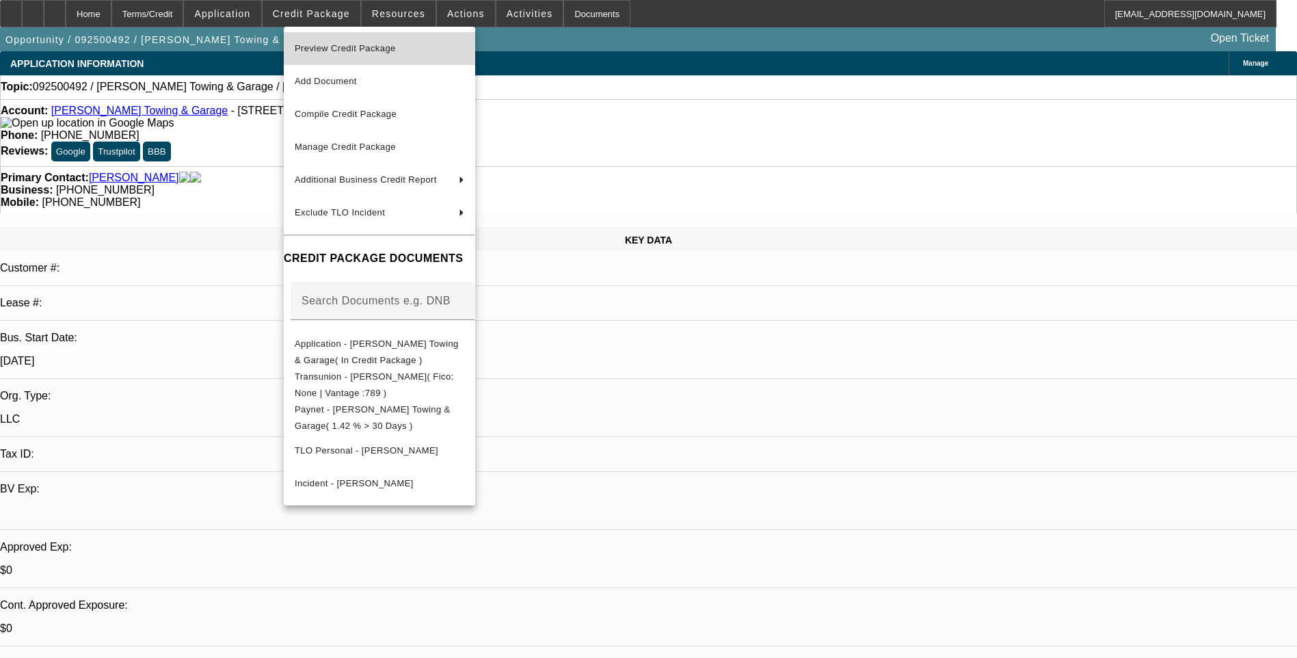
click at [376, 53] on span "Preview Credit Package" at bounding box center [345, 48] width 101 height 10
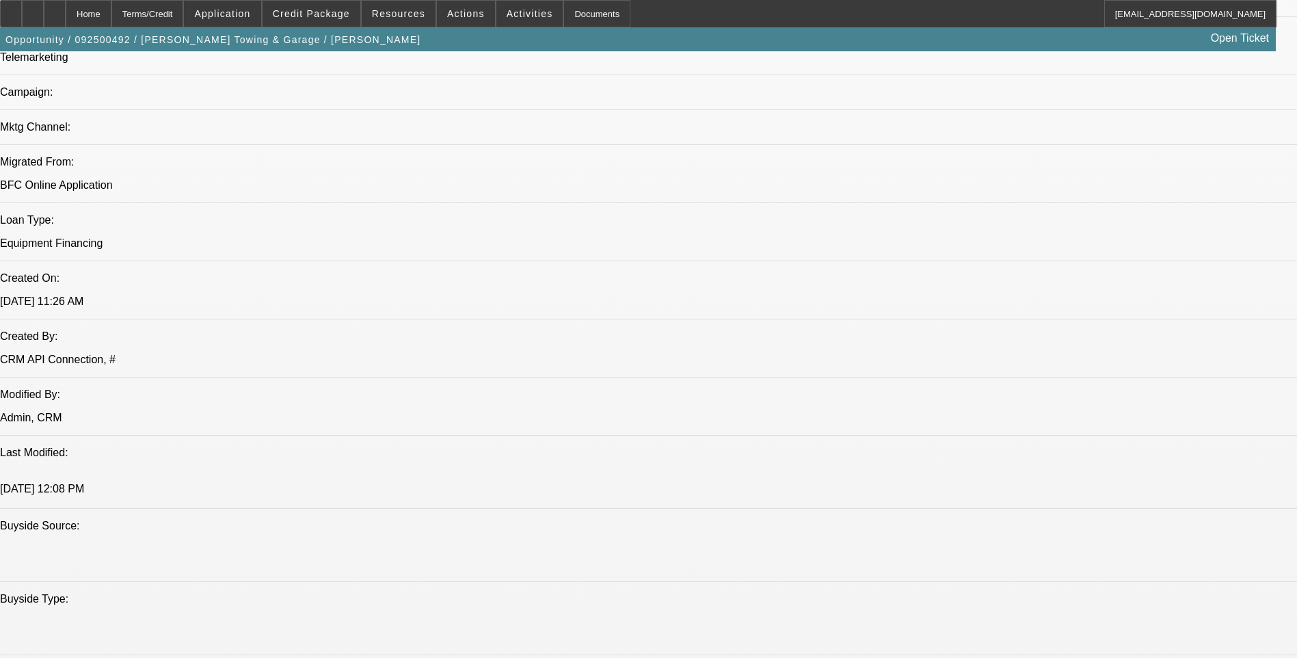
scroll to position [889, 0]
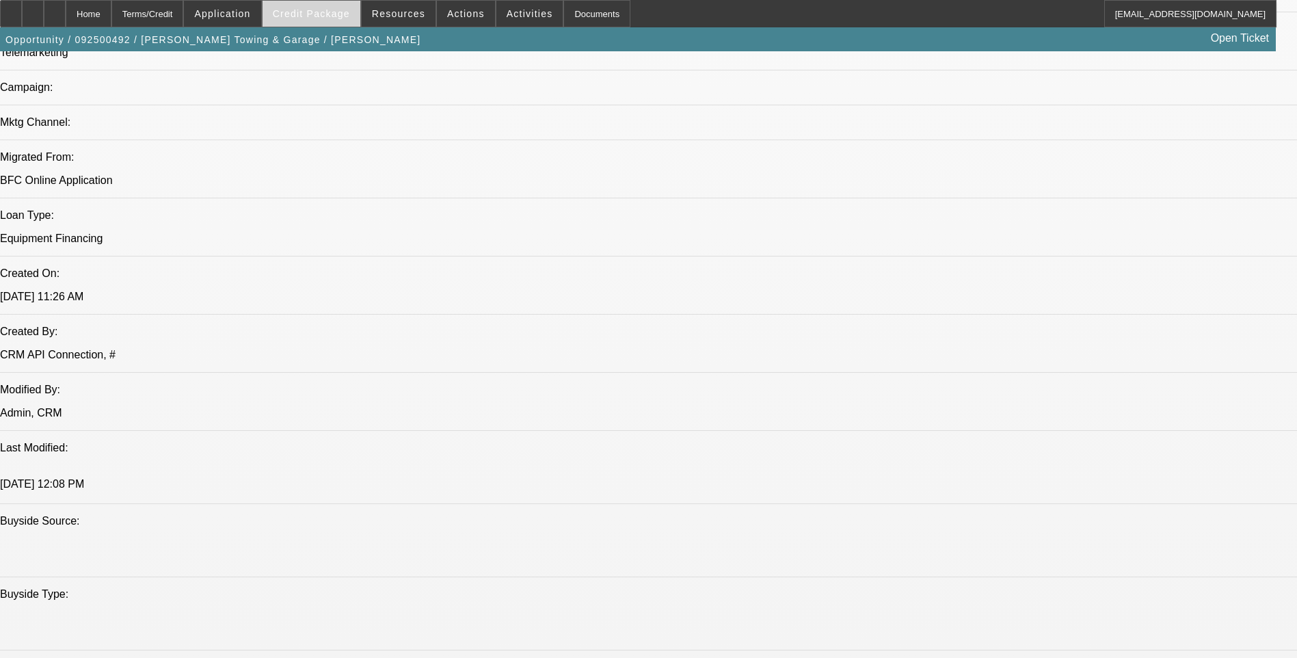
click at [324, 19] on span at bounding box center [311, 13] width 98 height 33
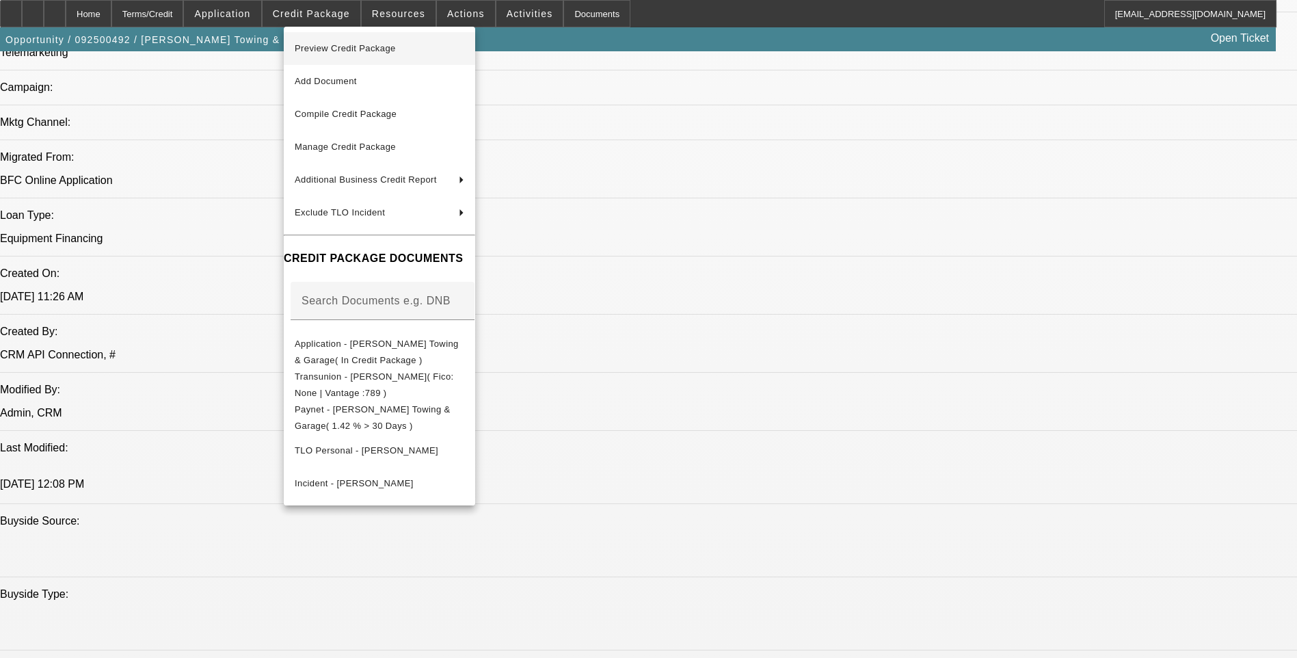
click at [373, 51] on span "Preview Credit Package" at bounding box center [345, 48] width 101 height 10
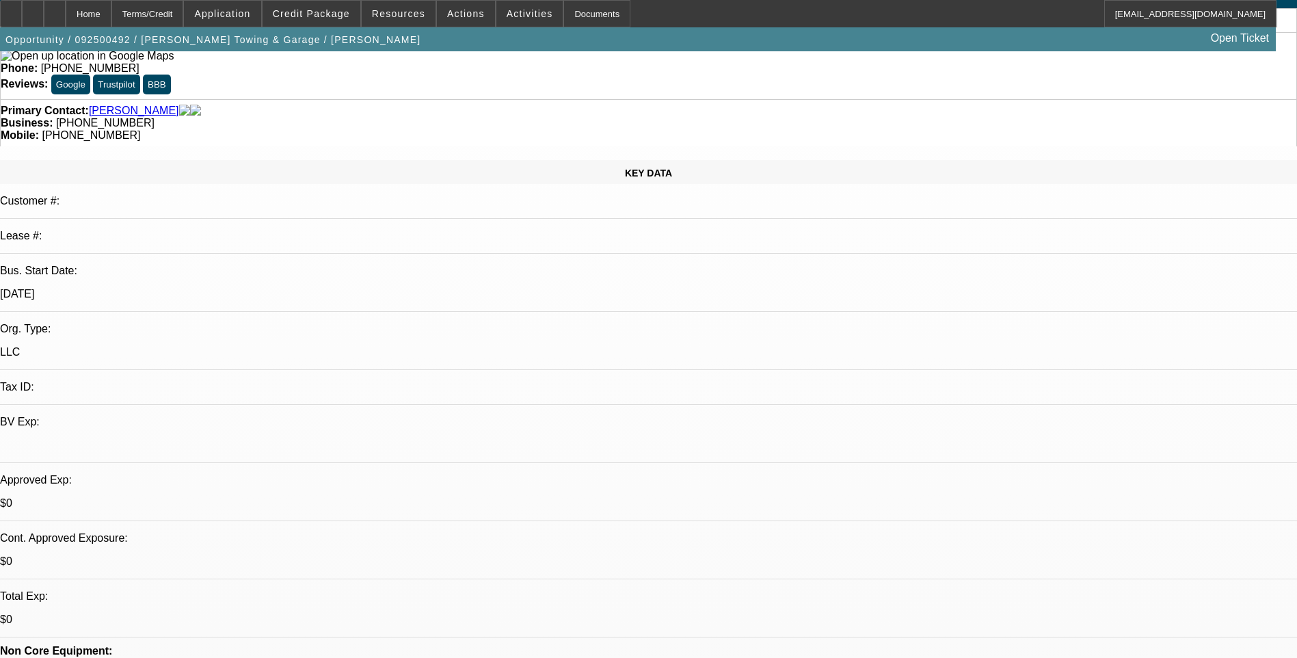
scroll to position [0, 0]
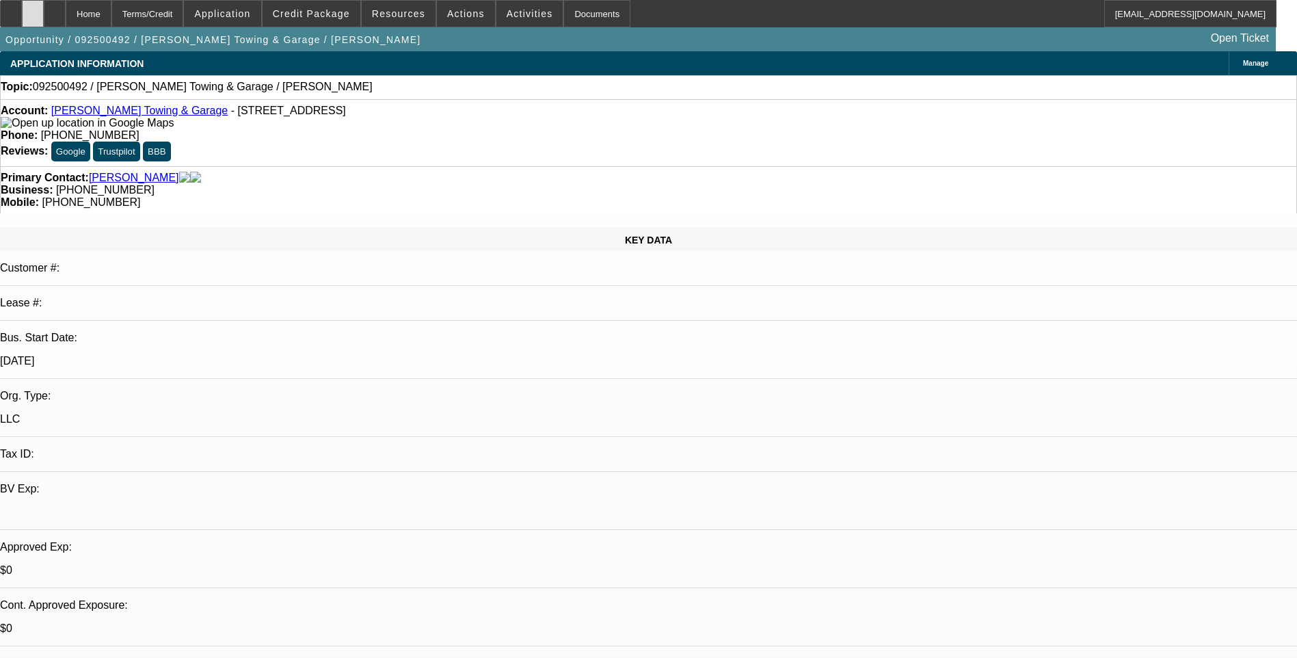
click at [33, 9] on icon at bounding box center [33, 9] width 0 height 0
click at [55, 9] on icon at bounding box center [55, 9] width 0 height 0
select select "0"
select select "2"
select select "0.1"
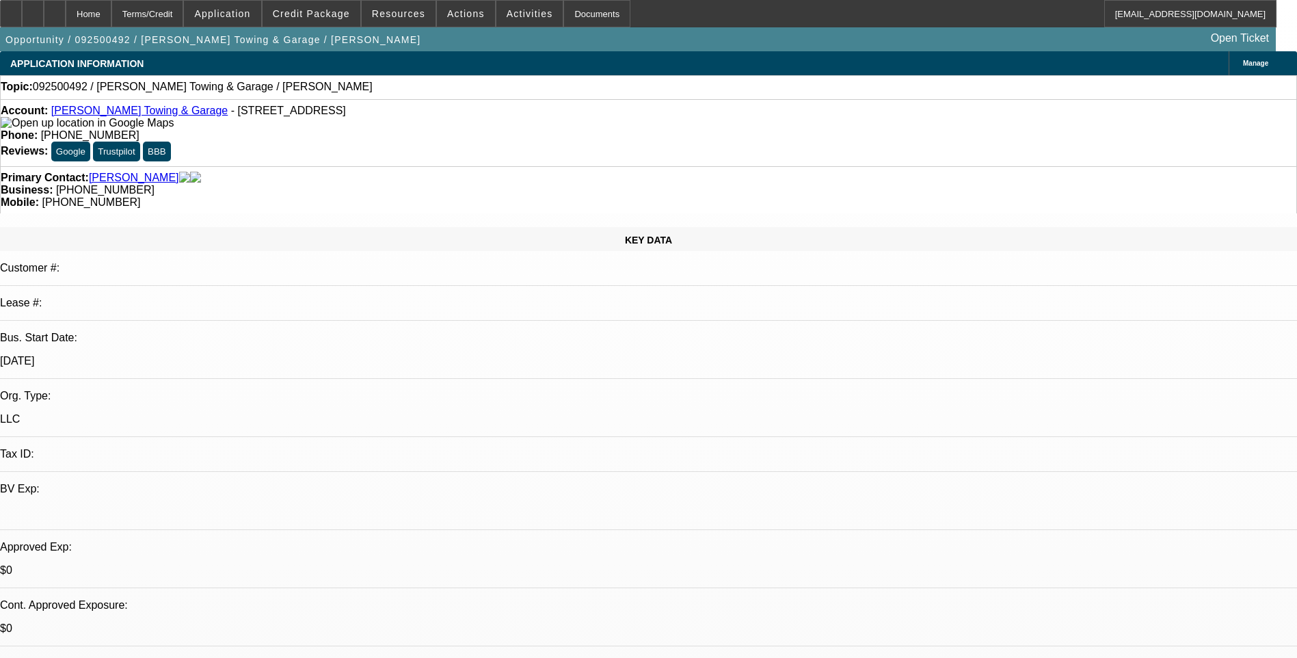
select select "1"
select select "2"
select select "4"
click at [115, 116] on link "[PERSON_NAME] Towing & Garage" at bounding box center [139, 111] width 176 height 12
click at [44, 12] on div at bounding box center [33, 13] width 22 height 27
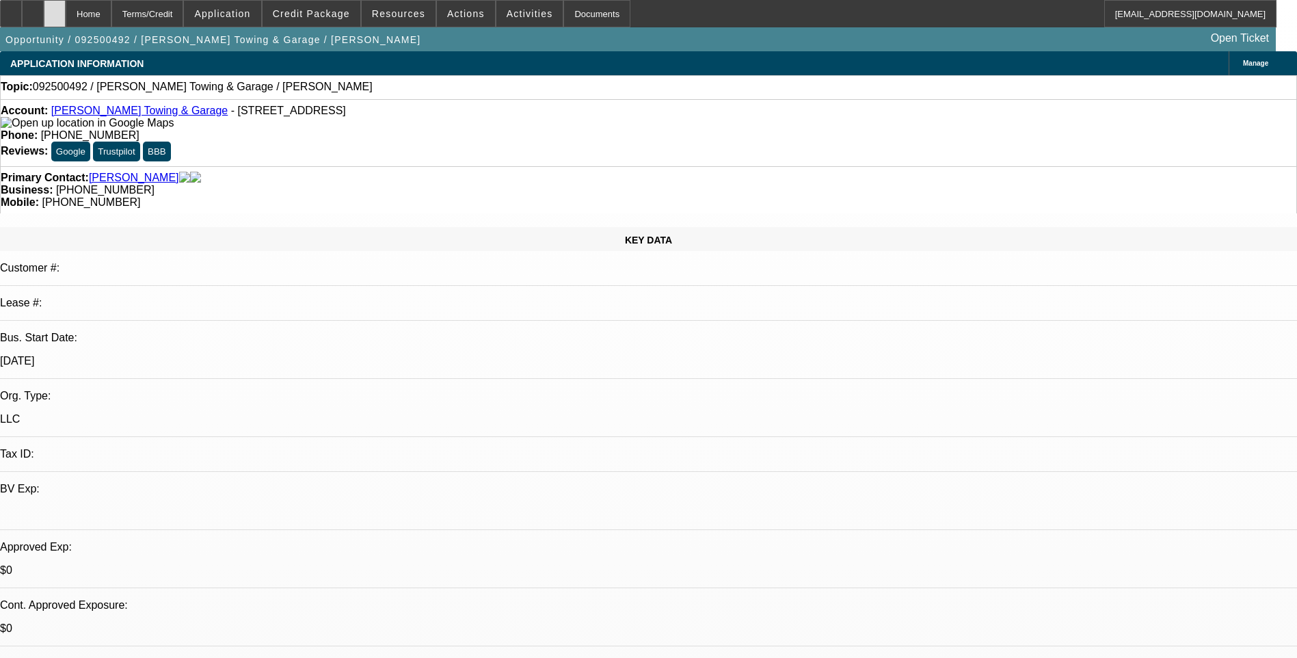
click at [66, 14] on div at bounding box center [55, 13] width 22 height 27
select select "0"
select select "2"
select select "0.1"
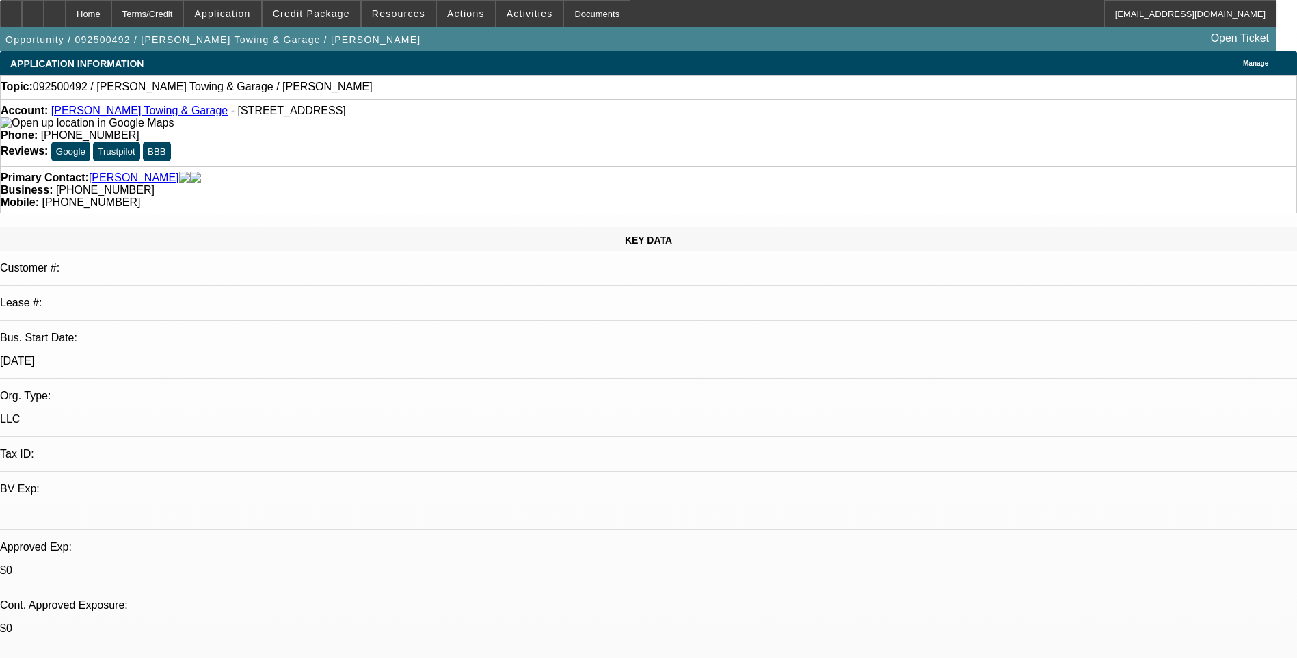
select select "4"
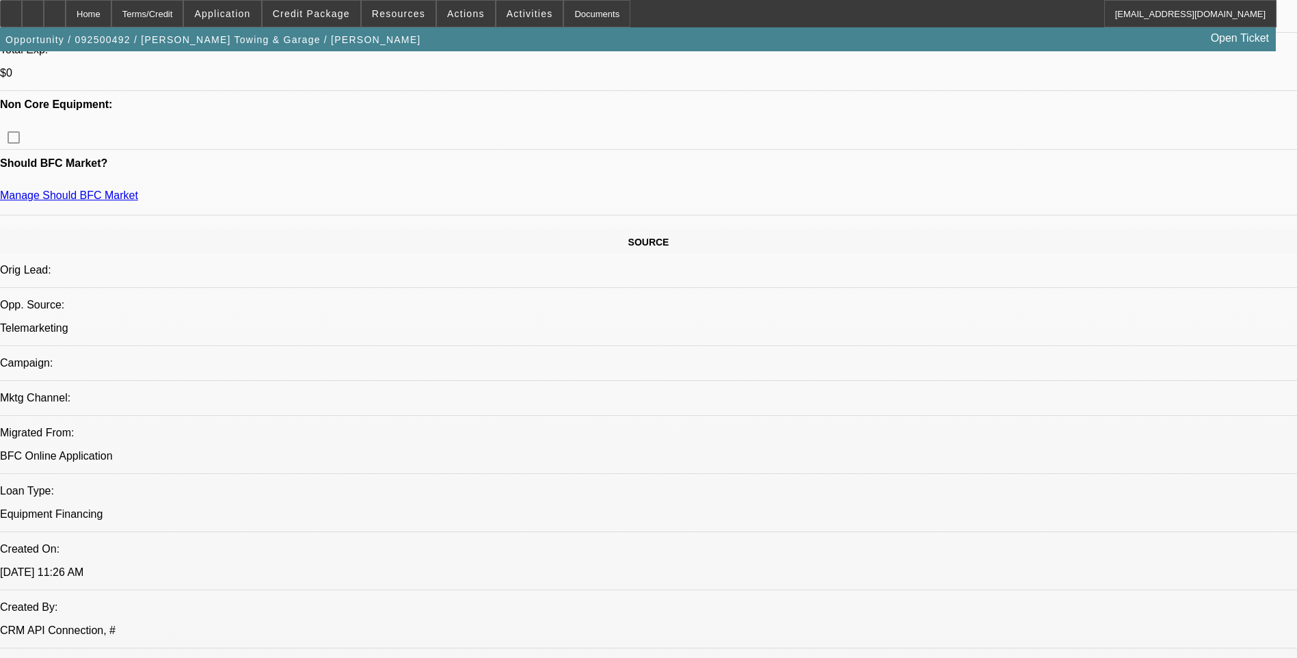
scroll to position [615, 0]
click at [335, 18] on span "Credit Package" at bounding box center [311, 13] width 77 height 11
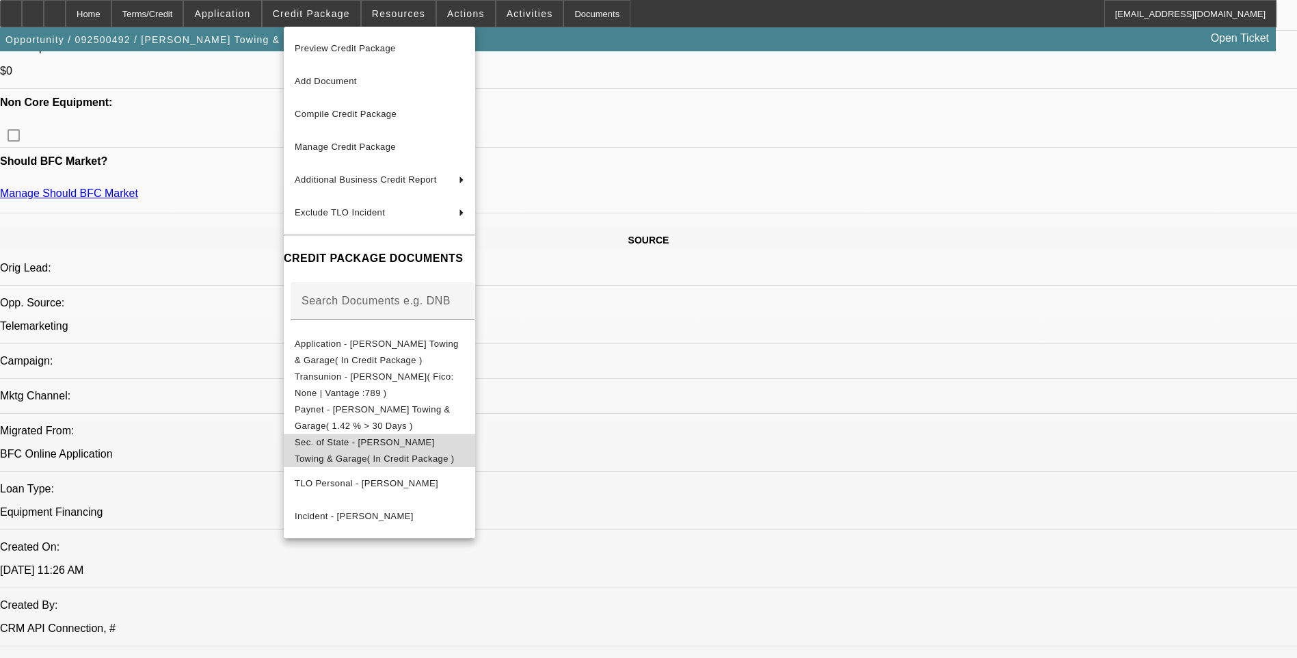
click at [442, 446] on span "Sec. of State - [PERSON_NAME] Towing & Garage( In Credit Package )" at bounding box center [375, 450] width 160 height 27
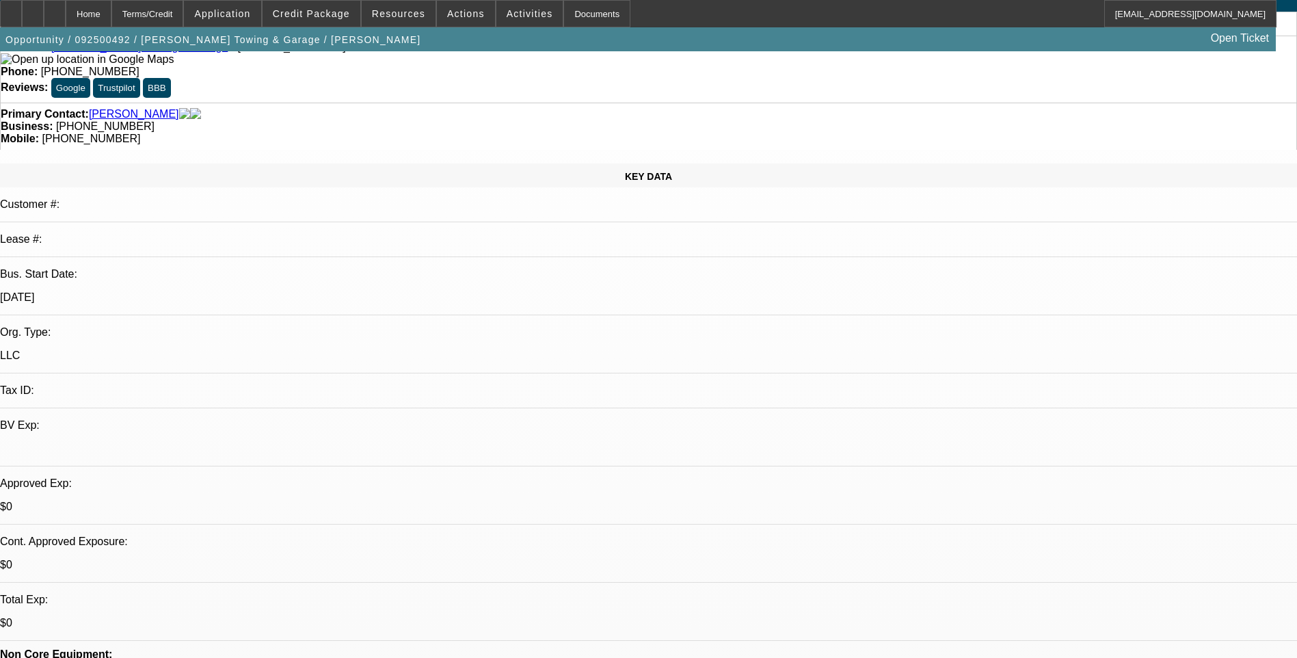
scroll to position [0, 0]
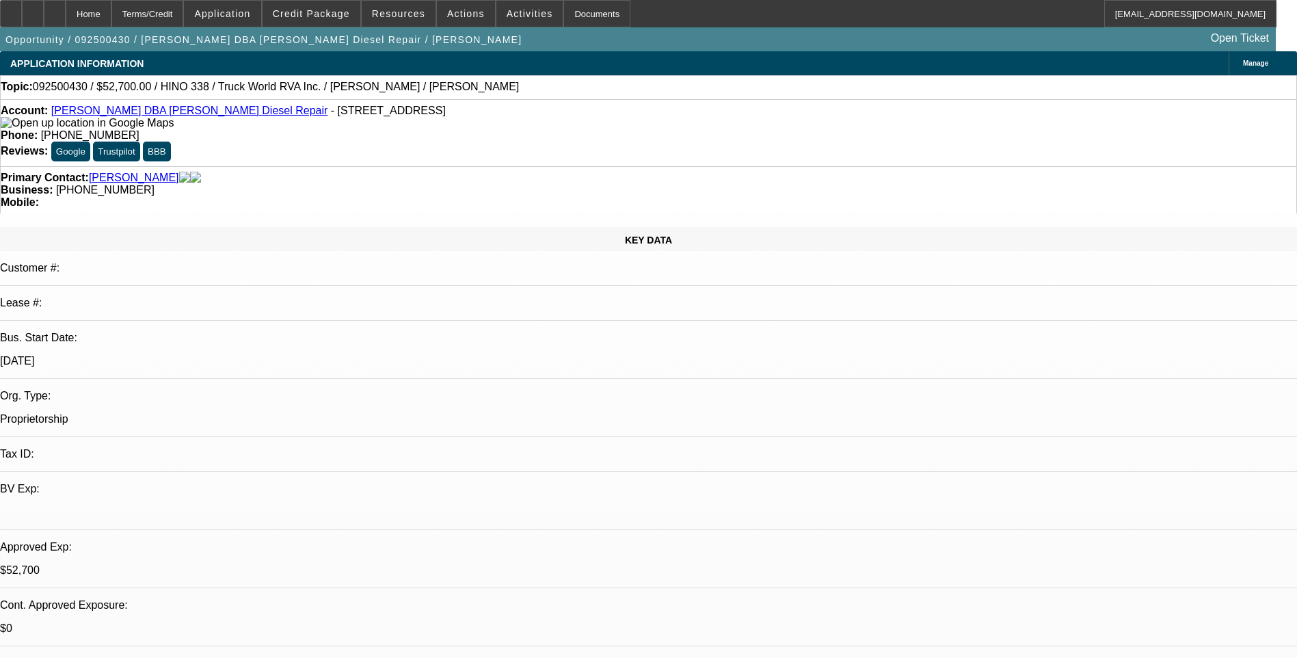
select select "0"
select select "0.15"
select select "2"
select select "0.1"
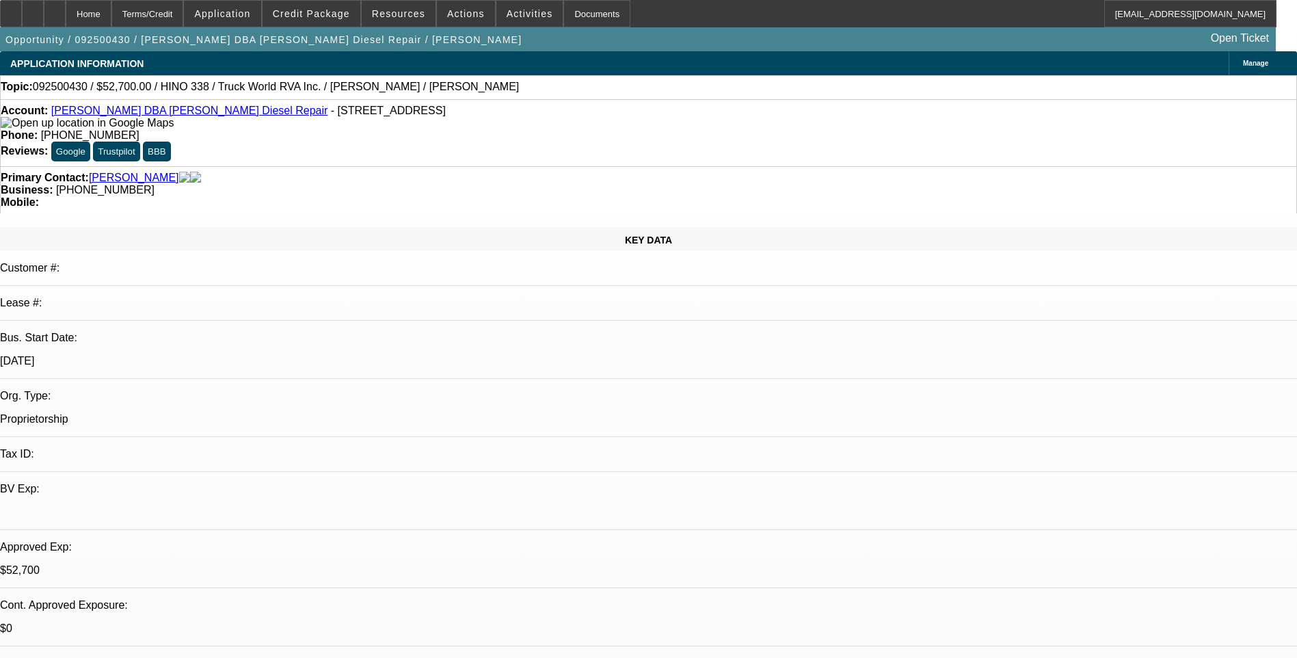
select select "0.15"
select select "2"
select select "0"
select select "0.1"
select select "2"
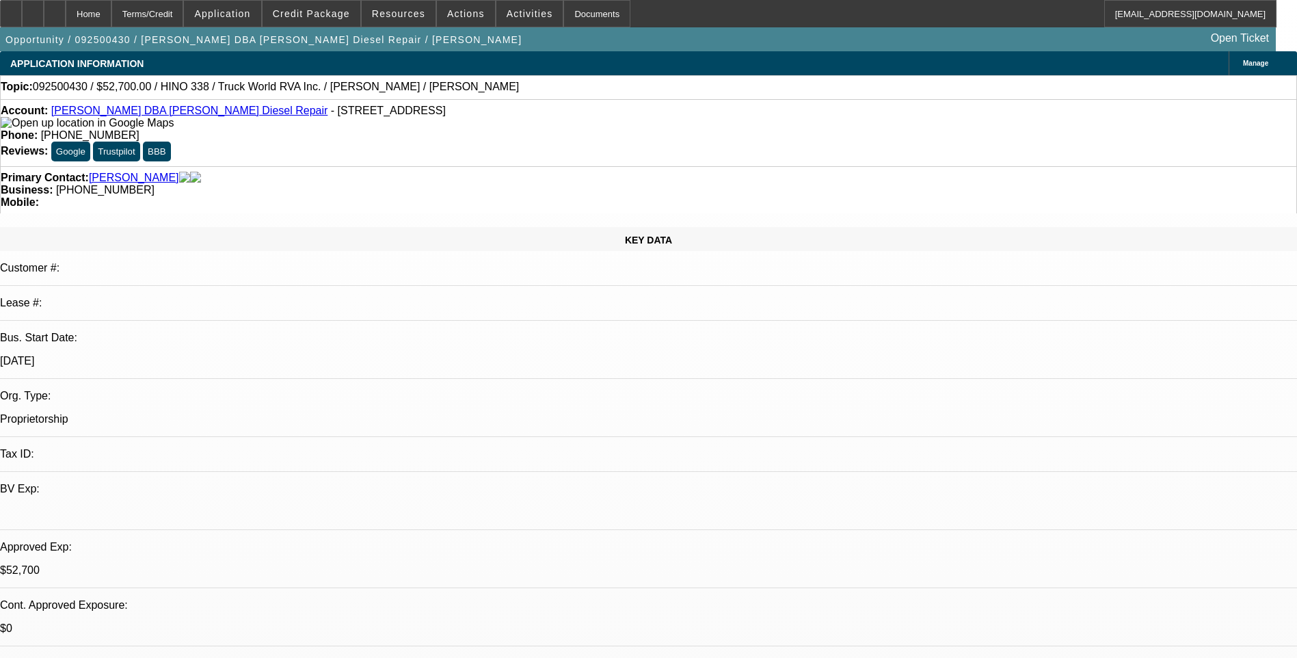
select select "0"
select select "1"
select select "3"
select select "6"
select select "1"
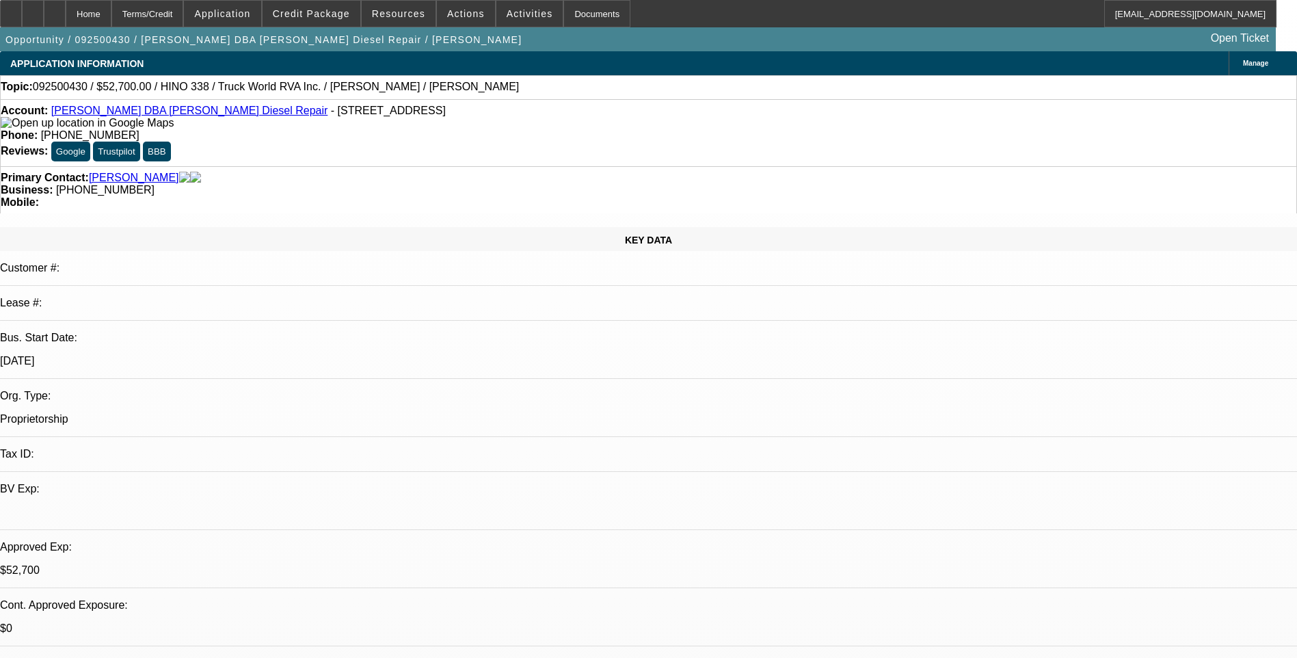
select select "2"
select select "4"
select select "1"
select select "2"
select select "6"
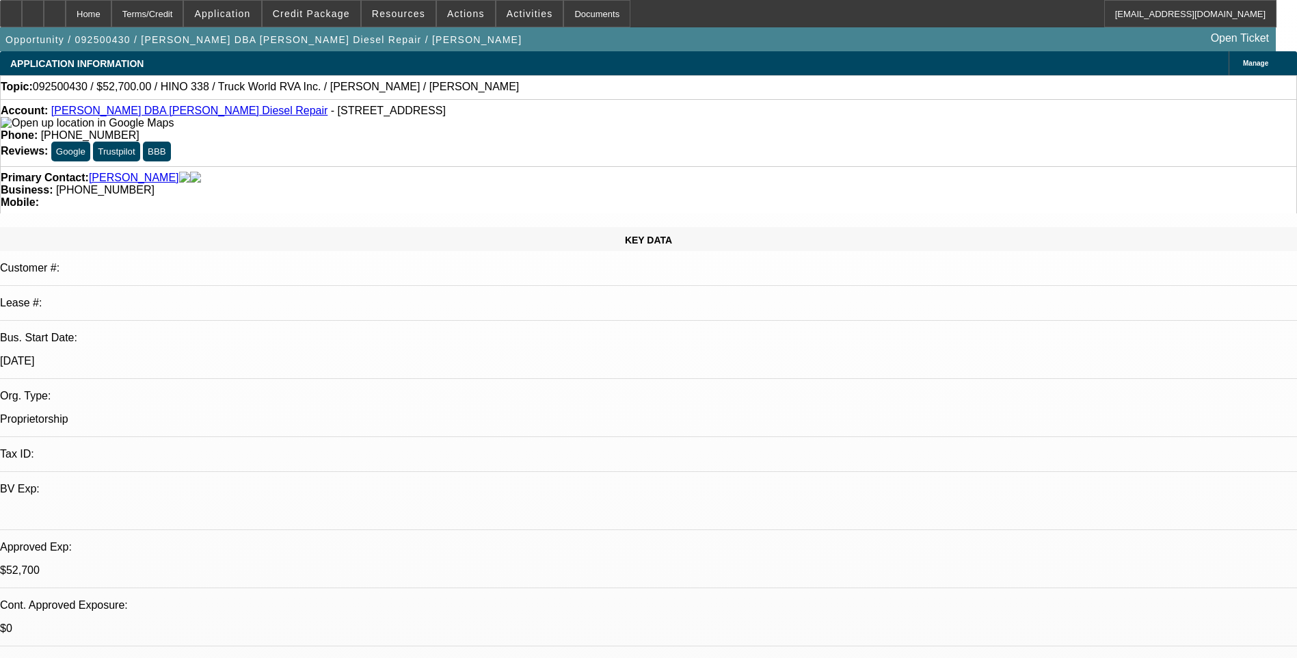
select select "1"
select select "2"
select select "6"
click at [166, 12] on div "Terms/Credit" at bounding box center [147, 13] width 72 height 27
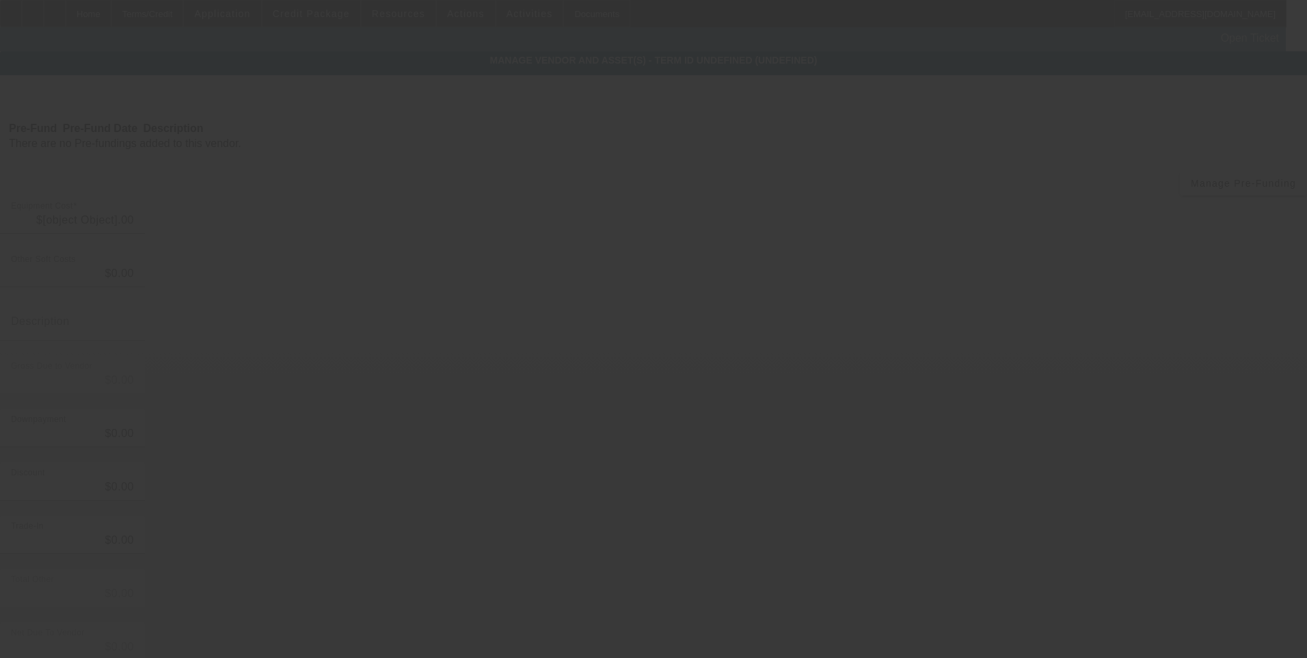
type input "$62,000.00"
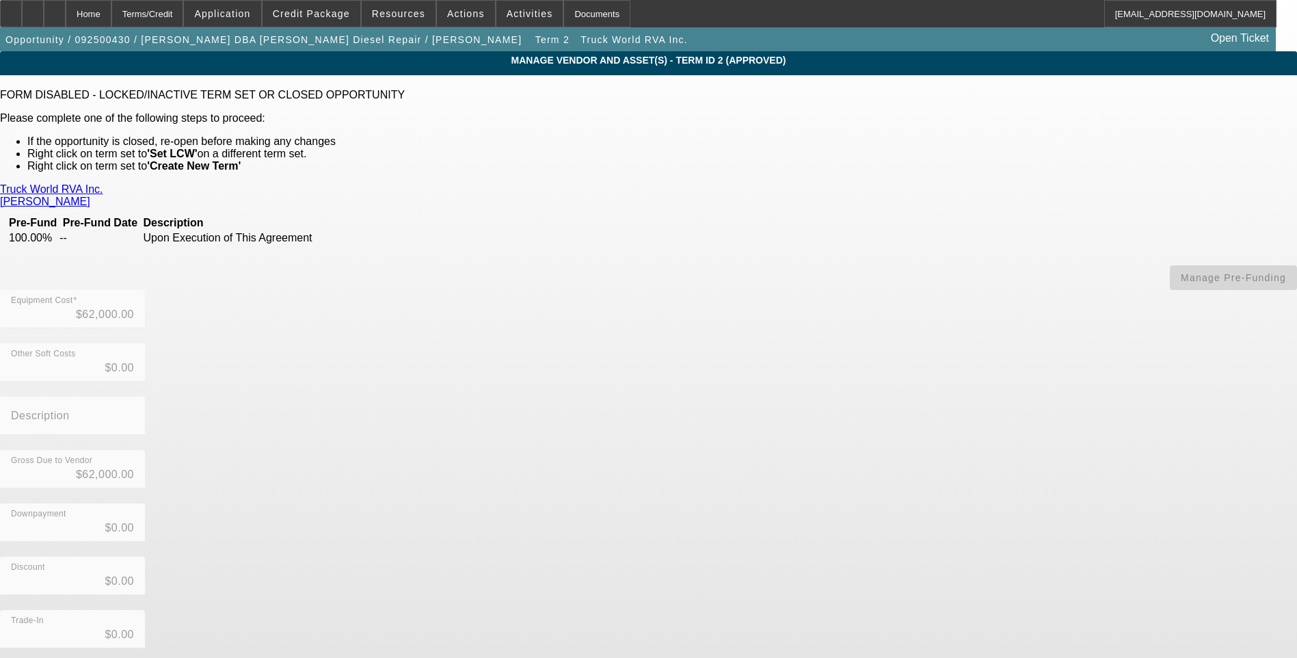
scroll to position [74, 0]
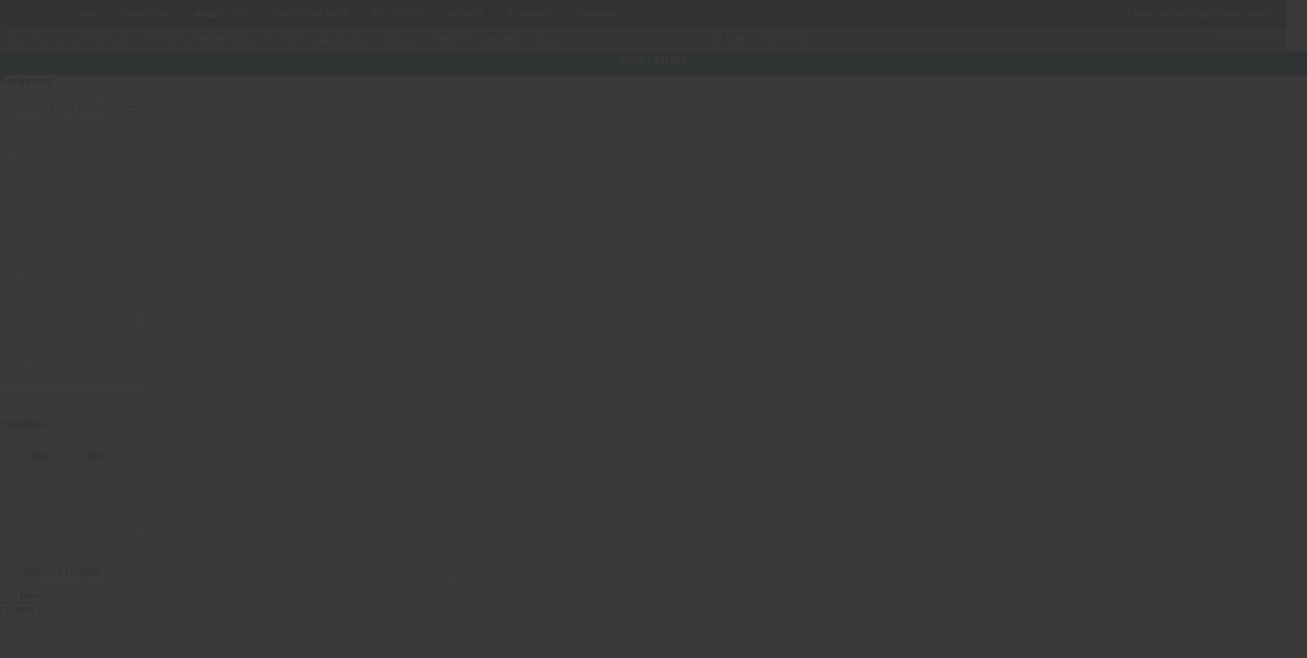
type input "[US_VEHICLE_IDENTIFICATION_NUMBER]"
type input "Hino"
type input "338"
radio input "true"
type input "[STREET_ADDRESS]"
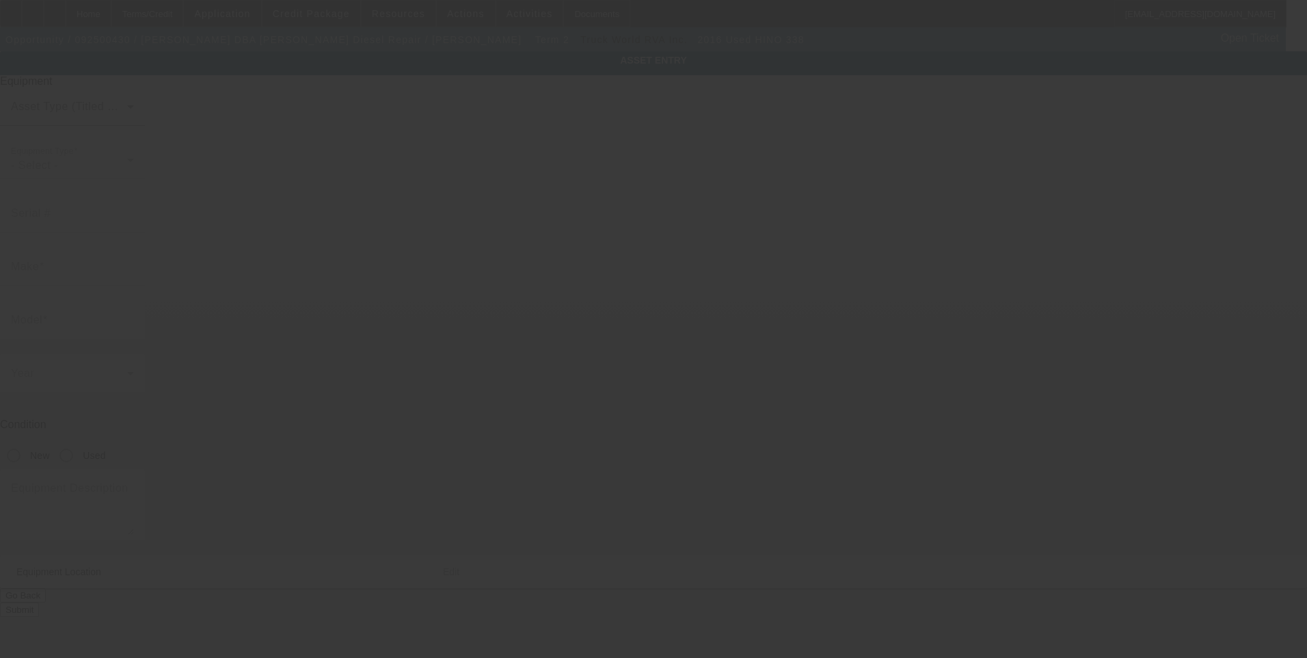
type input "Monroe"
type input "28112"
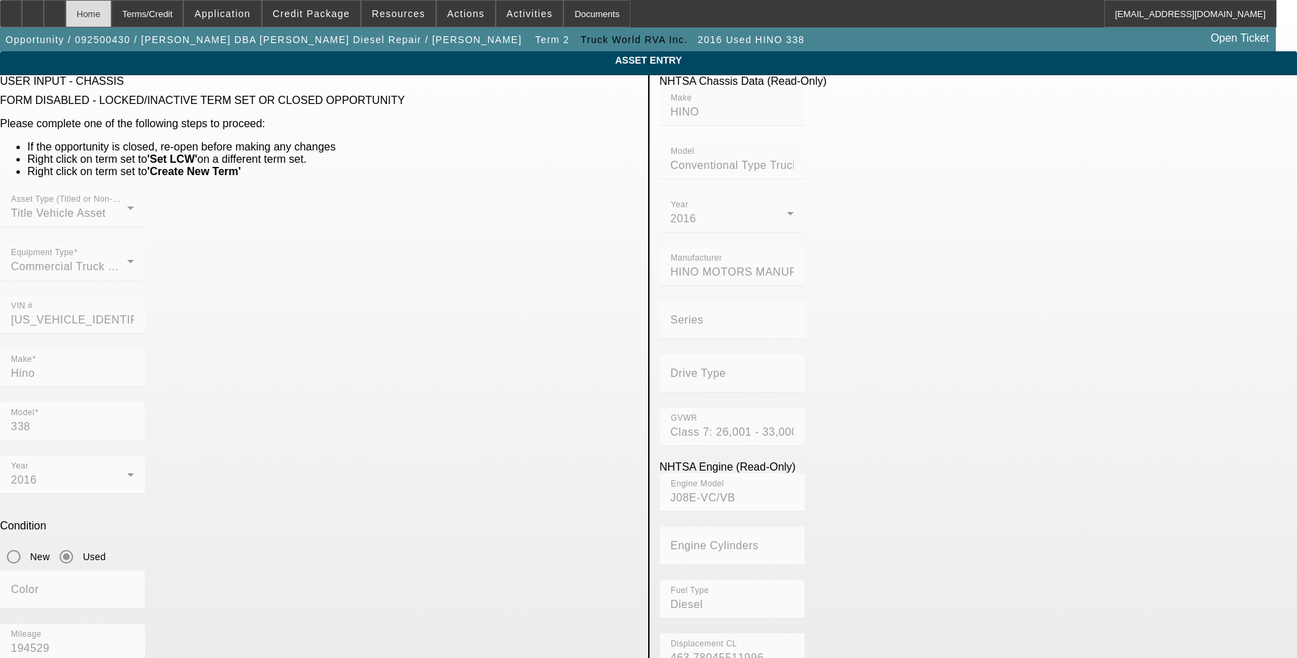
click at [111, 19] on div "Home" at bounding box center [89, 13] width 46 height 27
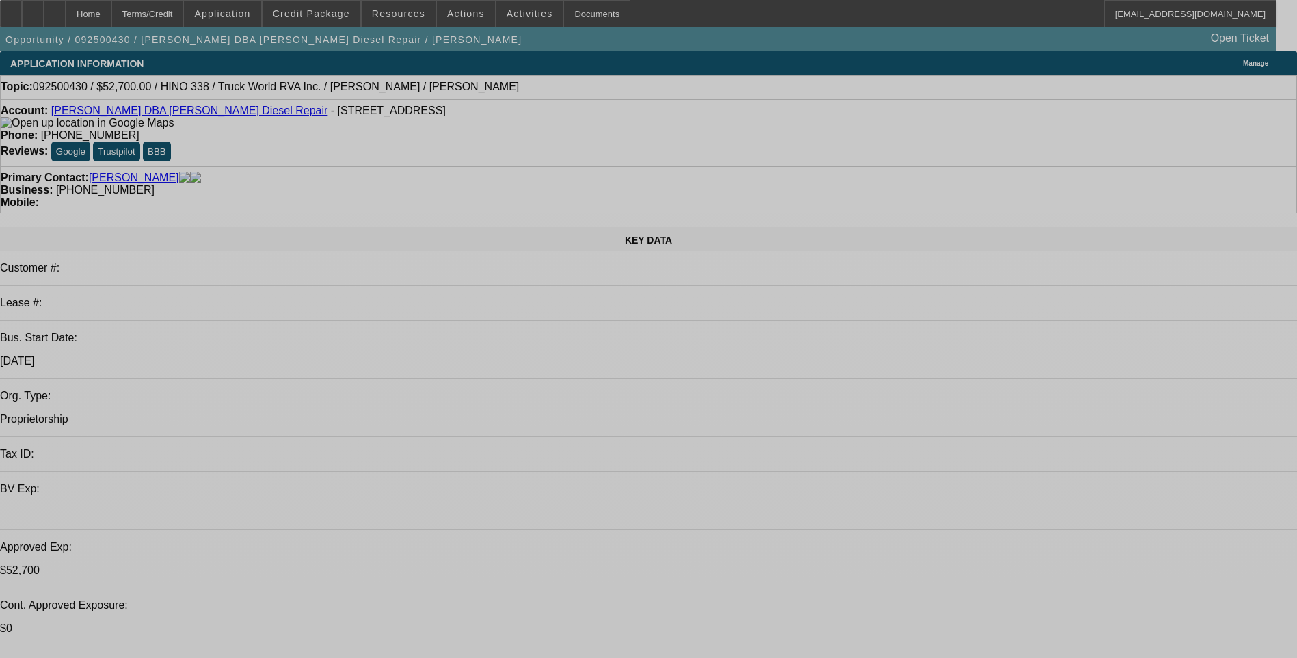
select select "0"
select select "3"
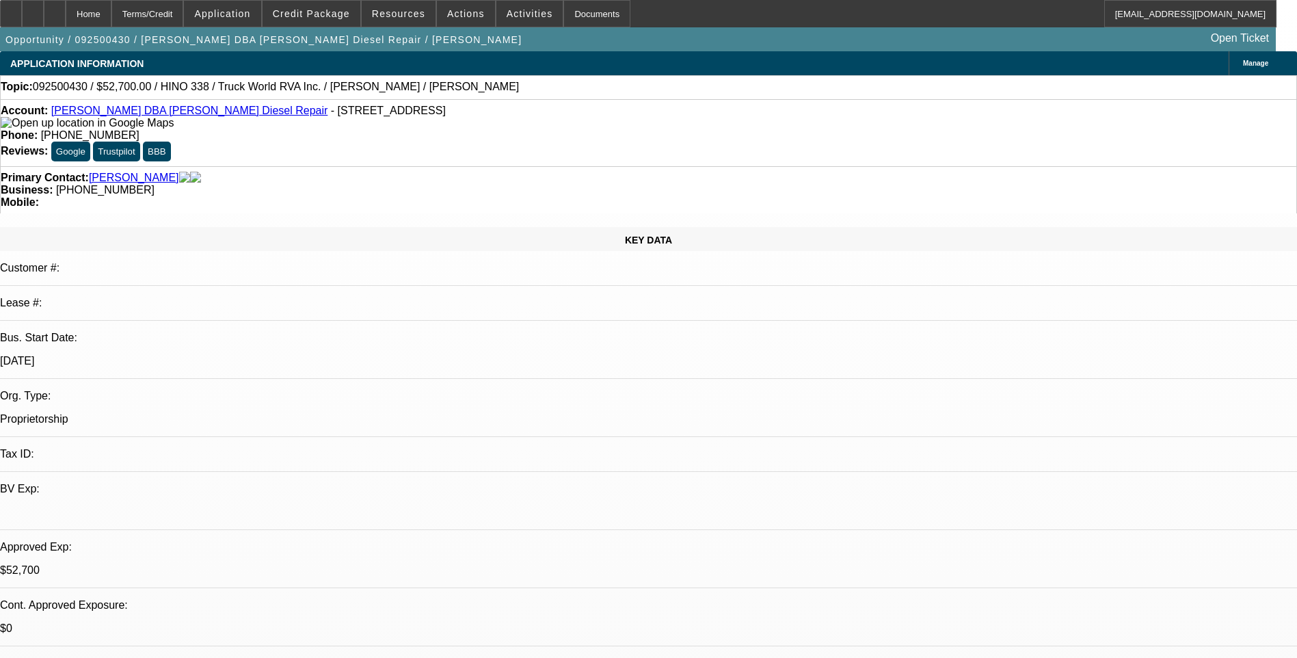
select select "0"
select select "6"
select select "0.15"
select select "2"
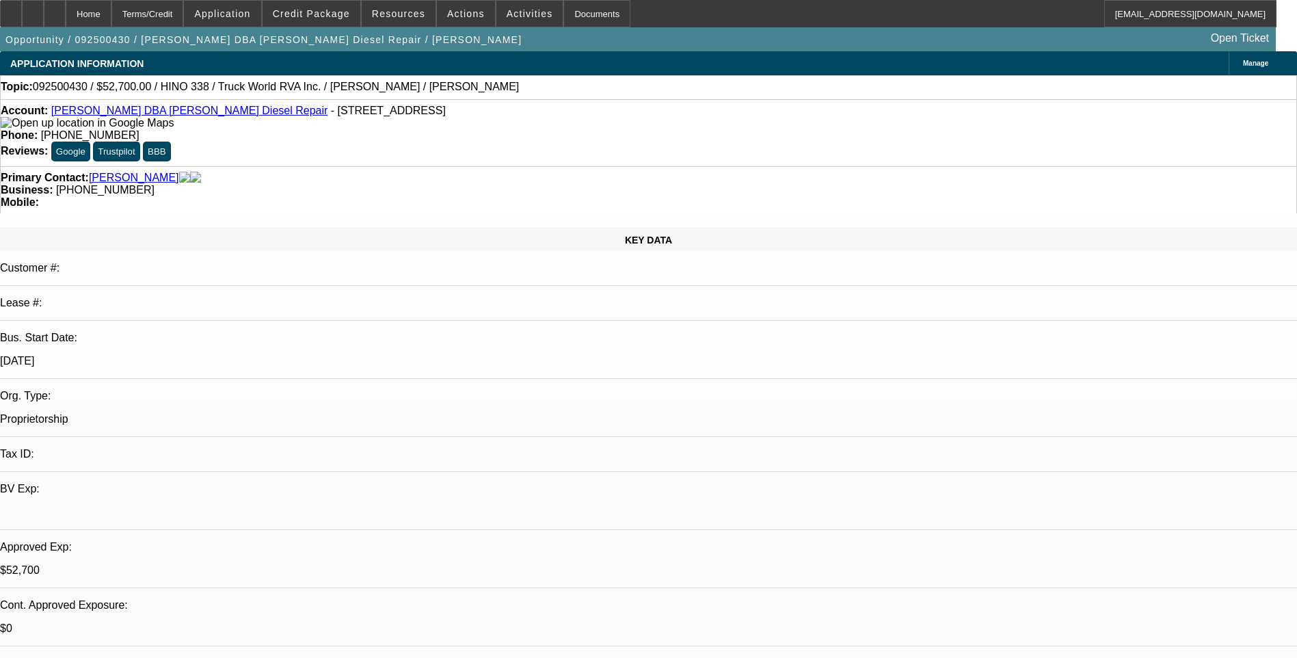
select select "0.1"
select select "4"
select select "0.15"
select select "2"
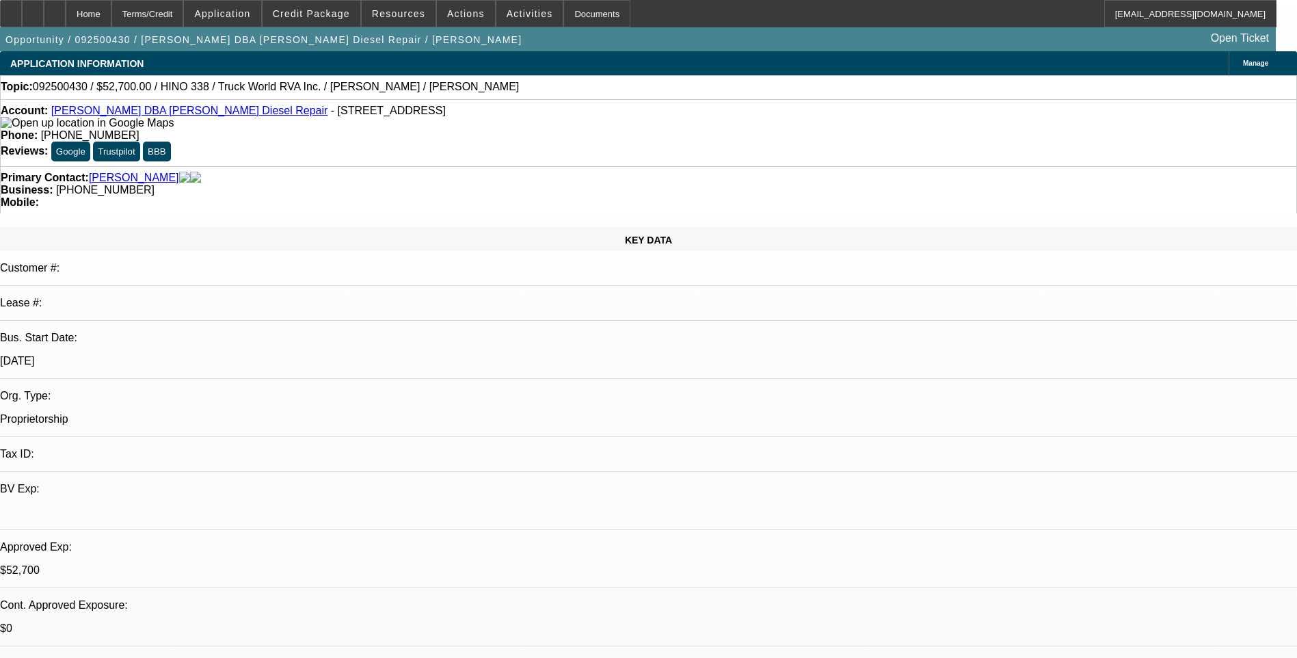
select select "0"
select select "6"
select select "0.1"
select select "2"
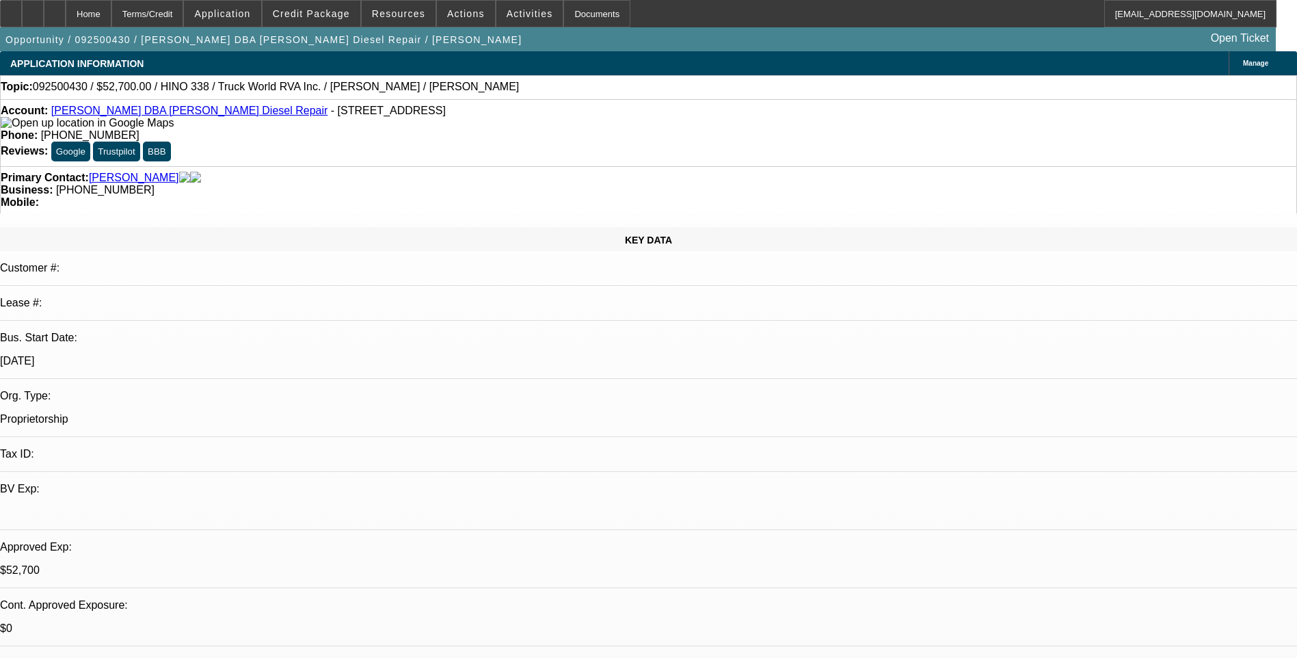
select select "0"
select select "6"
select select "0"
select select "0.15"
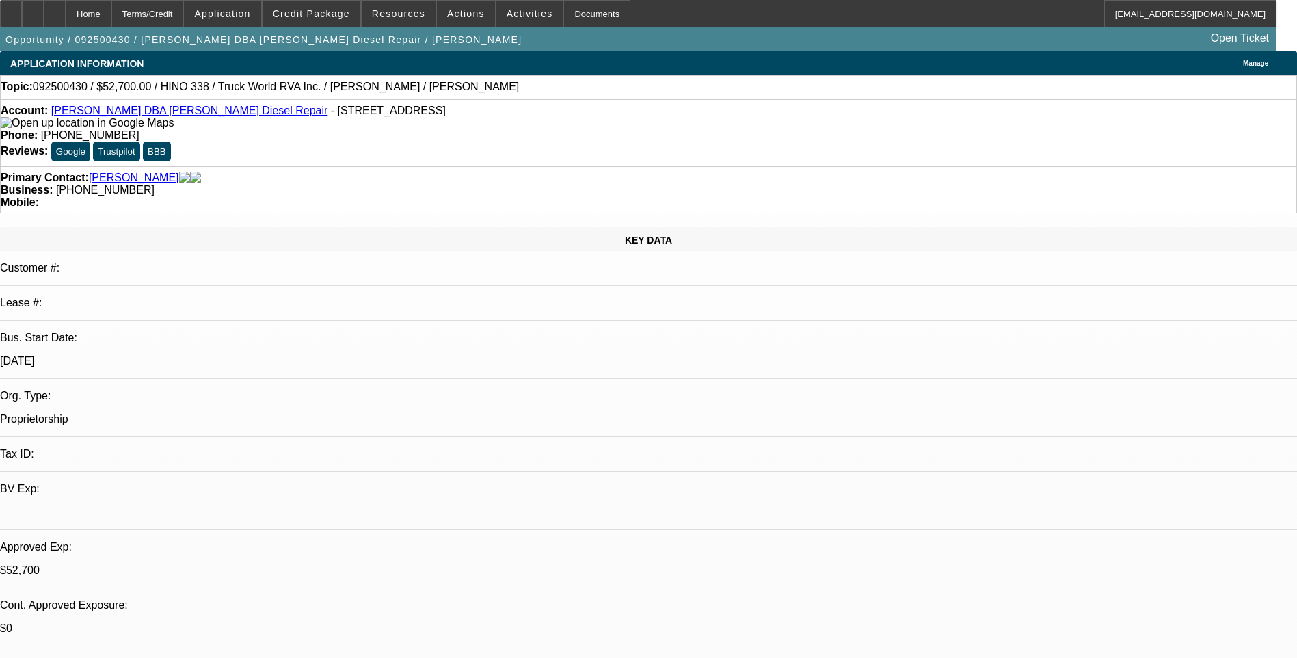
select select "2"
select select "0.1"
select select "0.15"
select select "2"
select select "0"
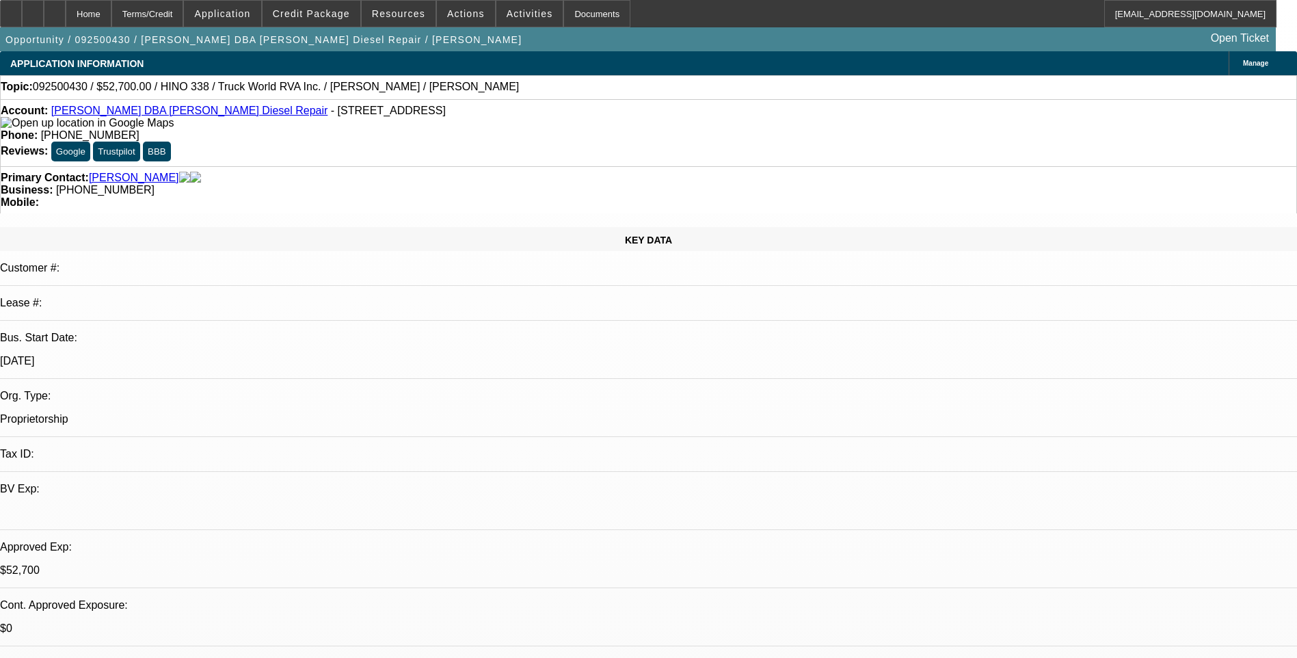
select select "0.1"
select select "2"
select select "0"
select select "1"
select select "3"
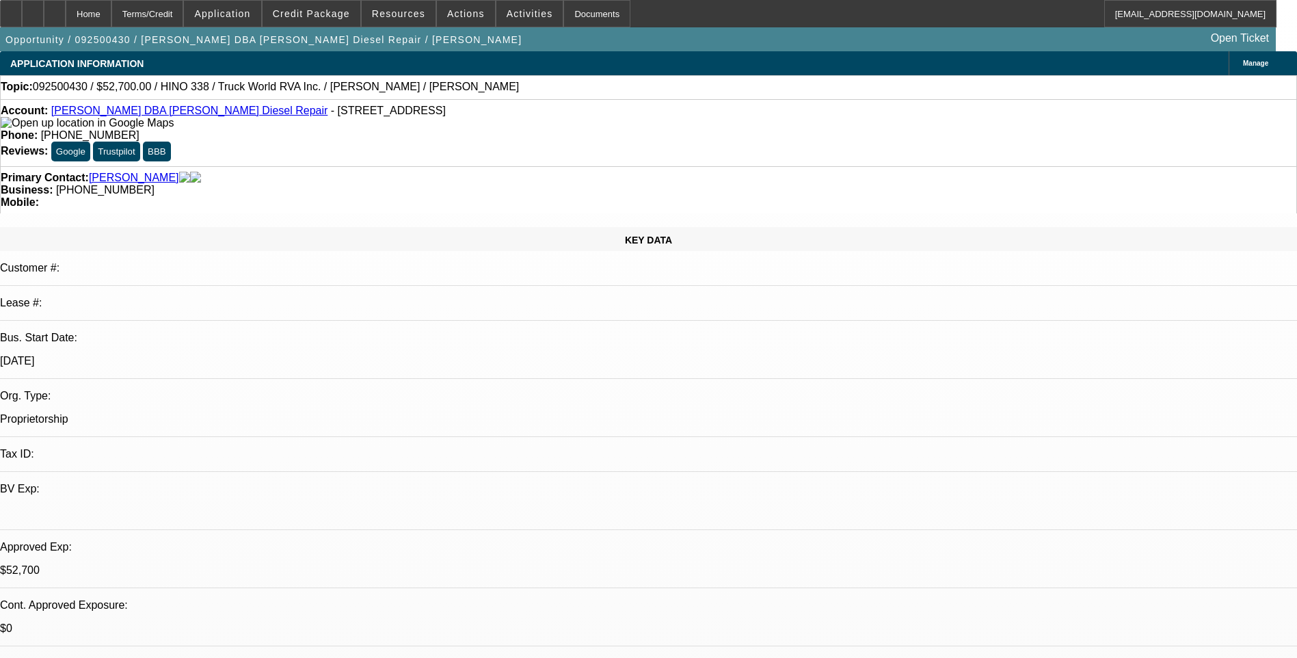
select select "6"
select select "1"
select select "2"
select select "4"
select select "1"
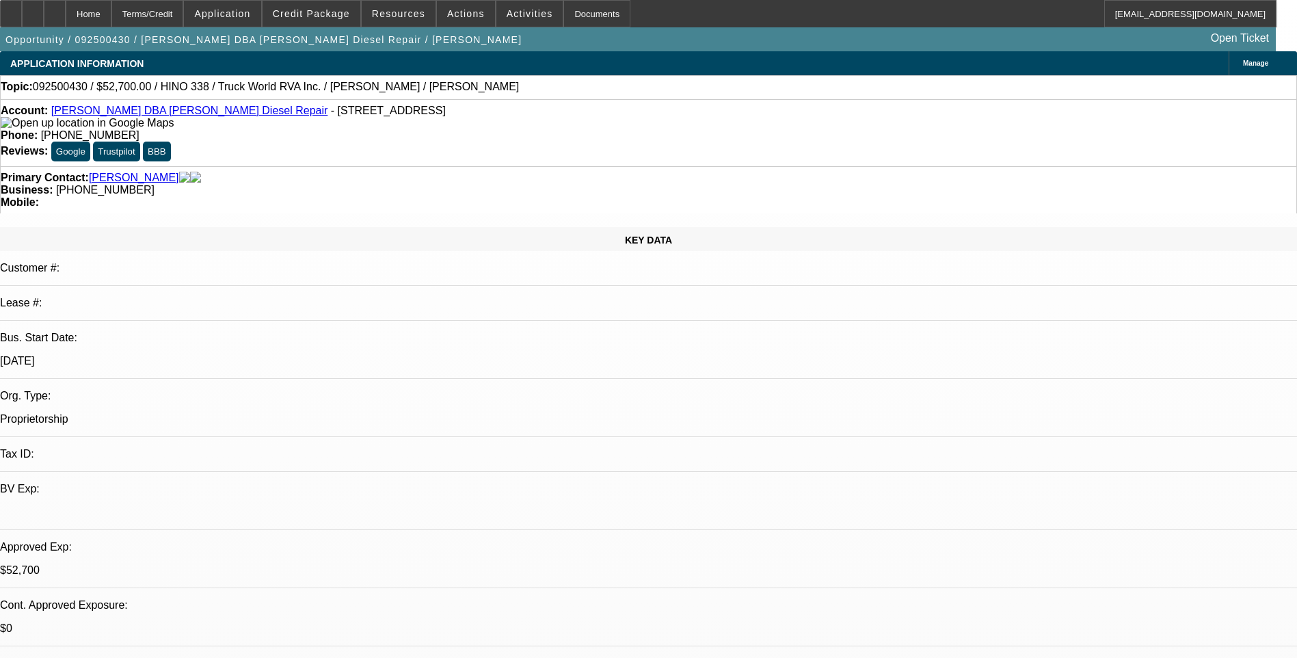
select select "2"
select select "6"
select select "1"
select select "2"
select select "6"
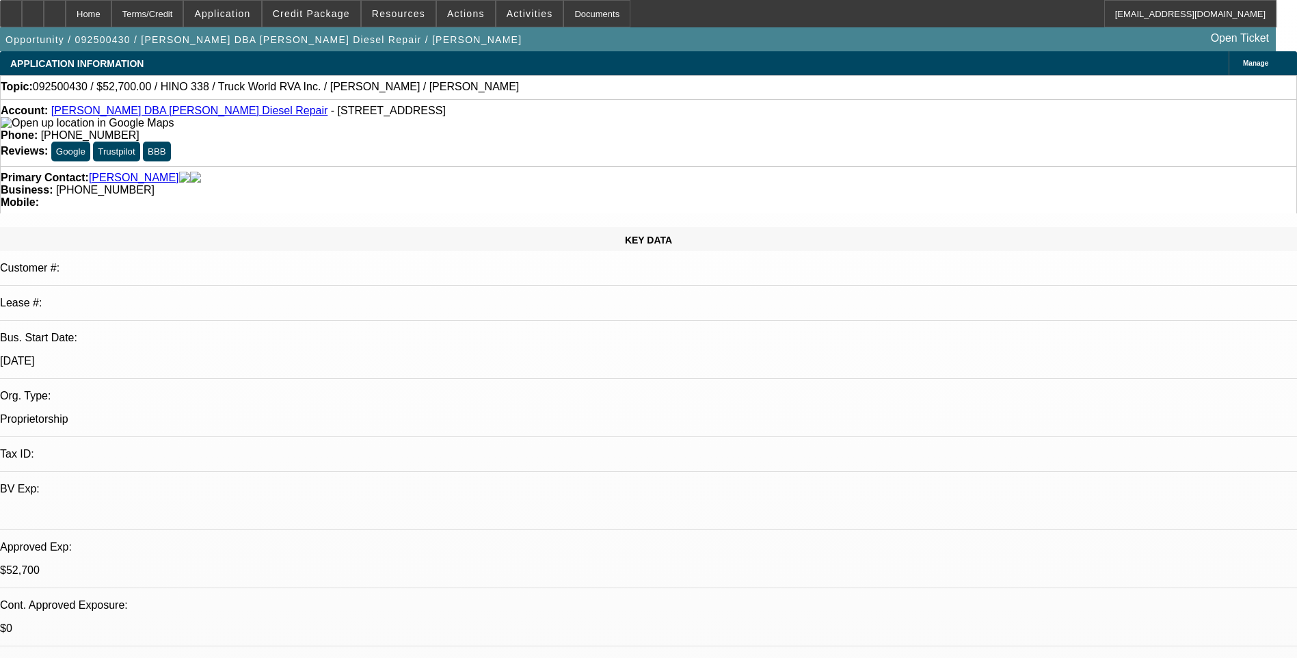
click at [66, 14] on div at bounding box center [55, 13] width 22 height 27
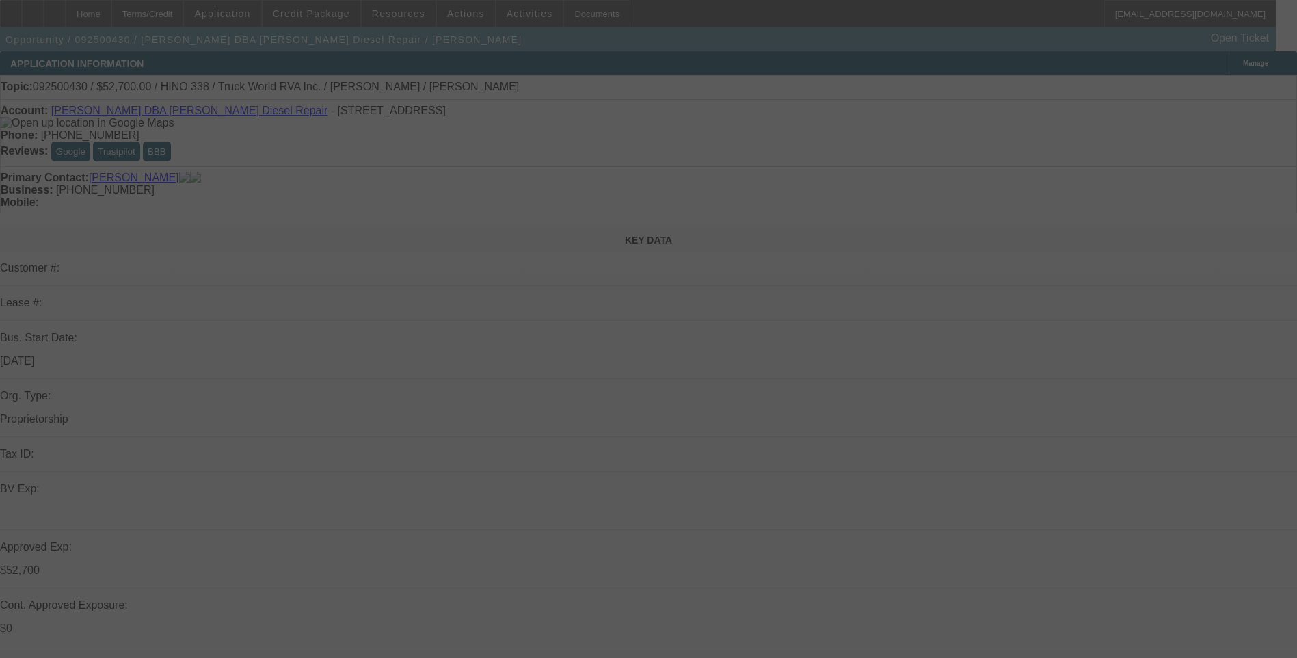
select select "0"
select select "0.15"
select select "2"
select select "0.1"
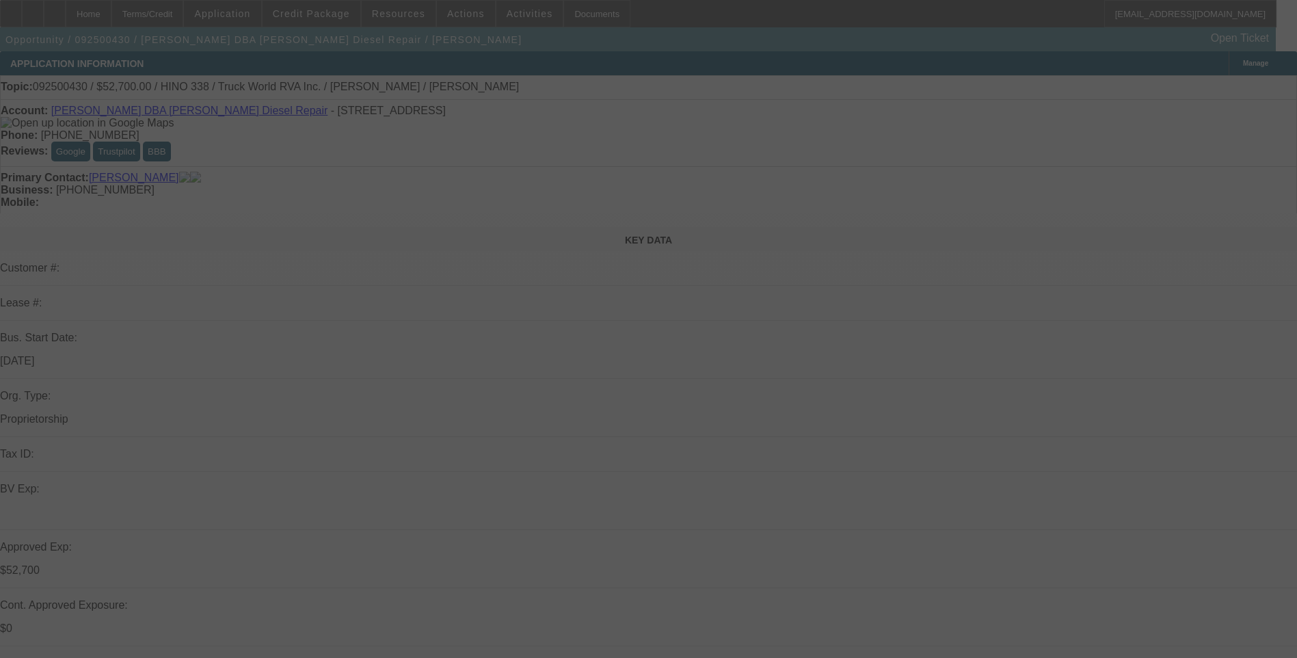
select select "0.15"
select select "2"
select select "0"
select select "0.1"
select select "2"
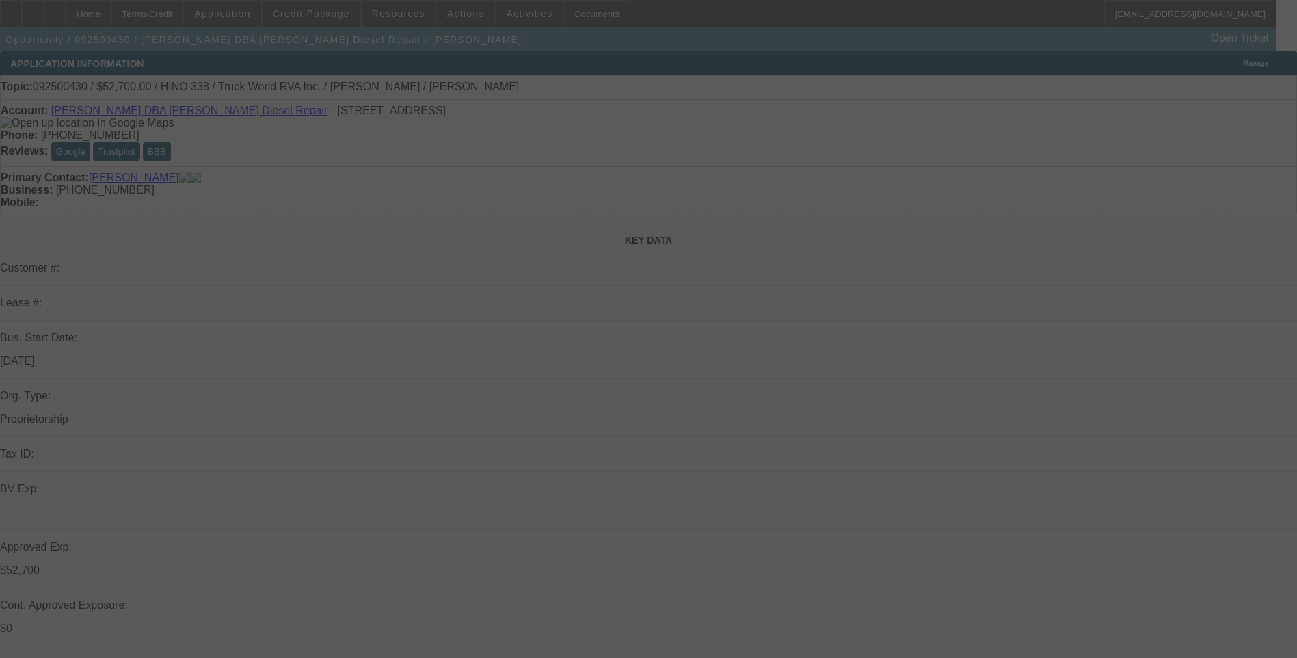
select select "0"
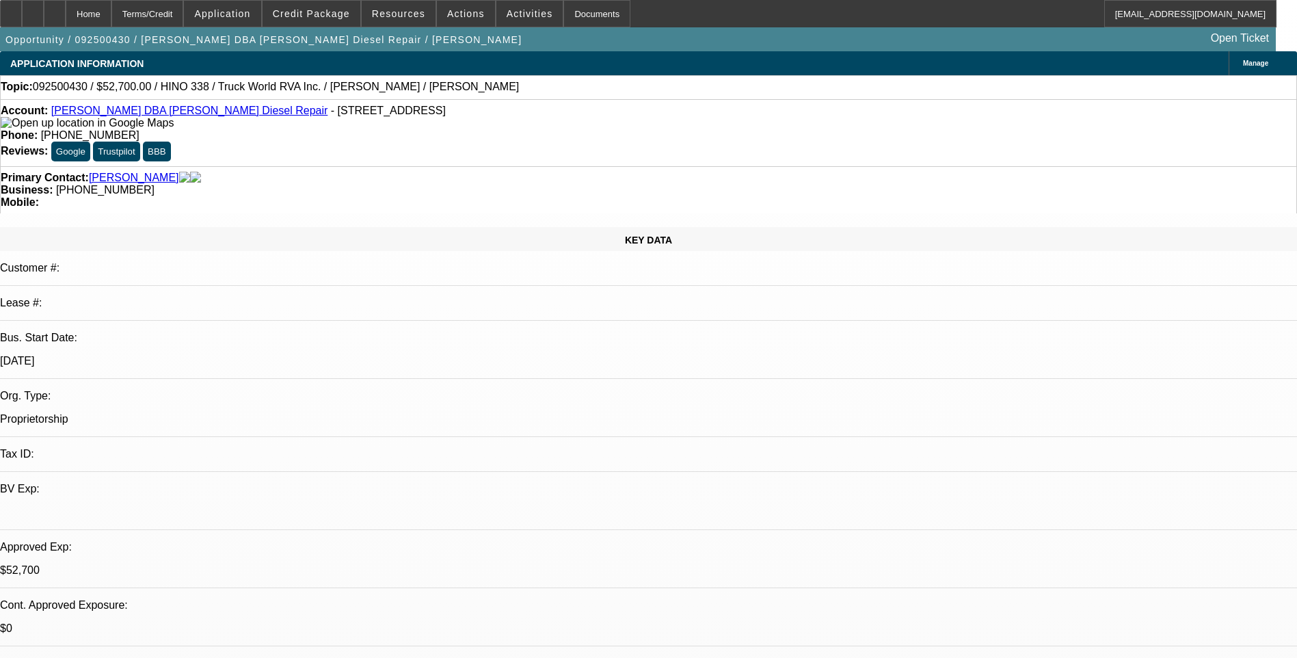
select select "1"
select select "3"
select select "6"
select select "1"
select select "2"
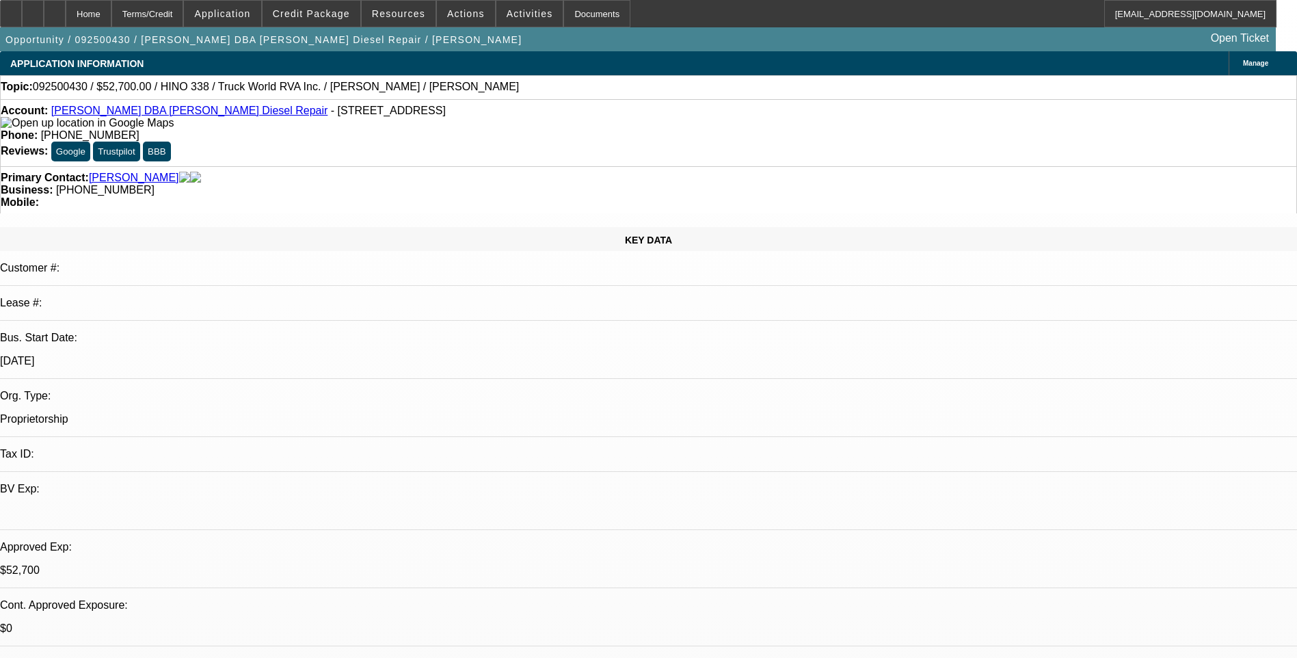
select select "4"
select select "1"
select select "2"
select select "6"
select select "1"
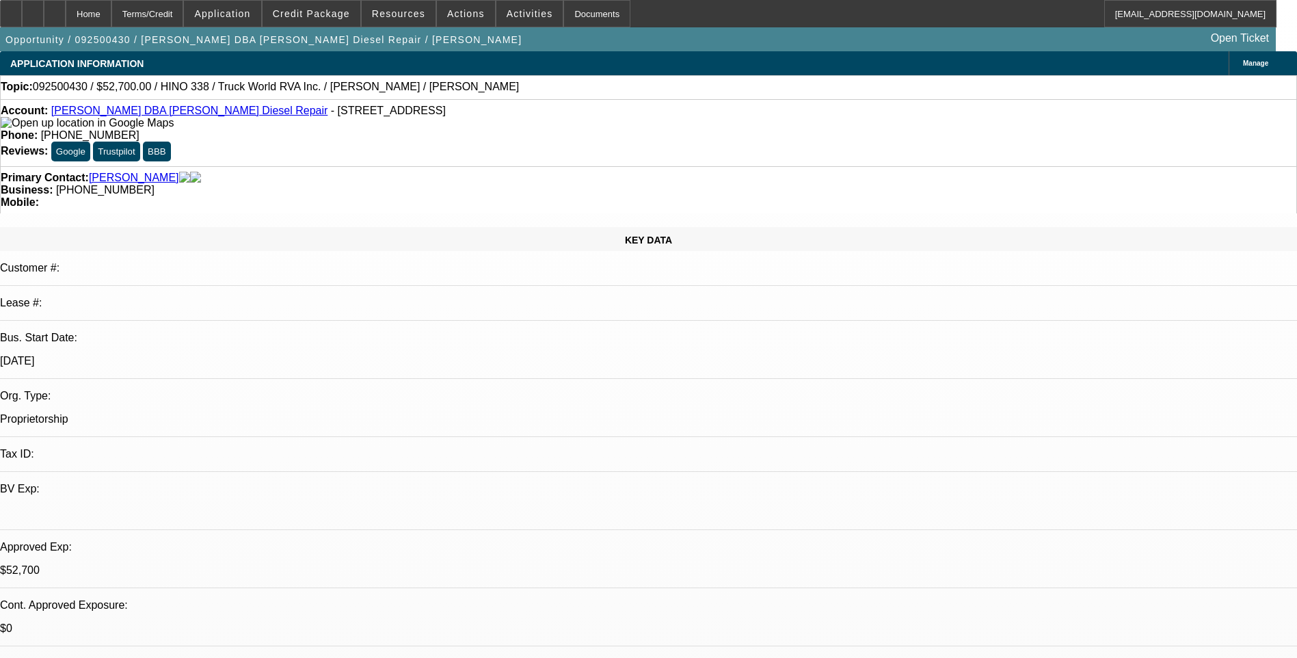
select select "2"
select select "6"
